Goal: Task Accomplishment & Management: Manage account settings

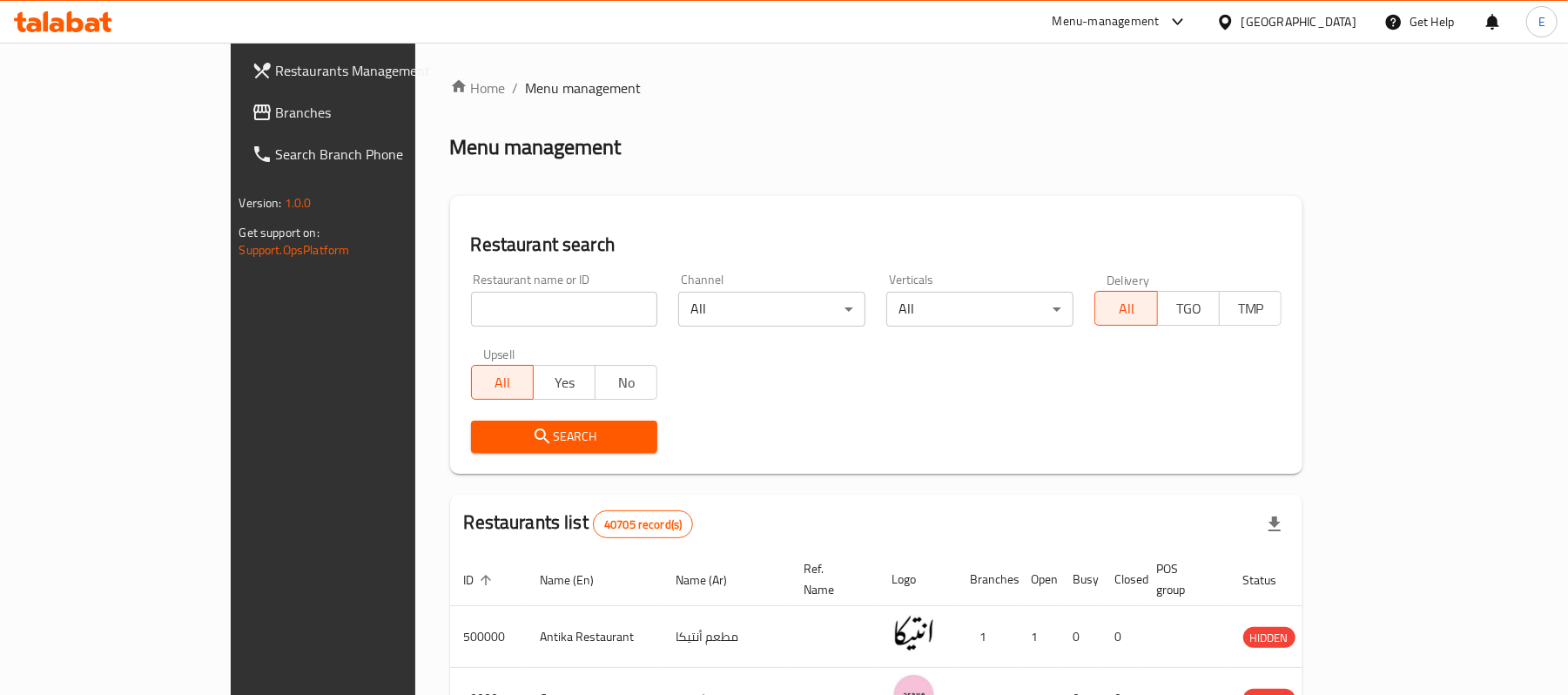
click at [276, 110] on span "Branches" at bounding box center [378, 112] width 203 height 20
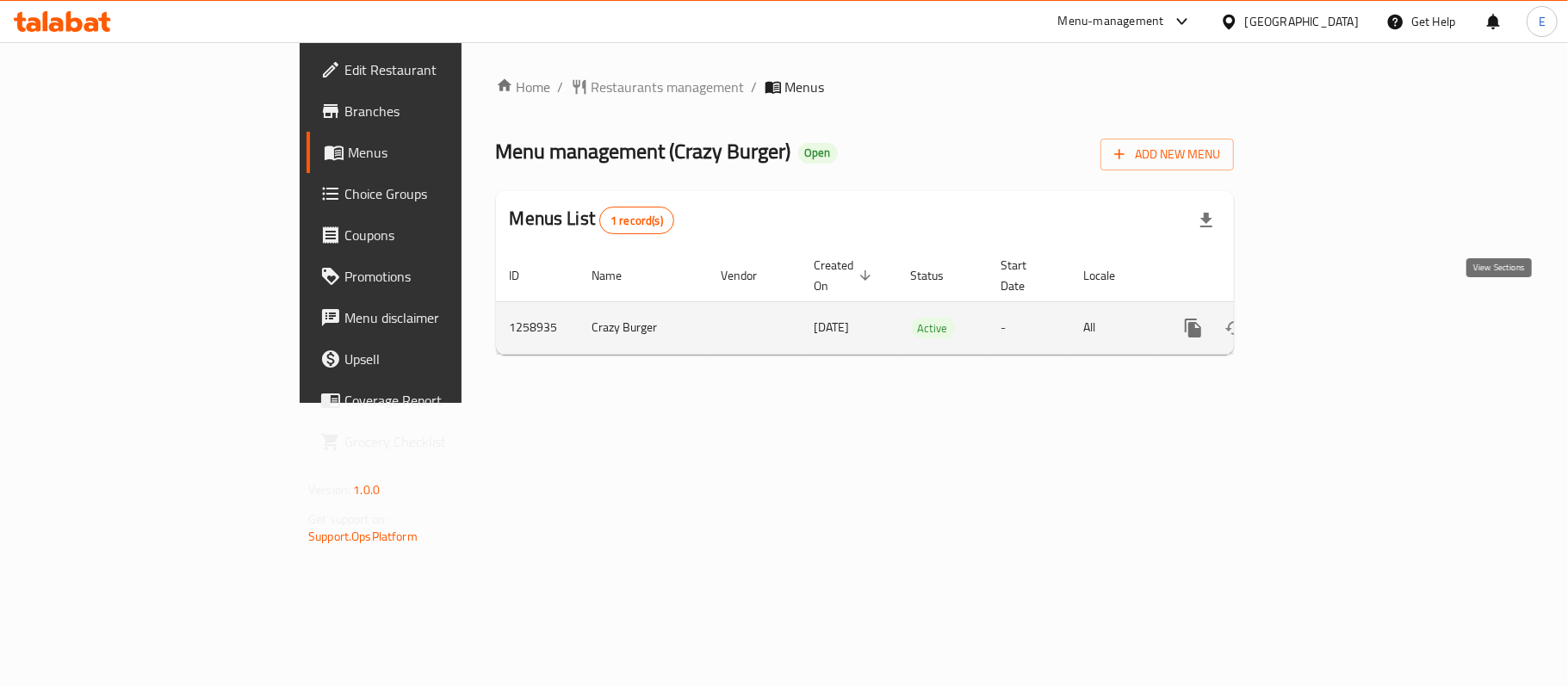
click at [1328, 317] on icon "enhanced table" at bounding box center [1317, 327] width 20 height 20
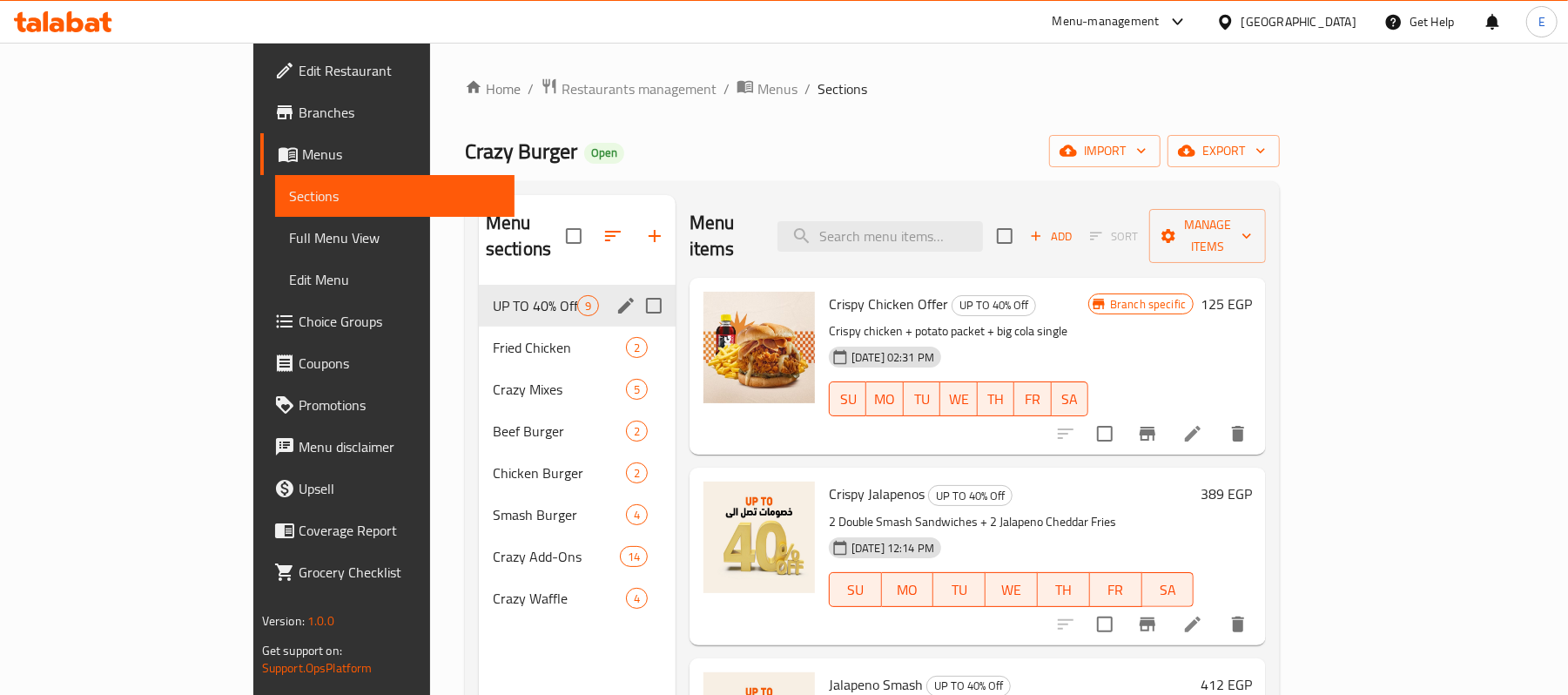
click at [479, 285] on div "UP TO 40% Off 9" at bounding box center [577, 305] width 196 height 42
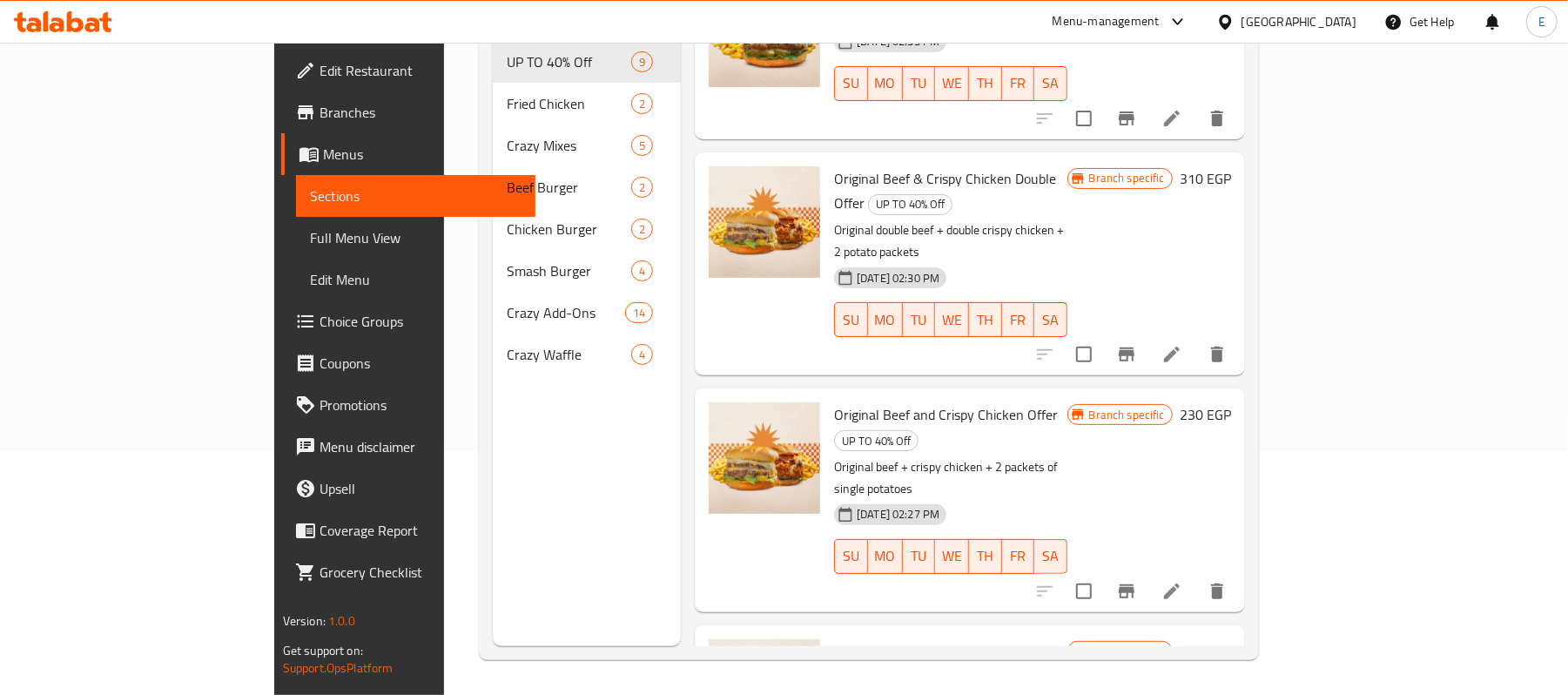
scroll to position [1060, 0]
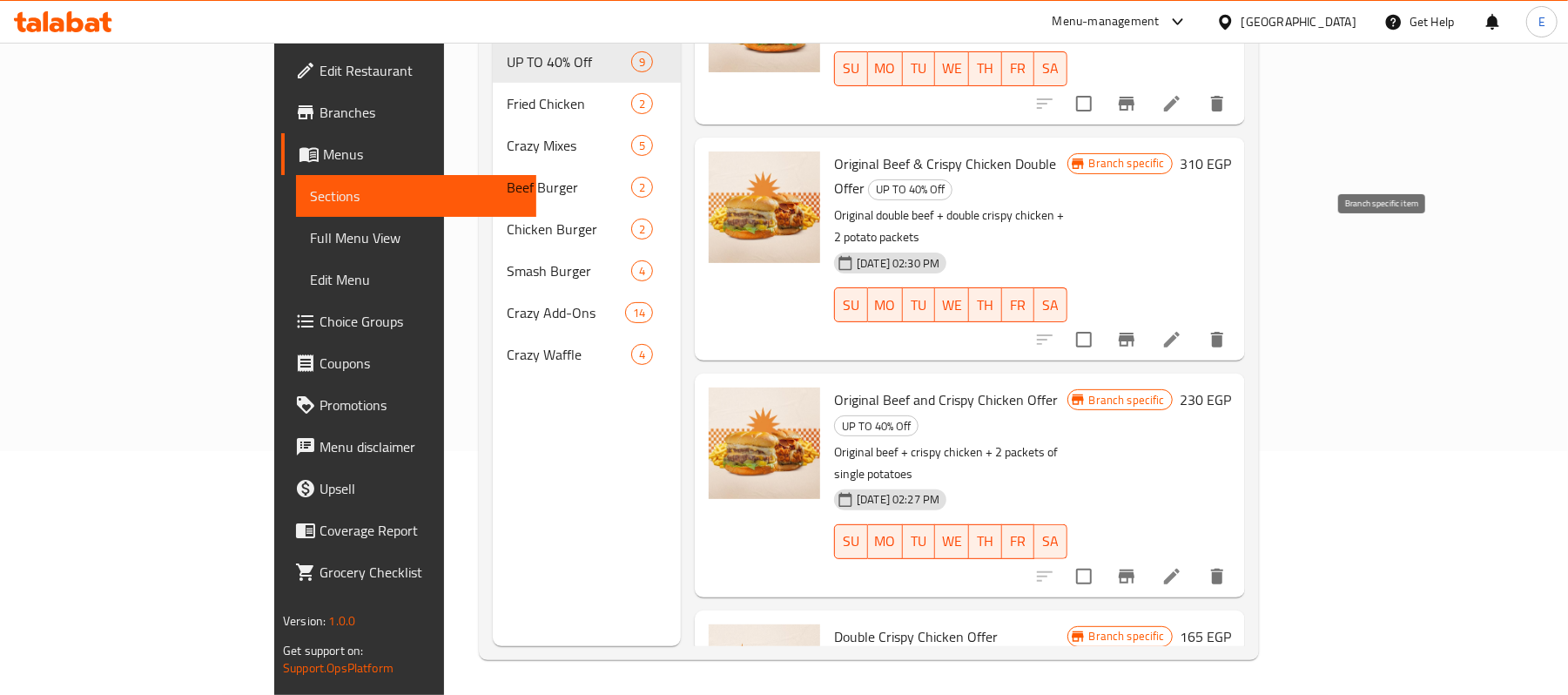
click at [1134, 332] on icon "Branch-specific-item" at bounding box center [1126, 339] width 16 height 14
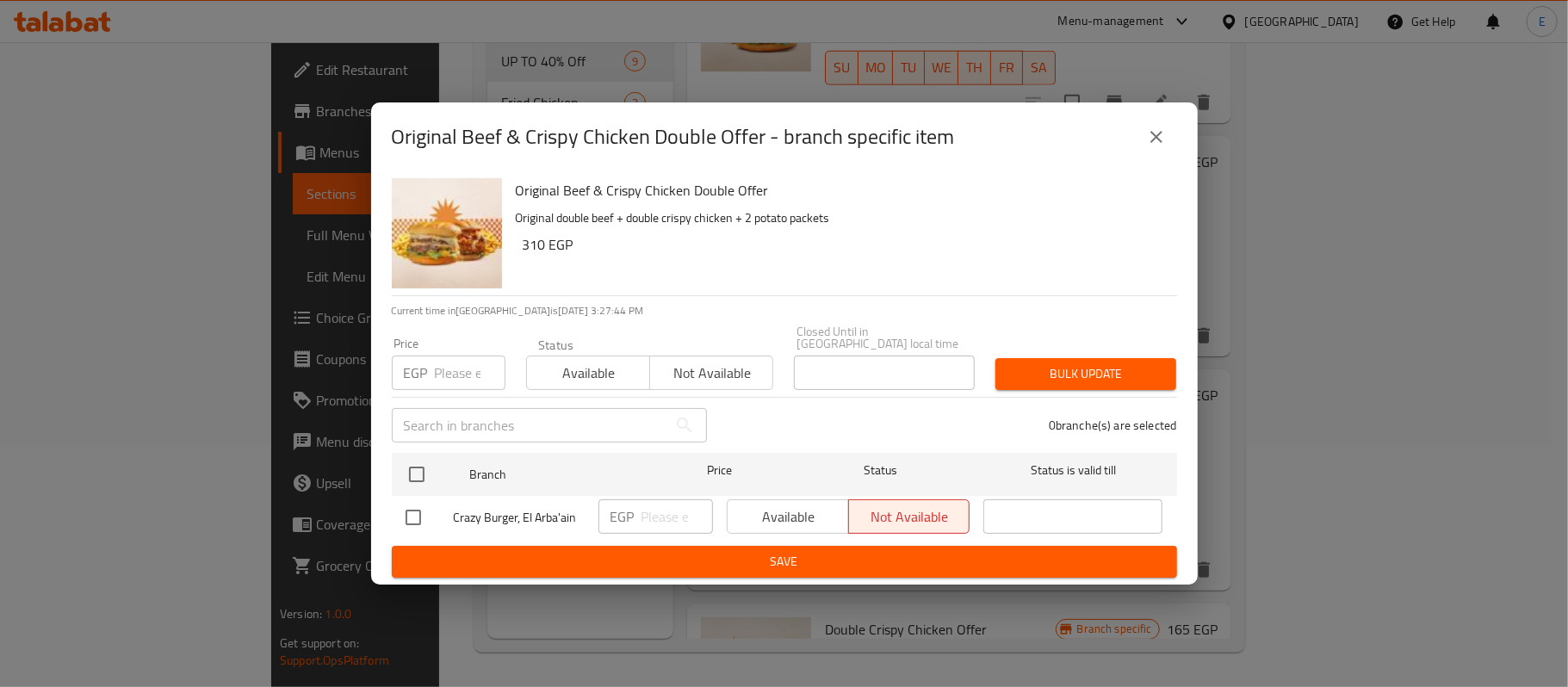
click at [1174, 149] on button "close" at bounding box center [1156, 136] width 41 height 41
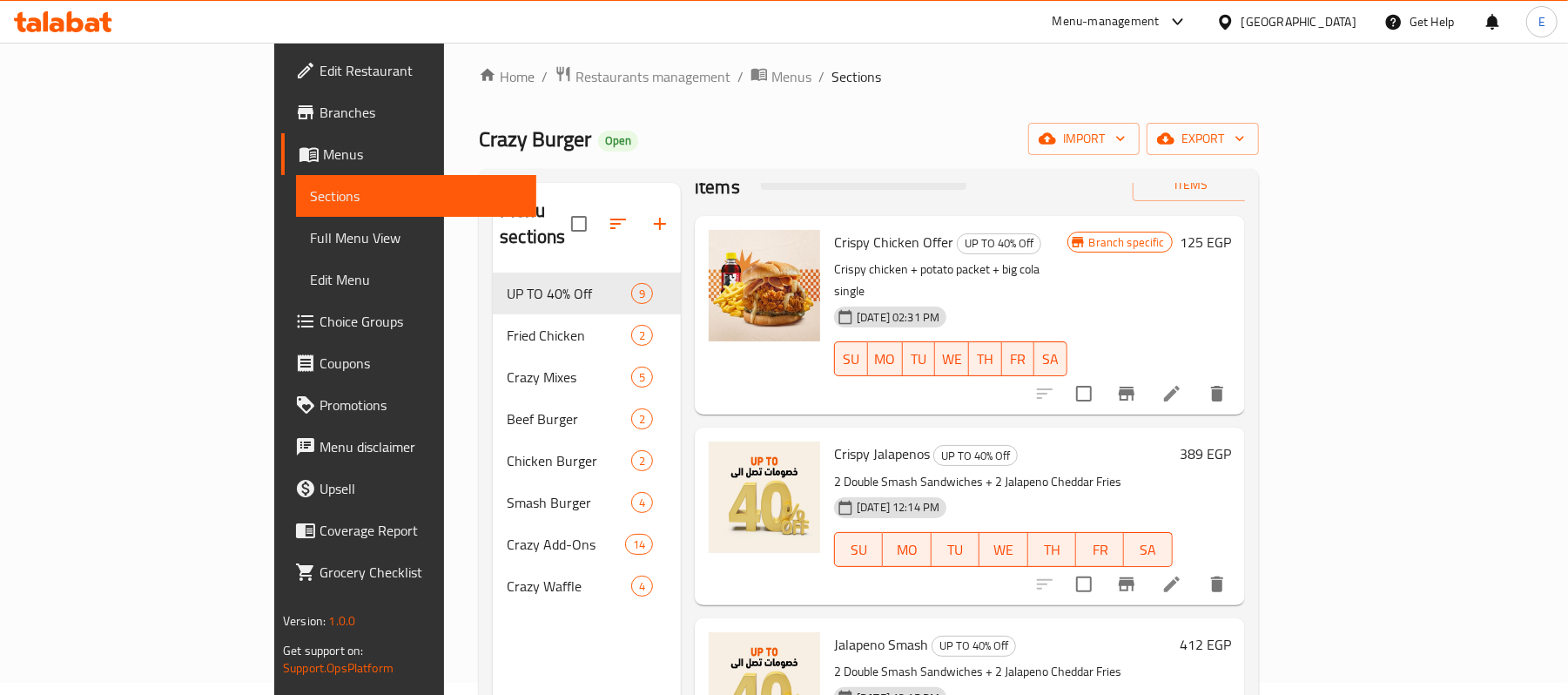
scroll to position [15, 0]
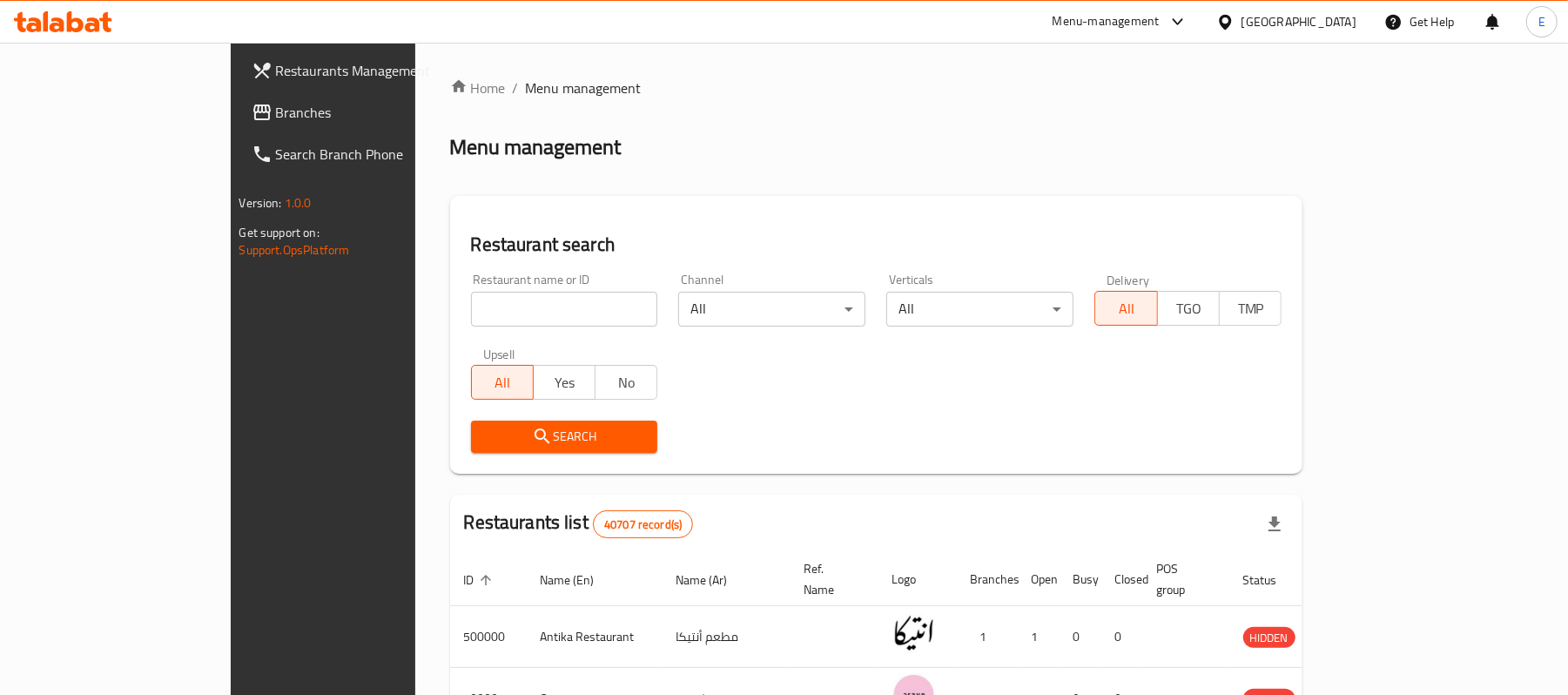
click at [471, 303] on input "search" at bounding box center [564, 308] width 187 height 34
paste input "702575"
type input "702575"
click button "Search" at bounding box center [564, 436] width 187 height 33
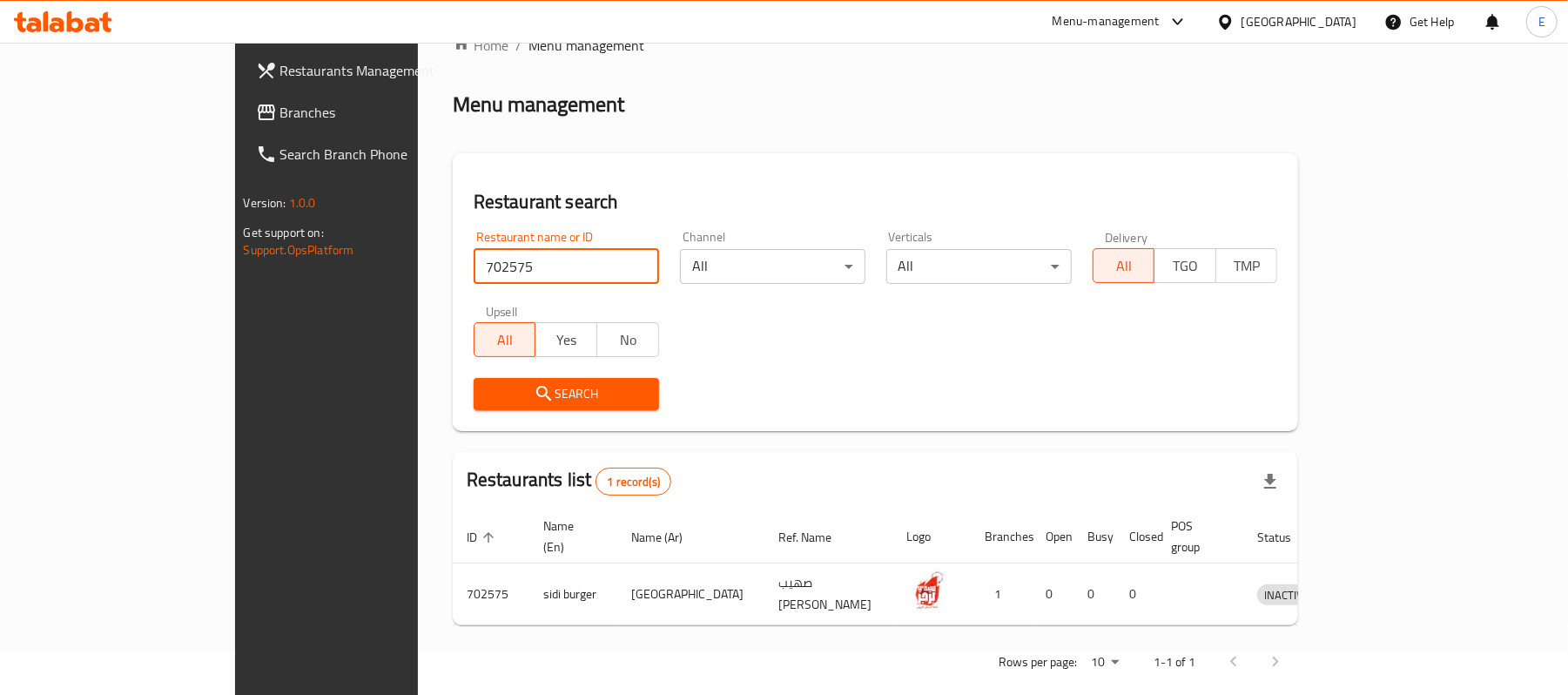
scroll to position [48, 0]
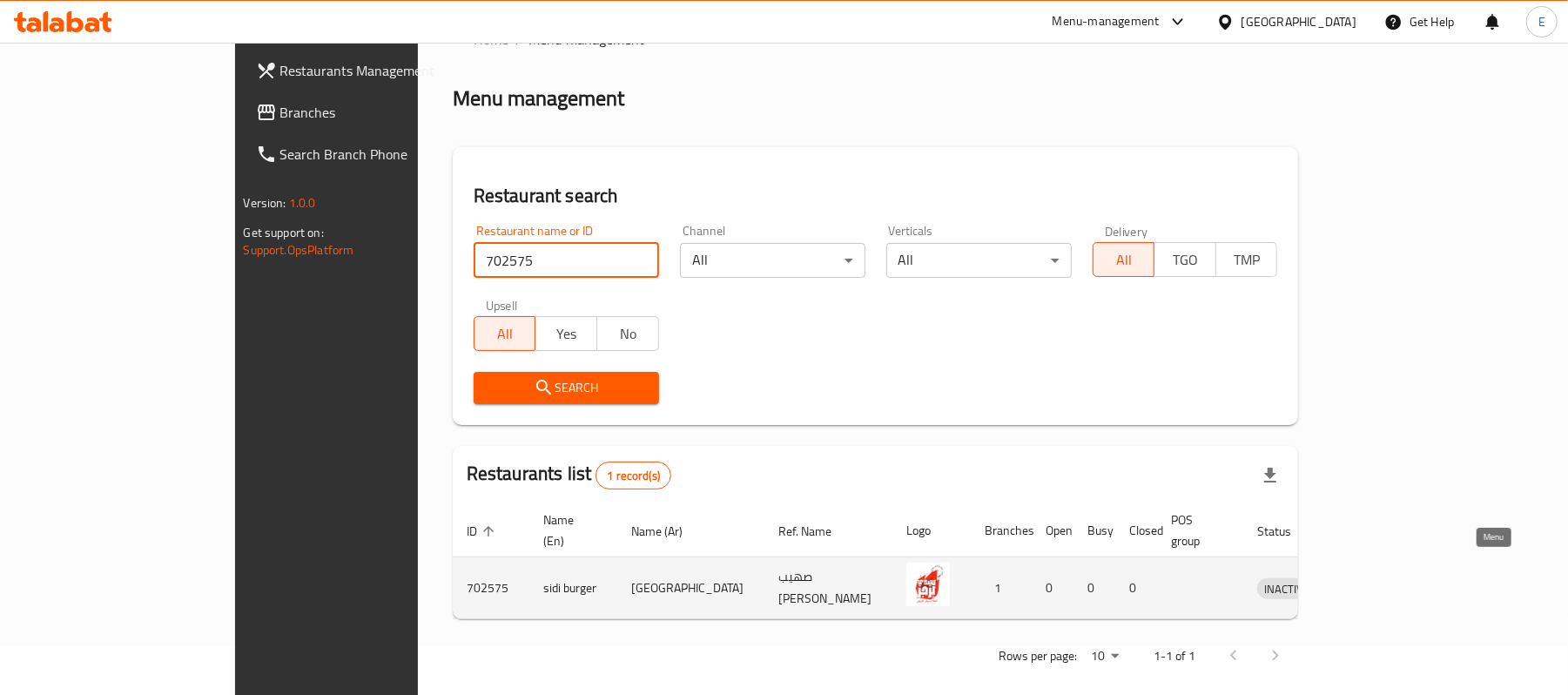
click at [1372, 577] on icon "enhanced table" at bounding box center [1361, 587] width 20 height 20
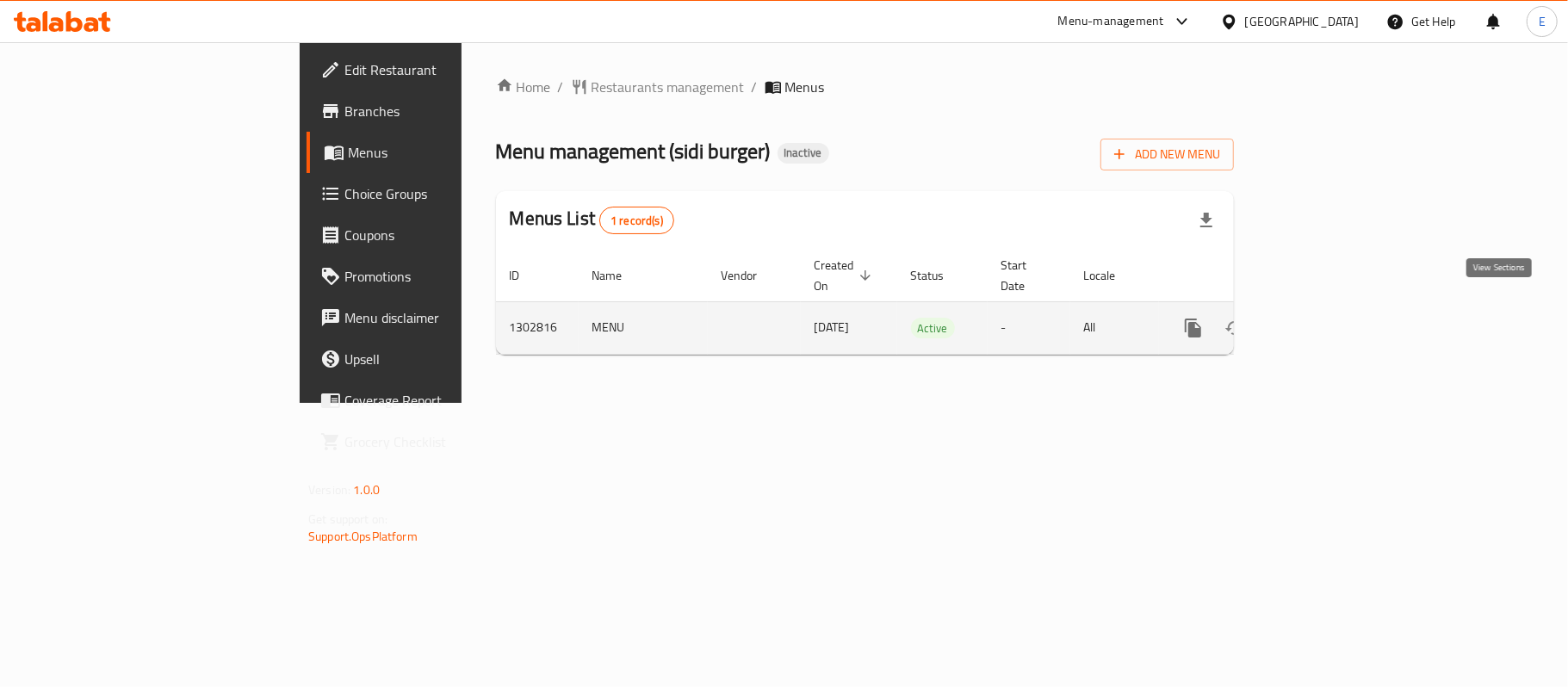
click at [1325, 320] on icon "enhanced table" at bounding box center [1317, 327] width 16 height 16
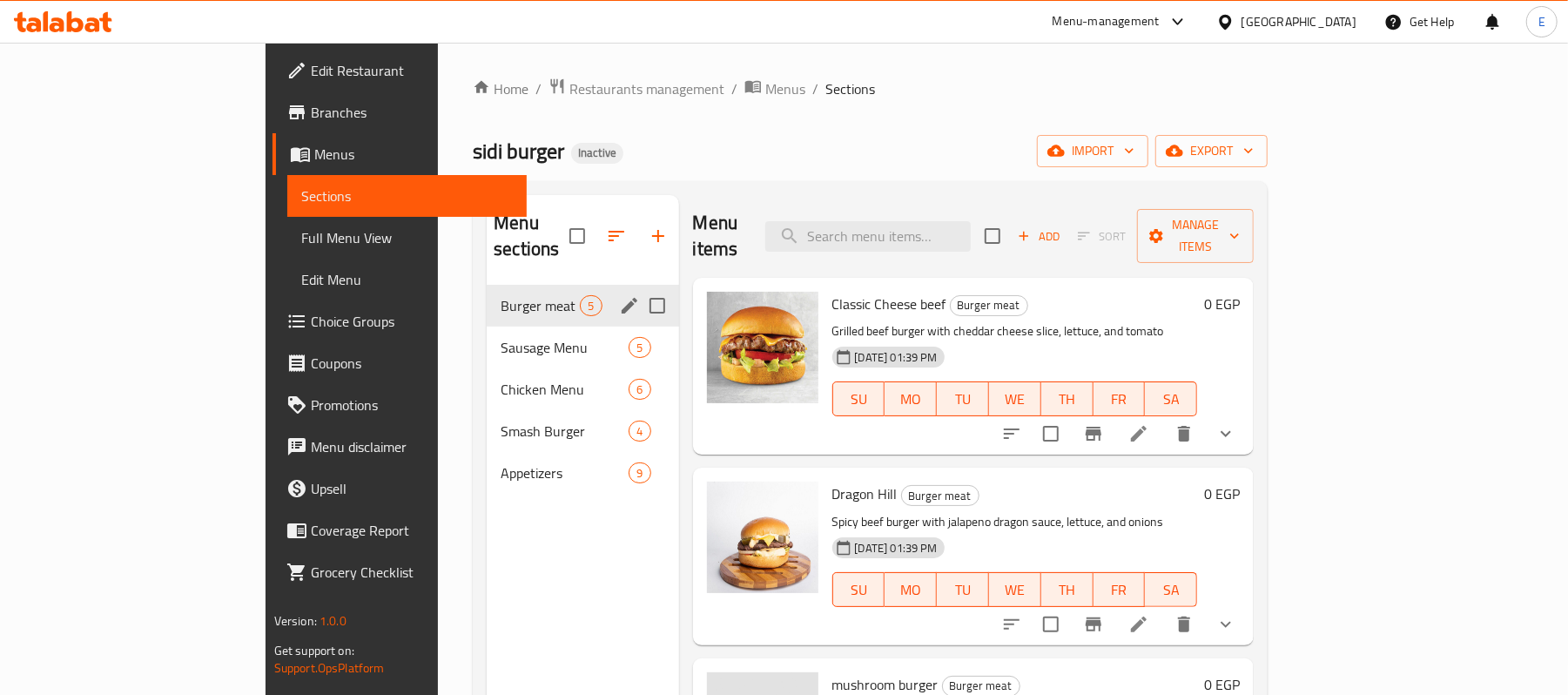
click at [487, 285] on div "Burger meat 5" at bounding box center [583, 305] width 192 height 42
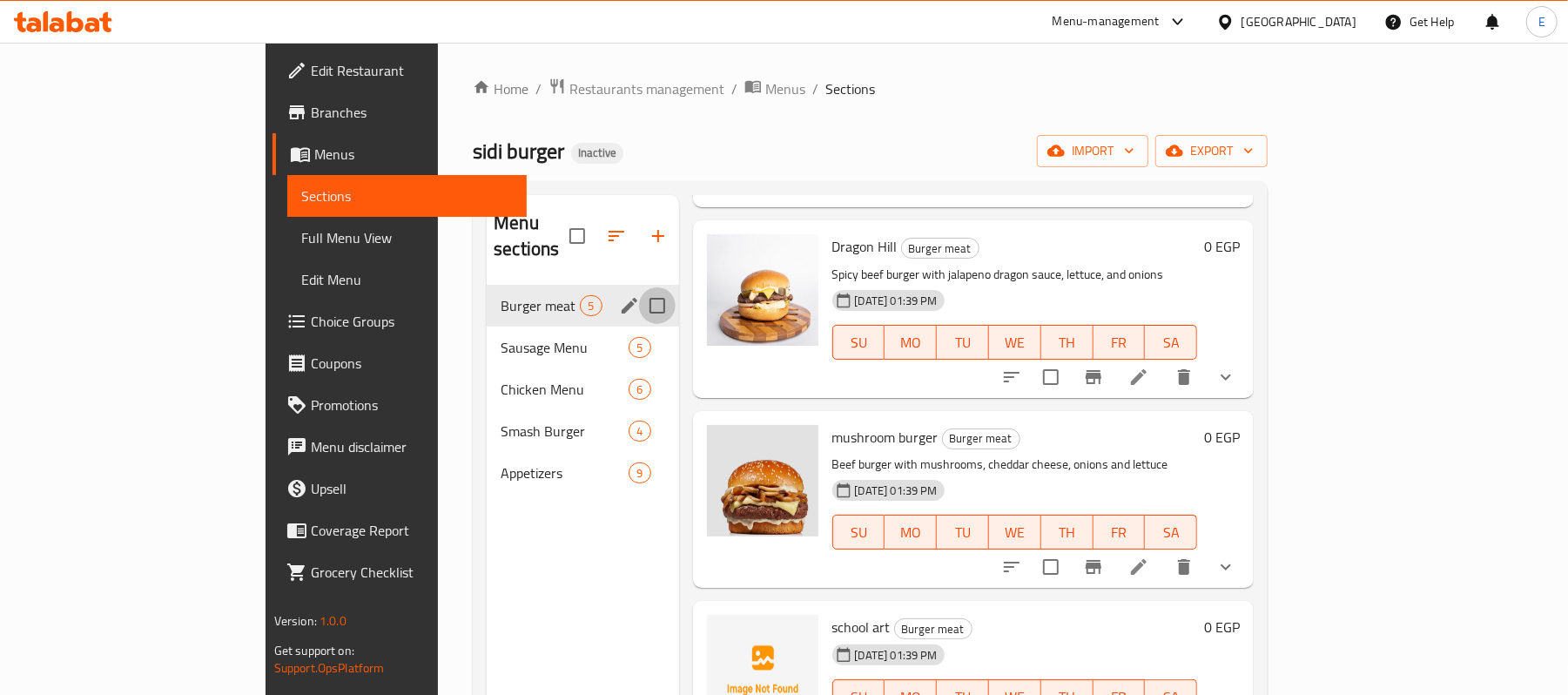
click at [639, 287] on input "Menu sections" at bounding box center [657, 305] width 36 height 36
checkbox input "true"
click at [639, 329] on input "Menu sections" at bounding box center [657, 347] width 36 height 36
checkbox input "true"
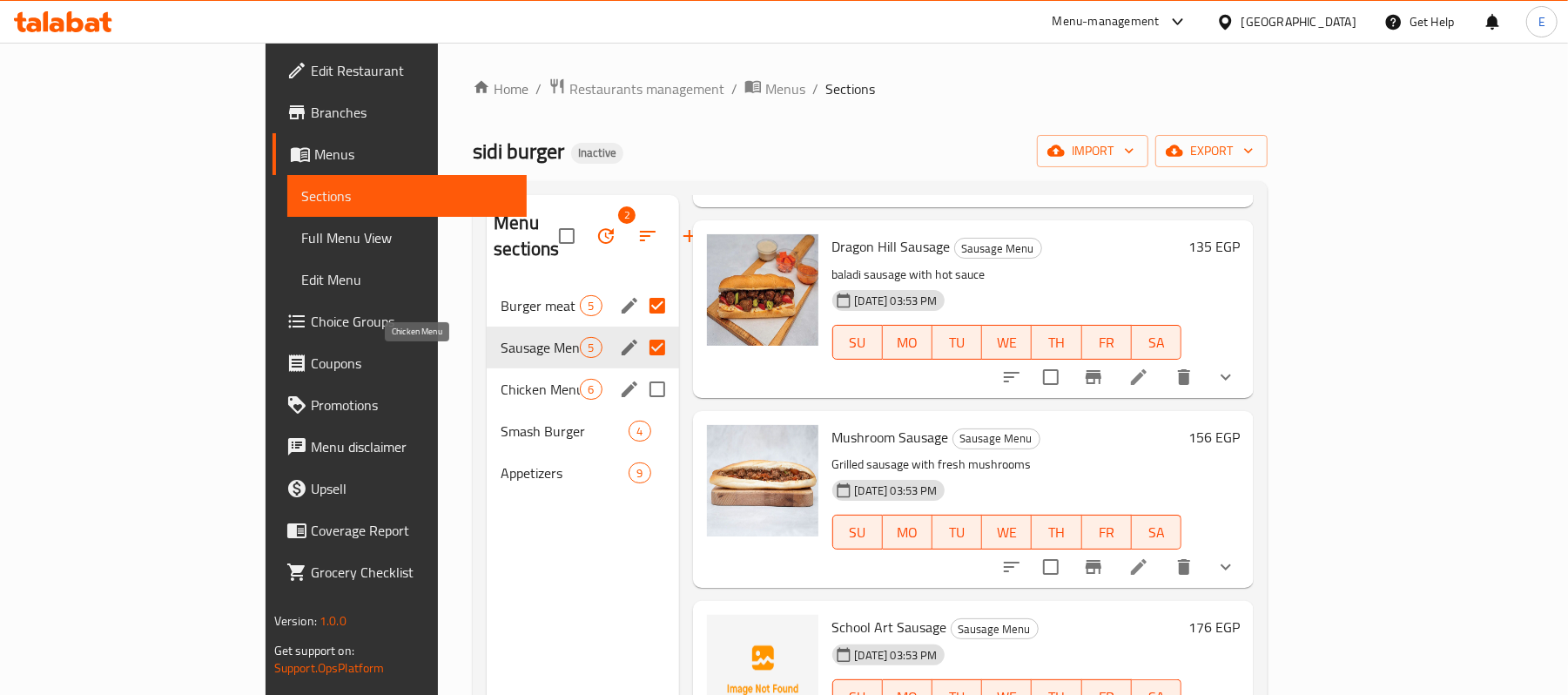
click at [501, 379] on span "Chicken Menu" at bounding box center [540, 389] width 79 height 20
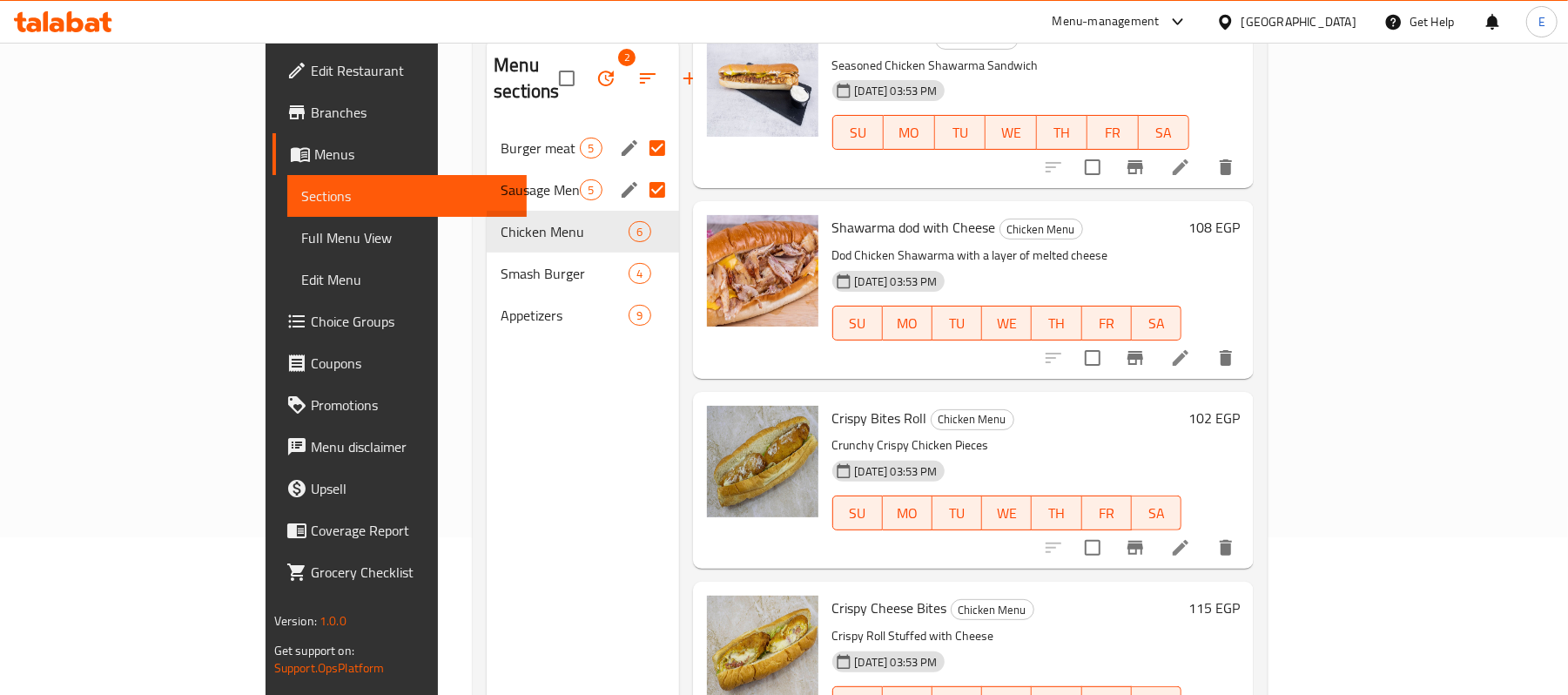
scroll to position [245, 0]
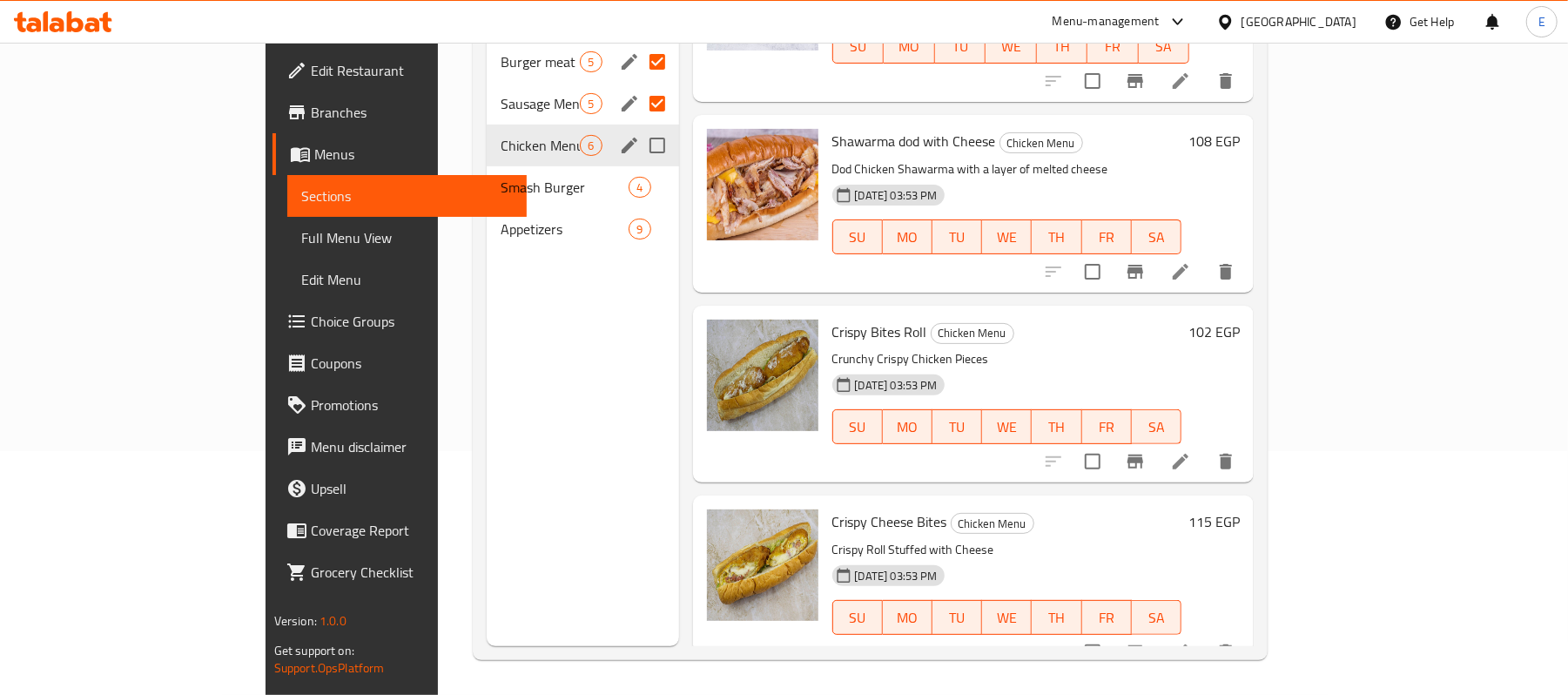
click at [639, 127] on input "Menu sections" at bounding box center [657, 145] width 36 height 36
checkbox input "true"
click at [639, 210] on input "Menu sections" at bounding box center [657, 228] width 36 height 36
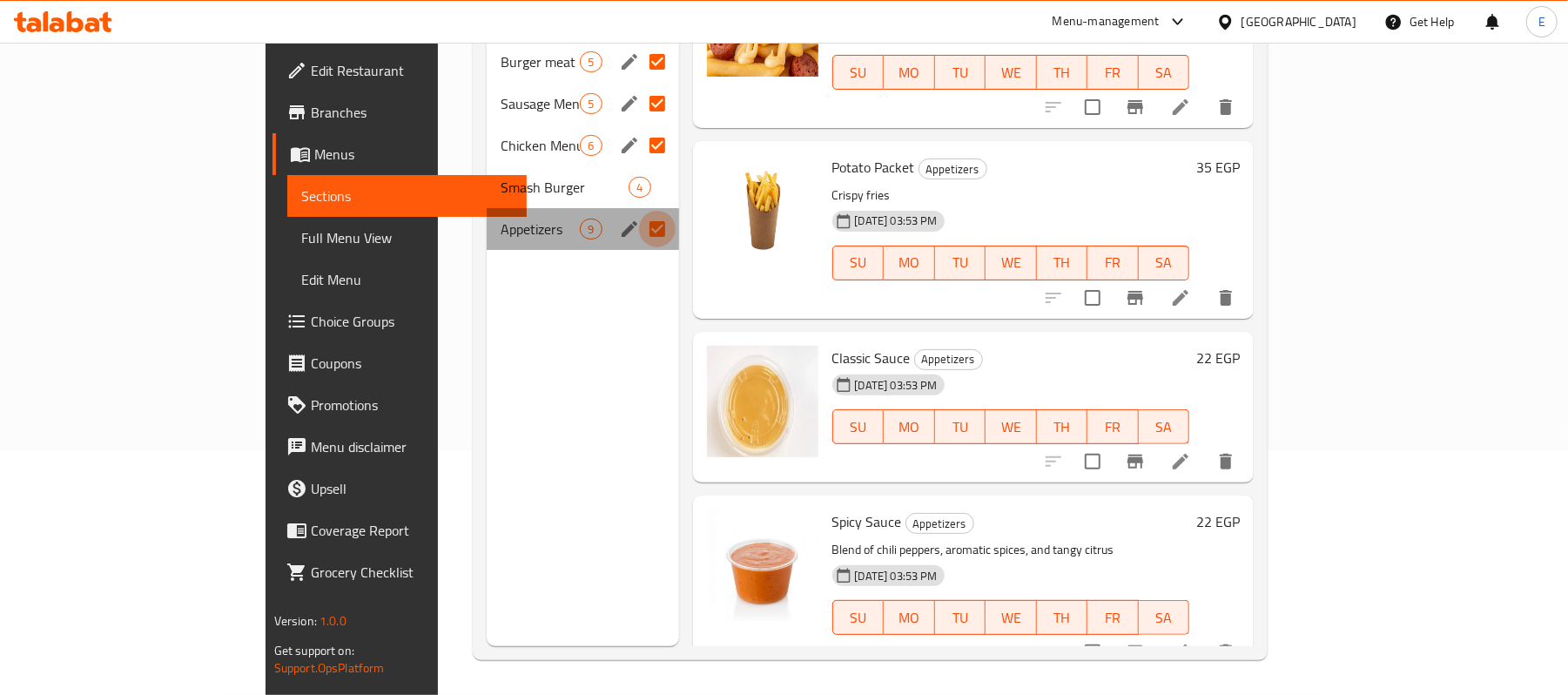
click at [639, 210] on input "Menu sections" at bounding box center [657, 228] width 36 height 36
checkbox input "false"
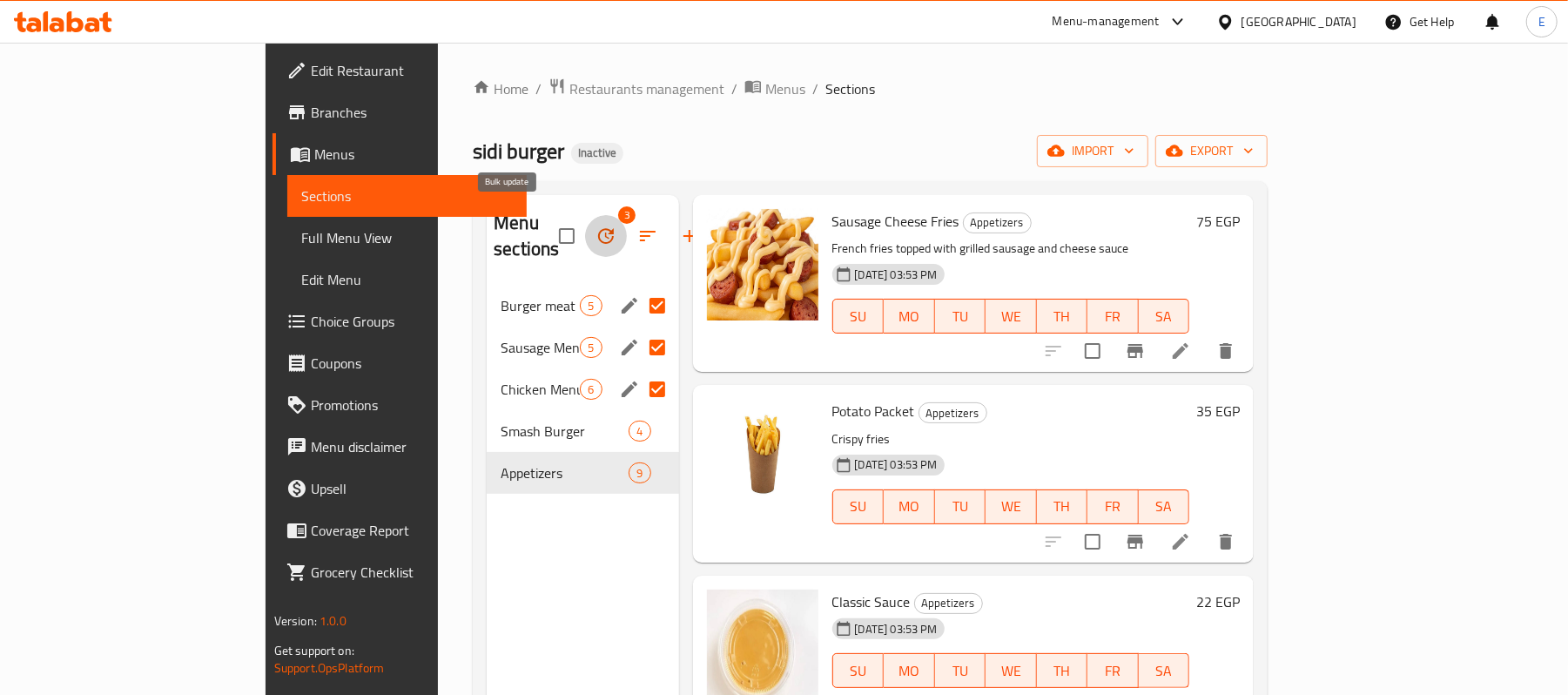
click at [596, 225] on icon "button" at bounding box center [606, 235] width 20 height 20
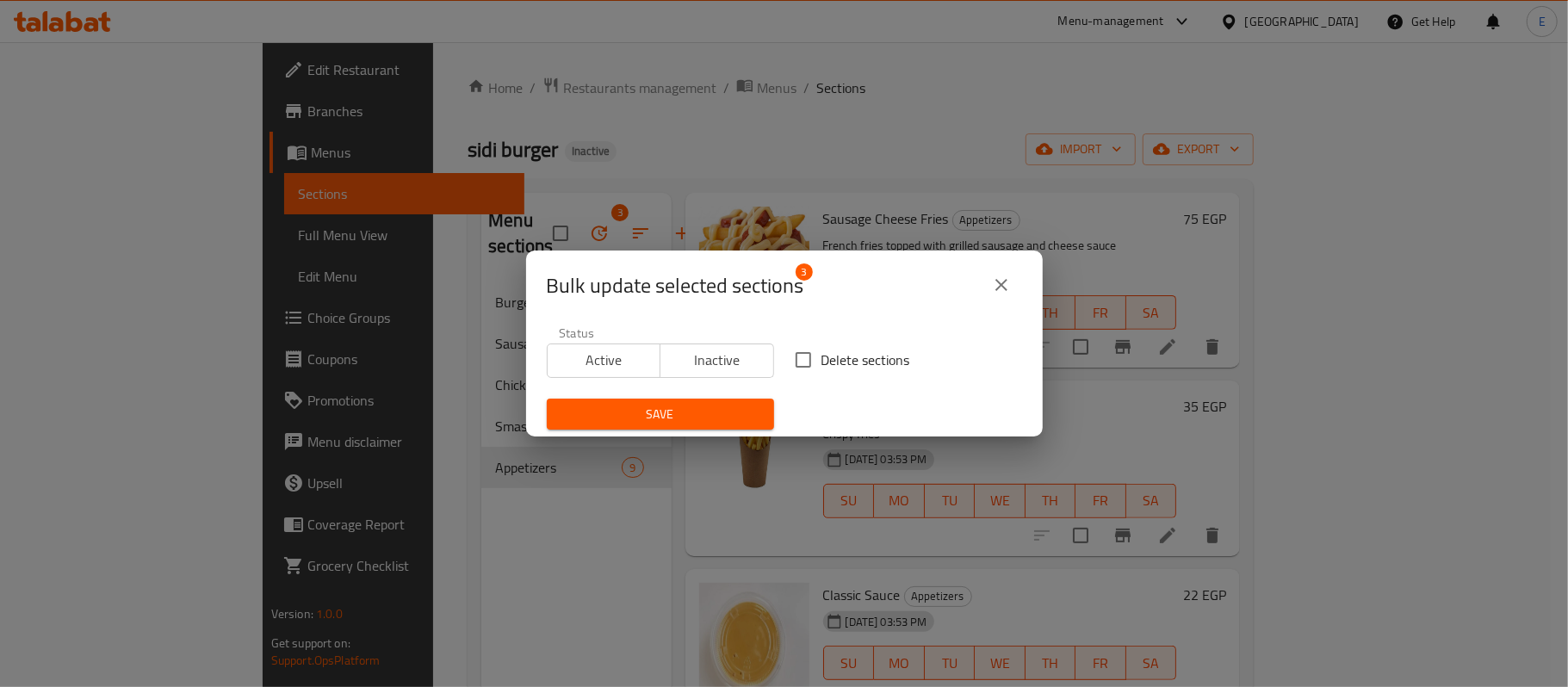
click at [793, 359] on input "Delete sections" at bounding box center [802, 359] width 36 height 36
checkbox input "true"
click at [692, 405] on span "Save" at bounding box center [660, 414] width 200 height 21
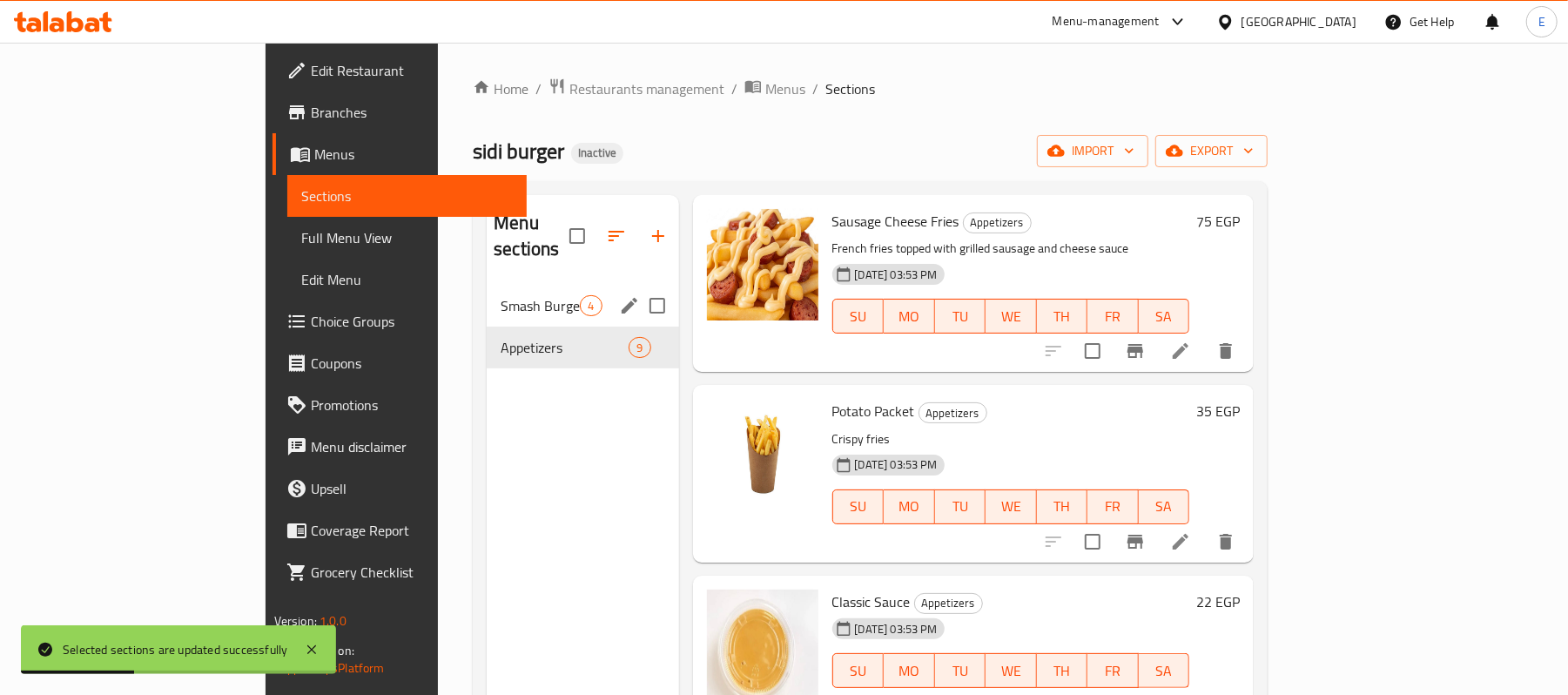
click at [501, 295] on span "Smash Burger" at bounding box center [540, 305] width 79 height 20
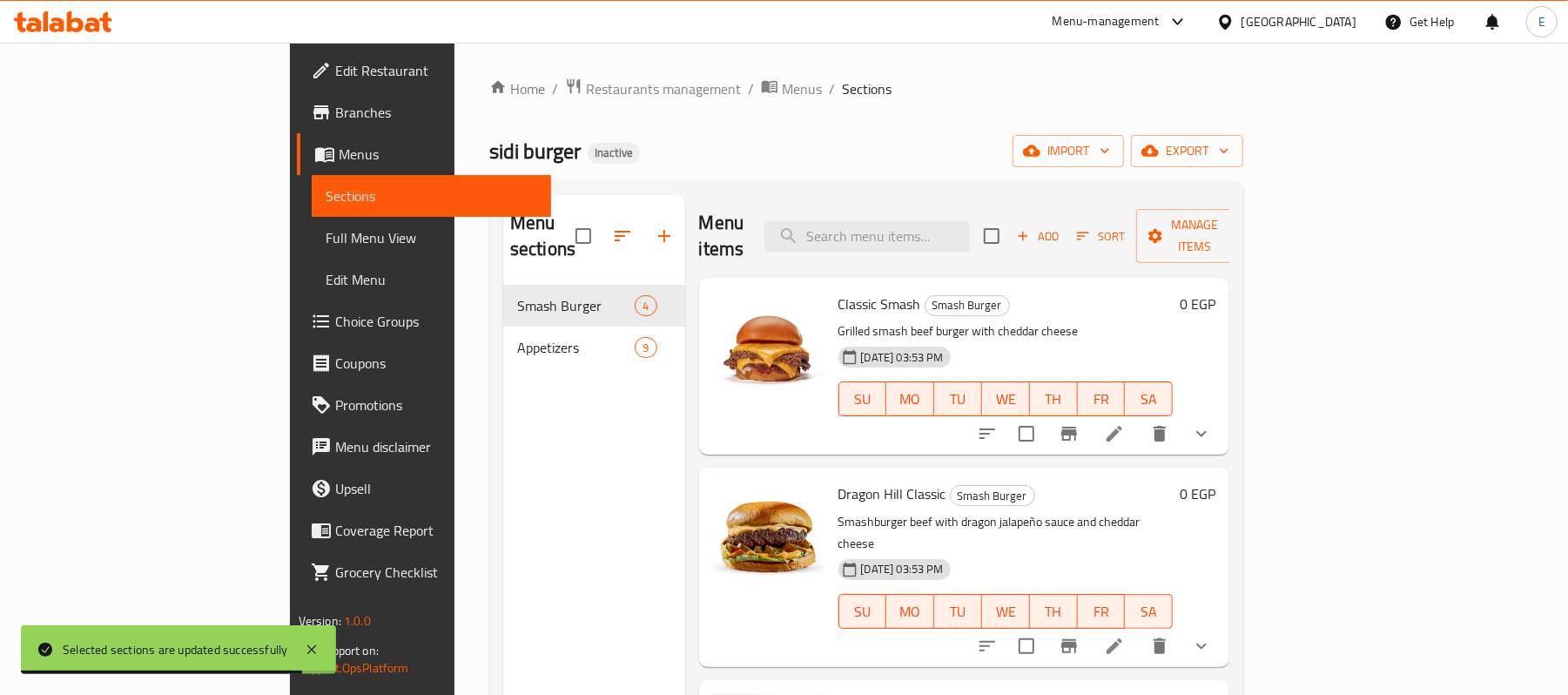
click at [1223, 412] on button "show more" at bounding box center [1201, 433] width 42 height 42
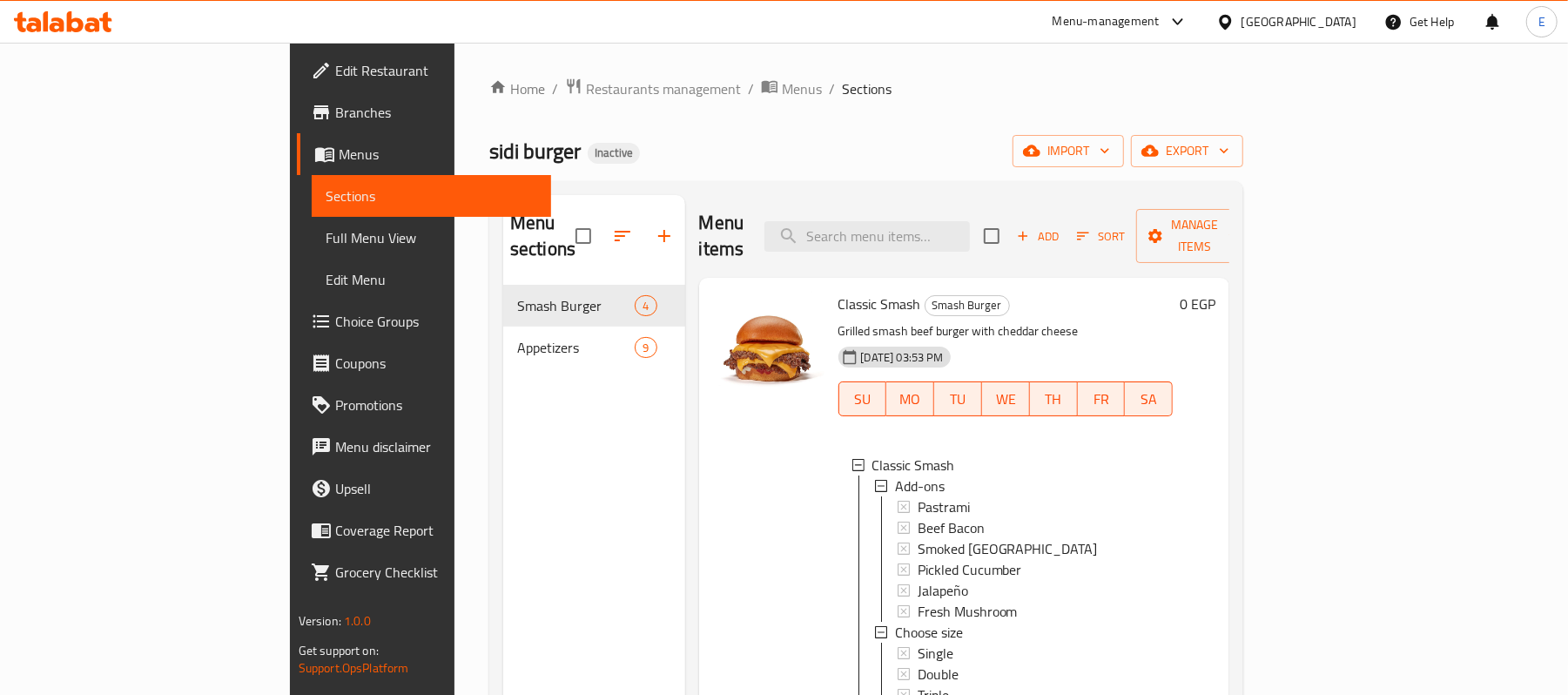
click at [716, 461] on div at bounding box center [769, 515] width 126 height 462
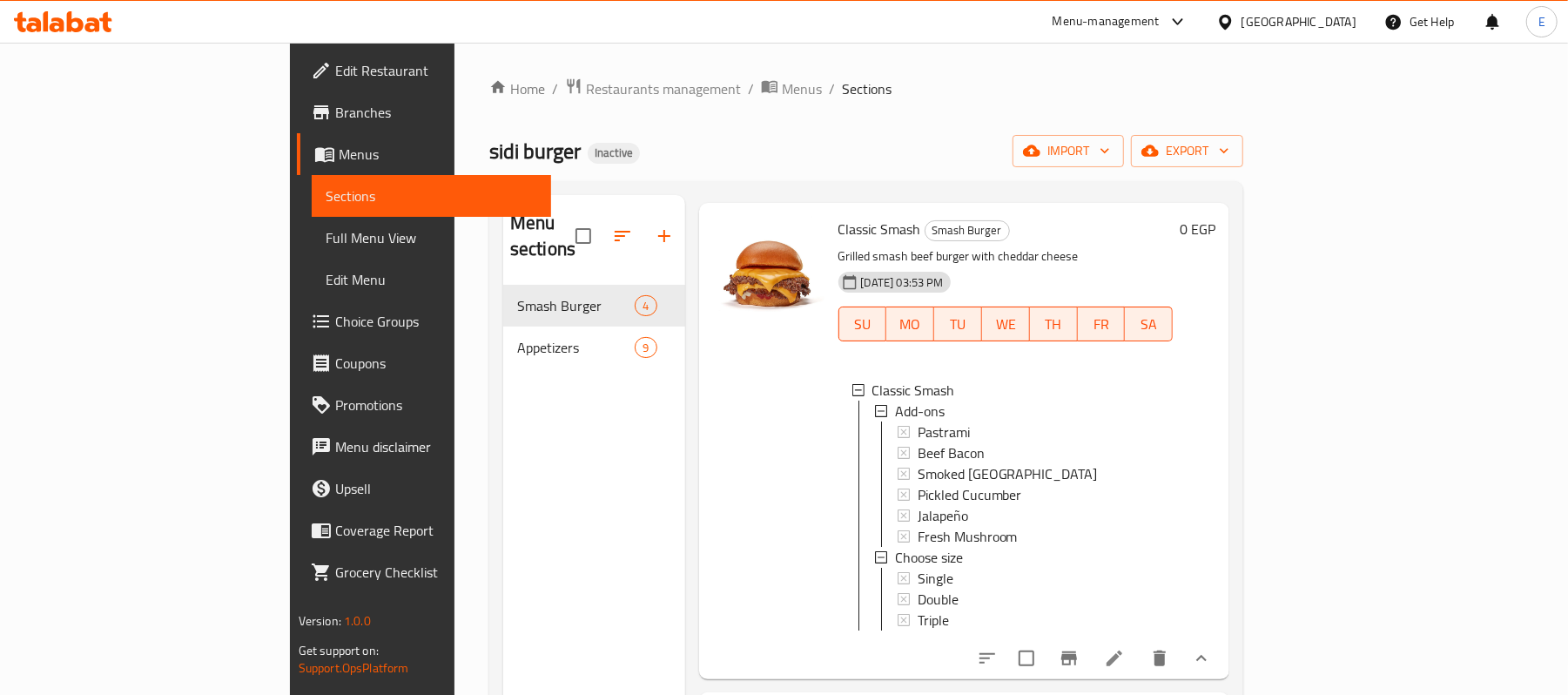
scroll to position [115, 0]
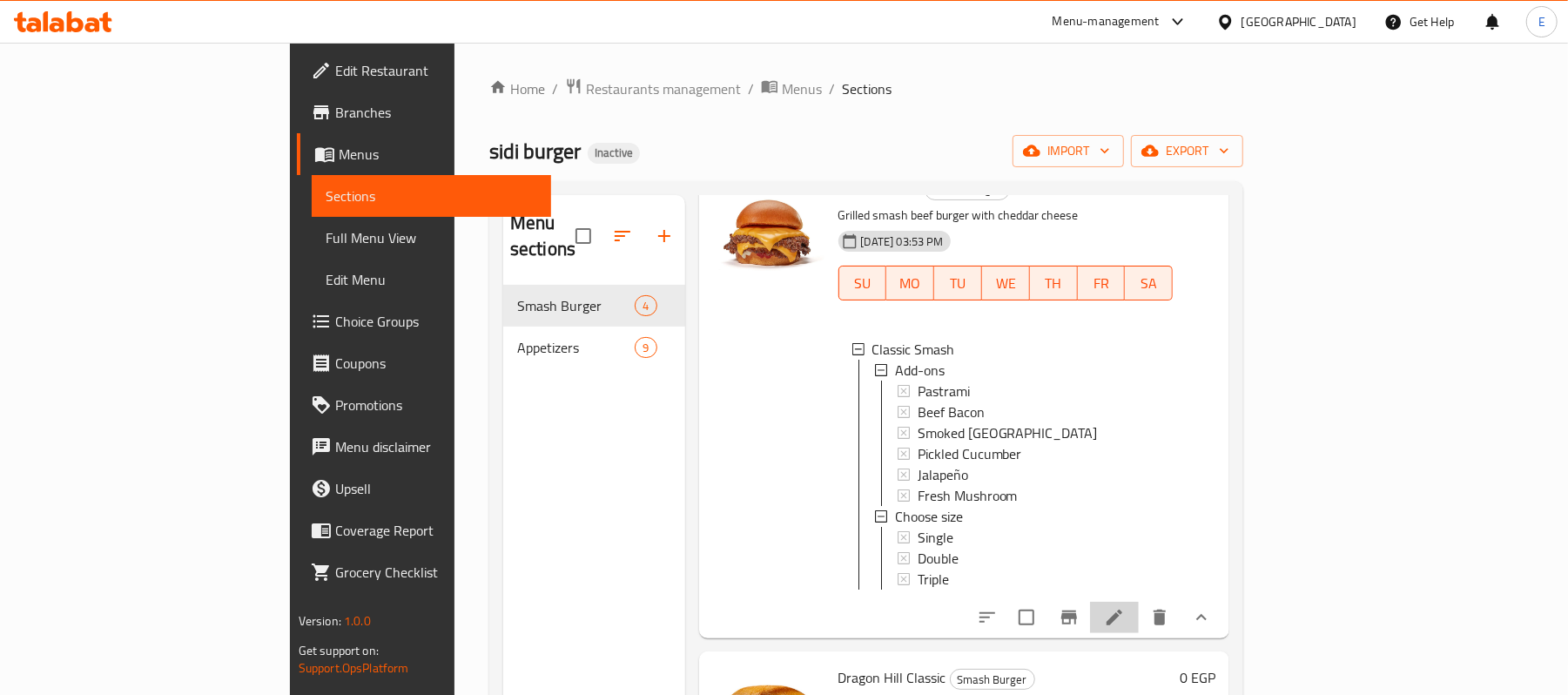
click at [1139, 610] on li at bounding box center [1114, 617] width 48 height 32
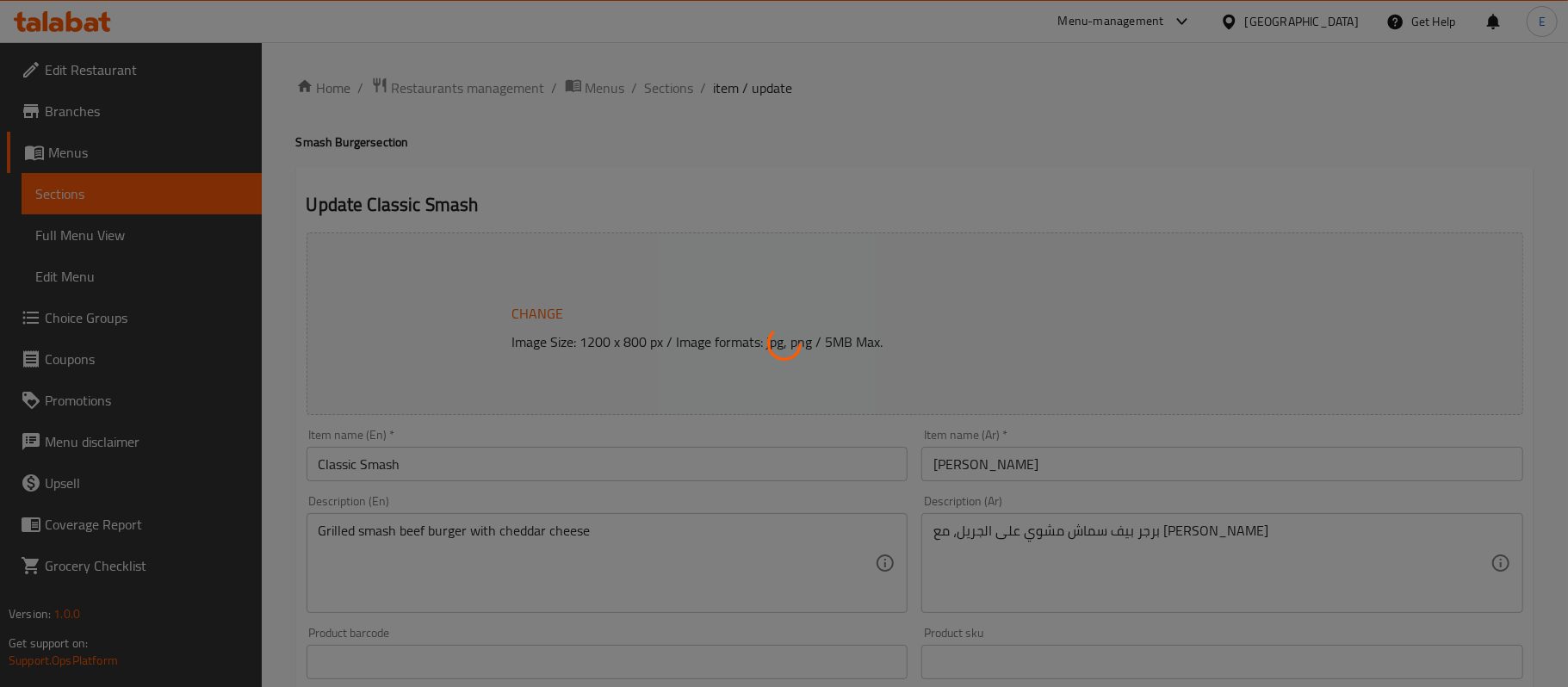
type input "الاضافات"
type input "0"
type input "اختر الحجم"
type input "1"
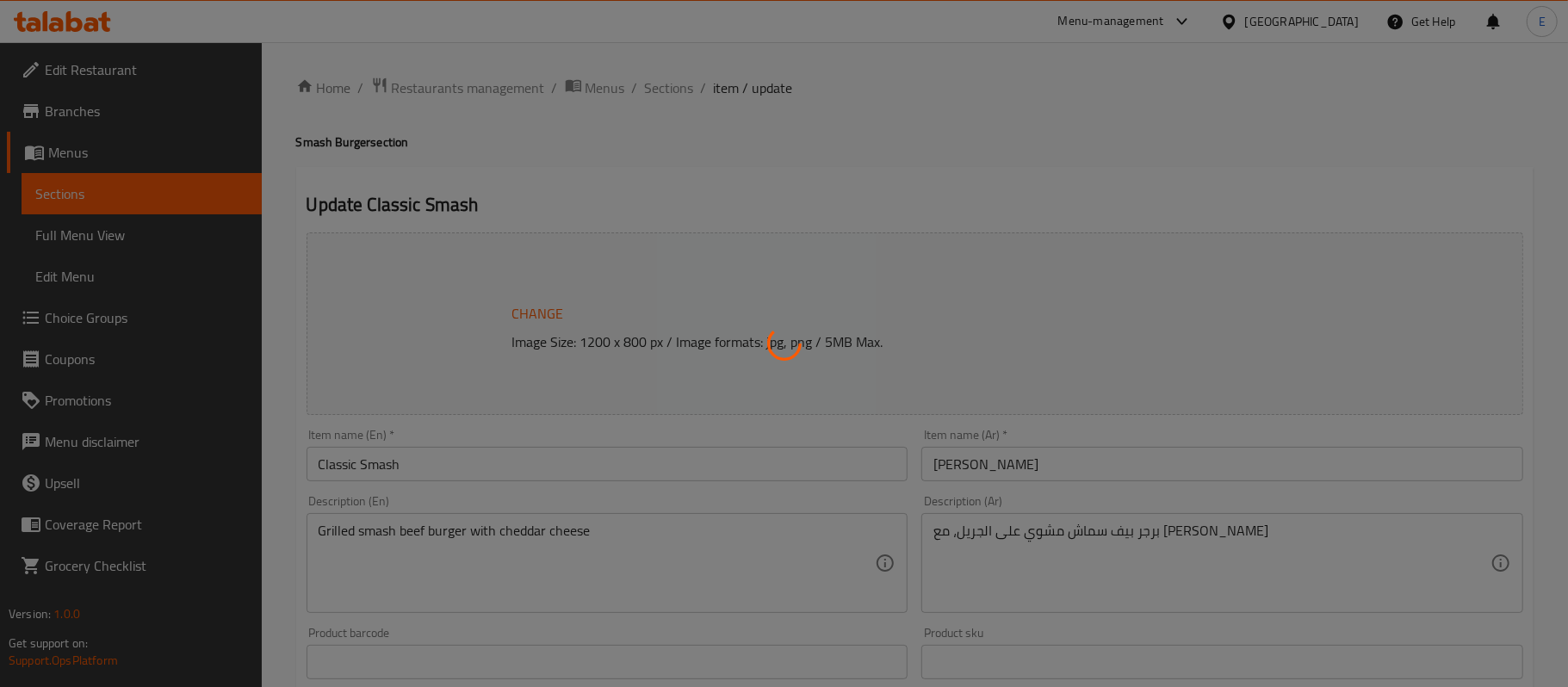
type input "1"
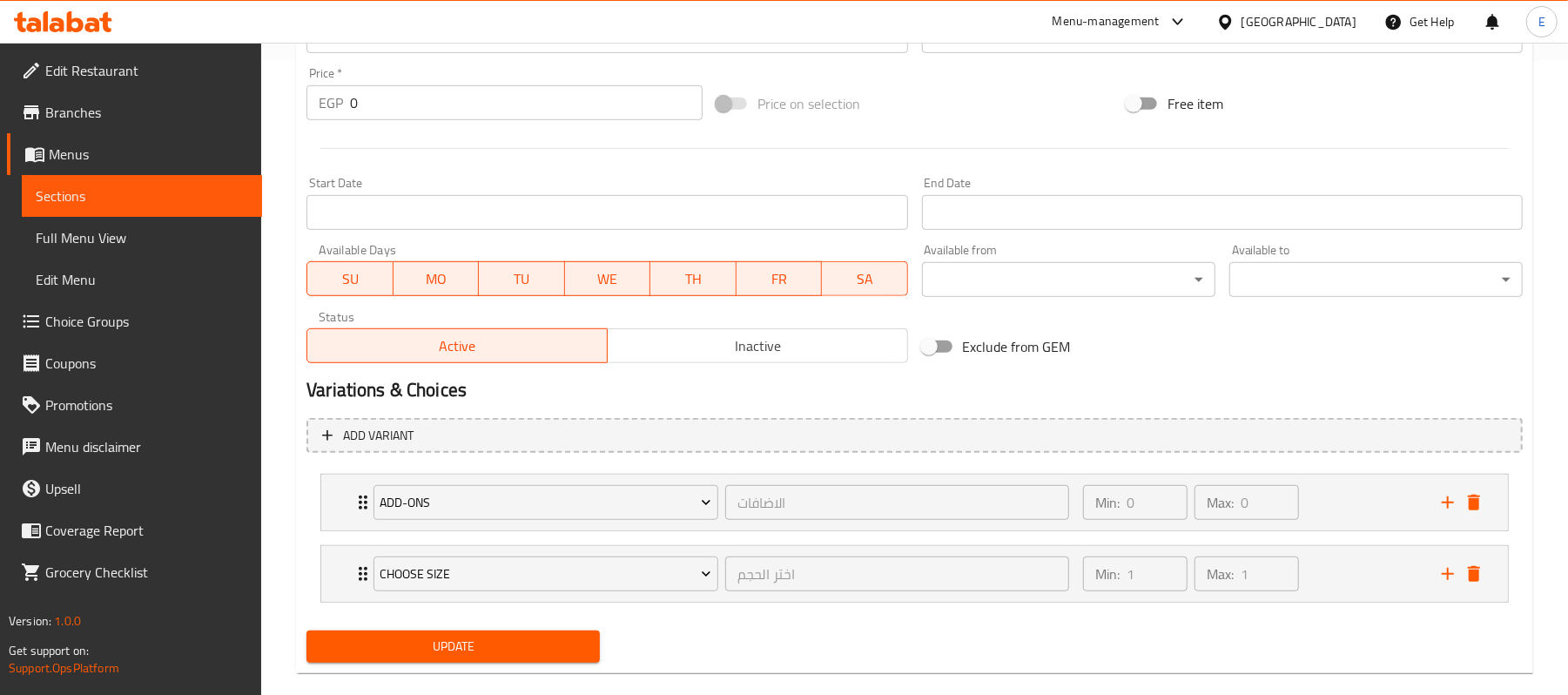
scroll to position [662, 0]
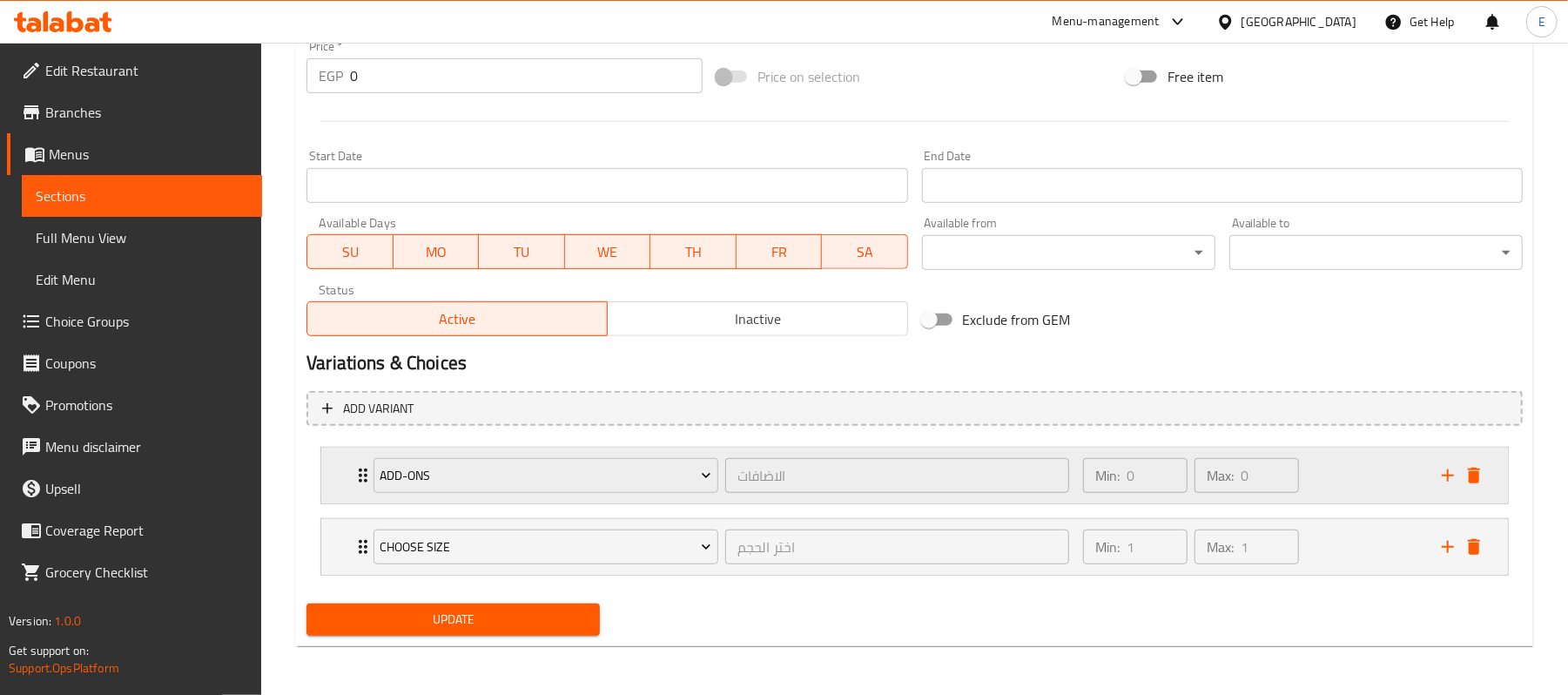
click at [332, 470] on div "Add-ons الاضافات ​ Min: 0 ​ Max: 0 ​" at bounding box center [914, 475] width 1186 height 56
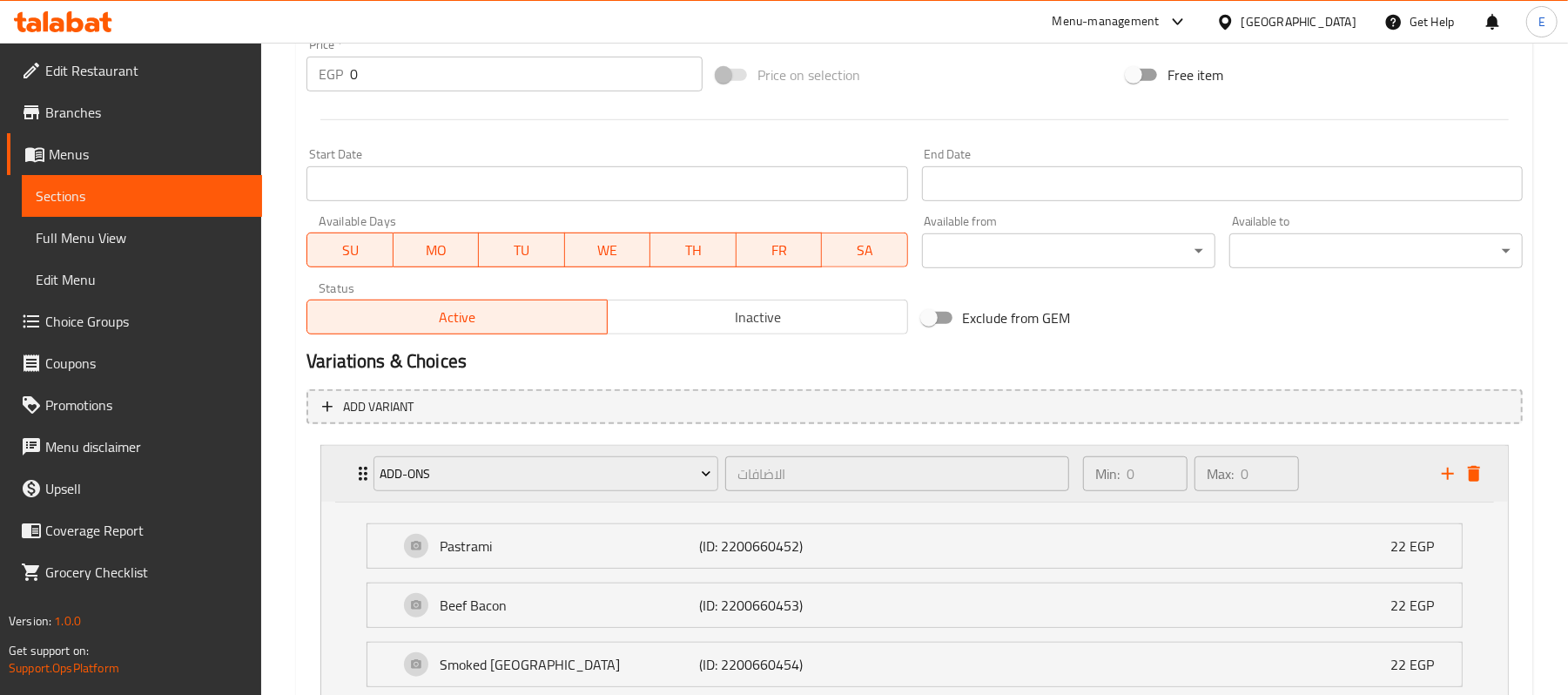
click at [343, 478] on div "Add-ons الاضافات ​ Min: 0 ​ Max: 0 ​" at bounding box center [914, 474] width 1186 height 56
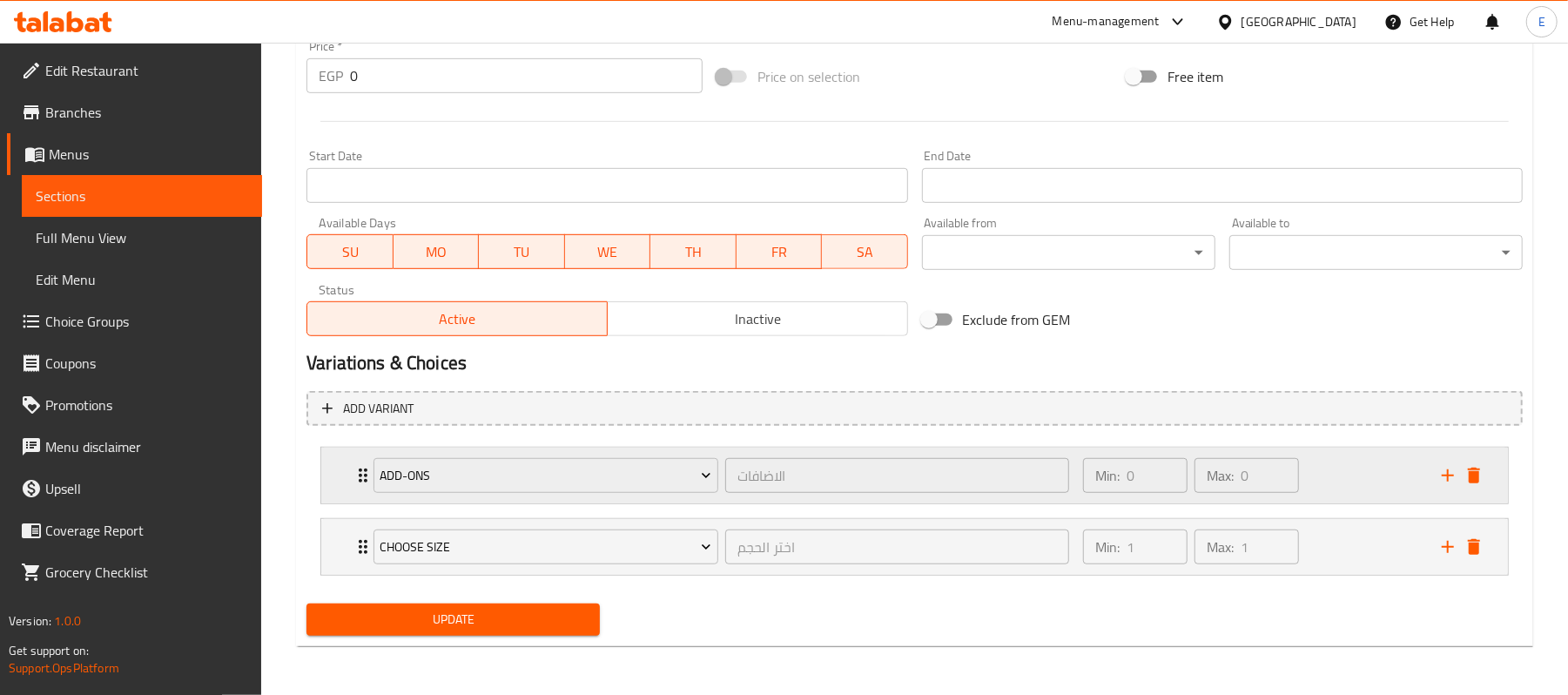
click at [1489, 474] on div "Add-ons الاضافات ​ Min: 0 ​ Max: 0 ​" at bounding box center [914, 475] width 1186 height 56
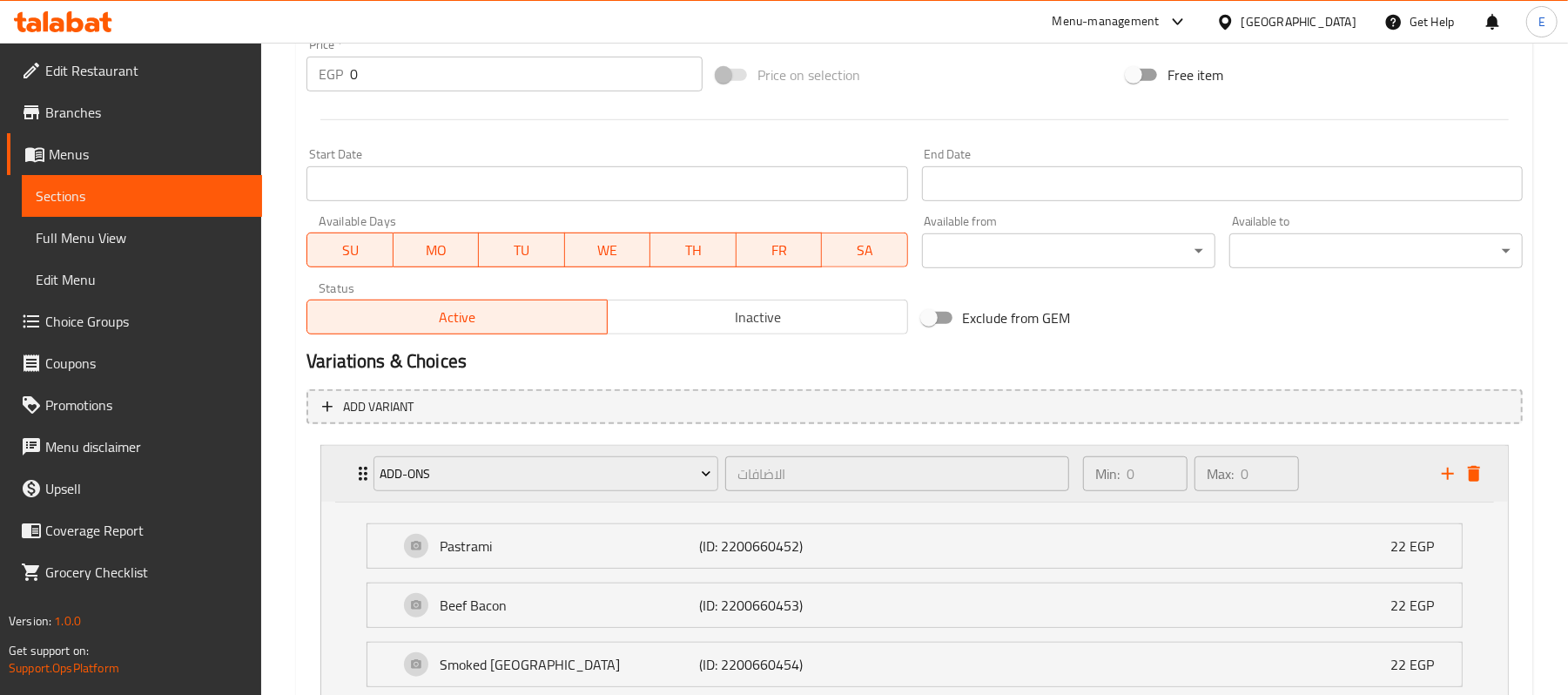
click at [1489, 475] on div "Add-ons الاضافات ​ Min: 0 ​ Max: 0 ​" at bounding box center [914, 474] width 1186 height 56
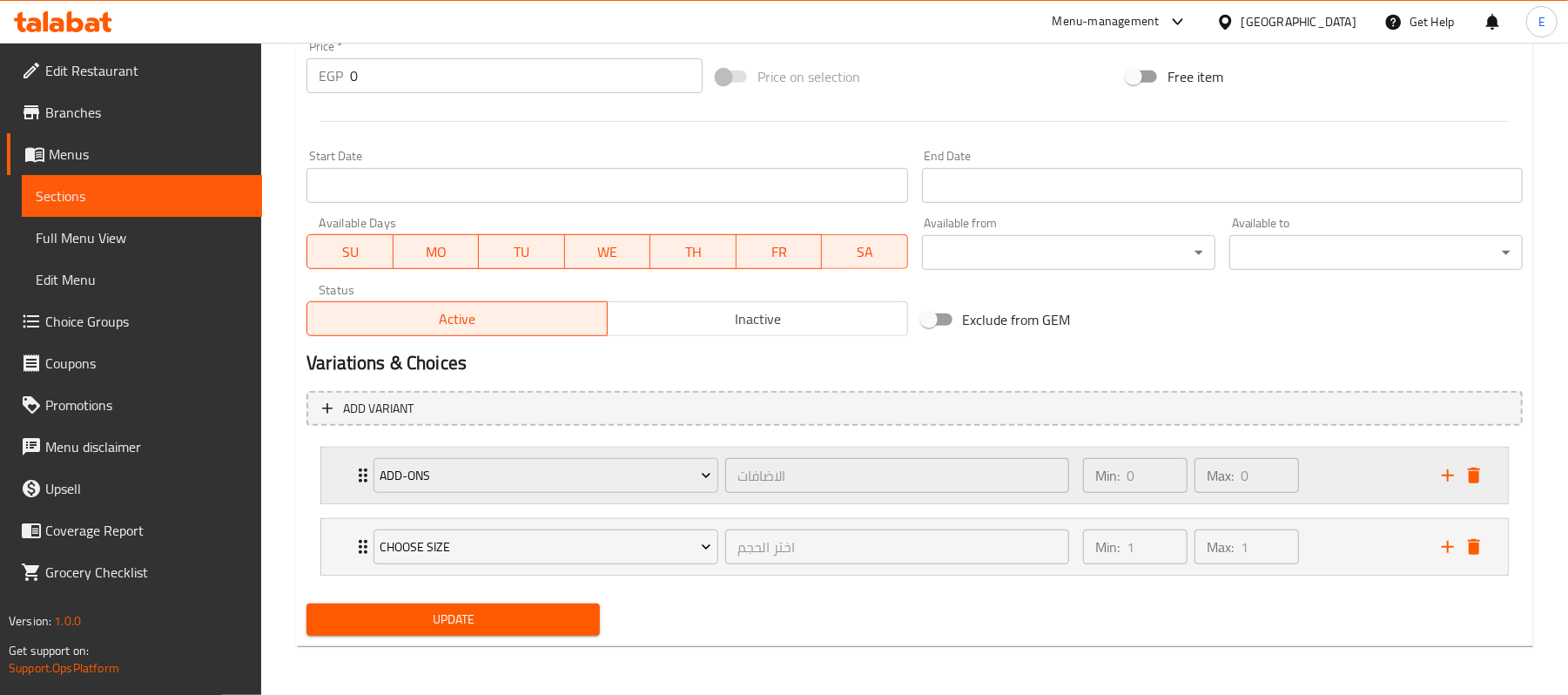
click at [1357, 475] on div "Min: 0 ​ Max: 0 ​" at bounding box center [1252, 475] width 358 height 56
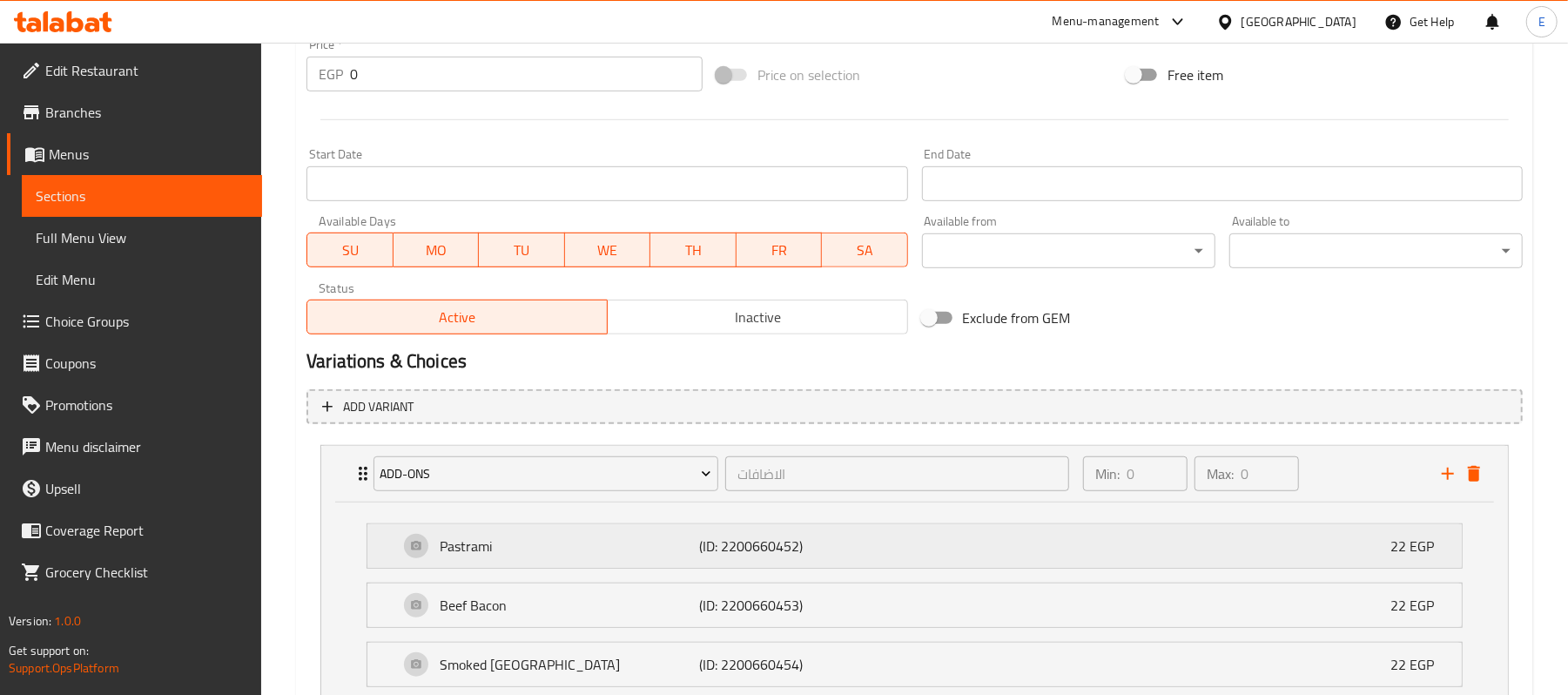
drag, startPoint x: 1361, startPoint y: 547, endPoint x: 1327, endPoint y: 555, distance: 34.9
click at [1359, 547] on div "Pastrami (ID: 2200660452) 22 EGP" at bounding box center [920, 545] width 1042 height 44
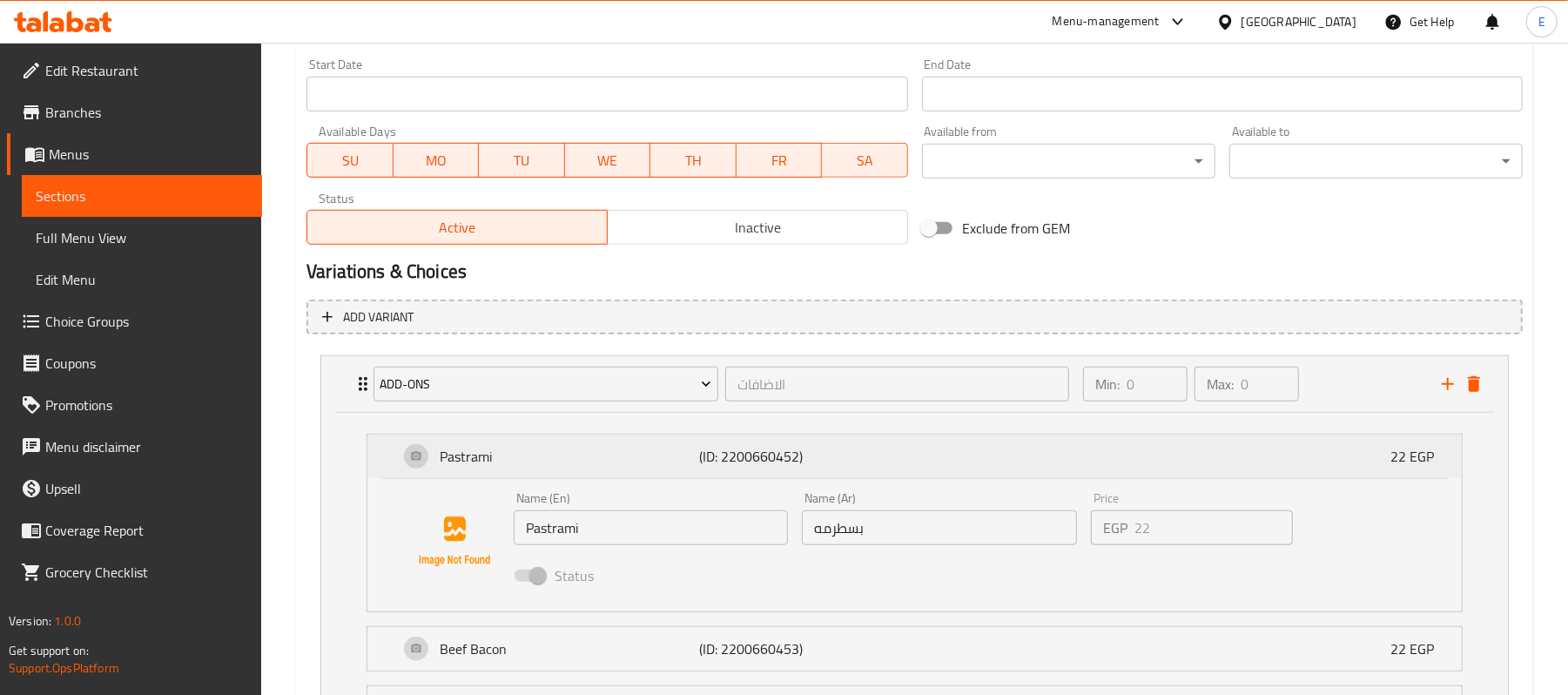
scroll to position [778, 0]
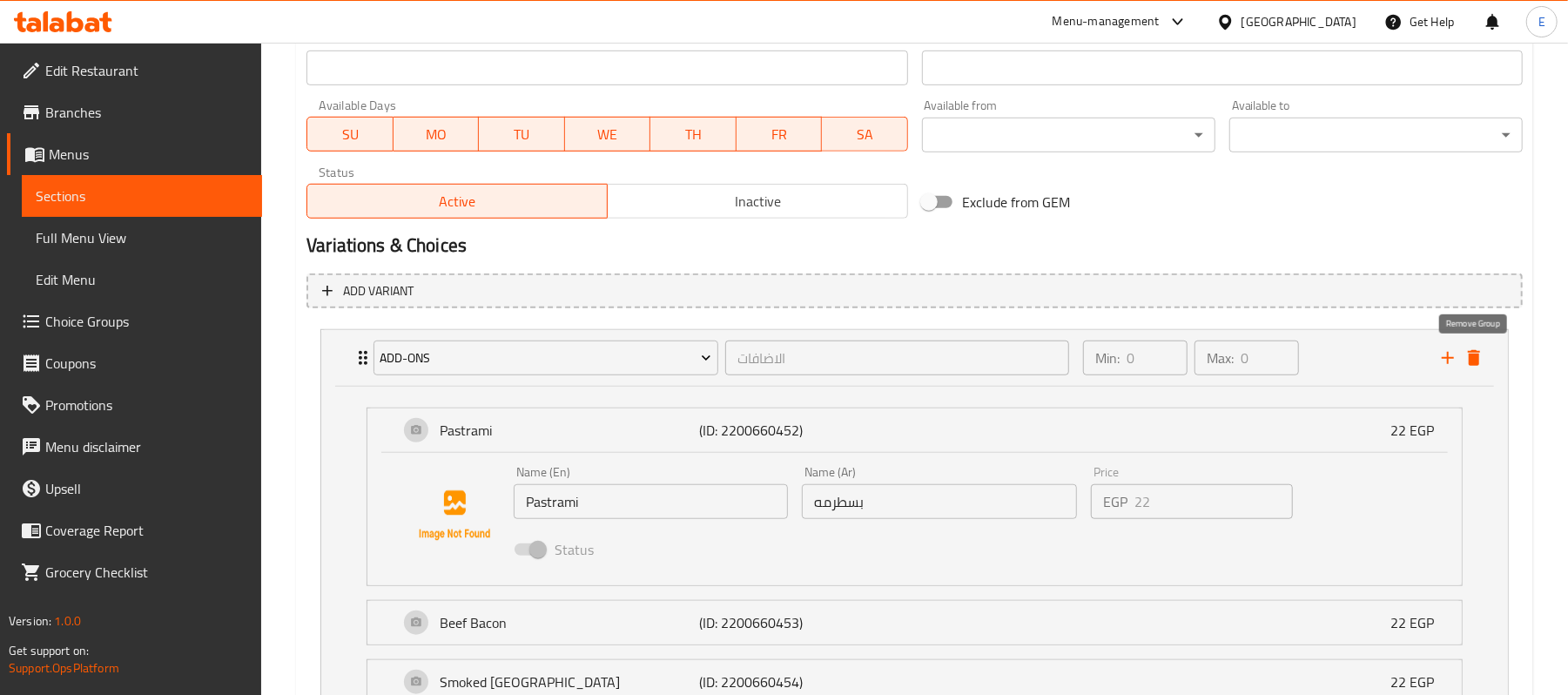
click at [1479, 366] on icon "delete" at bounding box center [1474, 357] width 20 height 20
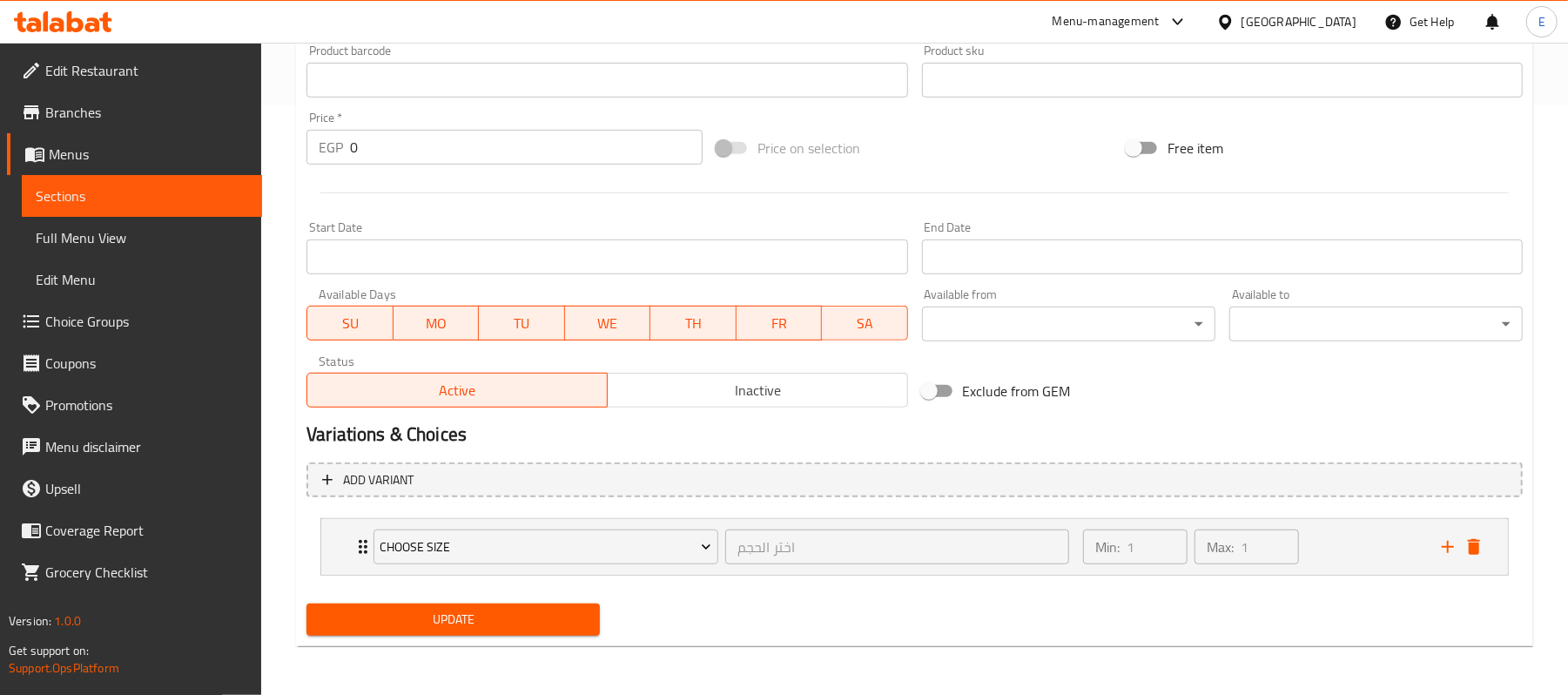
scroll to position [589, 0]
click at [1470, 545] on icon "delete" at bounding box center [1473, 546] width 12 height 16
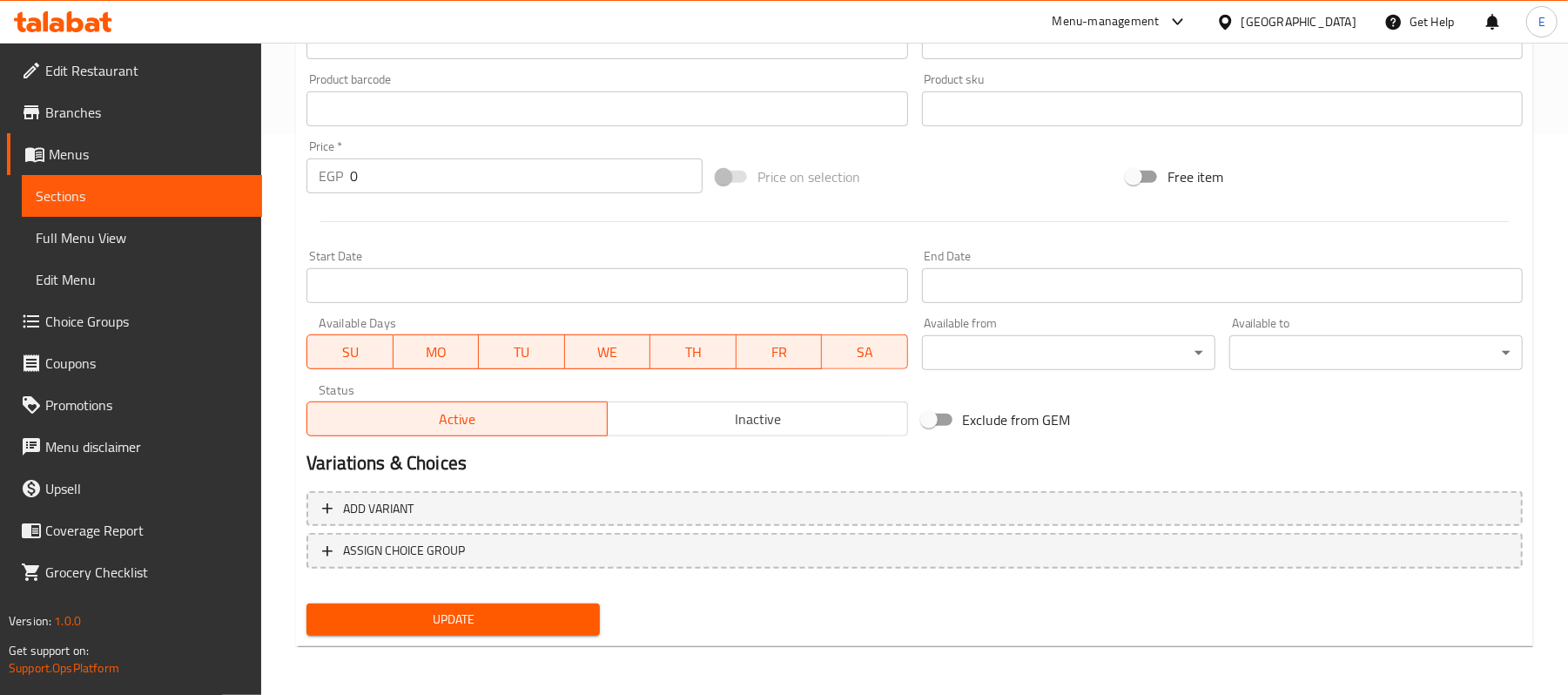
scroll to position [559, 0]
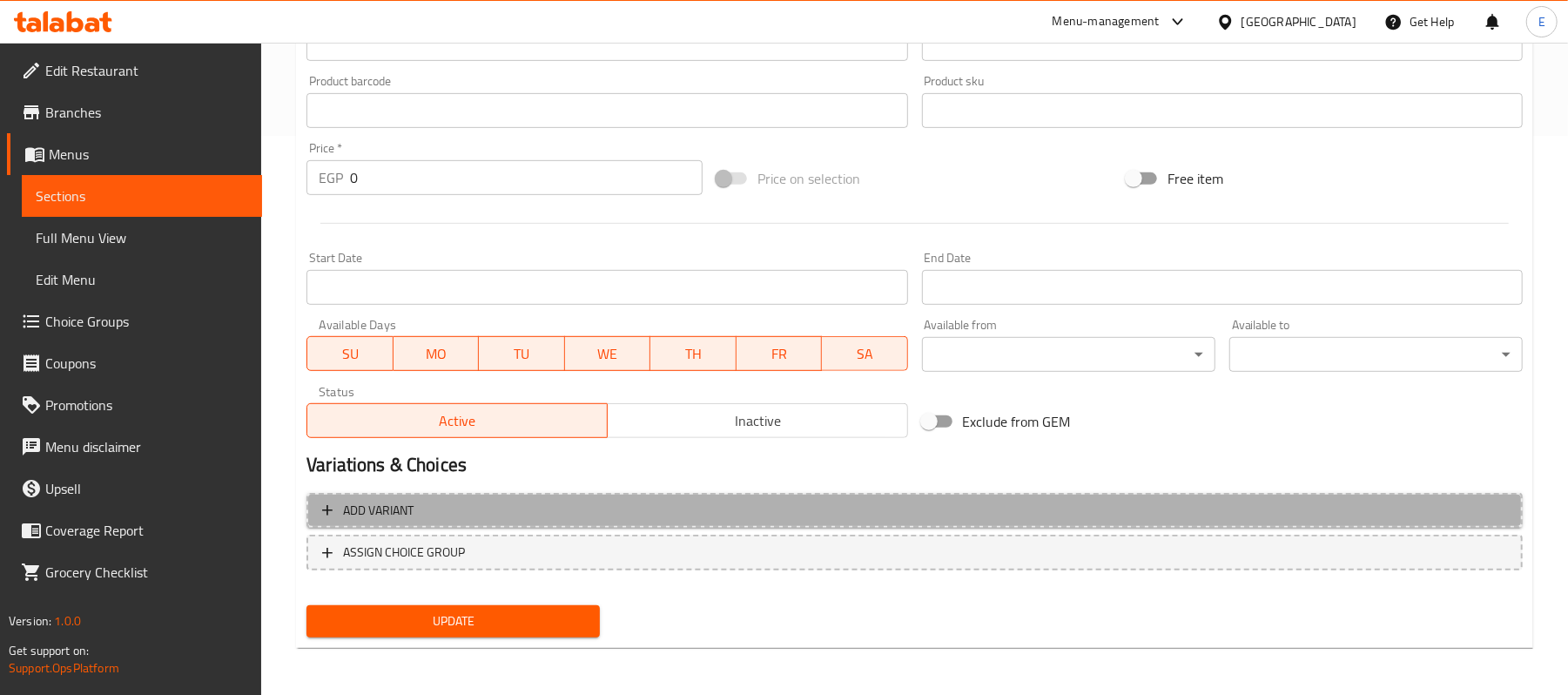
click at [508, 513] on span "Add variant" at bounding box center [914, 510] width 1185 height 21
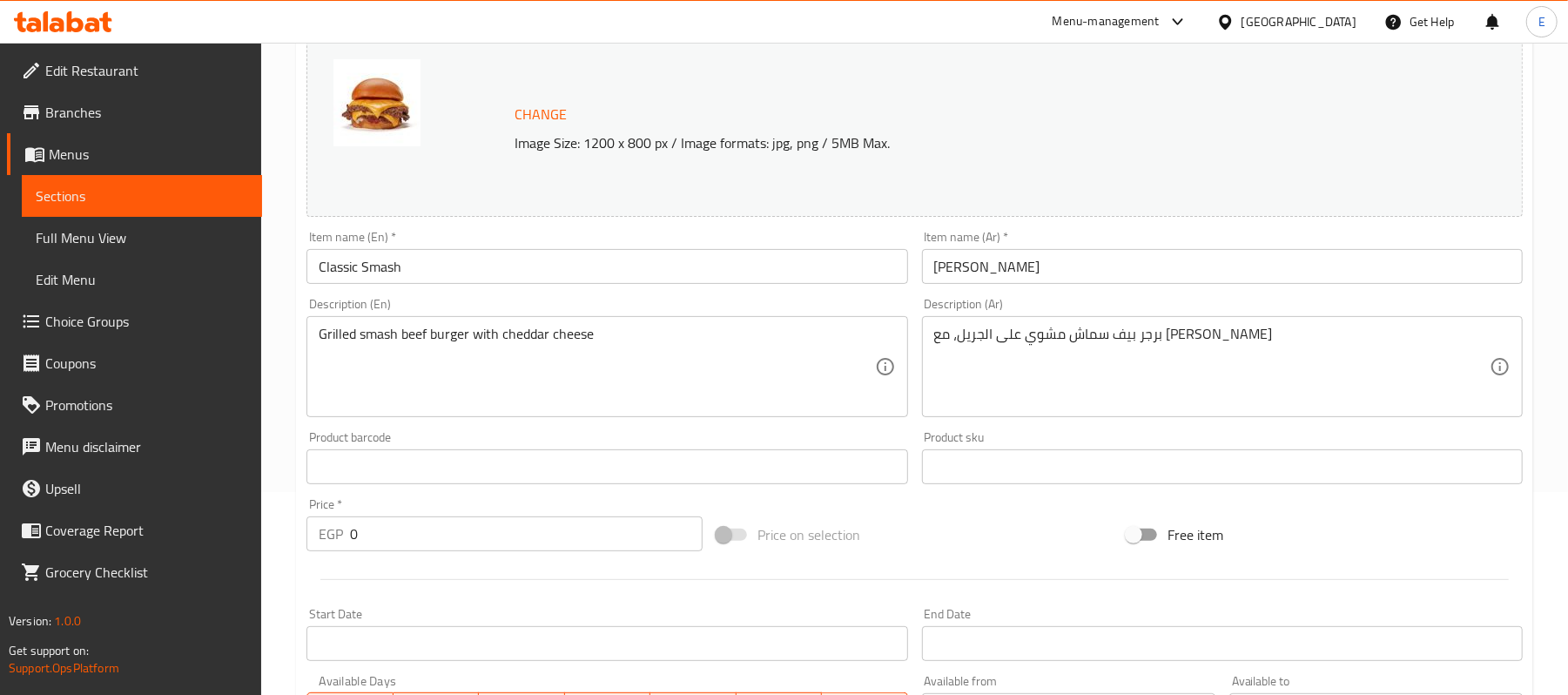
scroll to position [202, 0]
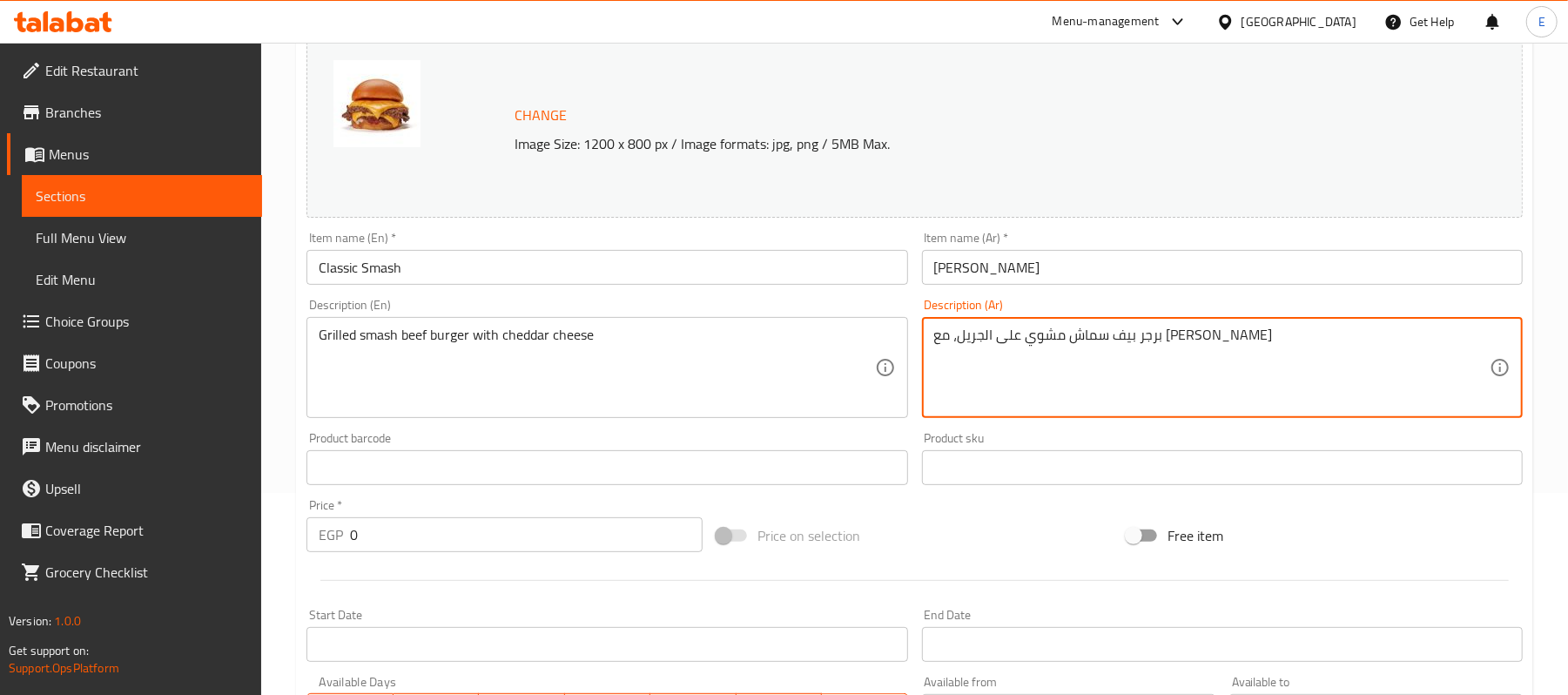
click at [994, 342] on textarea "برجر بيف سماش مشوي على الجريل، مع [PERSON_NAME]" at bounding box center [1212, 368] width 556 height 83
paste textarea "قطعة لحم بقري صافي + خس + طماطم + خيار مخلل+ صوص جبنة"
type textarea "قطعة لحم بقري صافي + خس + طماطم + خيار مخلل+ صوص جبنة"
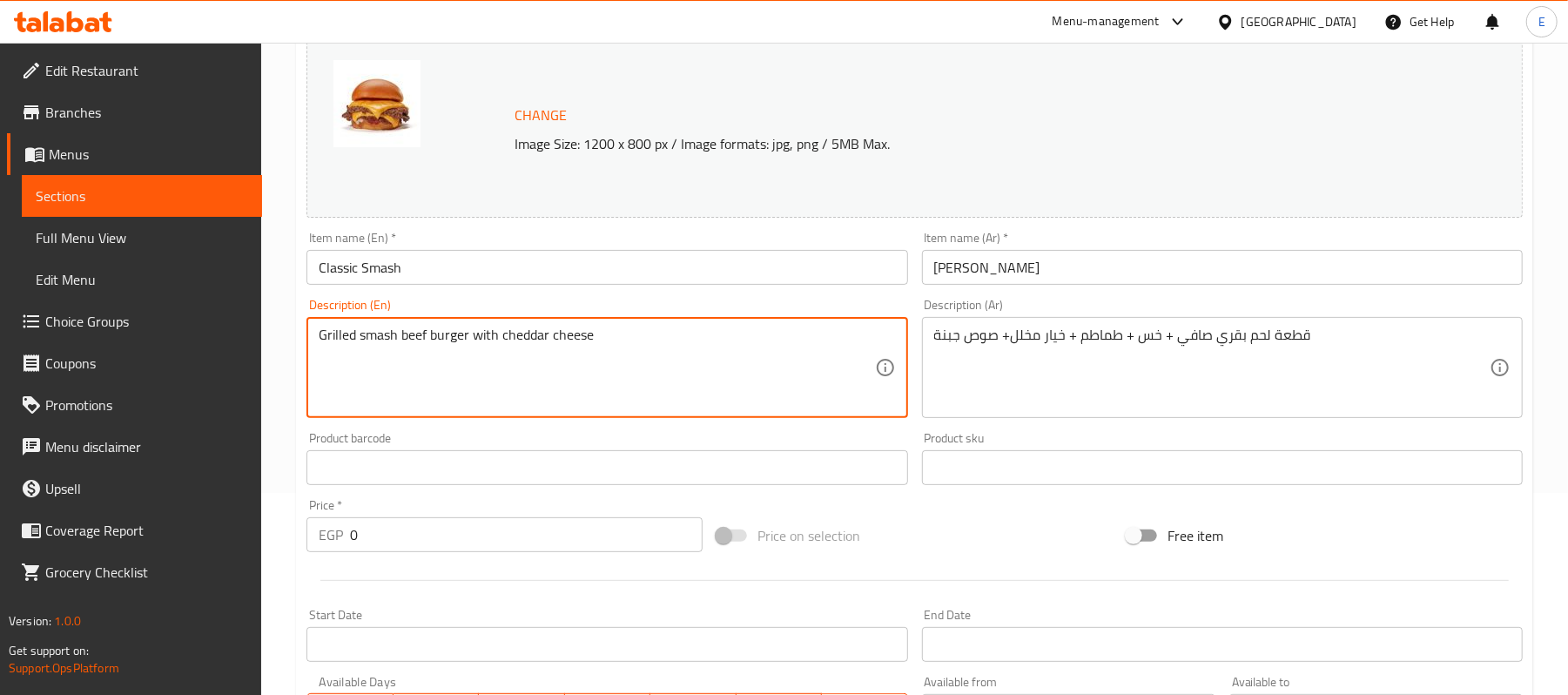
paste textarea "Pure beef [PERSON_NAME] + lettuce + tomato + pickled cucumber + cheese sauce"
click at [383, 338] on textarea "Grilled smaPure beef [PERSON_NAME] + lettuce + tomato + pickled cucumber + chee…" at bounding box center [596, 368] width 556 height 83
paste textarea "Pure beef [PERSON_NAME] + lettuce + tomato + pickled cucumber + cheese sauce"
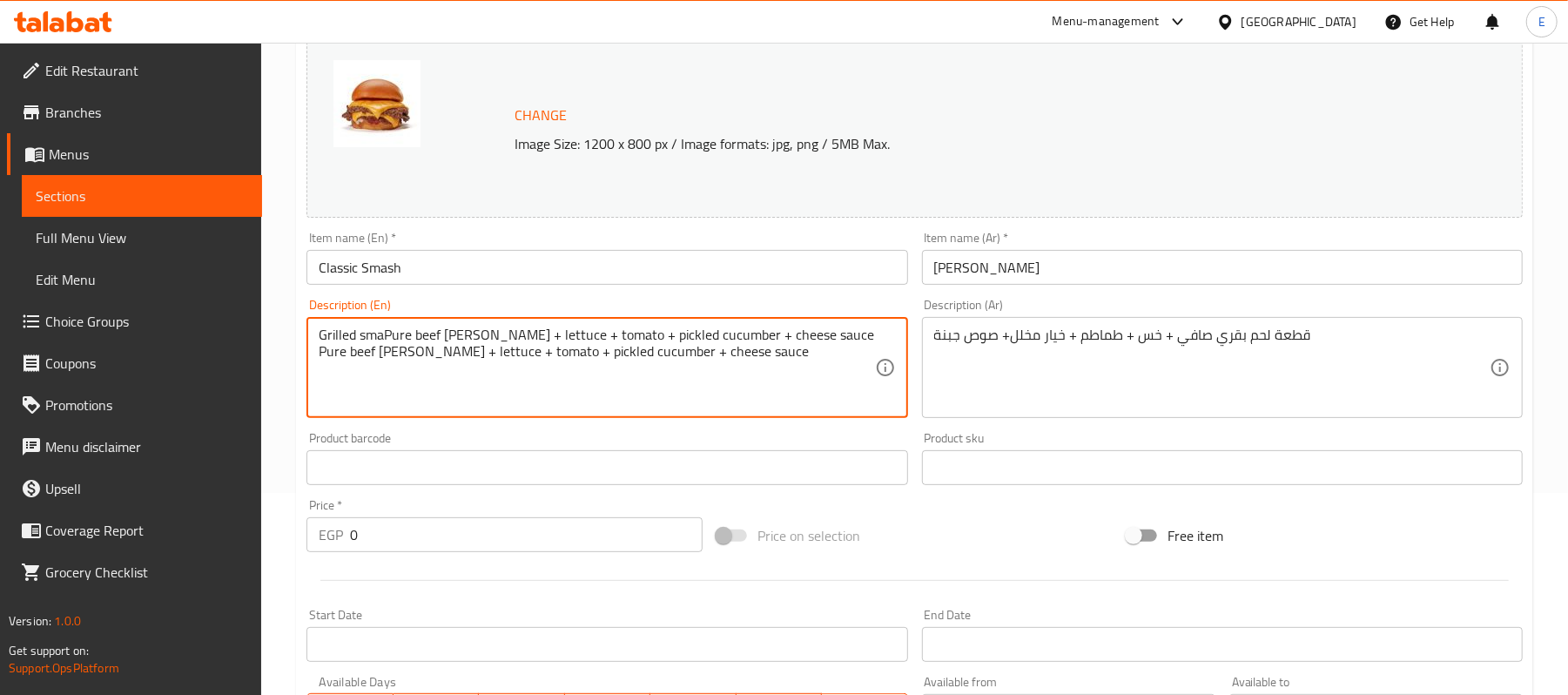
click at [383, 338] on textarea "Grilled smaPure beef [PERSON_NAME] + lettuce + tomato + pickled cucumber + chee…" at bounding box center [596, 368] width 556 height 83
drag, startPoint x: 383, startPoint y: 338, endPoint x: 374, endPoint y: 325, distance: 15.8
click at [374, 325] on div "Grilled smaPure beef [PERSON_NAME] + lettuce + tomato + pickled cucumber + chee…" at bounding box center [607, 368] width 601 height 101
paste textarea
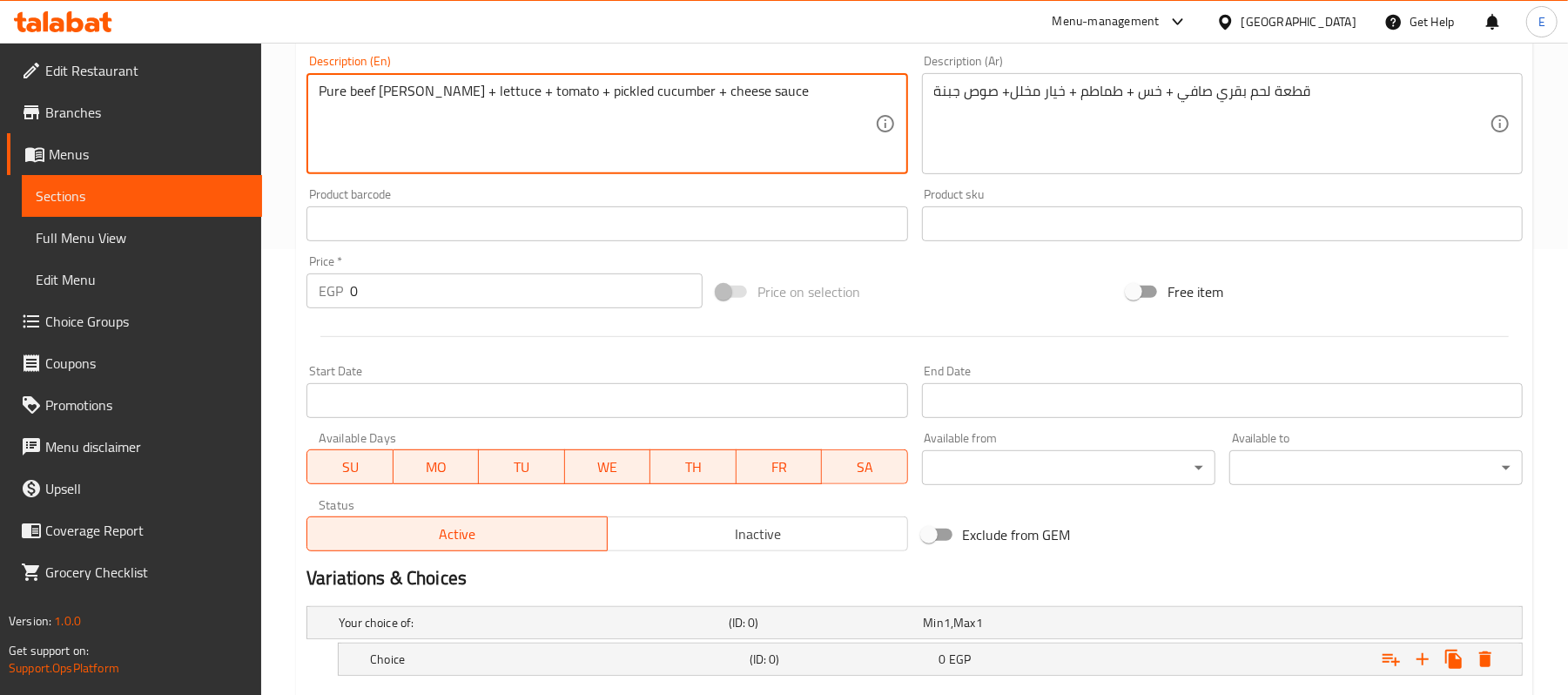
scroll to position [550, 0]
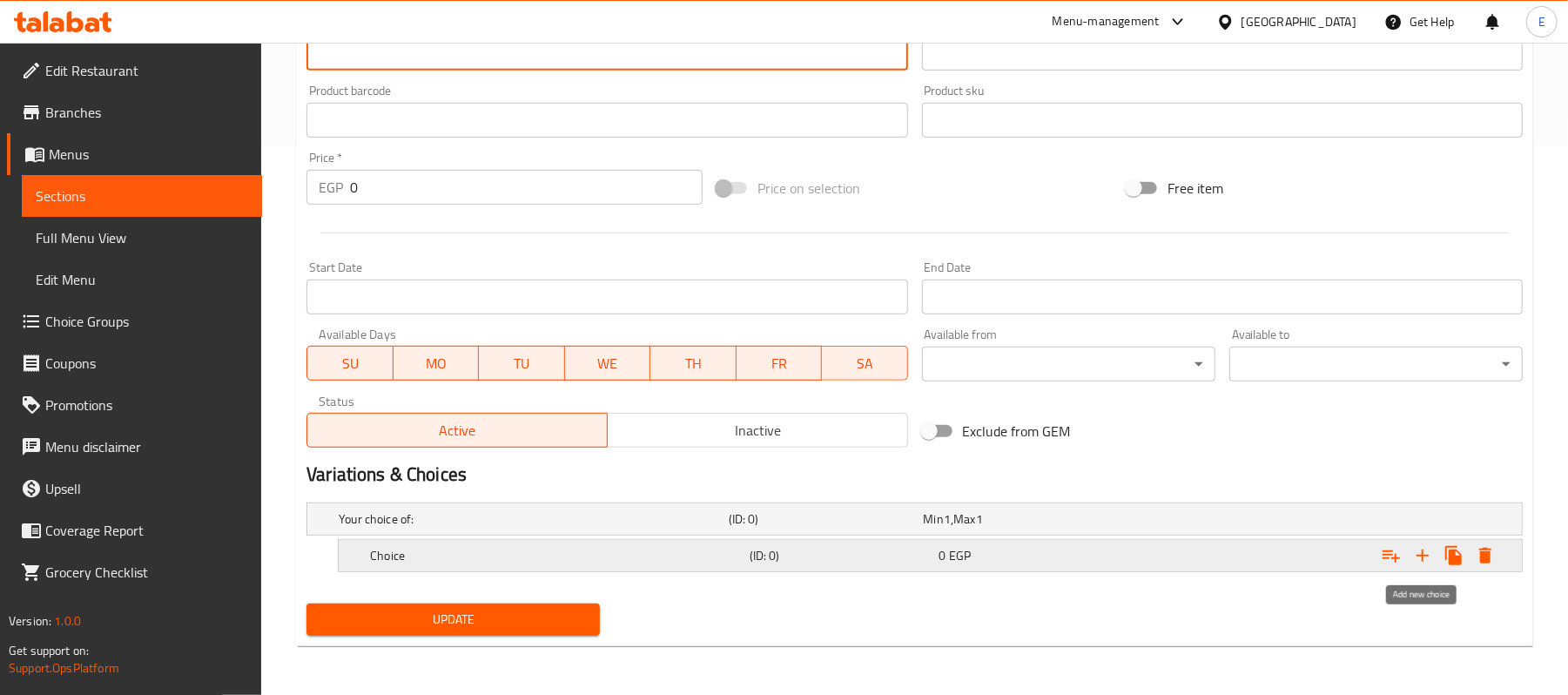
type textarea "Pure beef [PERSON_NAME] + lettuce + tomato + pickled cucumber + cheese sauce"
click at [1419, 555] on icon "Expand" at bounding box center [1422, 555] width 12 height 12
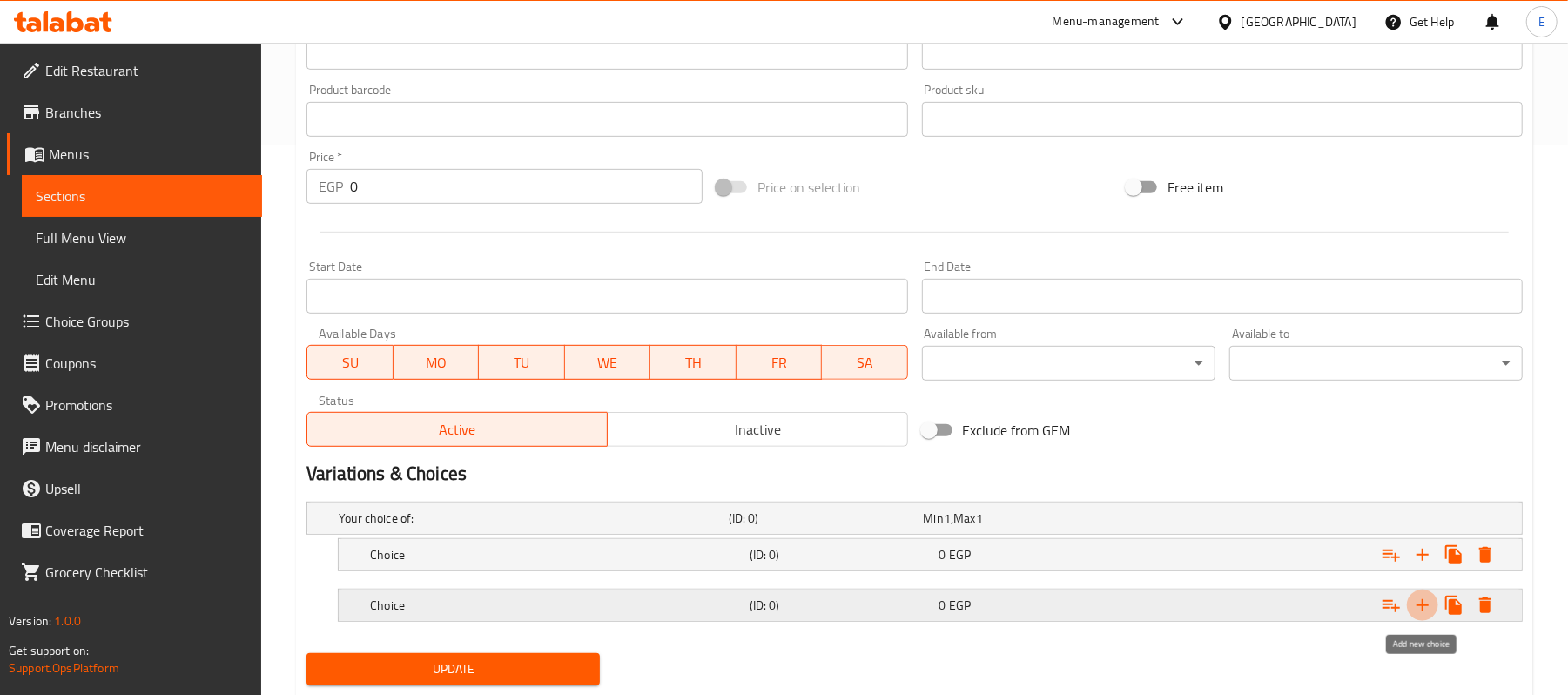
click at [1422, 608] on icon "Expand" at bounding box center [1422, 605] width 12 height 12
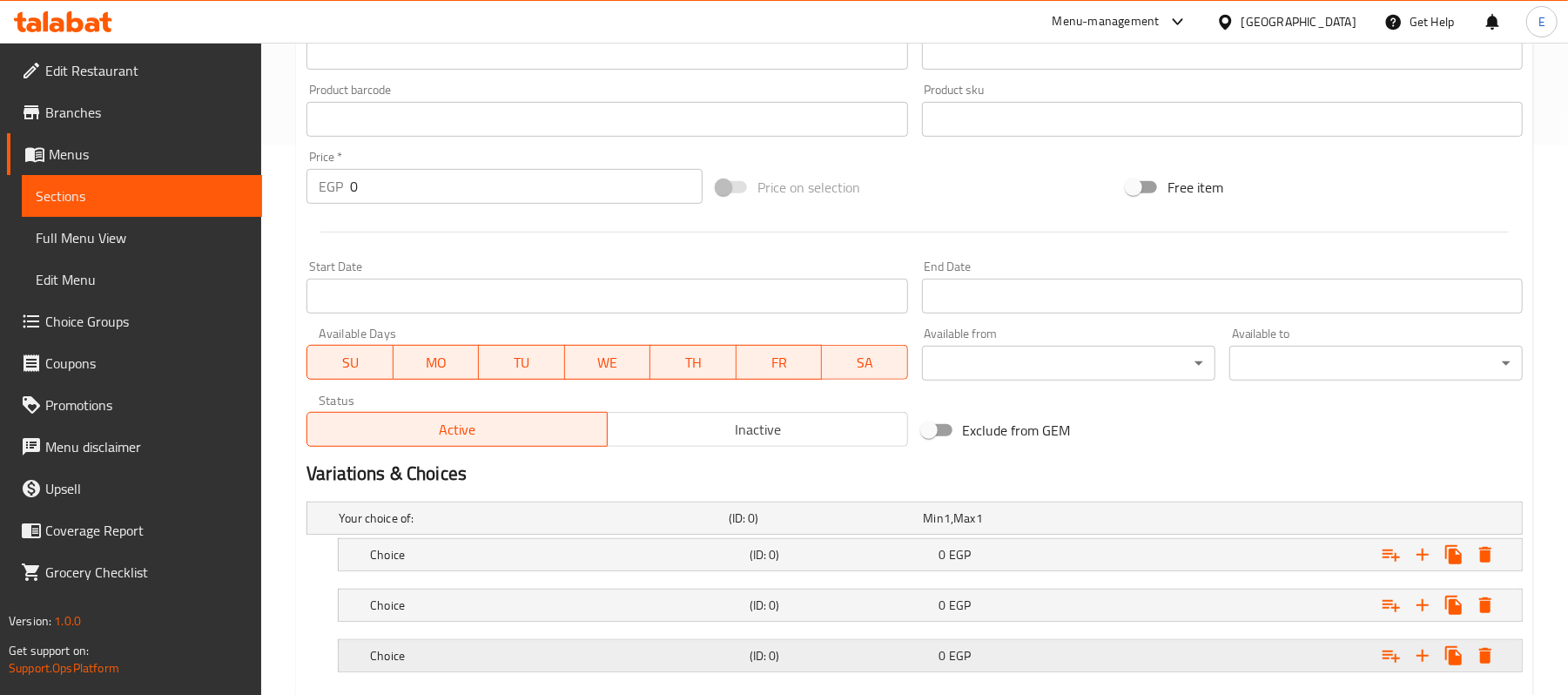
click at [805, 527] on h5 "(ID: 0)" at bounding box center [823, 517] width 188 height 18
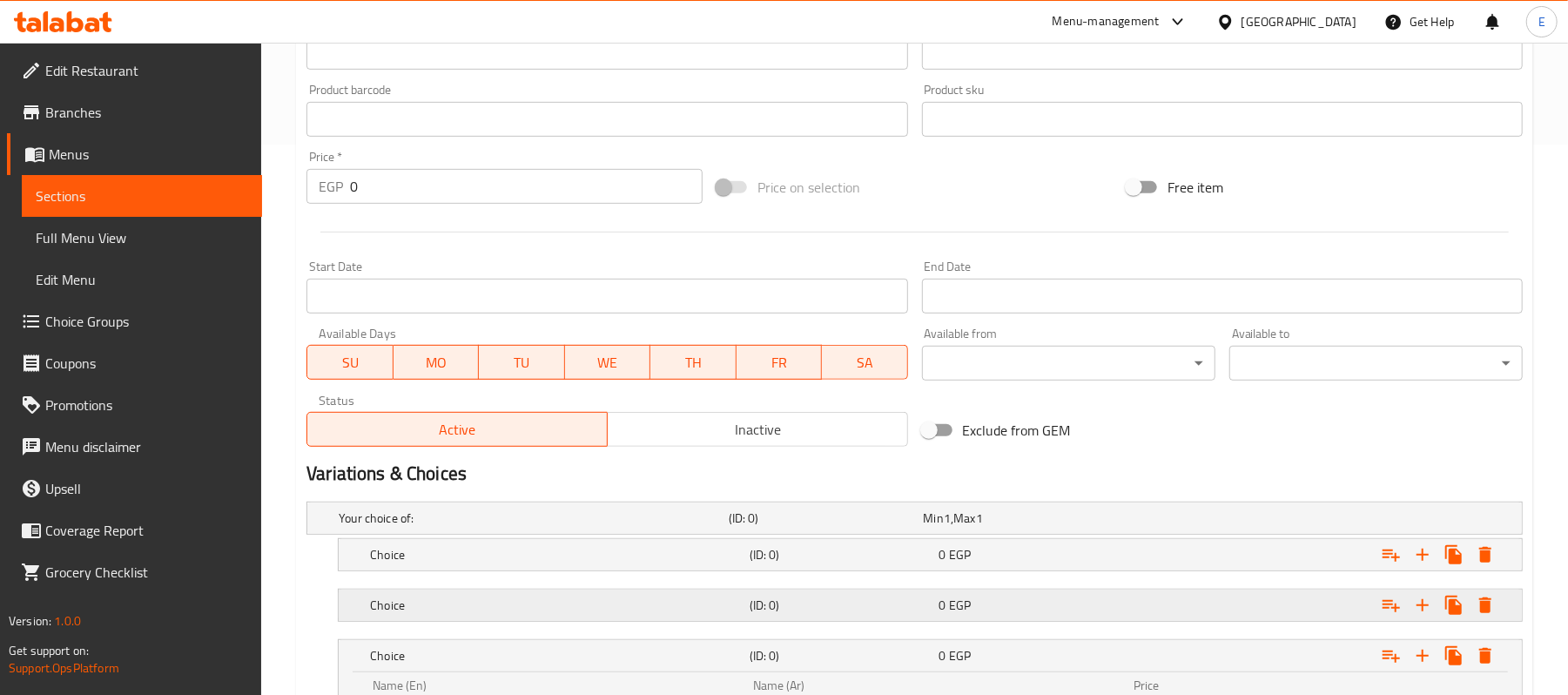
click at [791, 530] on div "(ID: 0)" at bounding box center [823, 518] width 195 height 24
click at [784, 527] on h5 "(ID: 0)" at bounding box center [823, 517] width 188 height 18
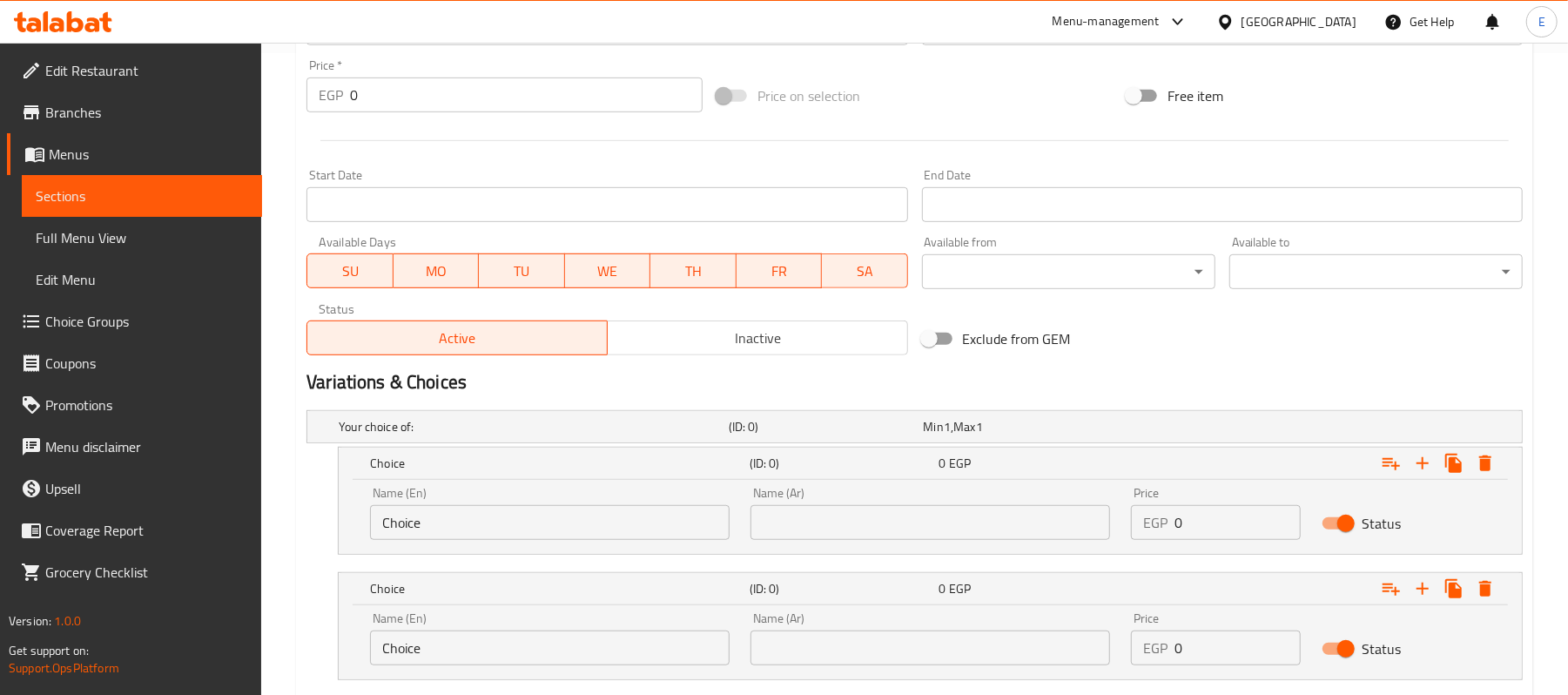
scroll to position [782, 0]
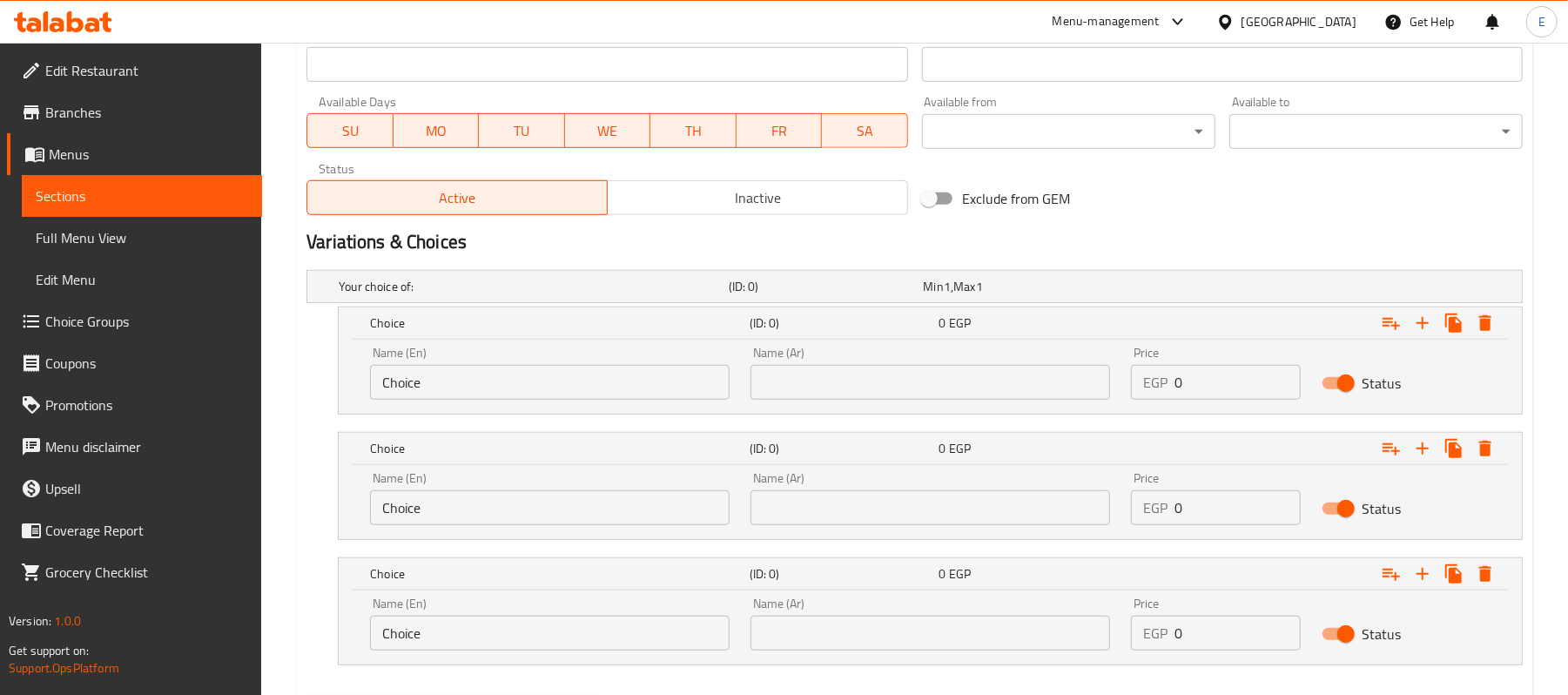
click at [854, 412] on div "Name (En) Choice Name (En) Name (Ar) Name (Ar) Price EGP 0 Price Status" at bounding box center [930, 377] width 1183 height 74
click at [857, 388] on input "text" at bounding box center [930, 381] width 359 height 34
type input "سنجل"
click at [833, 499] on input "text" at bounding box center [930, 507] width 359 height 34
type input "دوبل"
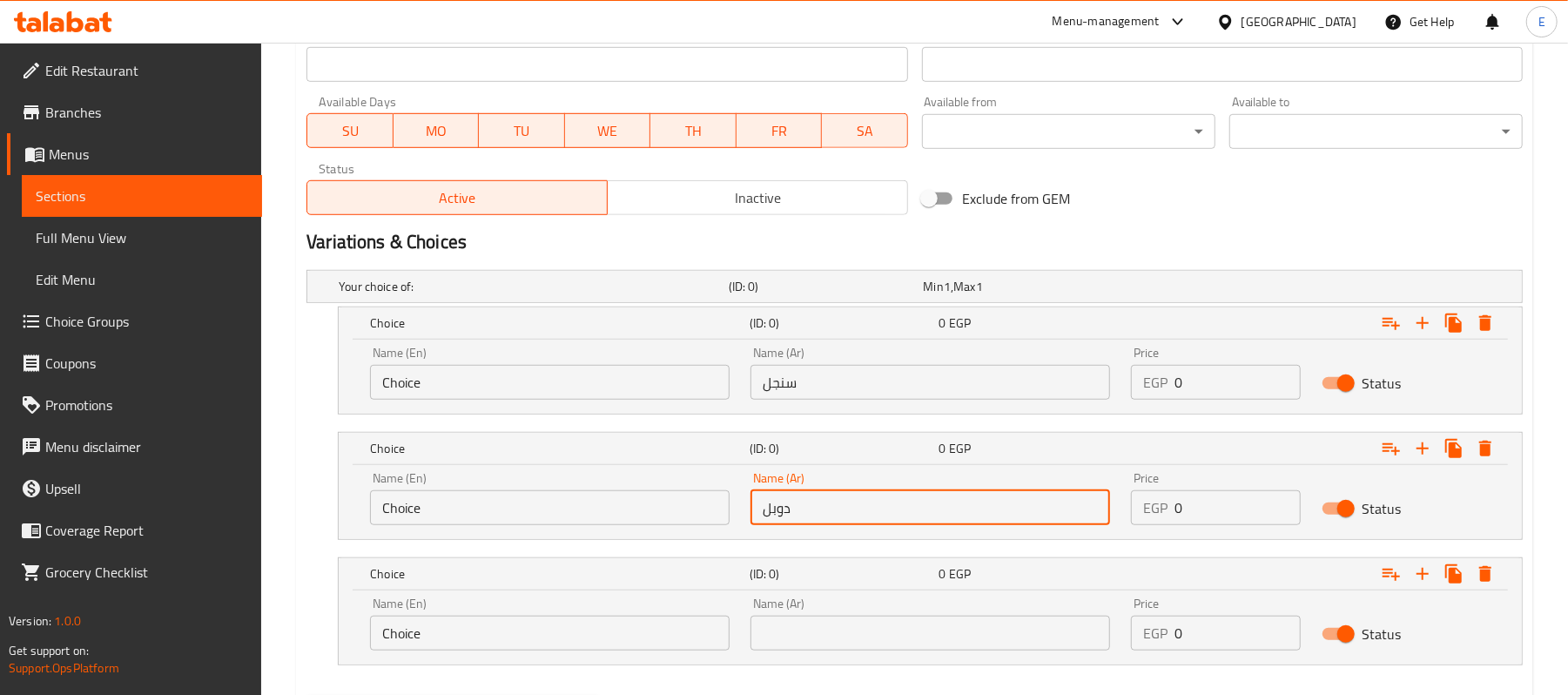
click at [757, 635] on input "text" at bounding box center [930, 632] width 359 height 34
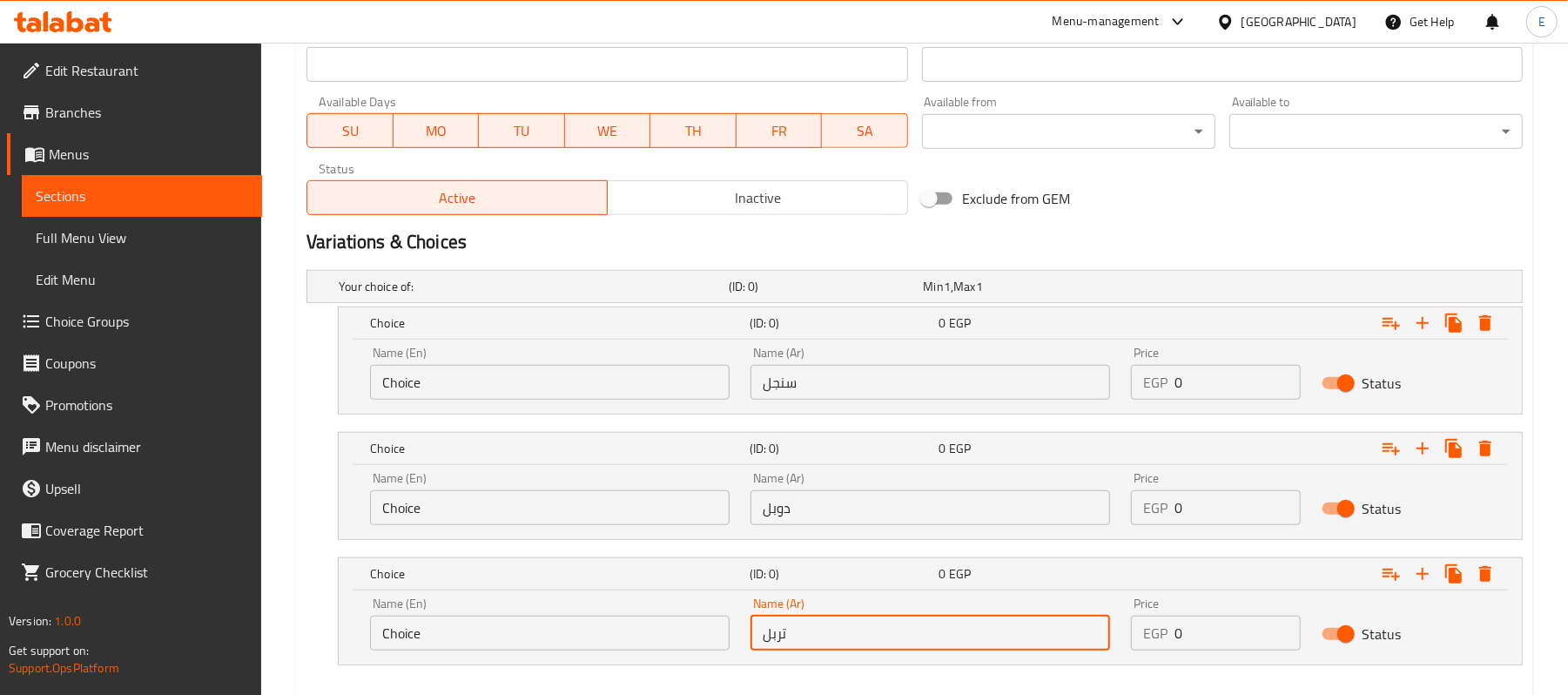
type input "تربل"
click at [663, 621] on input "Choice" at bounding box center [550, 632] width 359 height 34
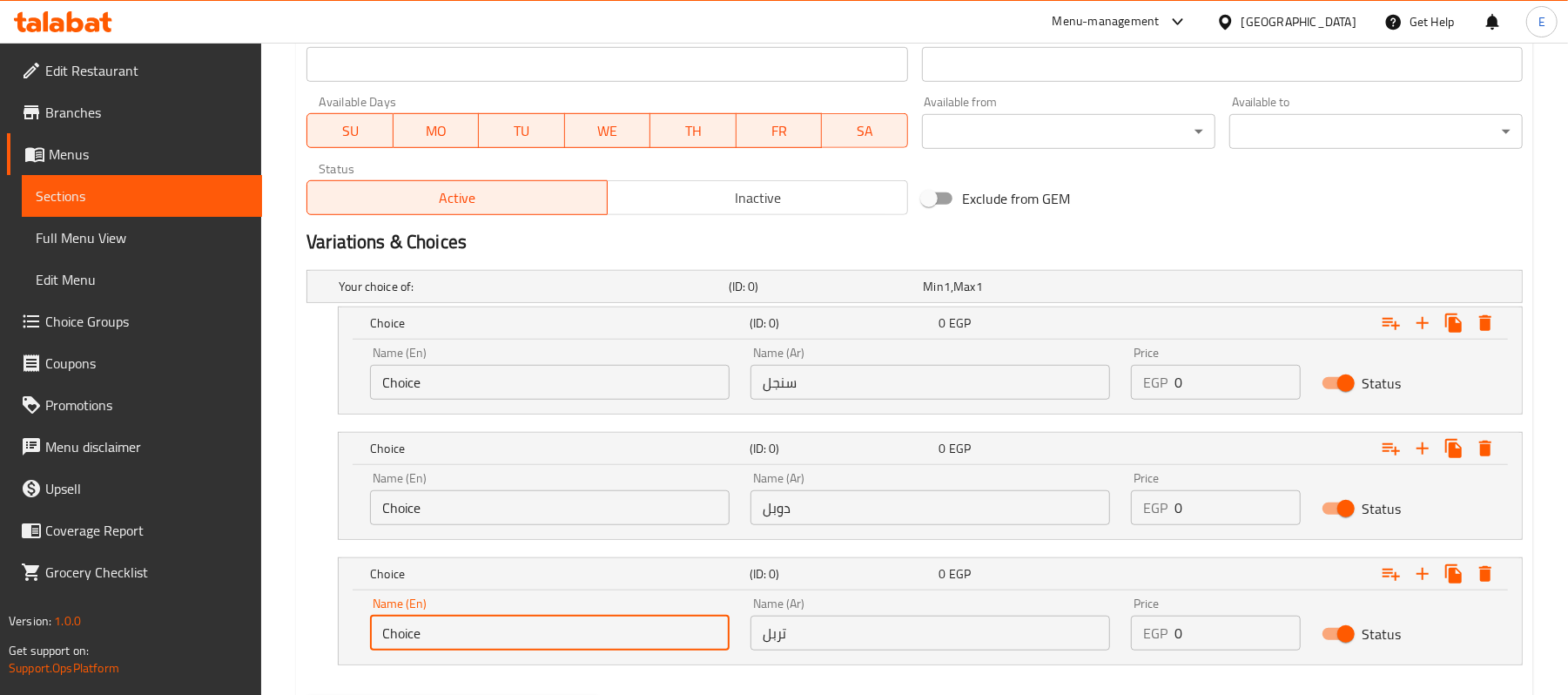
click at [663, 621] on input "Choice" at bounding box center [550, 632] width 359 height 34
type input "Triple"
click at [418, 520] on input "Choice" at bounding box center [550, 507] width 359 height 34
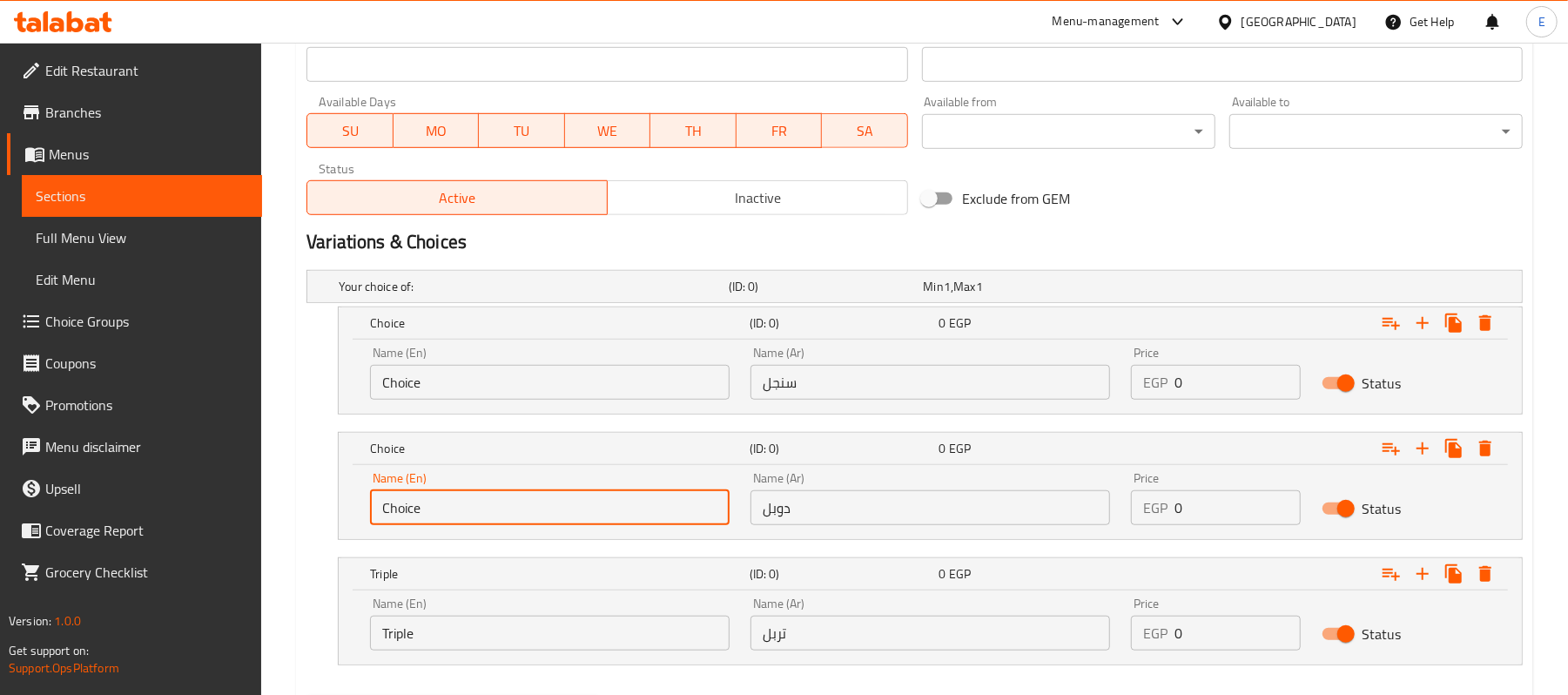
click at [418, 520] on input "Choice" at bounding box center [550, 507] width 359 height 34
type input "Double"
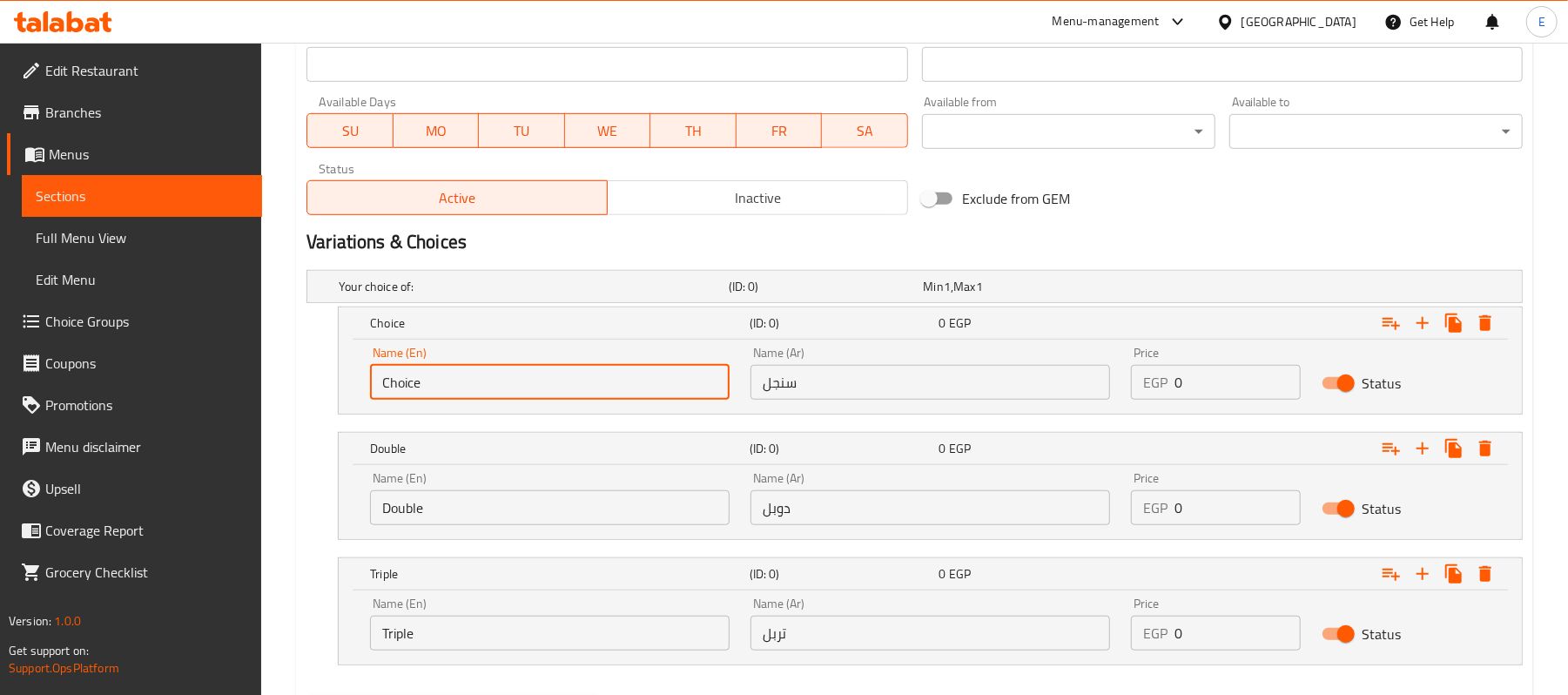
click at [391, 386] on input "Choice" at bounding box center [550, 381] width 359 height 34
type input "Single"
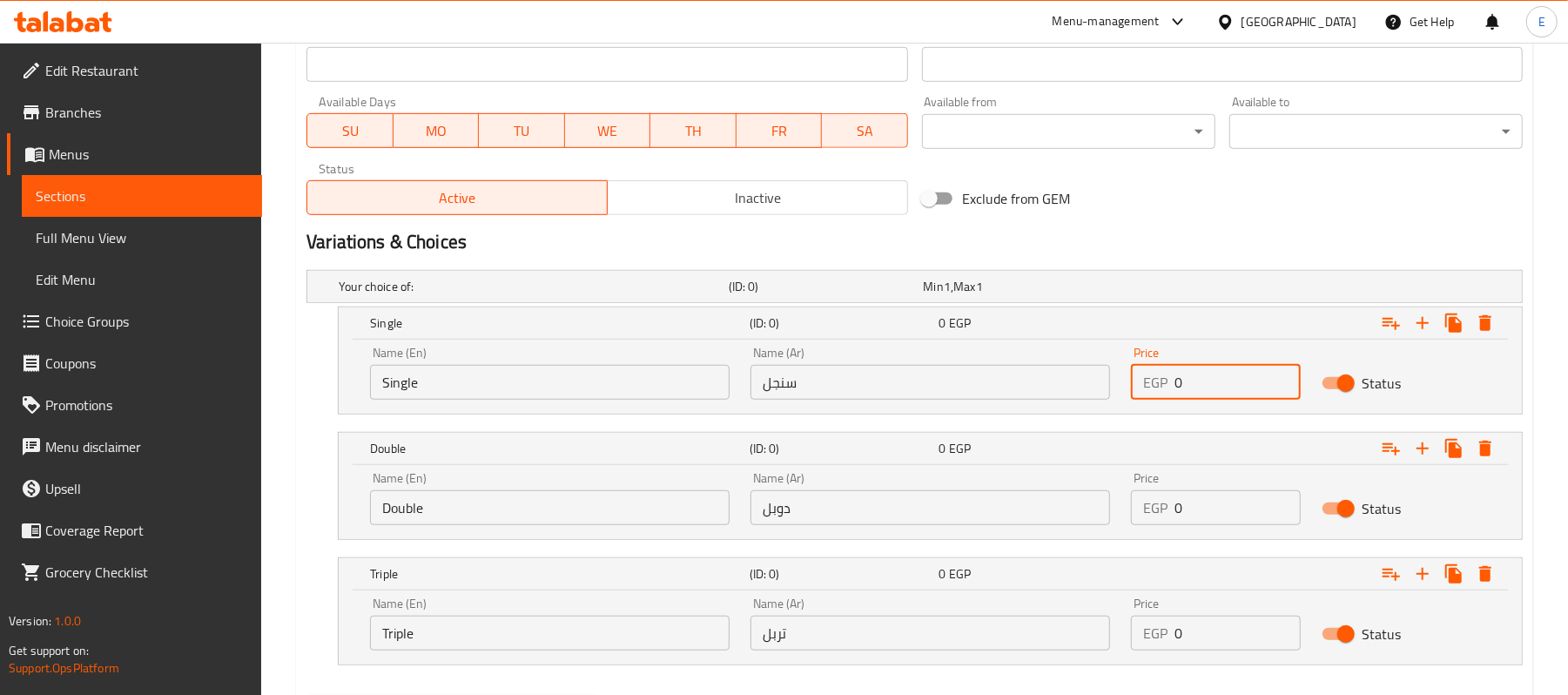
drag, startPoint x: 1213, startPoint y: 386, endPoint x: 1106, endPoint y: 362, distance: 109.7
click at [1107, 363] on div "Name (En) Single Name (En) Name (Ar) سنجل Name (Ar) Price EGP 0 Price Status" at bounding box center [930, 373] width 1142 height 74
type input "122"
drag, startPoint x: 1237, startPoint y: 496, endPoint x: 1094, endPoint y: 505, distance: 143.3
click at [1094, 505] on div "Name (En) Double Name (En) Name (Ar) دوبل Name (Ar) Price EGP 0 Price Status" at bounding box center [930, 499] width 1142 height 74
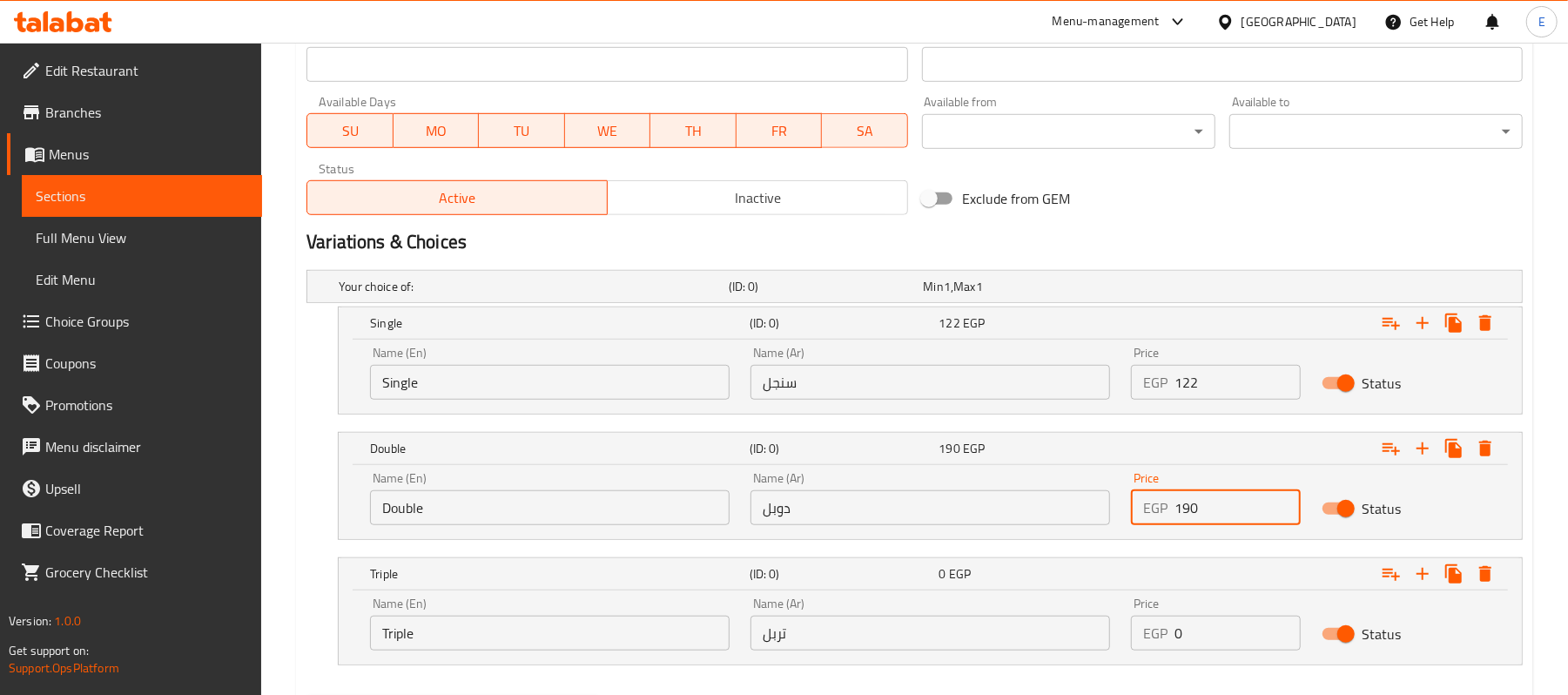
type input "190"
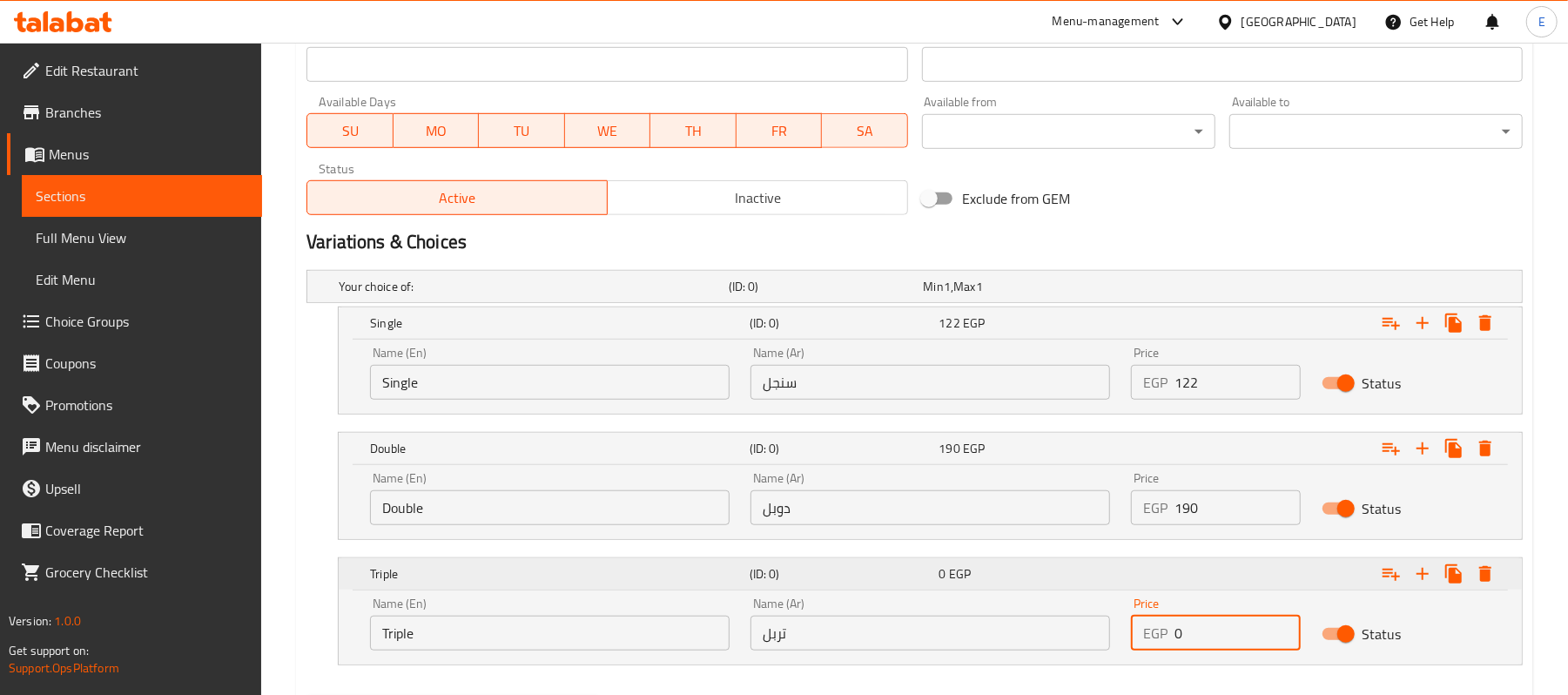
drag, startPoint x: 1230, startPoint y: 628, endPoint x: 1050, endPoint y: 578, distance: 186.8
click at [1052, 583] on div "Triple (ID: 0) 0 EGP Name (En) Triple Name (En) Name (Ar) تربل Name (Ar) Price …" at bounding box center [930, 611] width 1183 height 106
type input "223"
click at [899, 342] on div "Triple (ID: 0) 223 EGP" at bounding box center [935, 323] width 1138 height 38
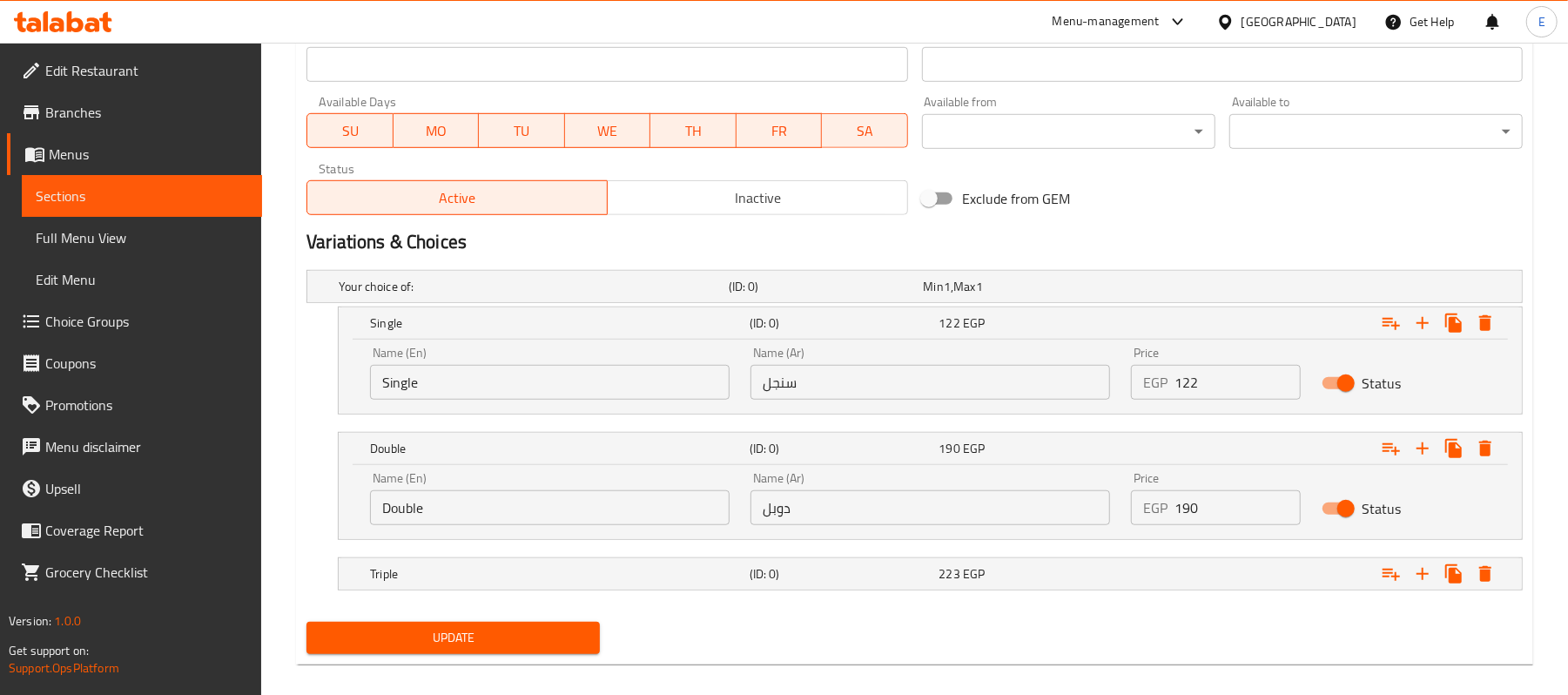
click at [892, 478] on div "Name (Ar) دوبل Name (Ar)" at bounding box center [930, 498] width 359 height 53
click at [888, 335] on div "(ID: 0)" at bounding box center [841, 323] width 190 height 24
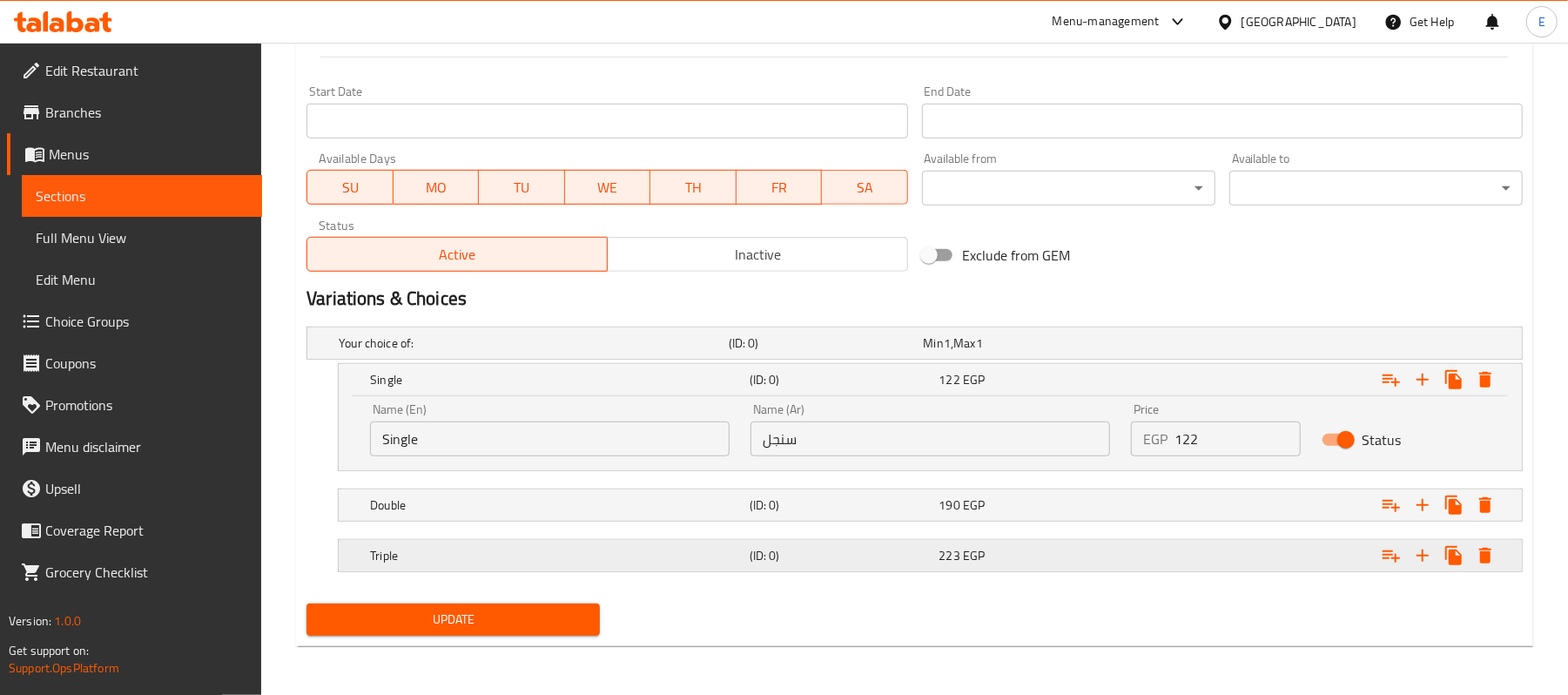
scroll to position [728, 0]
click at [723, 368] on div "Single" at bounding box center [556, 380] width 380 height 24
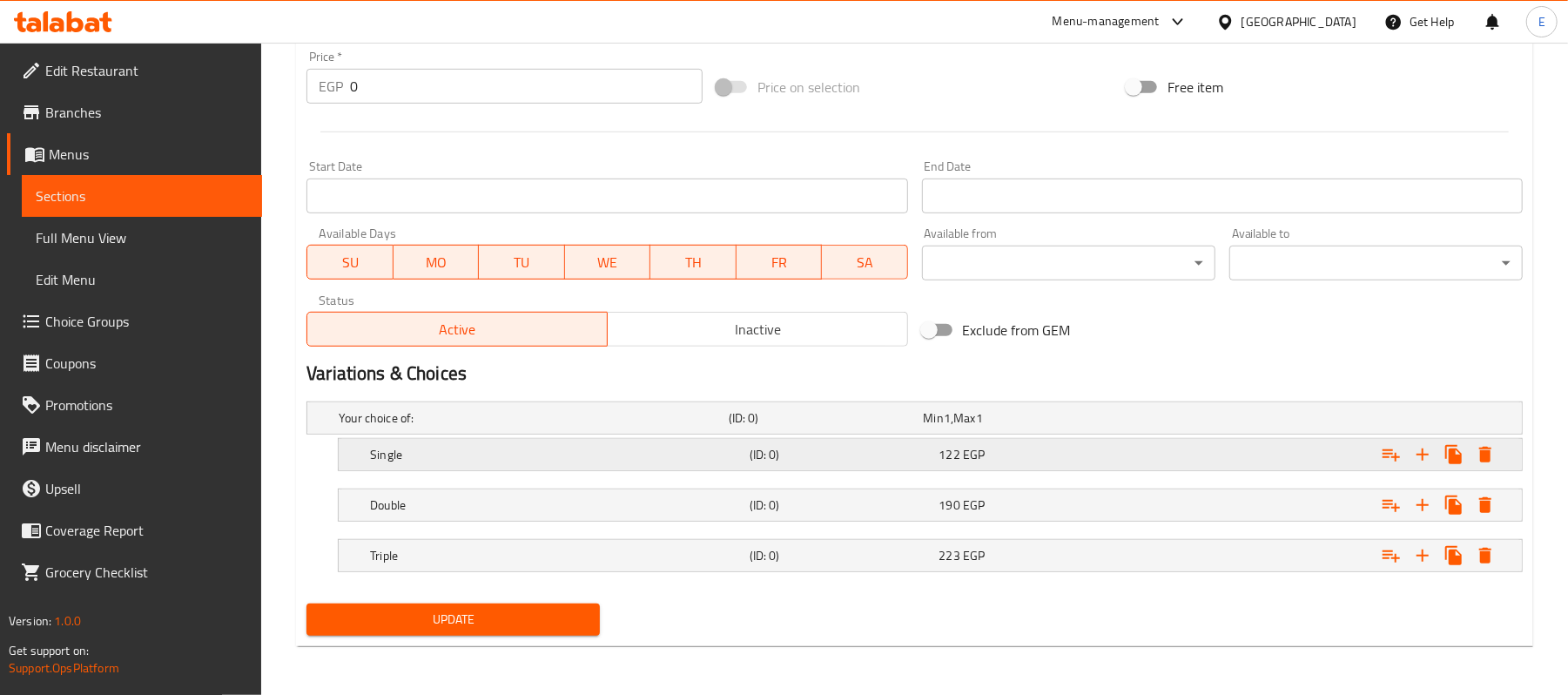
scroll to position [652, 0]
click at [443, 624] on span "Update" at bounding box center [452, 619] width 265 height 21
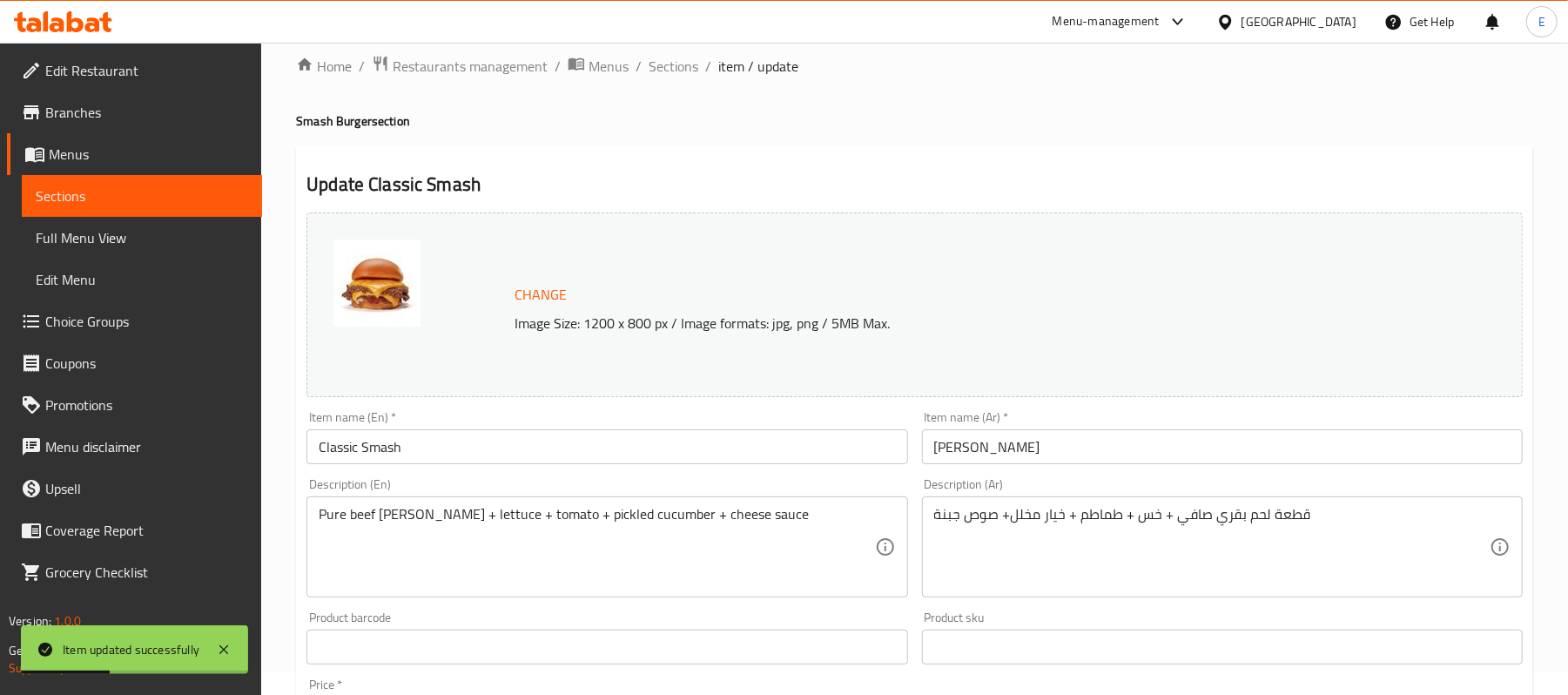
scroll to position [0, 0]
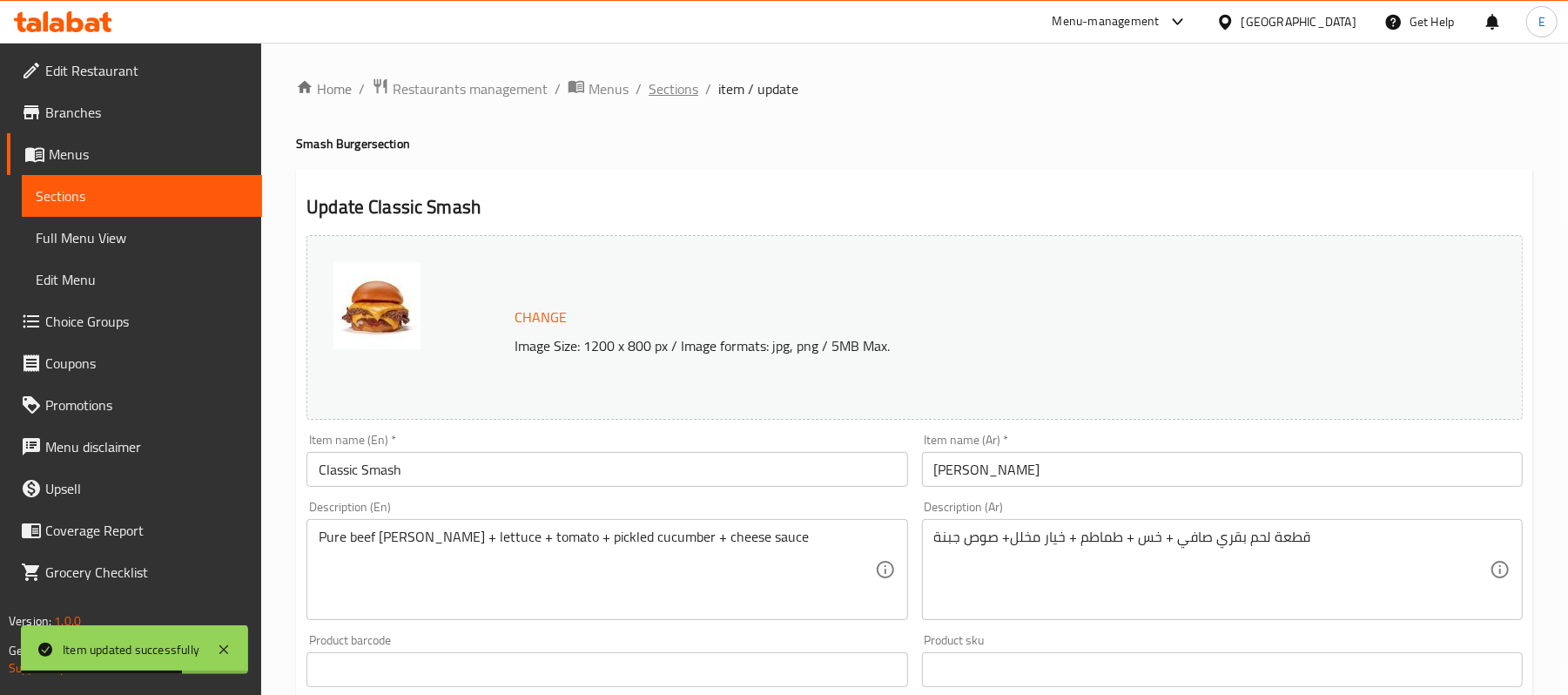
click at [684, 87] on span "Sections" at bounding box center [673, 88] width 49 height 20
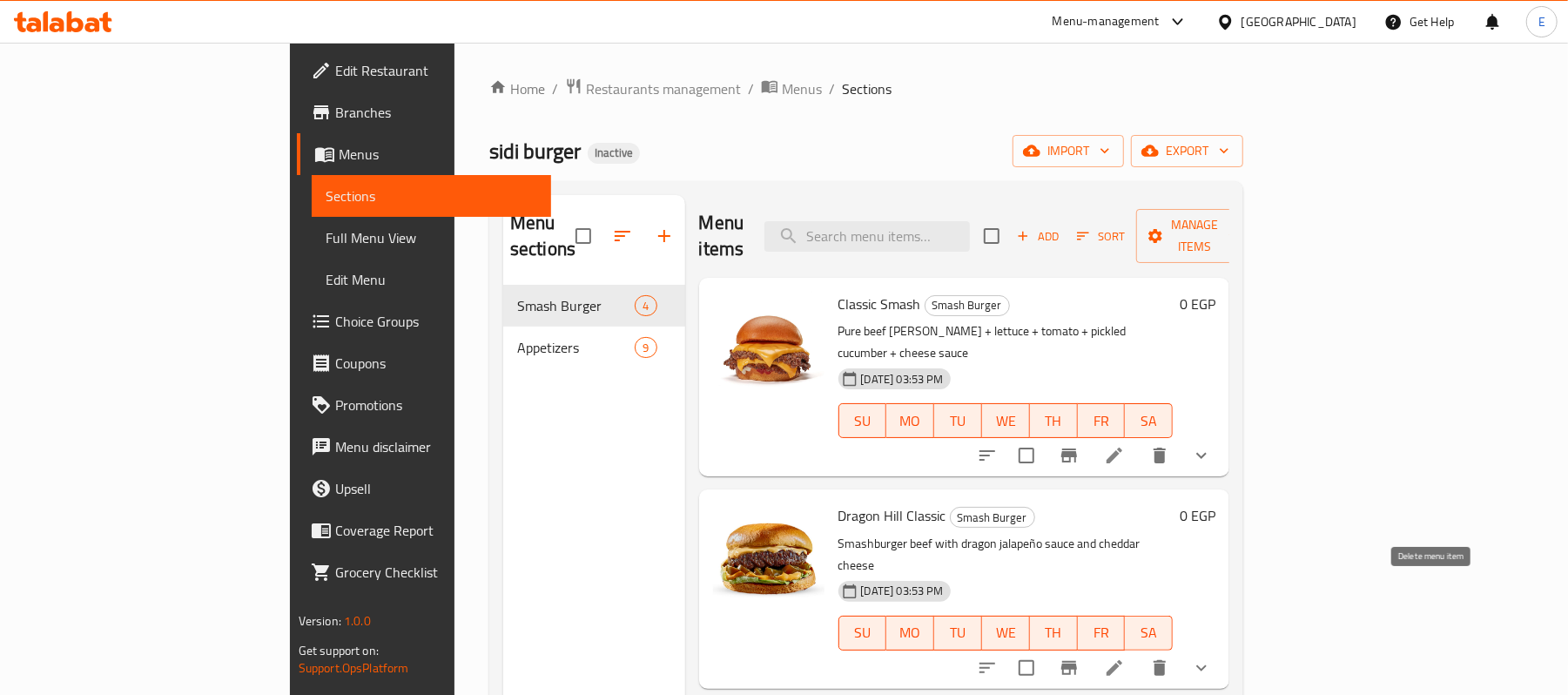
click at [1181, 647] on button "delete" at bounding box center [1159, 667] width 42 height 42
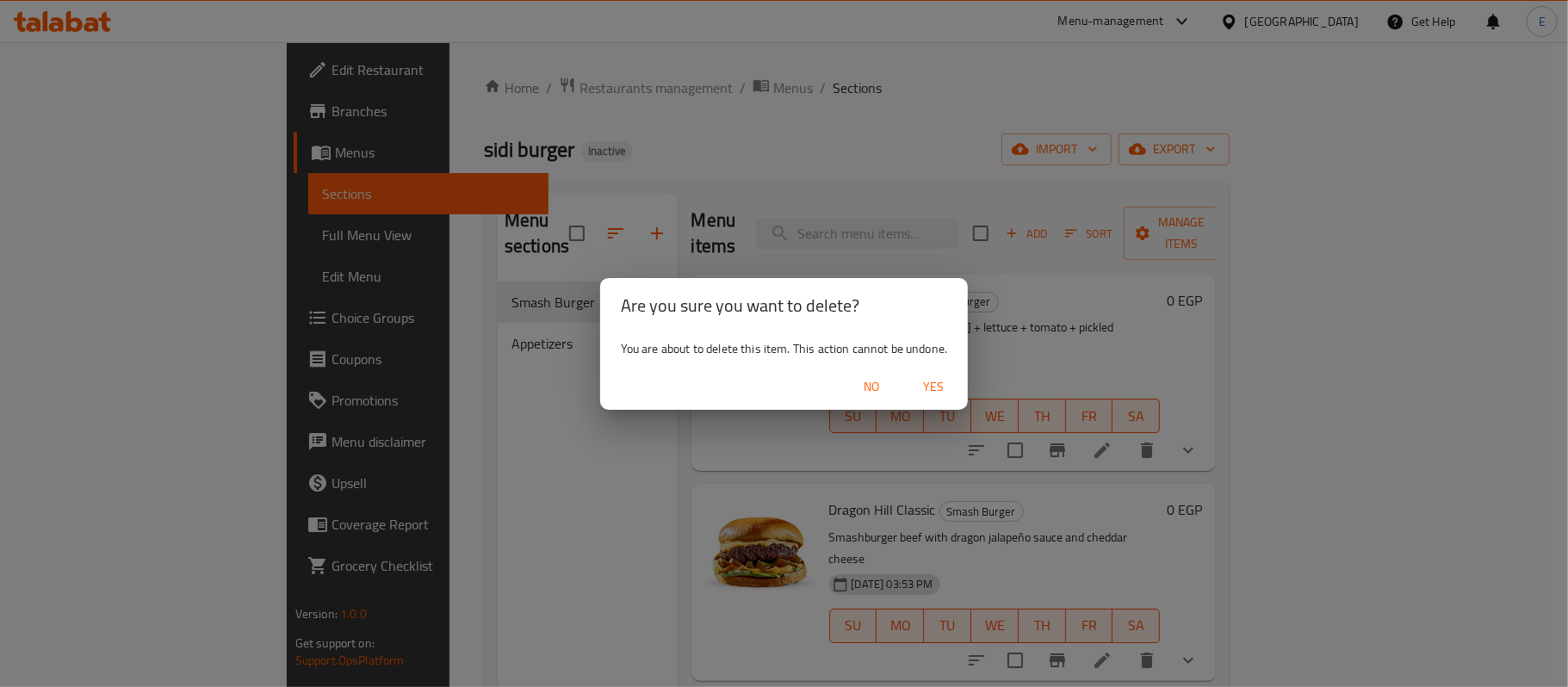
click at [928, 391] on span "Yes" at bounding box center [933, 386] width 41 height 21
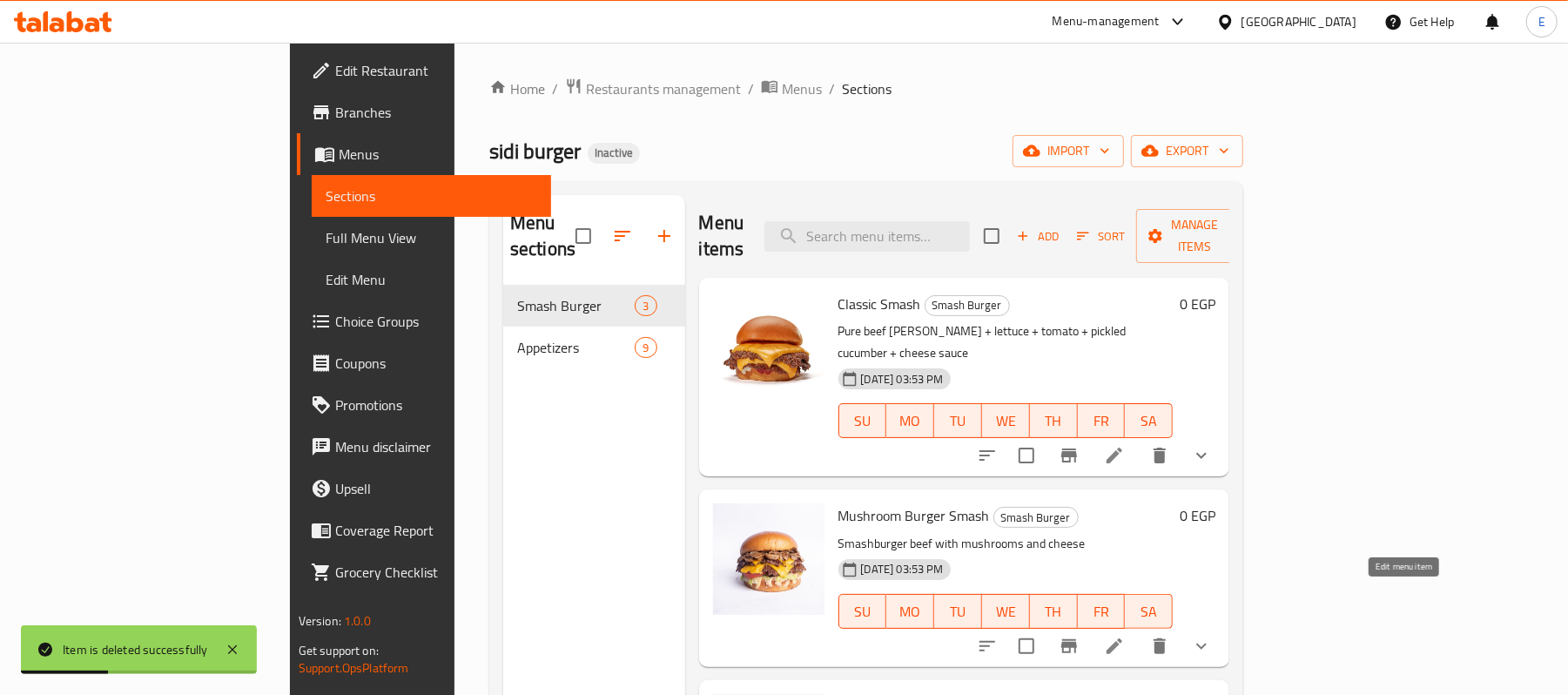
click at [1122, 638] on icon at bounding box center [1114, 646] width 16 height 16
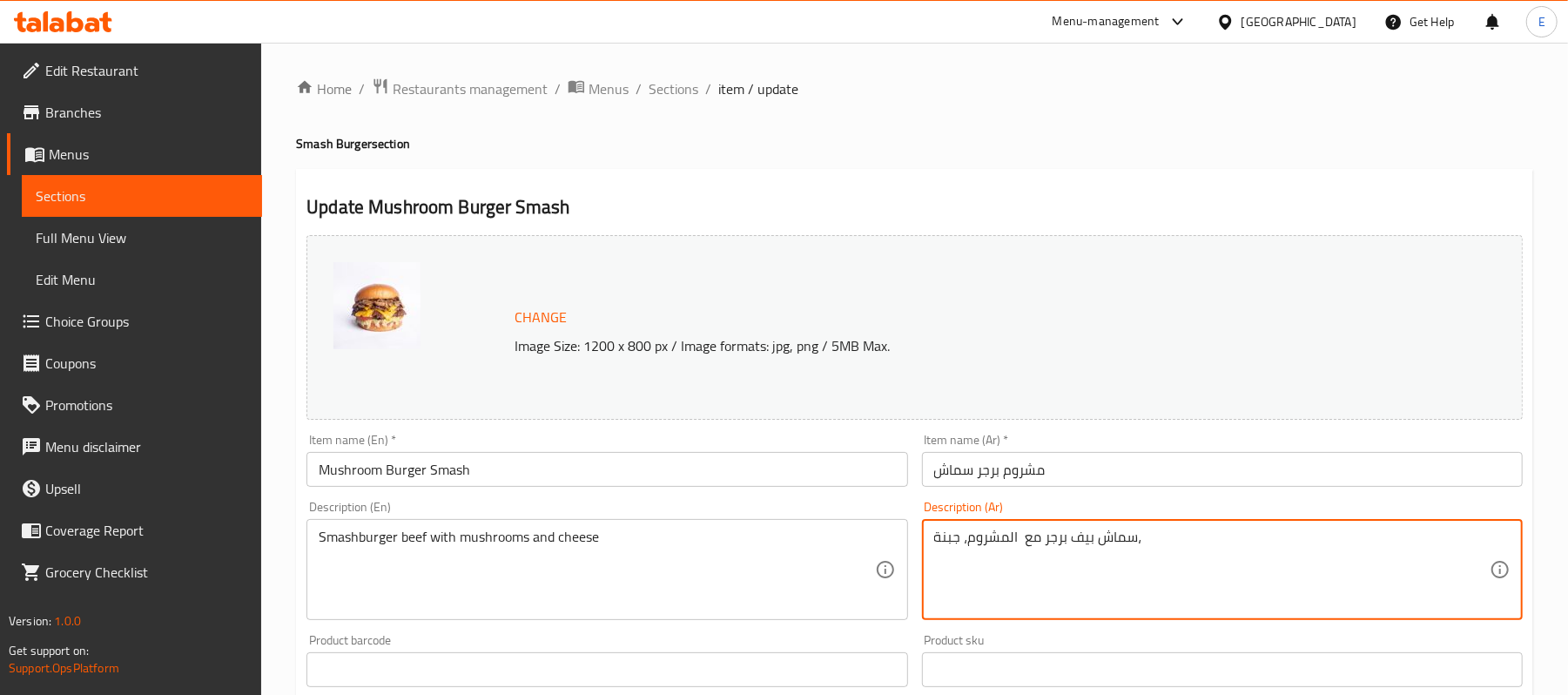
click at [966, 538] on textarea "سماش بيف برجر مع المشروم، جبنة،" at bounding box center [1212, 569] width 556 height 83
paste textarea "قطعة لحم بقري صافي + خس + طماطم + بصل + مشروم كريمي +خيار مخلل"
type textarea "قطعة لحم بقري صافي + خس + طماطم + بصل + مشروم كريمي +خيار مخلل"
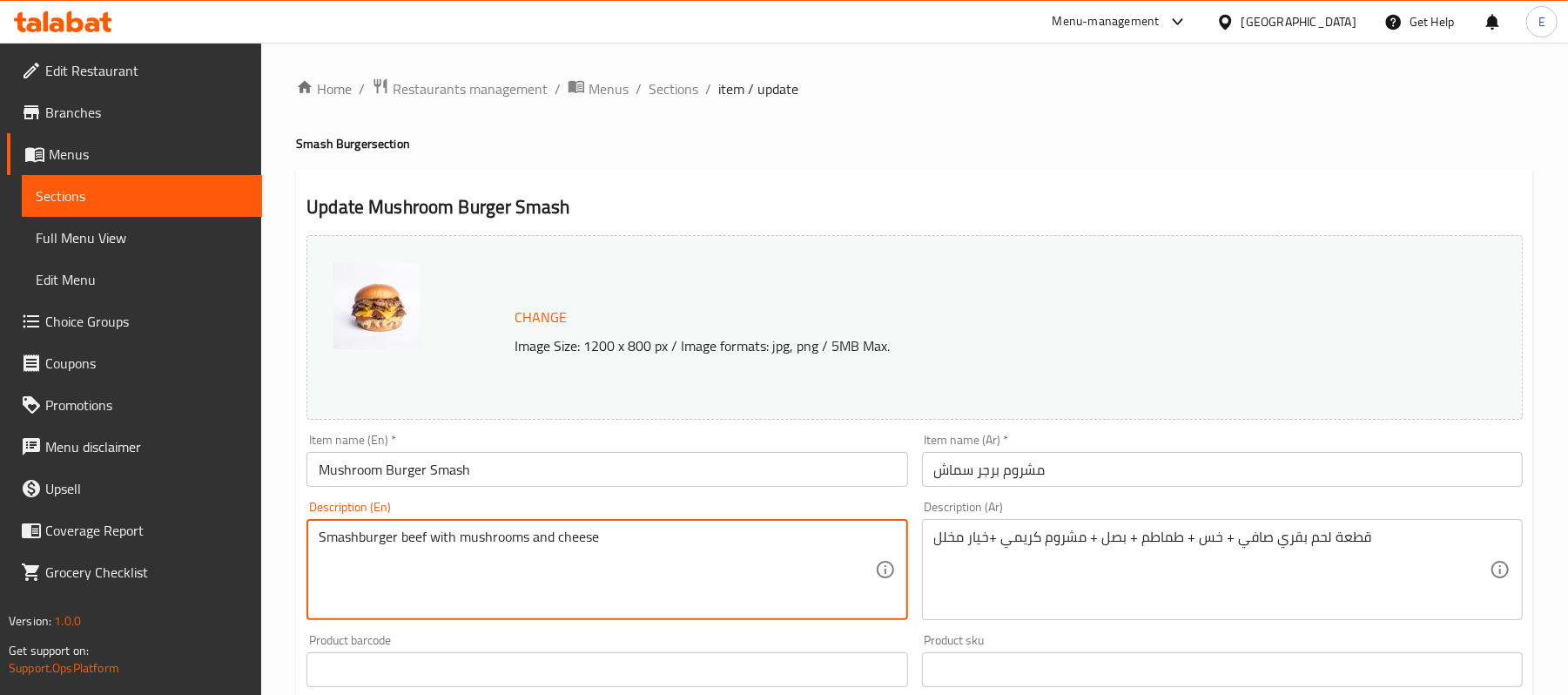
click at [406, 536] on textarea "Smashburger beef with mushrooms and cheese" at bounding box center [596, 569] width 556 height 83
paste textarea "Pure beef [PERSON_NAME] + lettuce + tomato + onion + creamy mushroom + pickled …"
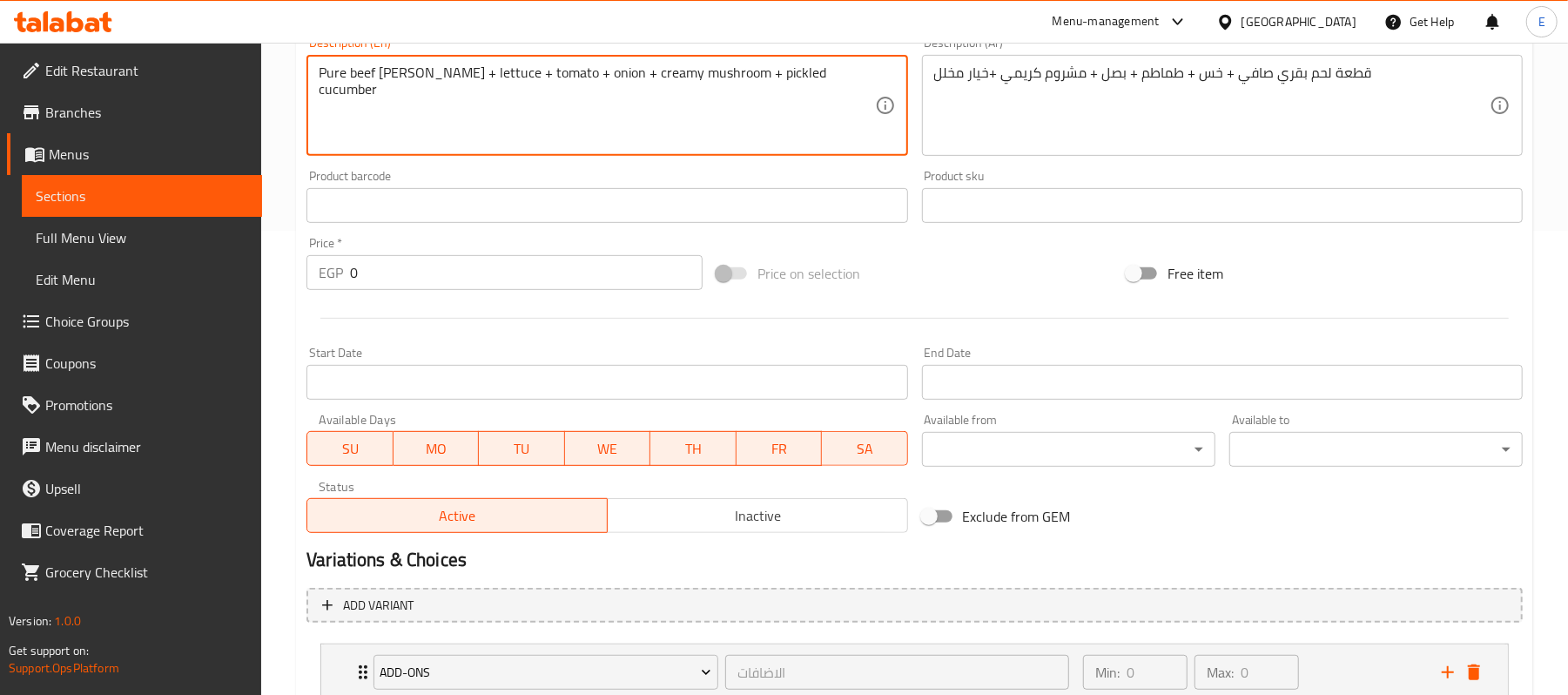
scroll to position [662, 0]
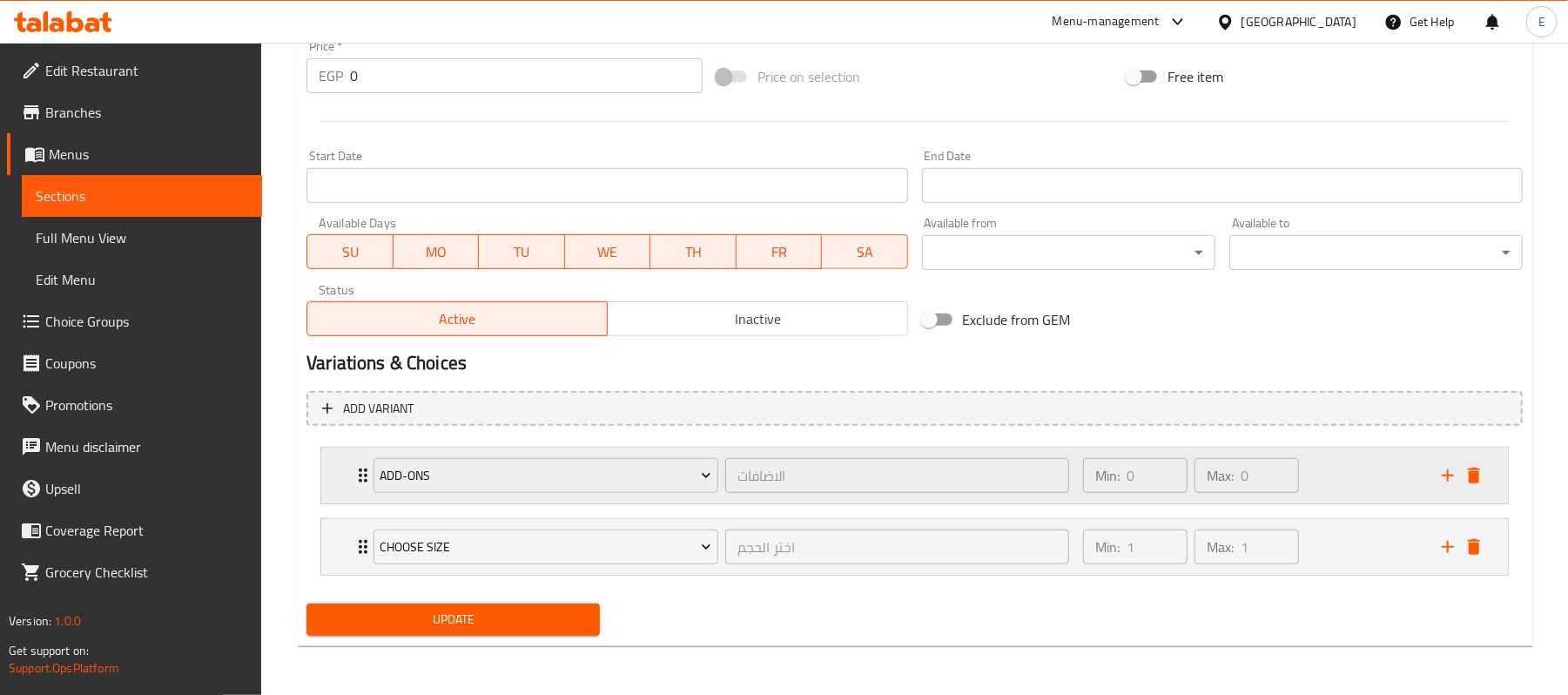
click at [1475, 488] on div "Add-ons الاضافات ​ Min: 0 ​ Max: 0 ​" at bounding box center [919, 475] width 1134 height 56
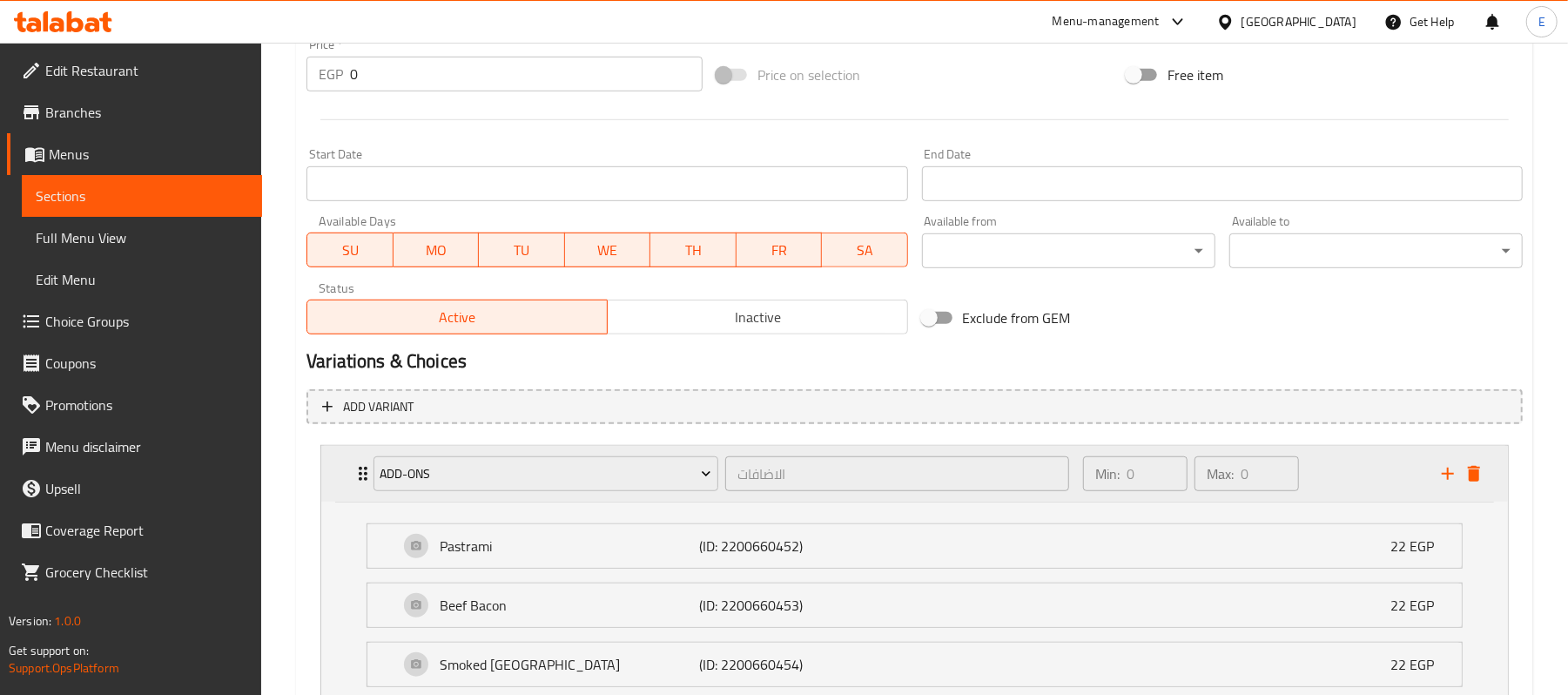
click at [1475, 488] on div "Add-ons الاضافات ​ Min: 0 ​ Max: 0 ​" at bounding box center [919, 474] width 1134 height 56
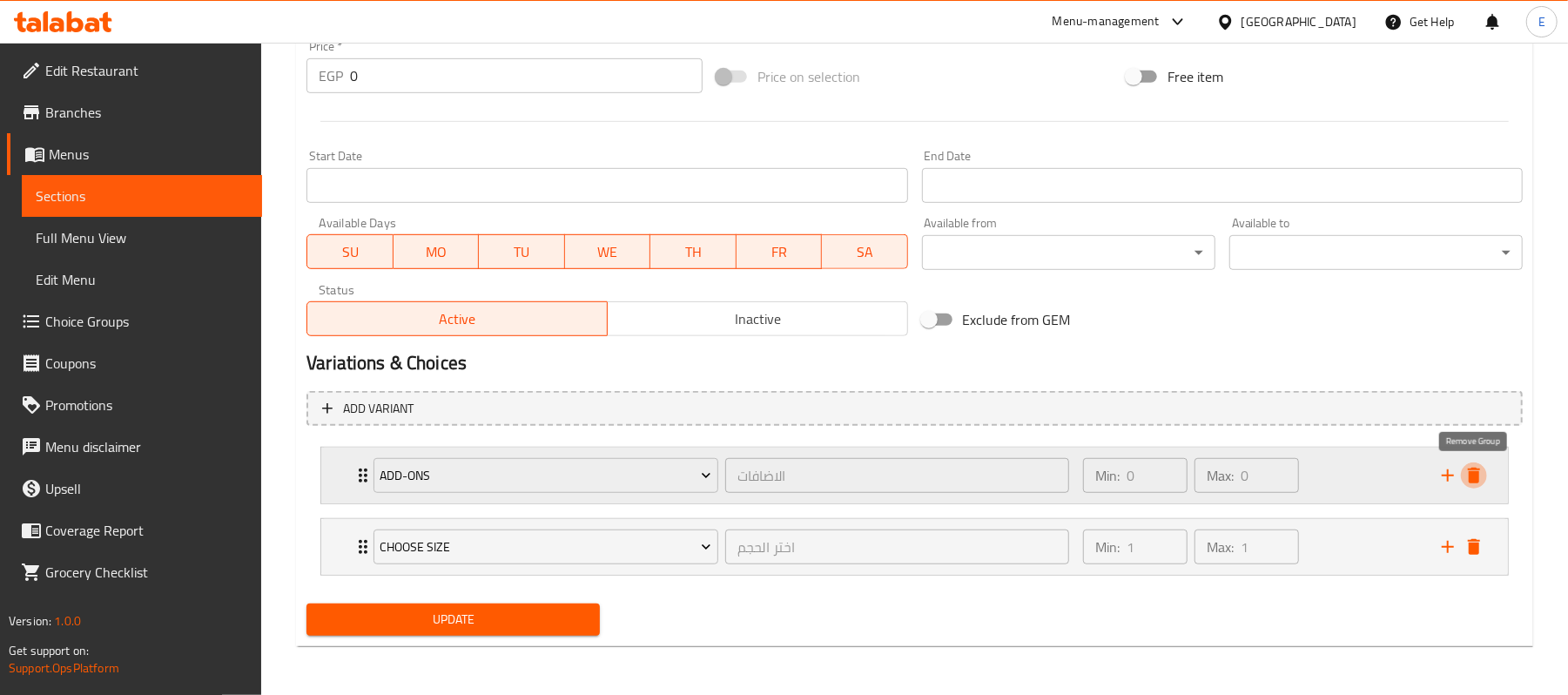
click at [1479, 474] on icon "delete" at bounding box center [1473, 474] width 12 height 16
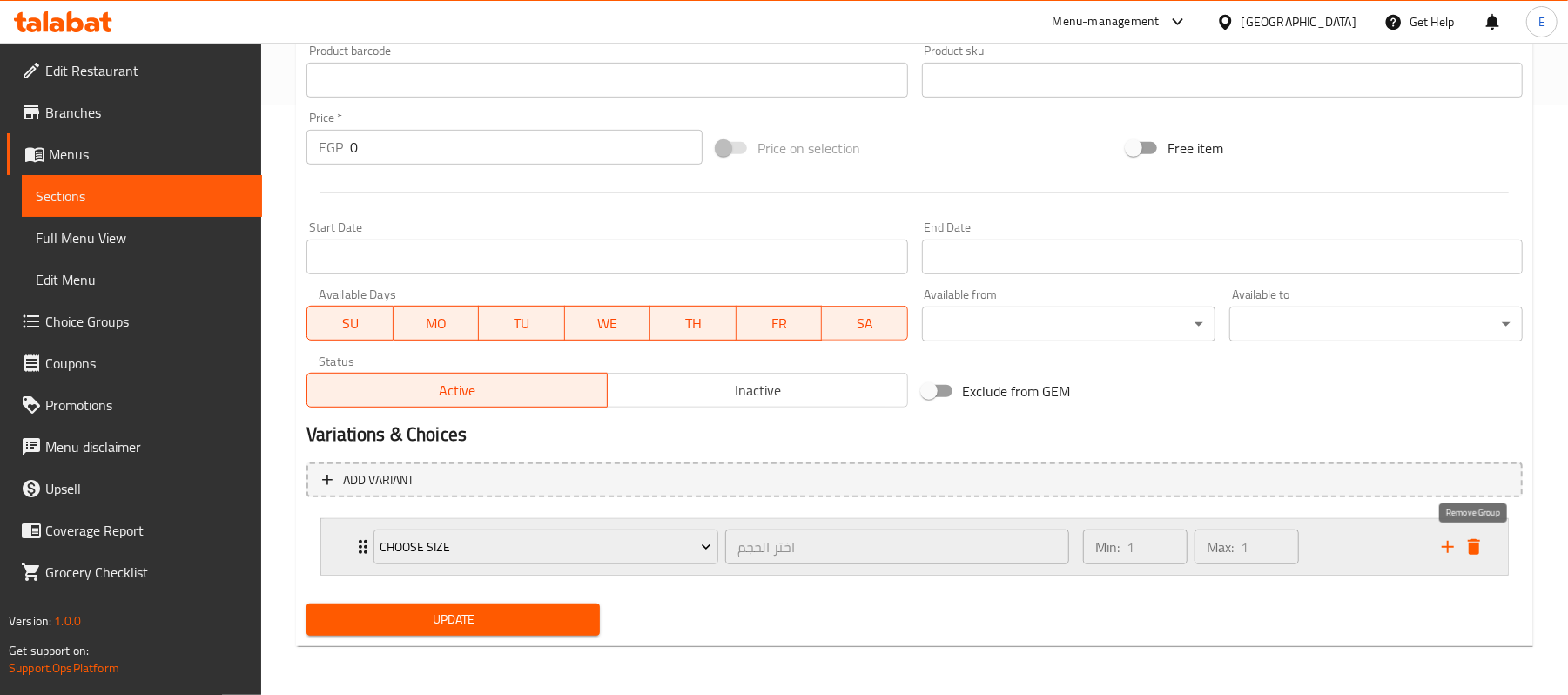
click at [1477, 554] on icon "delete" at bounding box center [1473, 546] width 12 height 16
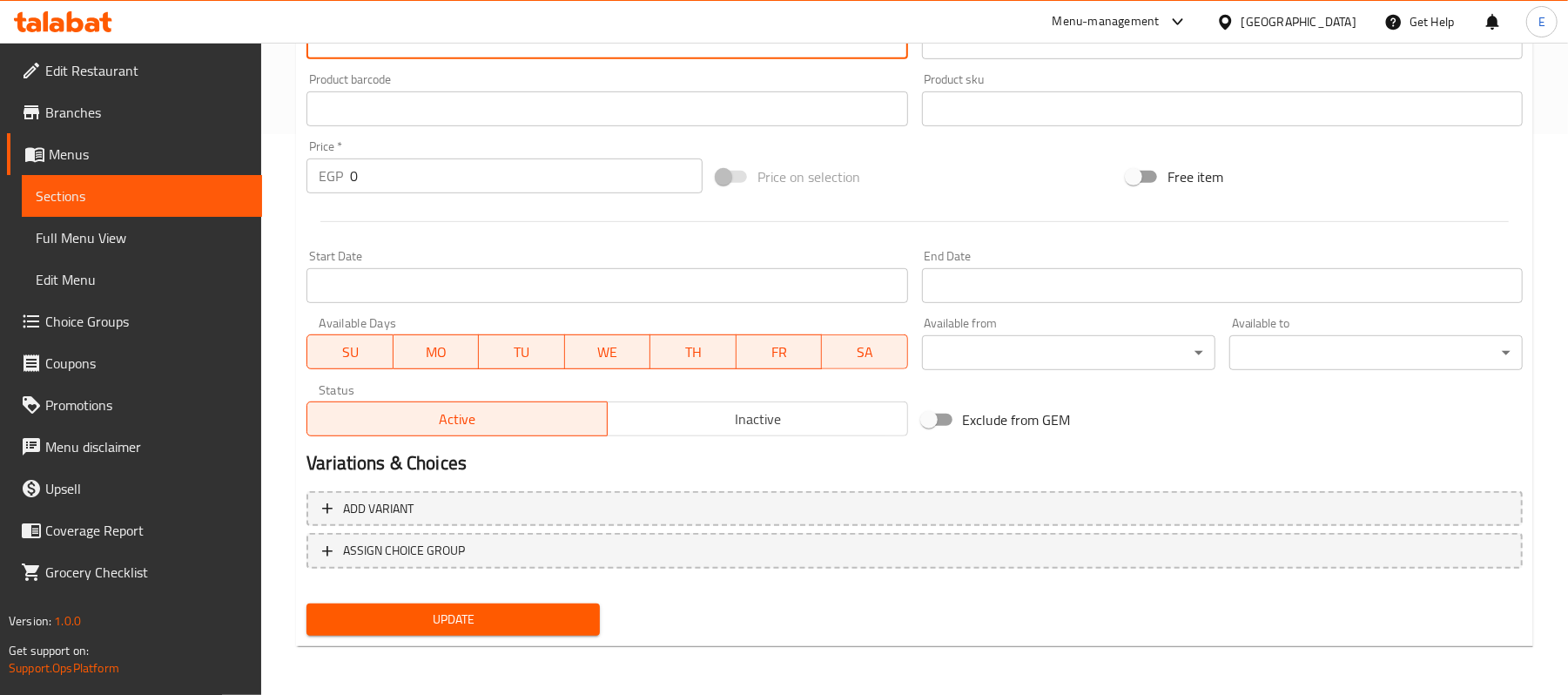
scroll to position [559, 0]
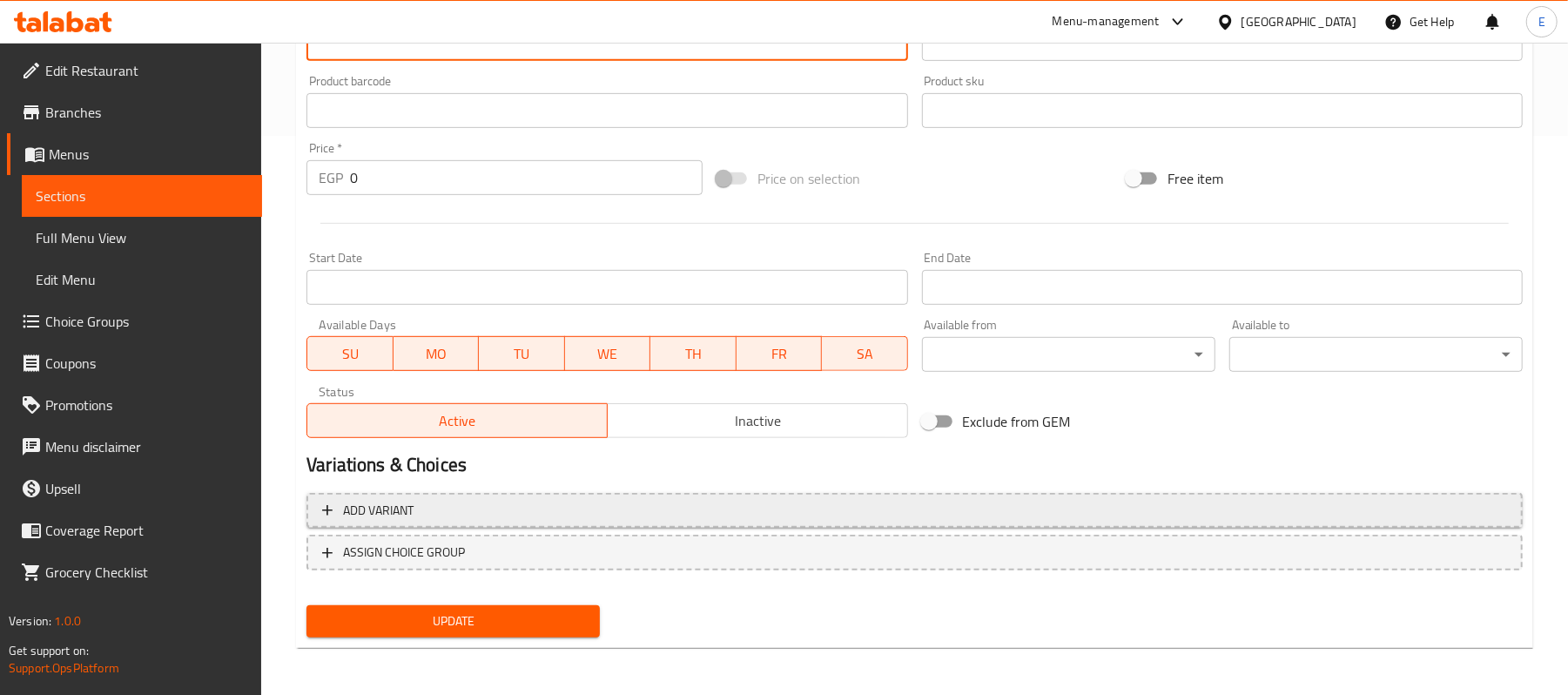
type textarea "Pure beef [PERSON_NAME] + lettuce + tomato + onion + creamy mushroom + pickled …"
click at [404, 505] on span "Add variant" at bounding box center [379, 510] width 71 height 21
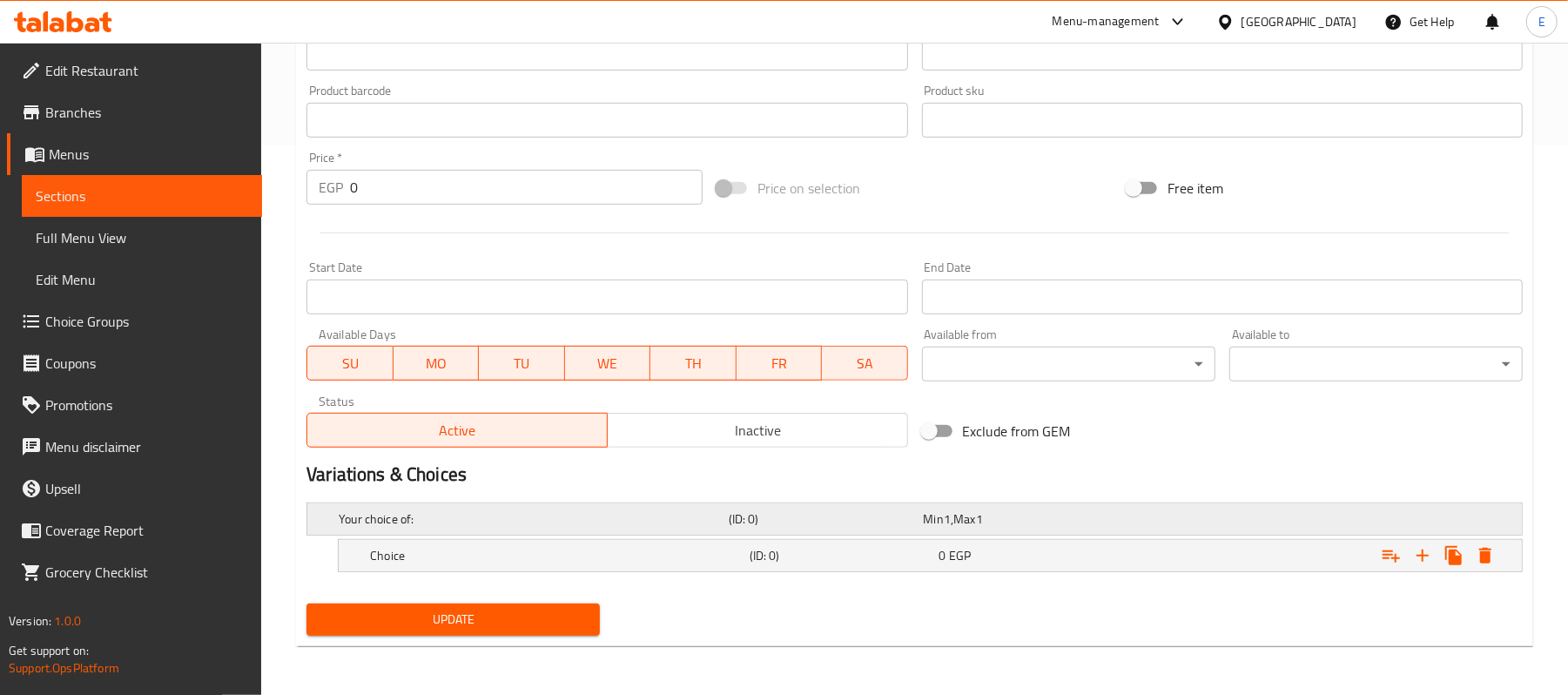
scroll to position [550, 0]
click at [1431, 557] on icon "Expand" at bounding box center [1423, 555] width 20 height 20
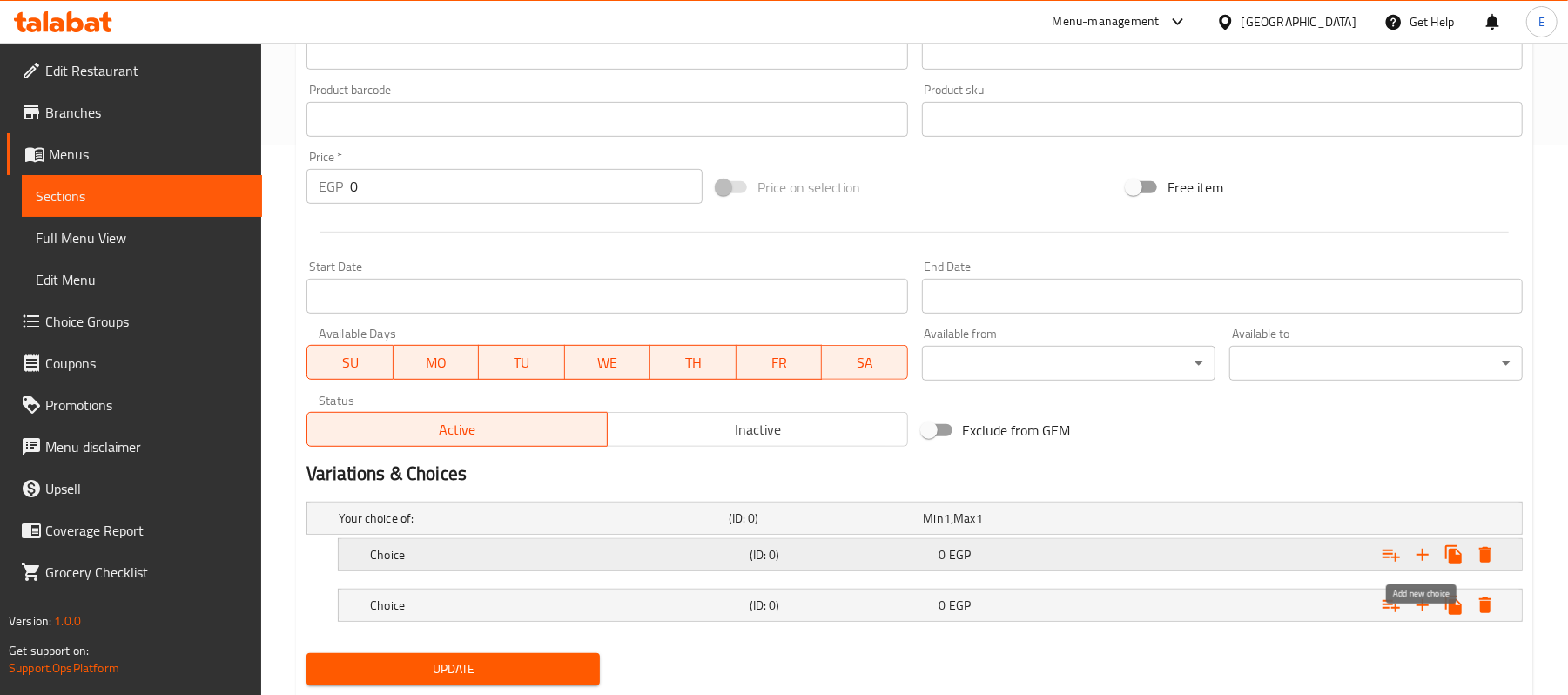
click at [1431, 557] on icon "Expand" at bounding box center [1423, 555] width 20 height 20
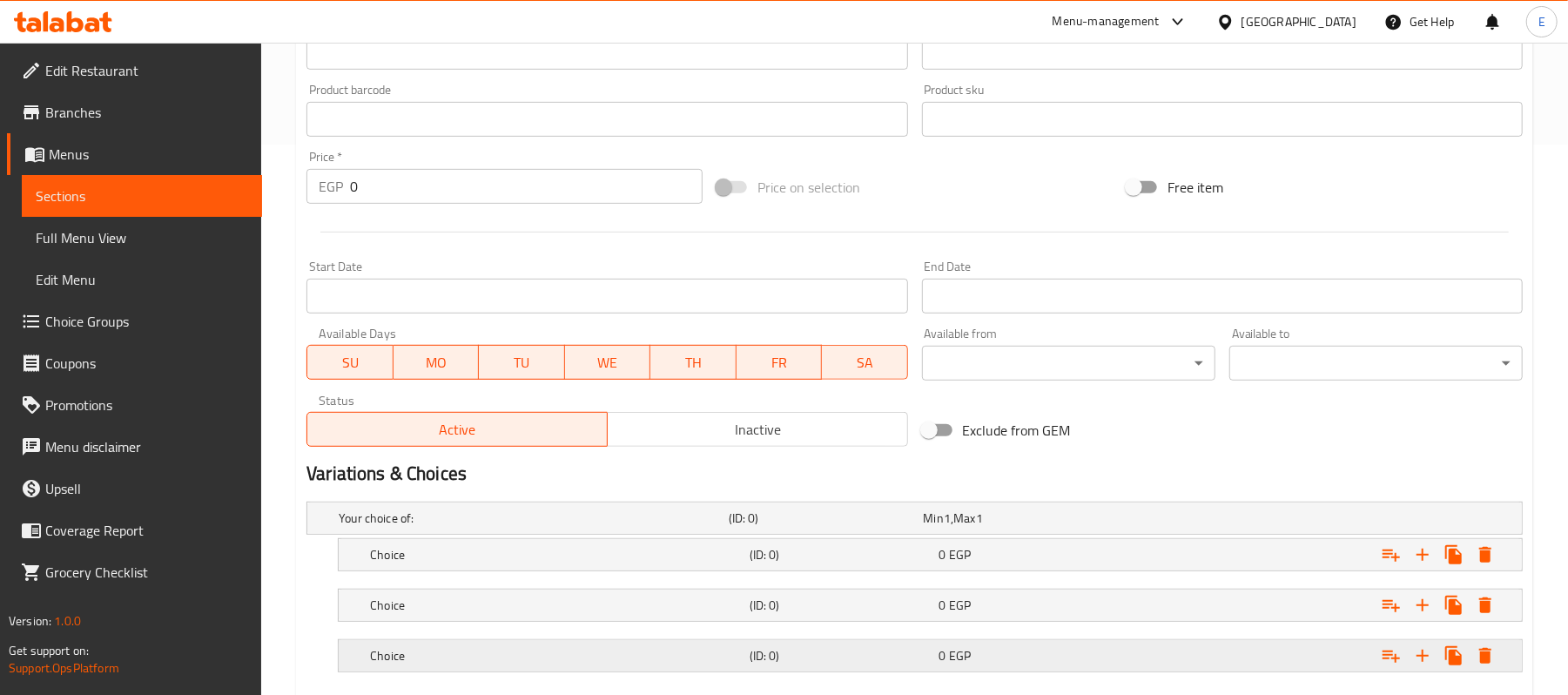
click at [895, 527] on h5 "(ID: 0)" at bounding box center [823, 517] width 188 height 18
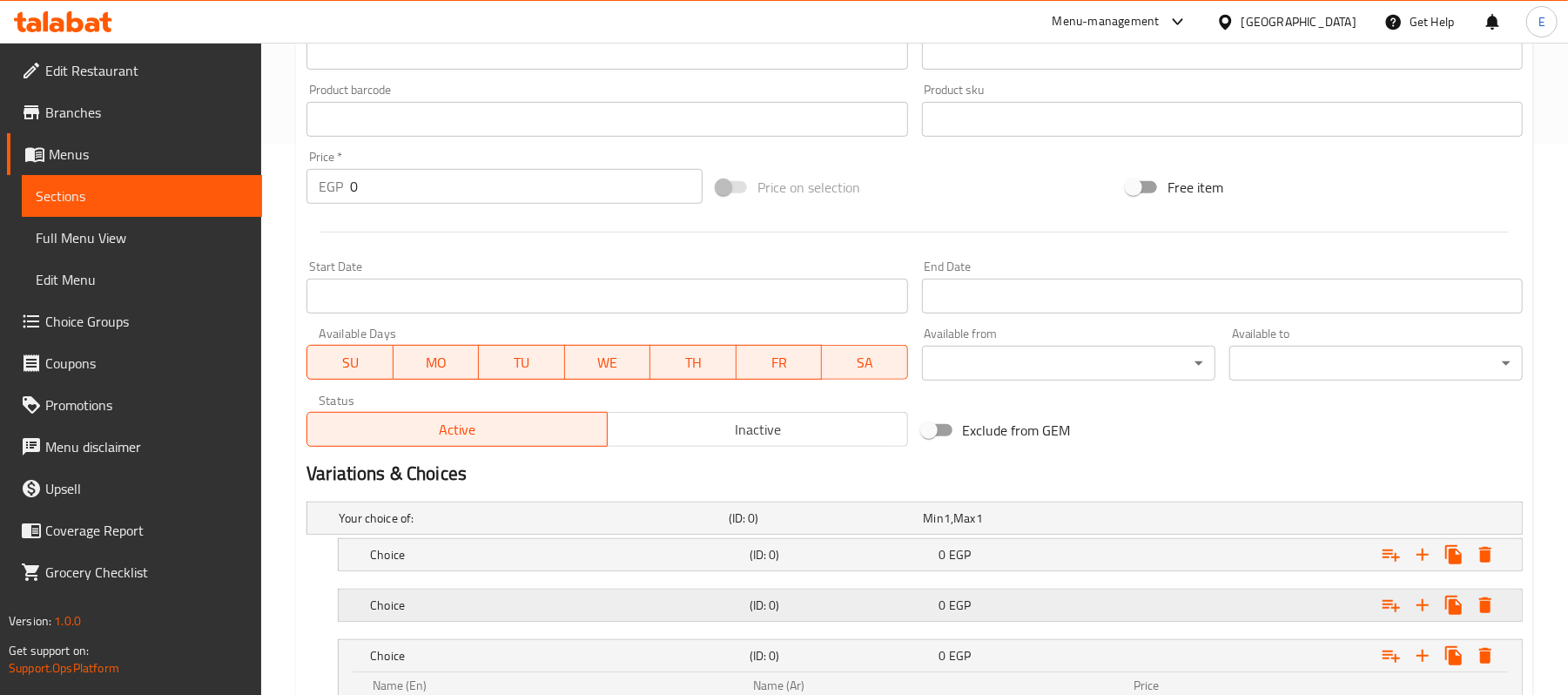
click at [891, 527] on h5 "(ID: 0)" at bounding box center [823, 517] width 188 height 18
click at [888, 579] on nav at bounding box center [914, 581] width 1216 height 14
click at [892, 537] on div "Choice (ID: 0) 0 EGP" at bounding box center [919, 517] width 1169 height 38
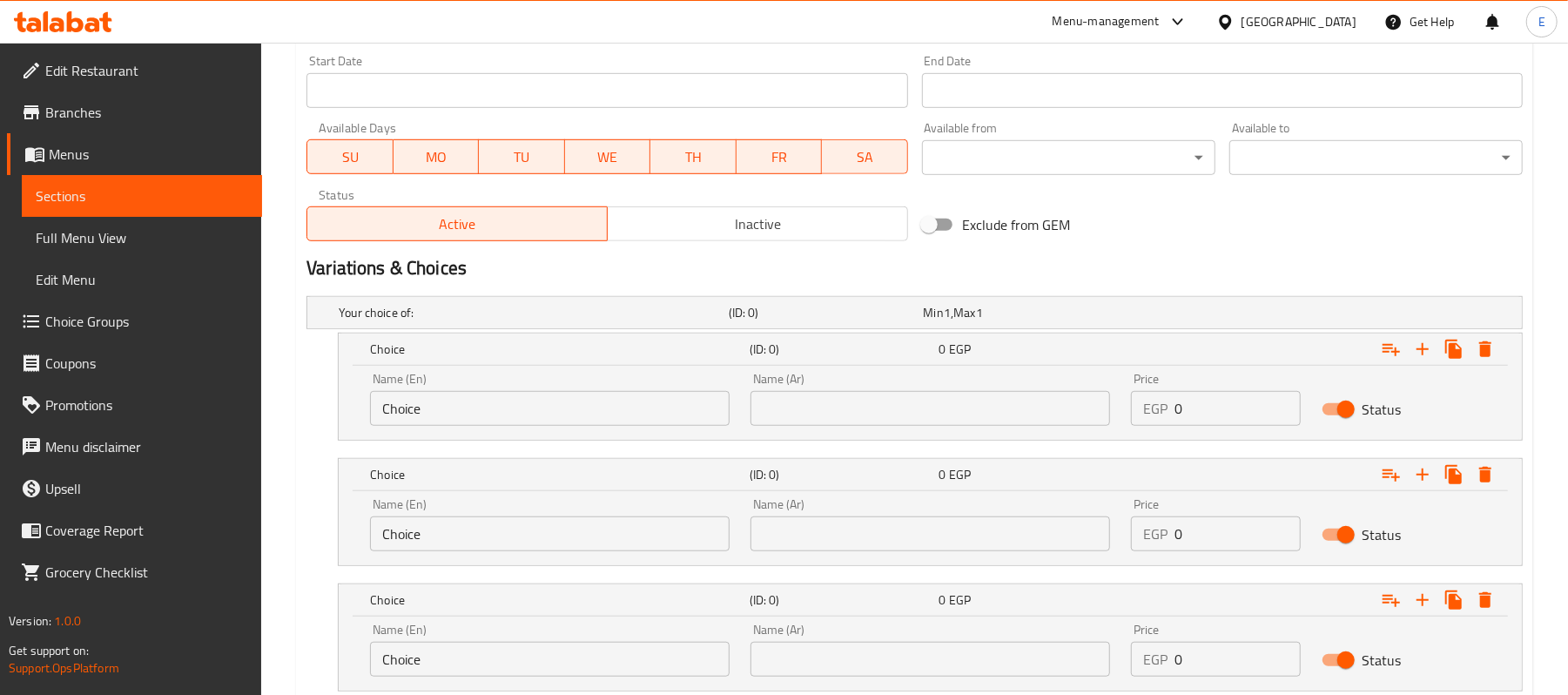
scroll to position [761, 0]
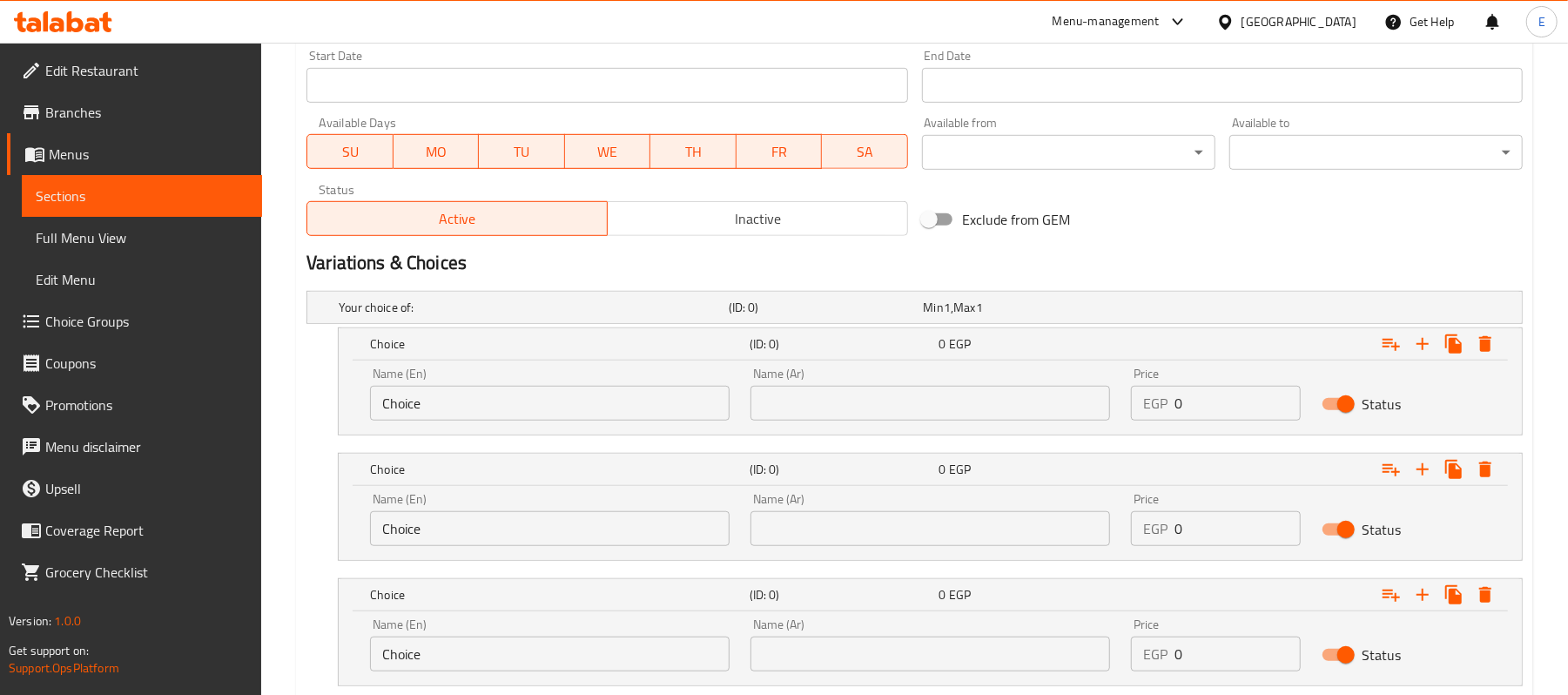
click at [1041, 391] on input "text" at bounding box center [930, 402] width 359 height 34
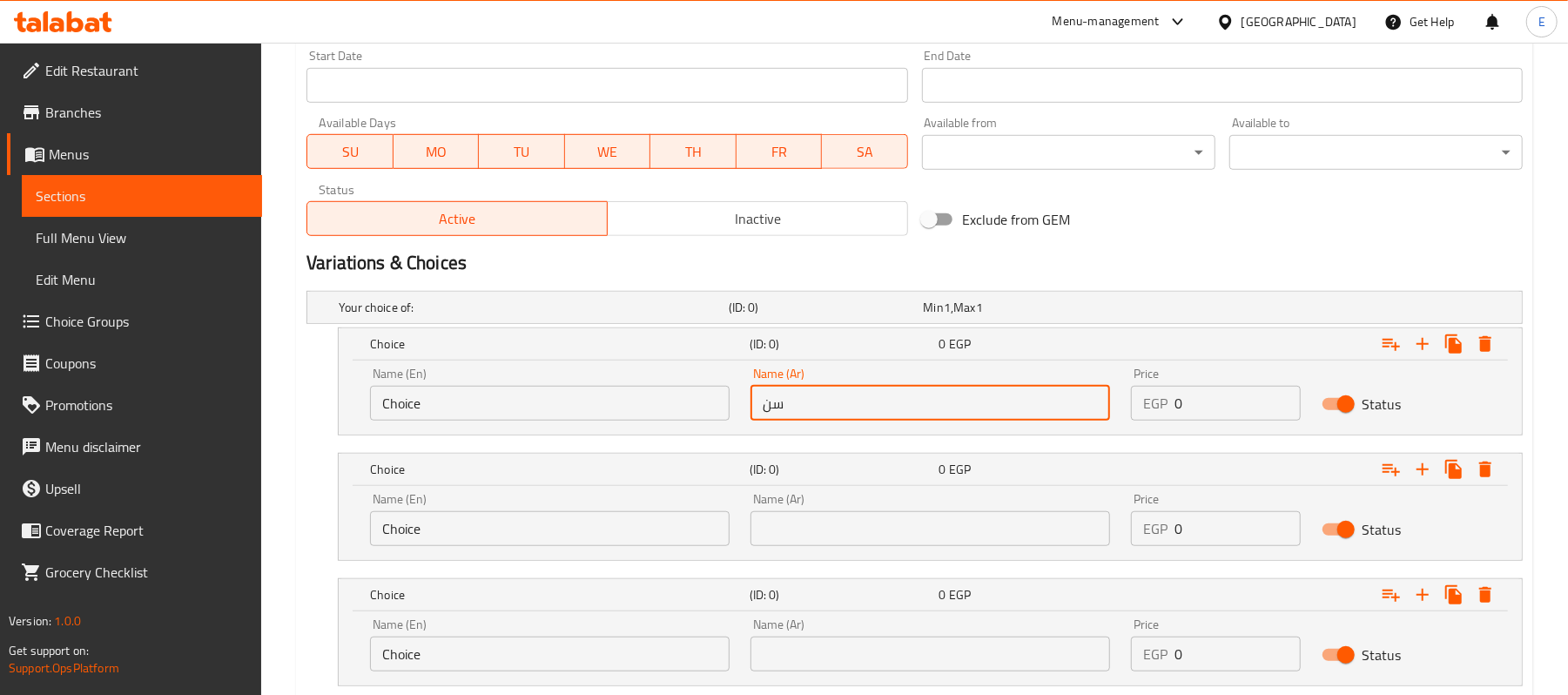
click at [855, 408] on input "سن" at bounding box center [930, 402] width 359 height 34
type input "سنجل"
click at [909, 543] on input "text" at bounding box center [930, 528] width 359 height 34
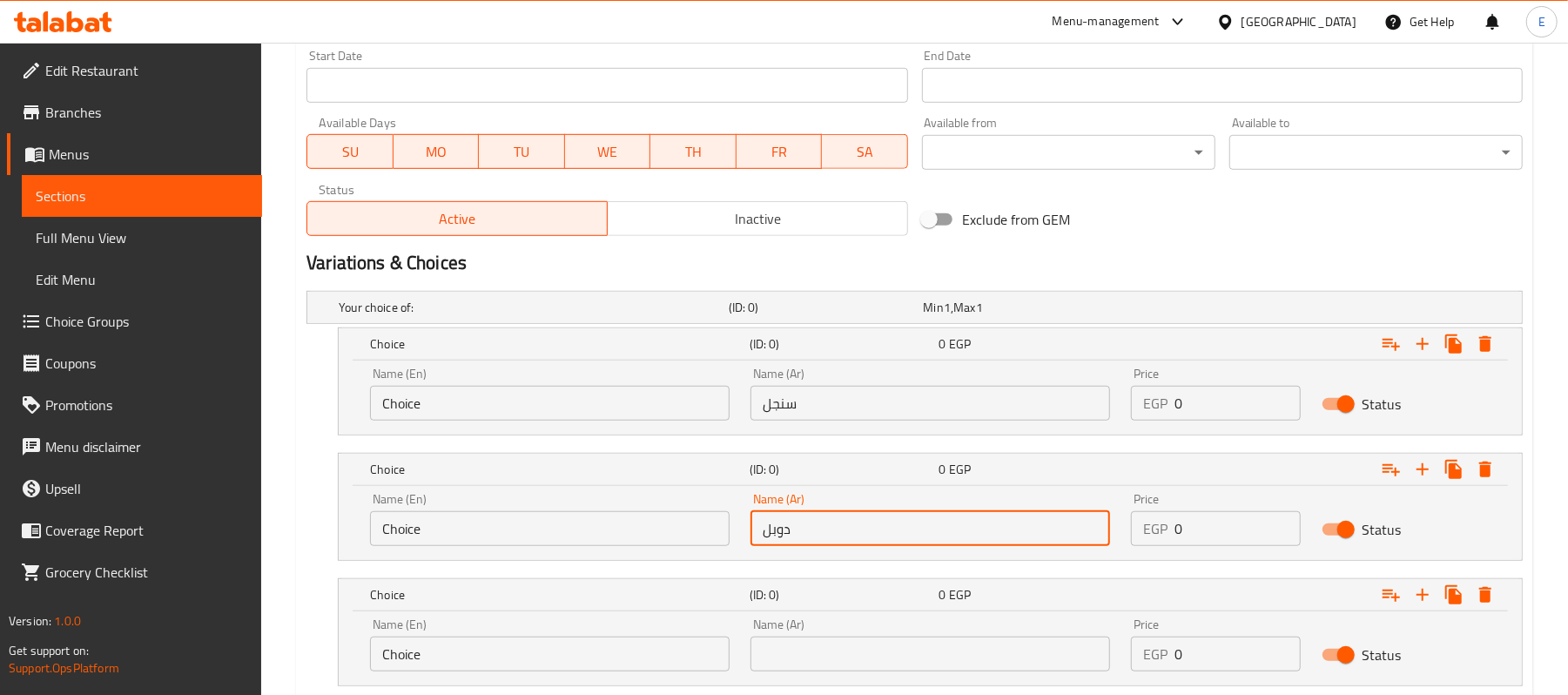
type input "دوبل"
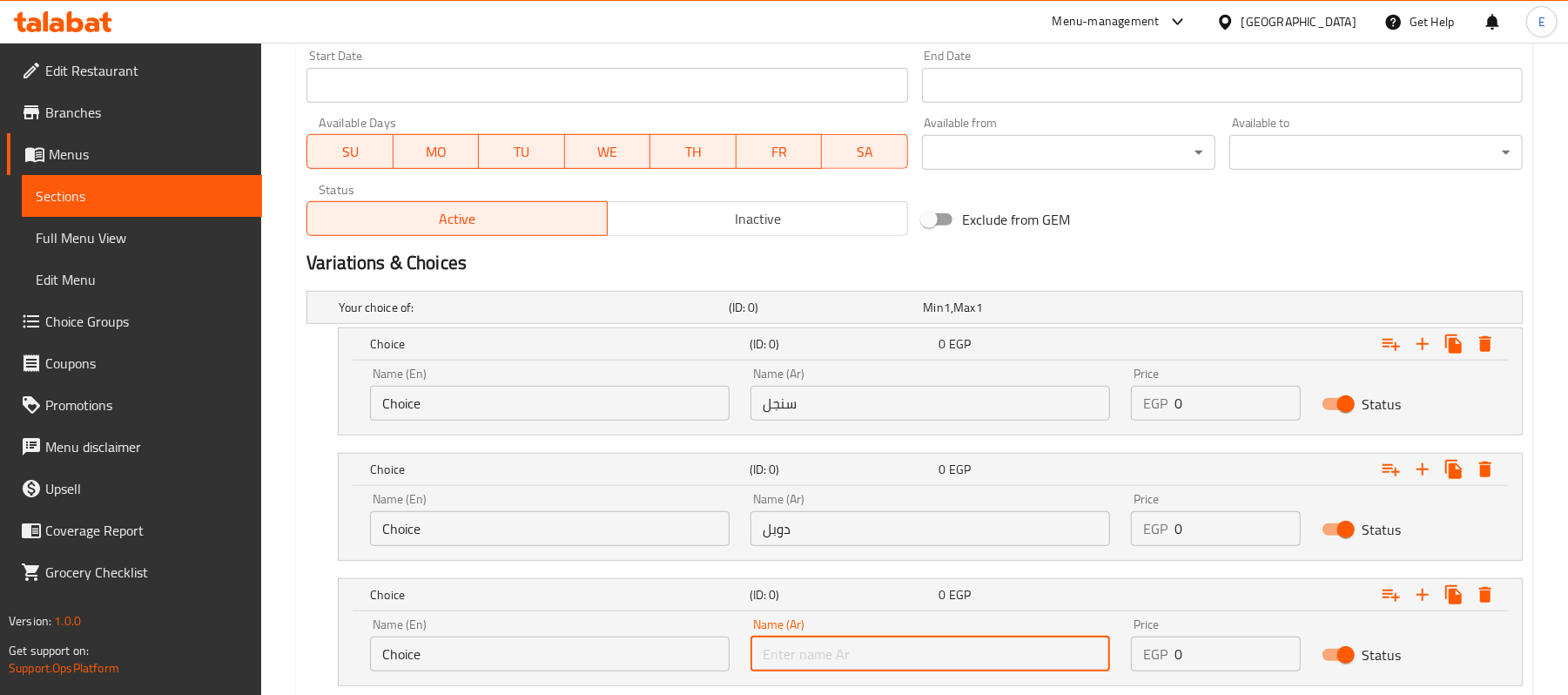
click at [811, 653] on input "text" at bounding box center [930, 653] width 359 height 34
type input "تربل"
click at [457, 402] on input "Choice" at bounding box center [550, 402] width 359 height 34
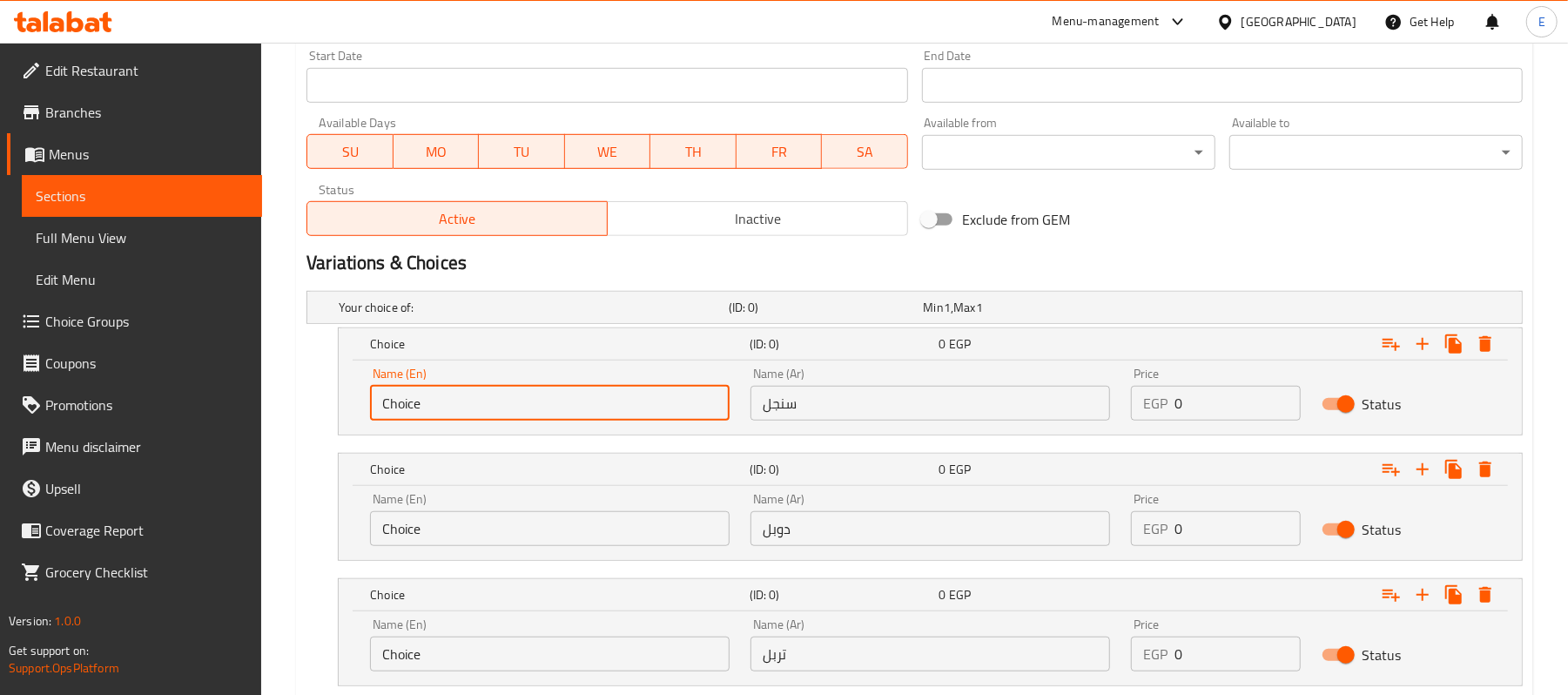
click at [457, 402] on input "Choice" at bounding box center [550, 402] width 359 height 34
type input "Single"
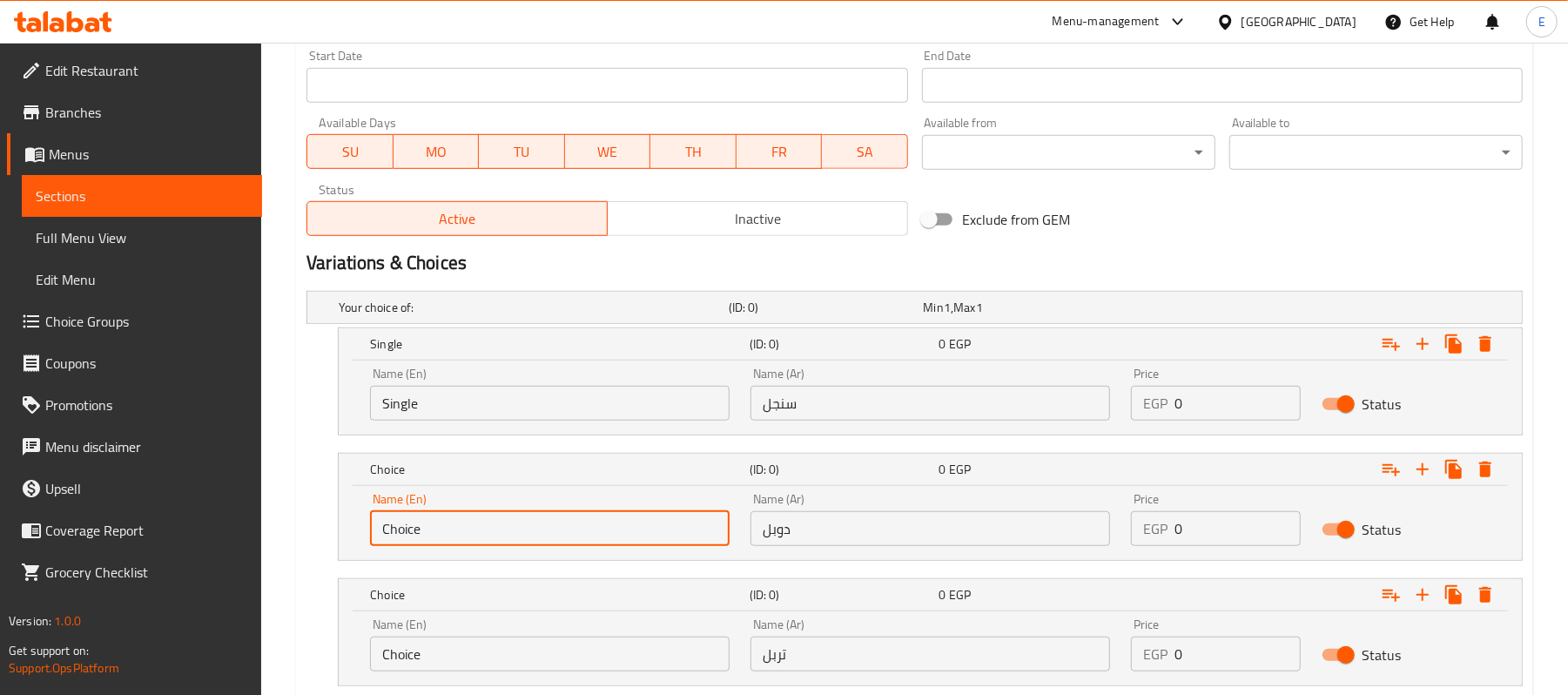
click at [409, 530] on input "Choice" at bounding box center [550, 528] width 359 height 34
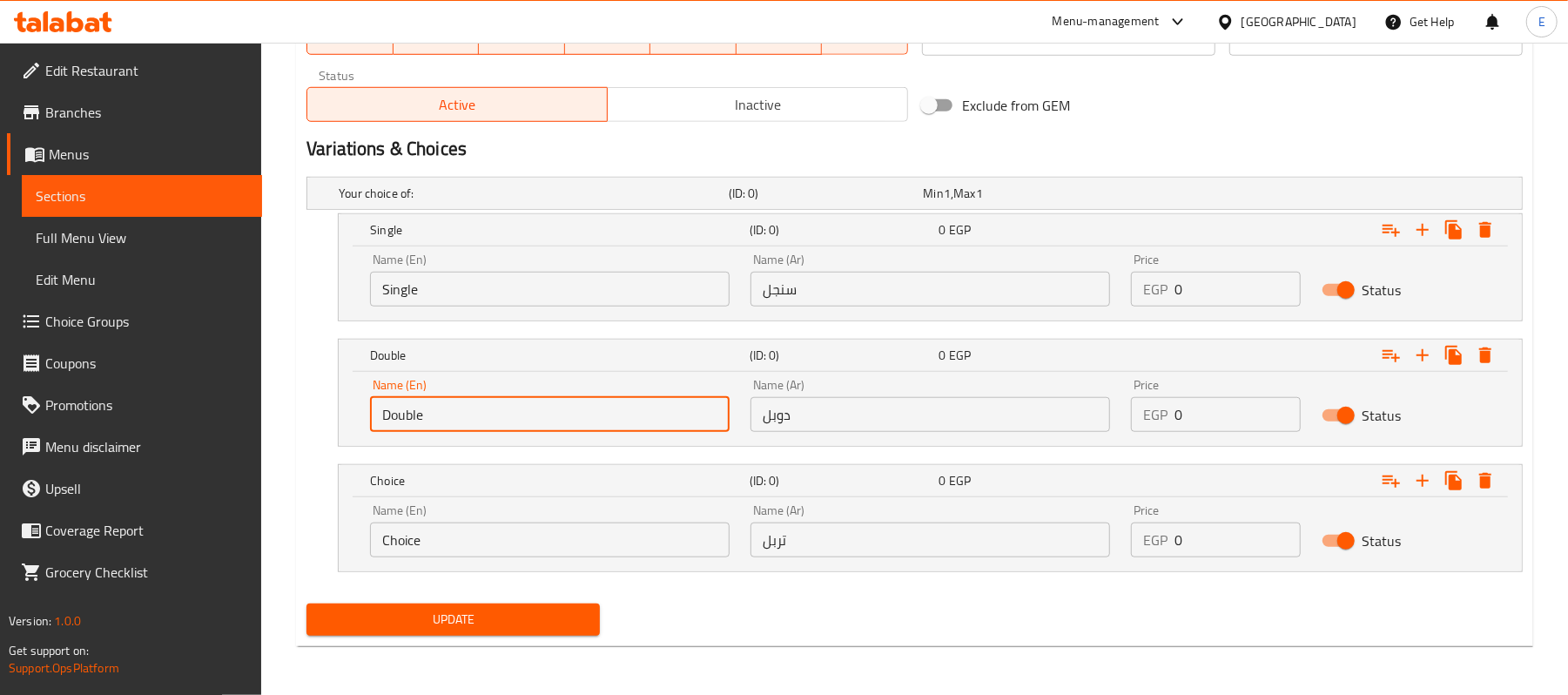
type input "Double"
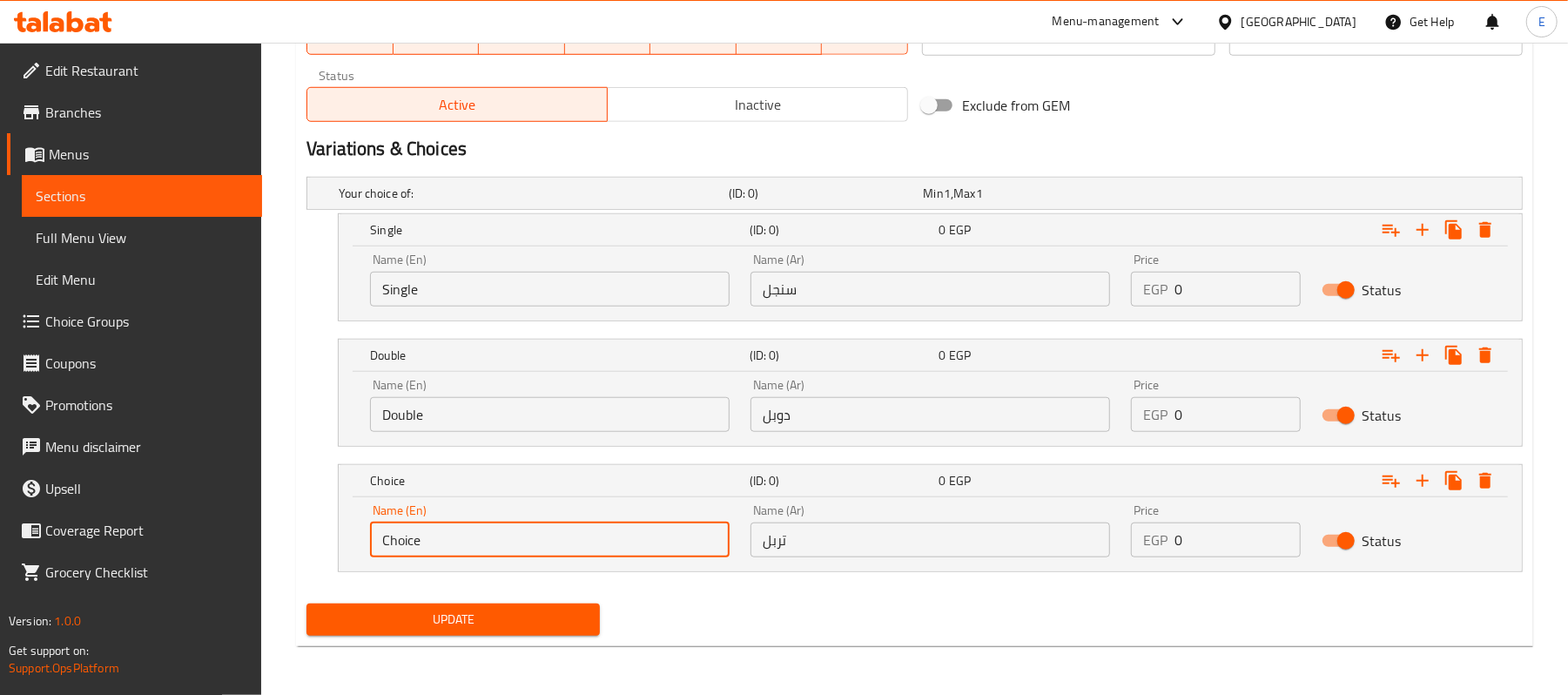
click at [465, 537] on input "Choice" at bounding box center [550, 539] width 359 height 34
type input "Triple"
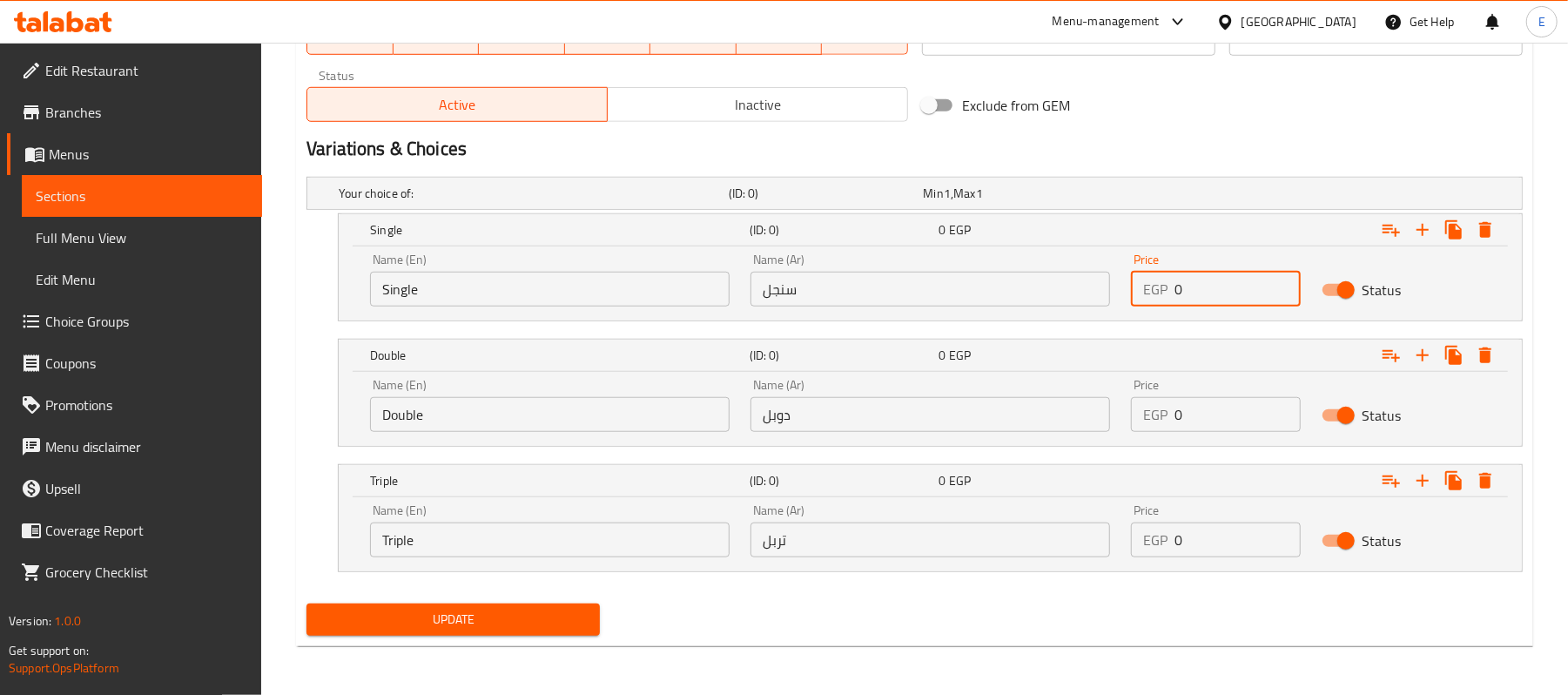
drag, startPoint x: 1198, startPoint y: 293, endPoint x: 1146, endPoint y: 292, distance: 52.0
click at [1146, 292] on div "EGP 0 Price" at bounding box center [1215, 288] width 169 height 34
type input "156"
drag, startPoint x: 1188, startPoint y: 416, endPoint x: 1132, endPoint y: 416, distance: 56.0
click at [1132, 416] on div "EGP 0 Price" at bounding box center [1215, 414] width 169 height 34
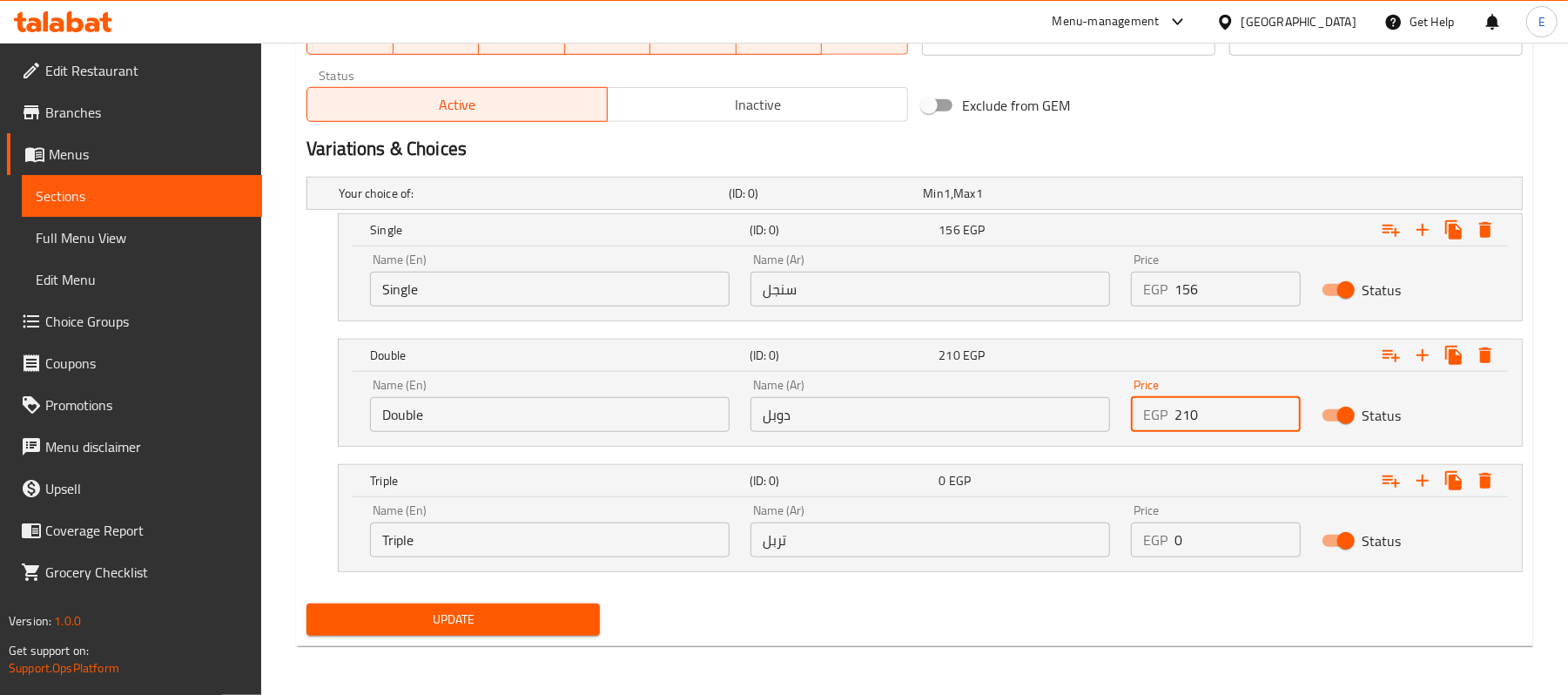
type input "210"
drag, startPoint x: 1249, startPoint y: 534, endPoint x: 1122, endPoint y: 503, distance: 130.7
click at [1127, 507] on div "Price EGP 0 Price" at bounding box center [1215, 530] width 190 height 74
type input "250"
click at [500, 609] on span "Update" at bounding box center [452, 619] width 265 height 21
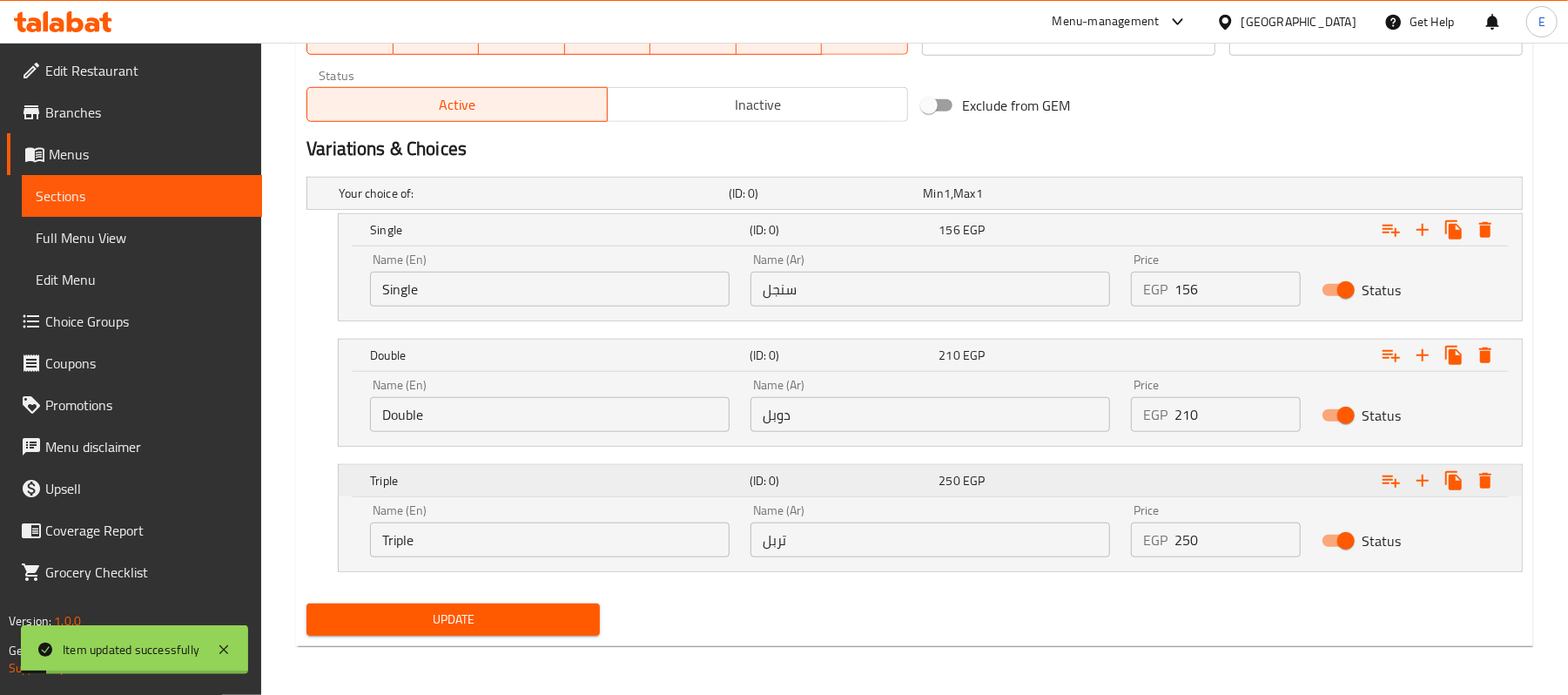
click at [596, 238] on h5 "Triple" at bounding box center [556, 230] width 372 height 18
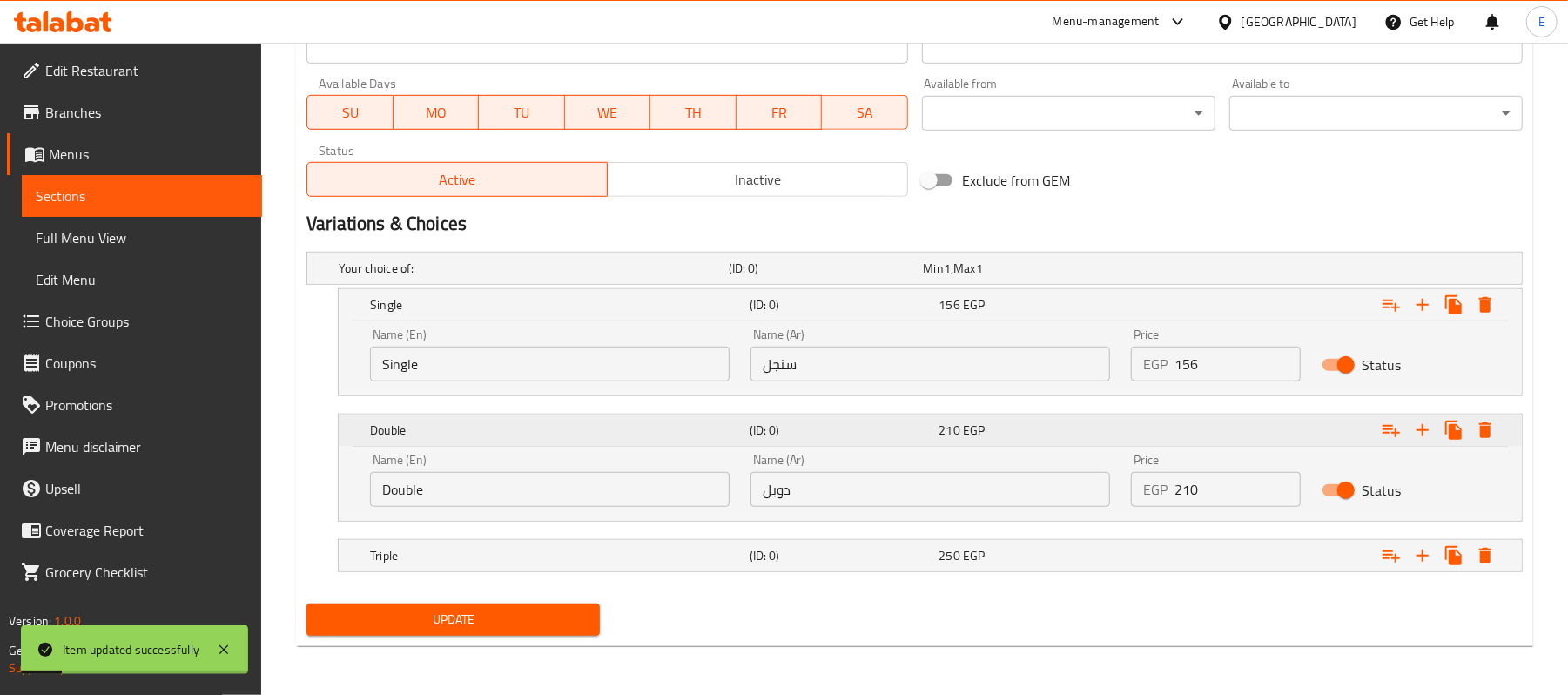
click at [530, 314] on h5 "Double" at bounding box center [556, 304] width 372 height 18
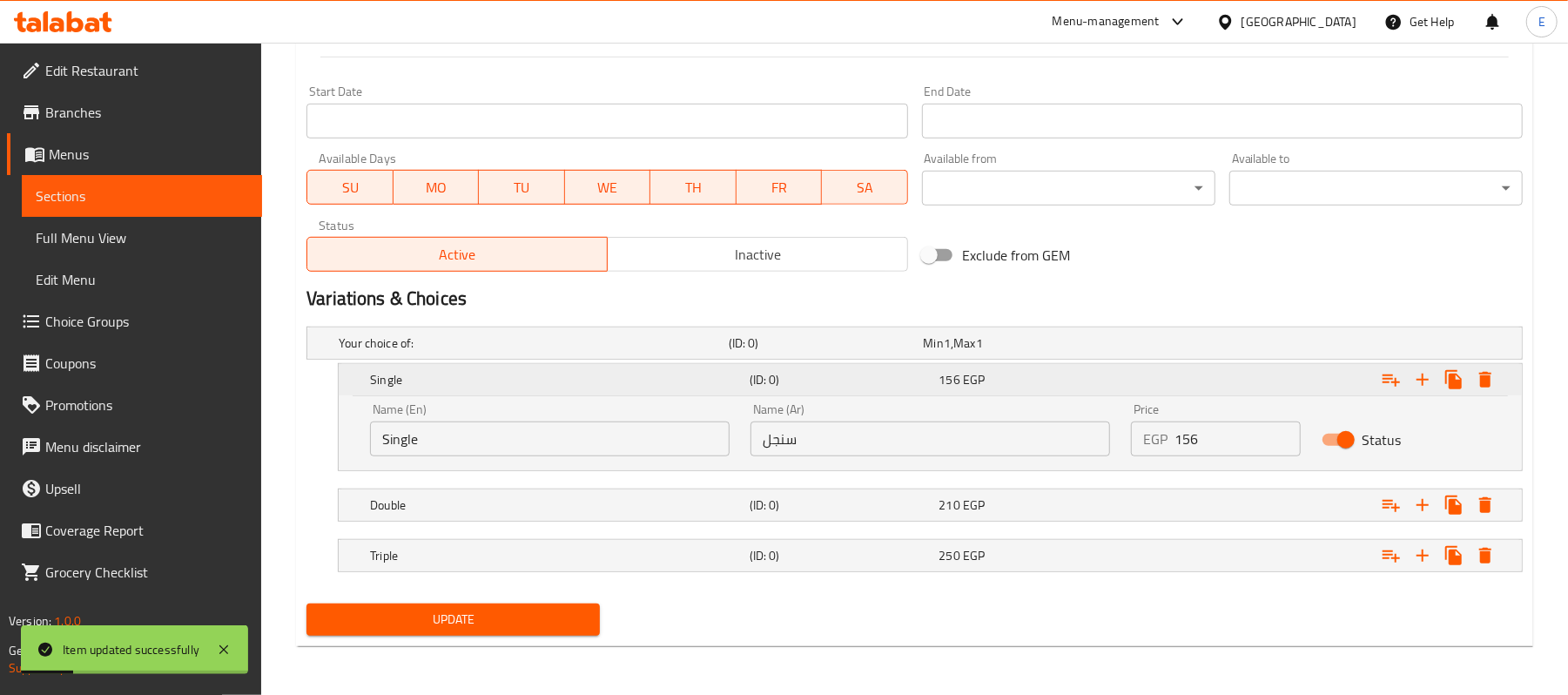
click at [508, 376] on h5 "Single" at bounding box center [556, 380] width 372 height 18
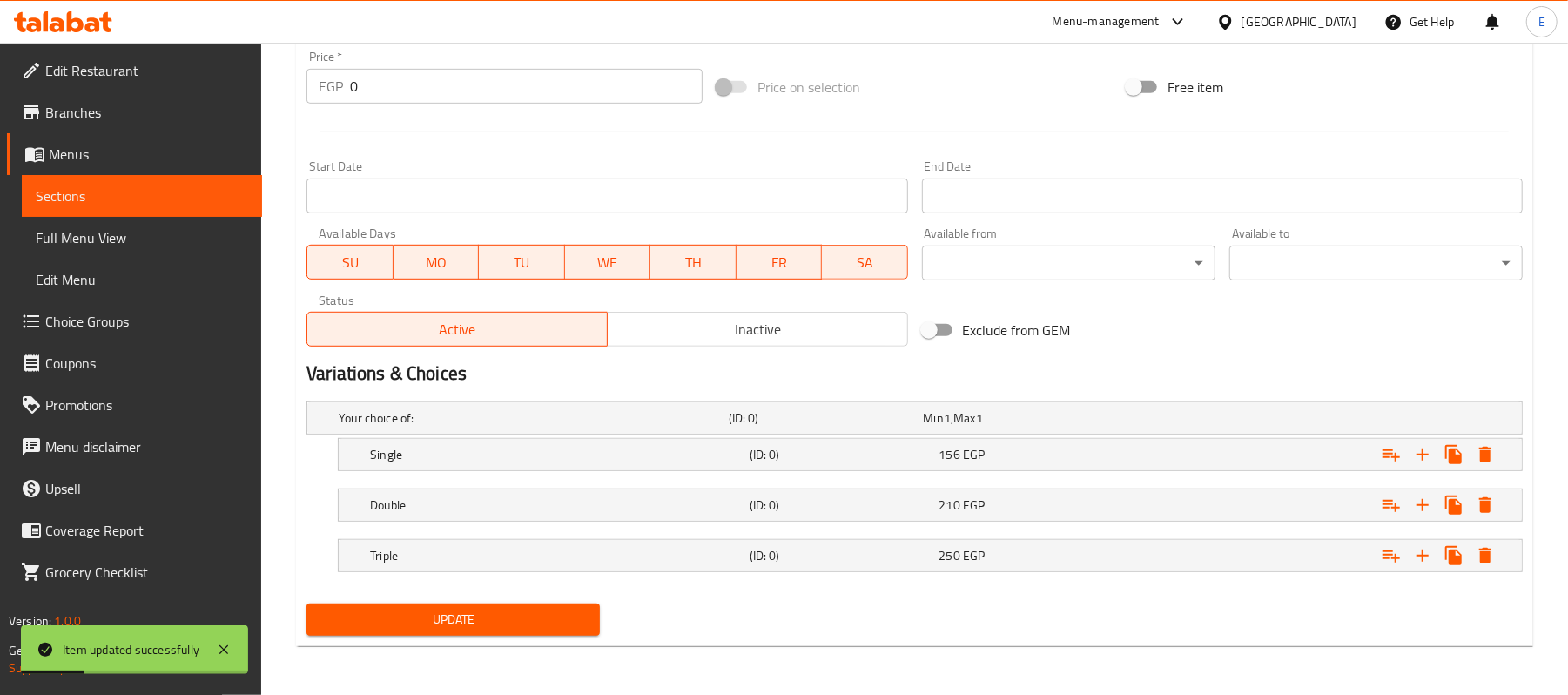
scroll to position [652, 0]
click at [397, 617] on span "Update" at bounding box center [452, 619] width 265 height 21
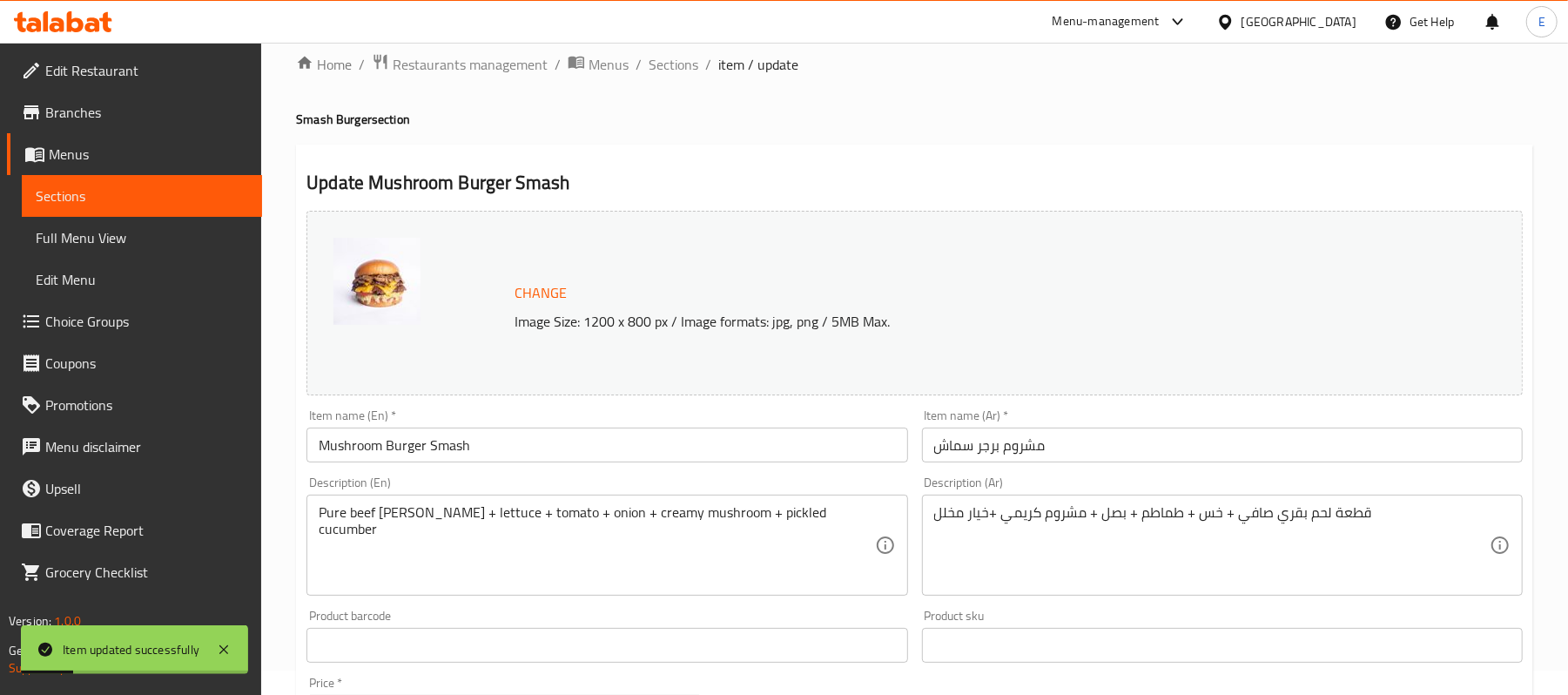
scroll to position [0, 0]
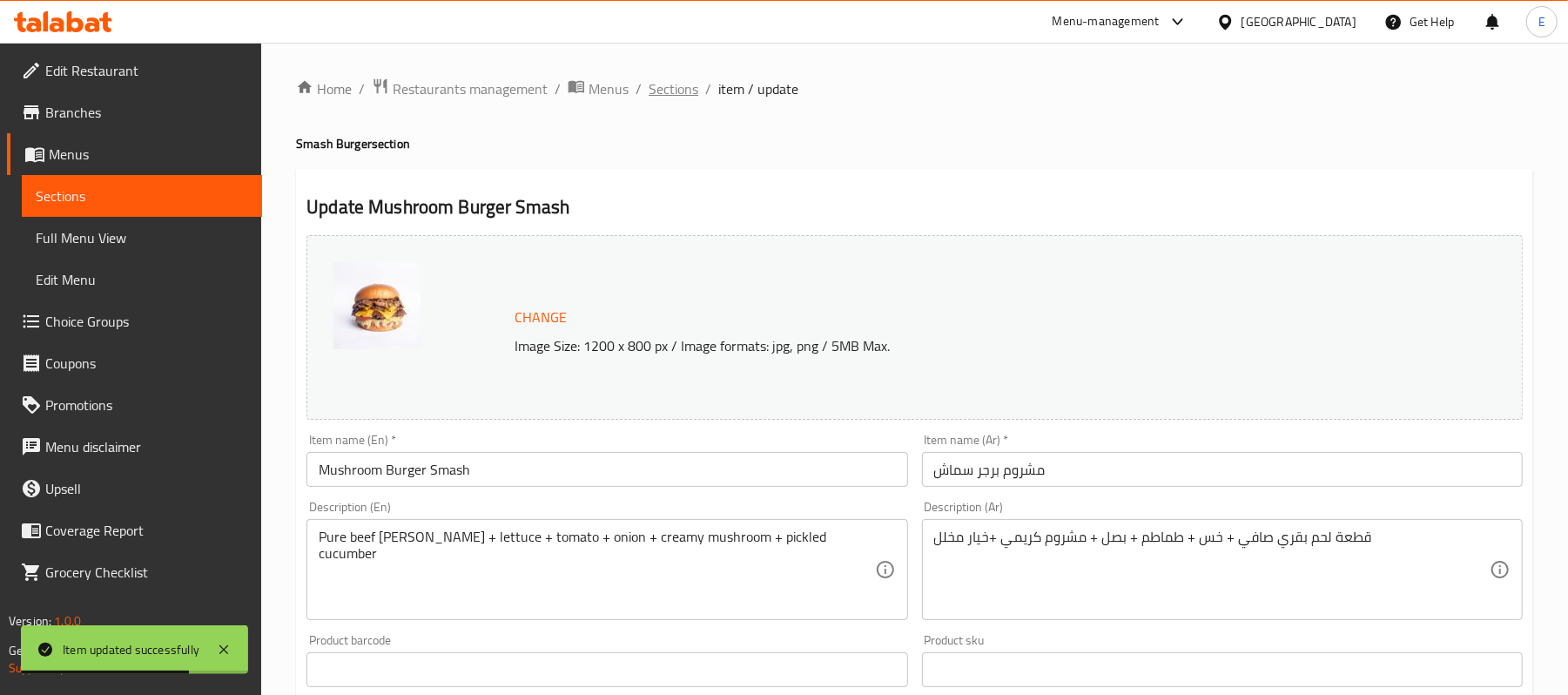
click at [674, 95] on span "Sections" at bounding box center [673, 88] width 49 height 20
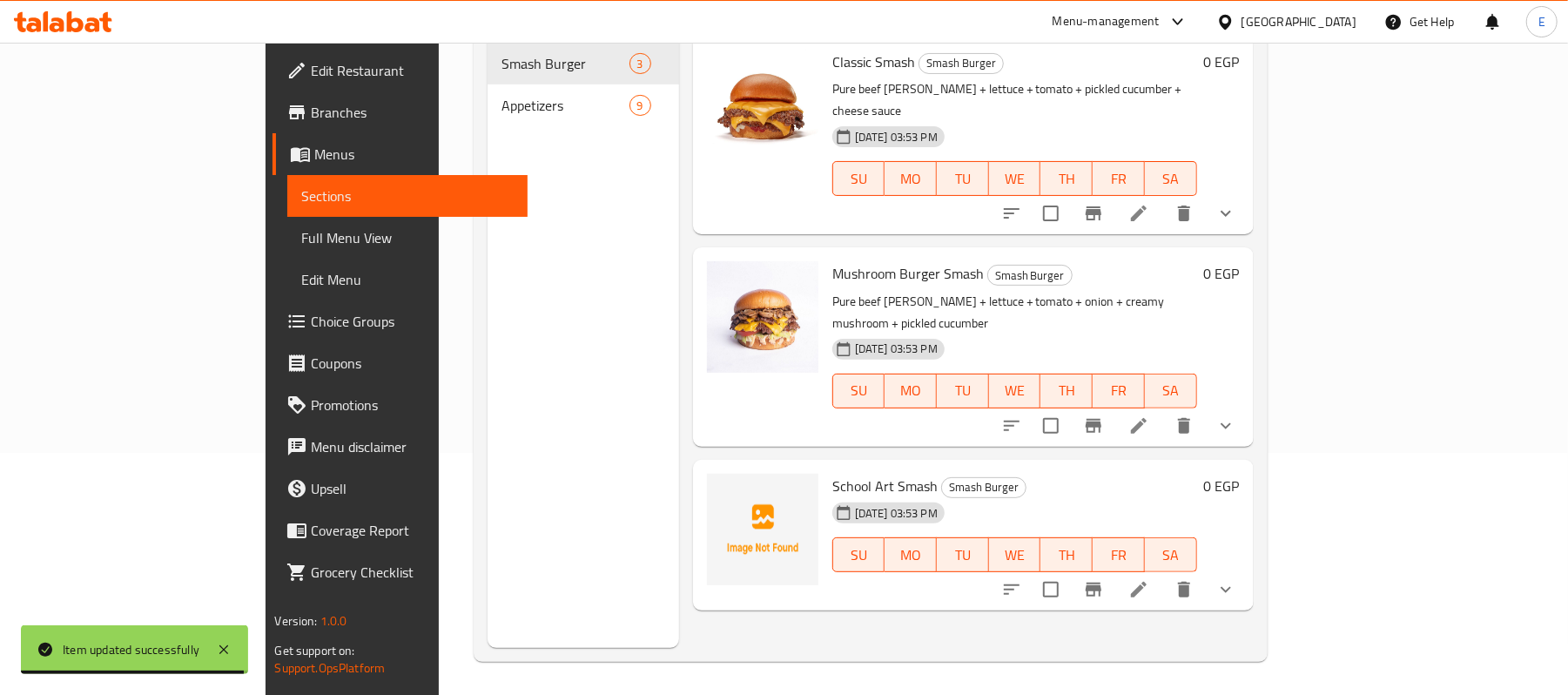
scroll to position [245, 0]
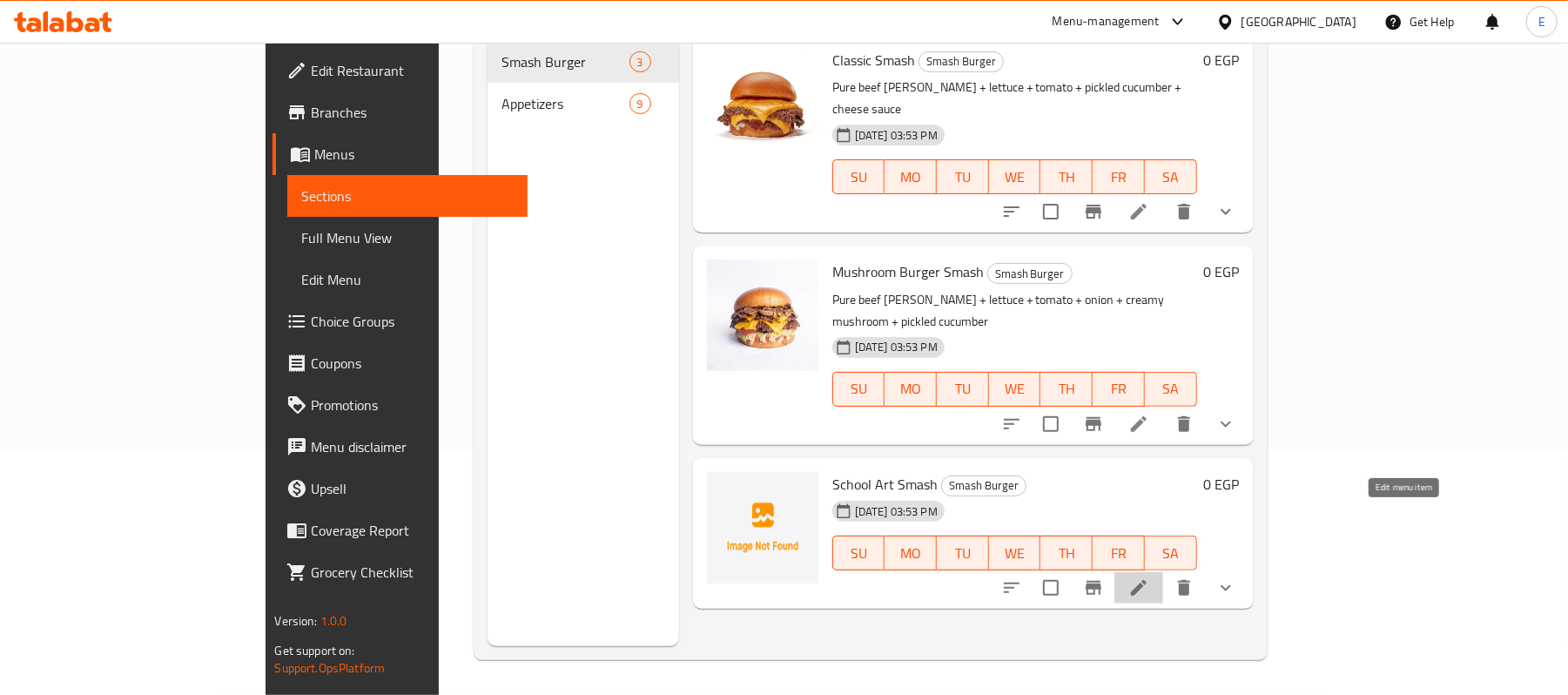
click at [1149, 577] on icon at bounding box center [1139, 587] width 20 height 20
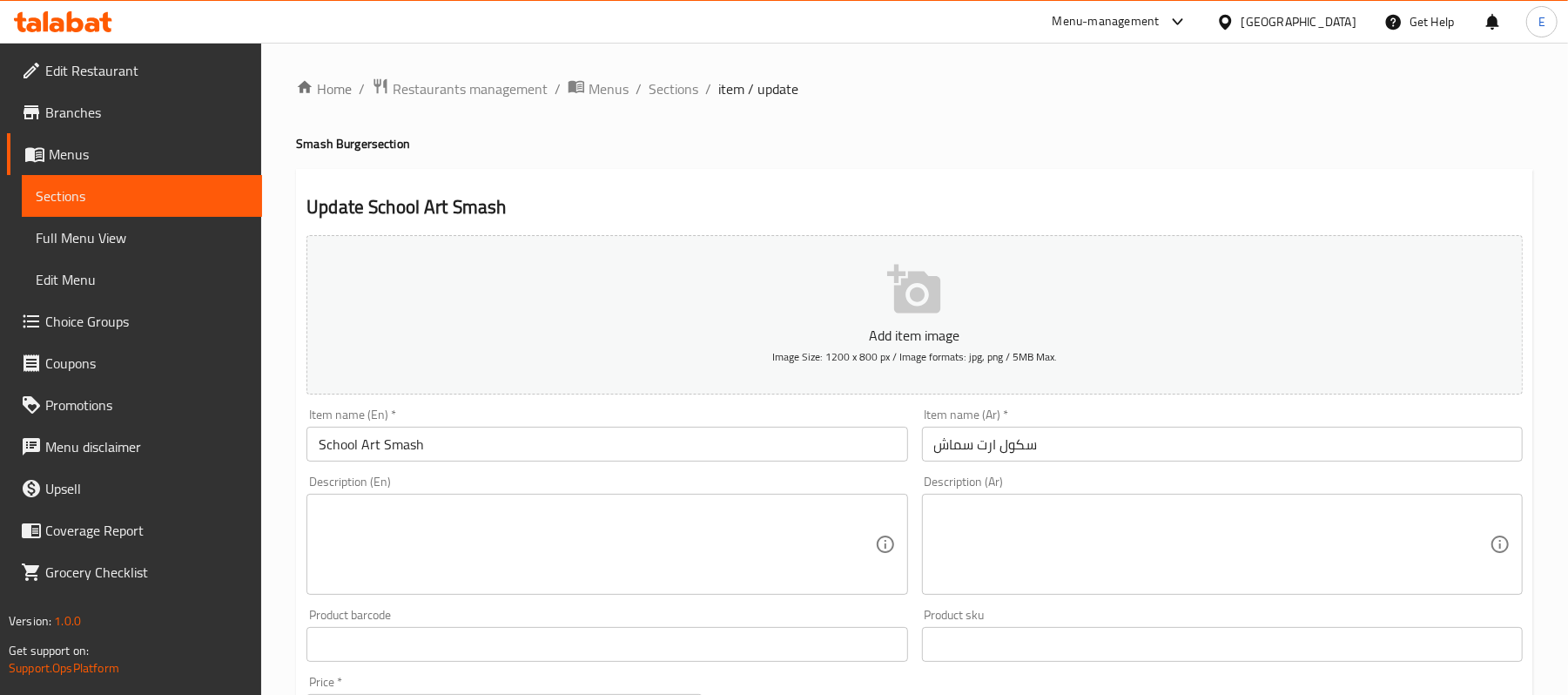
click at [1000, 555] on textarea at bounding box center [1212, 544] width 556 height 83
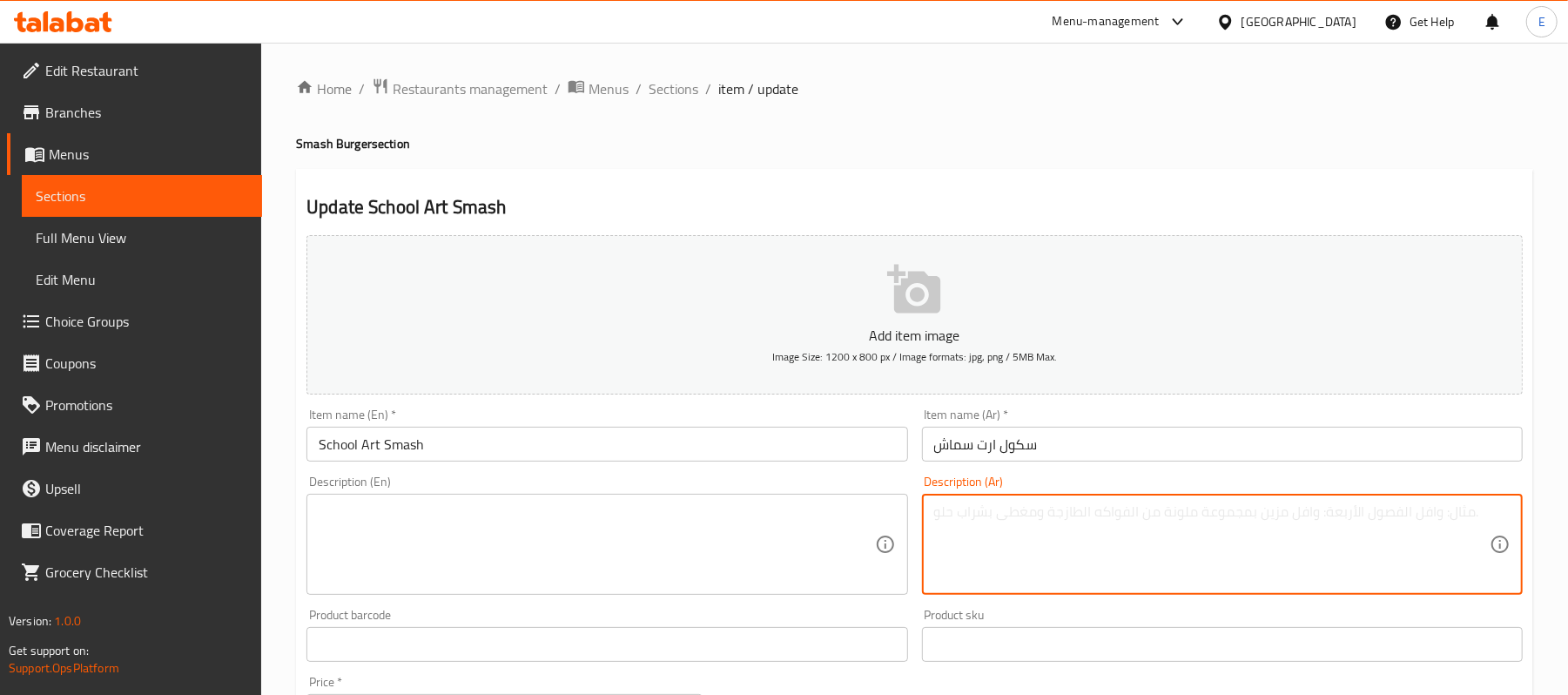
paste textarea "قطعة لحم بقري صافي + خس + طماطم + بصل + بسطرمة + بيكون"
type textarea "قطعة لحم بقري صافي + خس + طماطم + بصل + بسطرمة + بيكون"
click at [387, 574] on textarea at bounding box center [596, 544] width 556 height 83
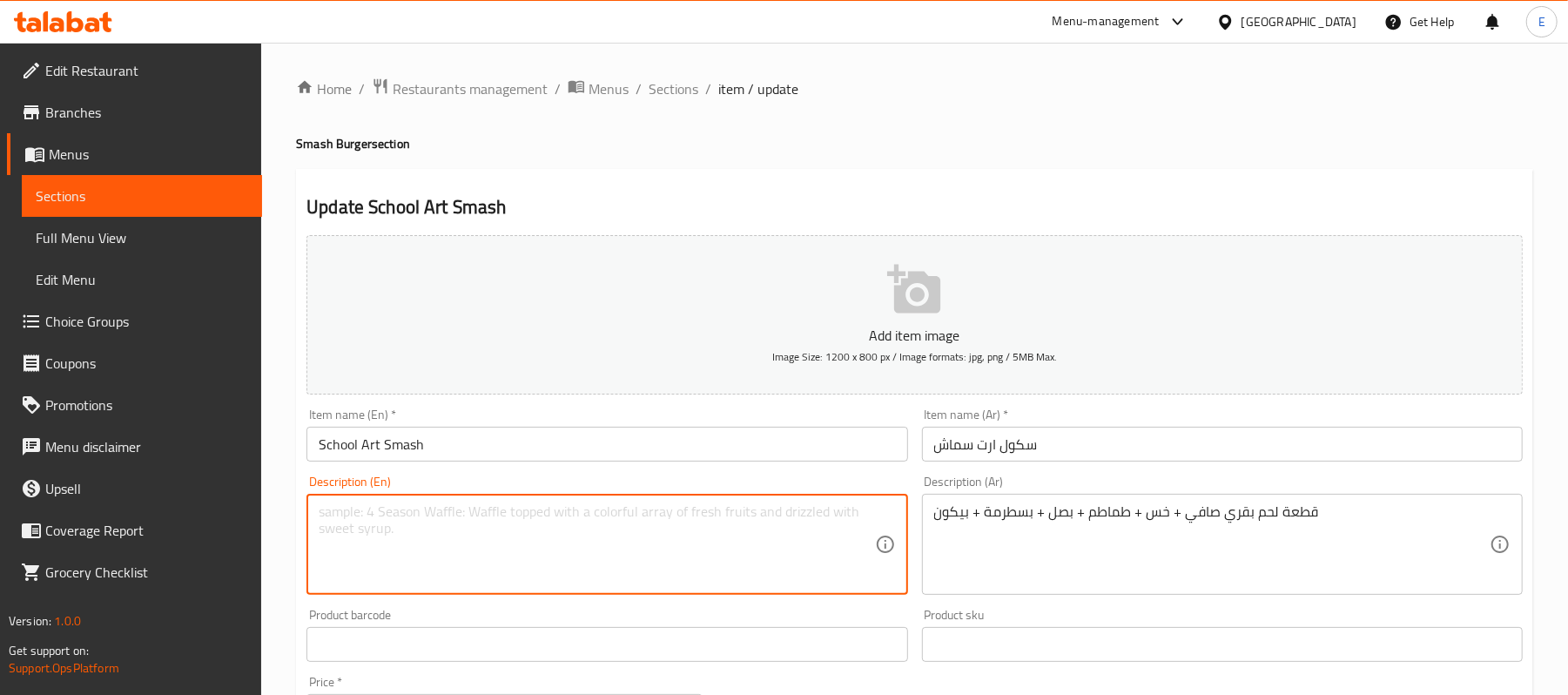
paste textarea "Pure beef [PERSON_NAME] + lettuce + tomato + onion + pastrami + bacon"
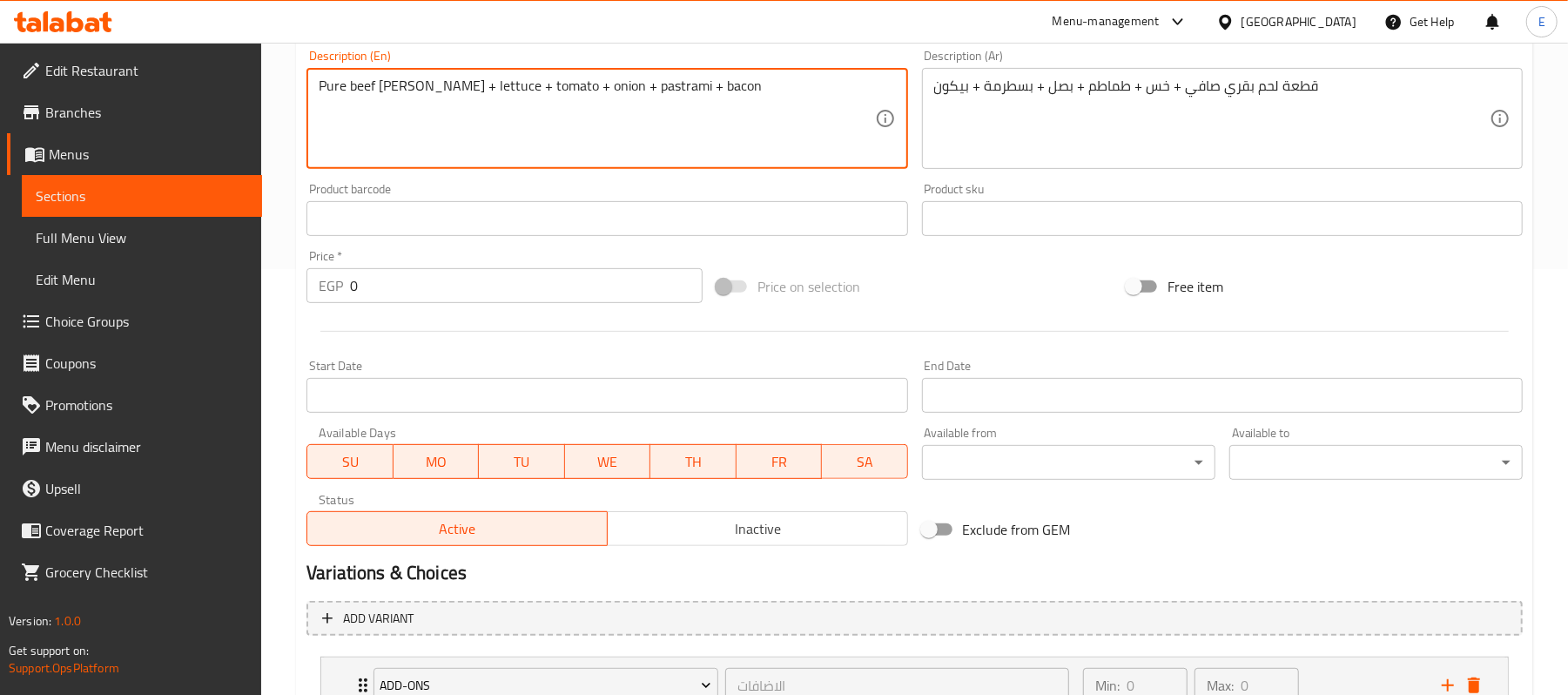
scroll to position [637, 0]
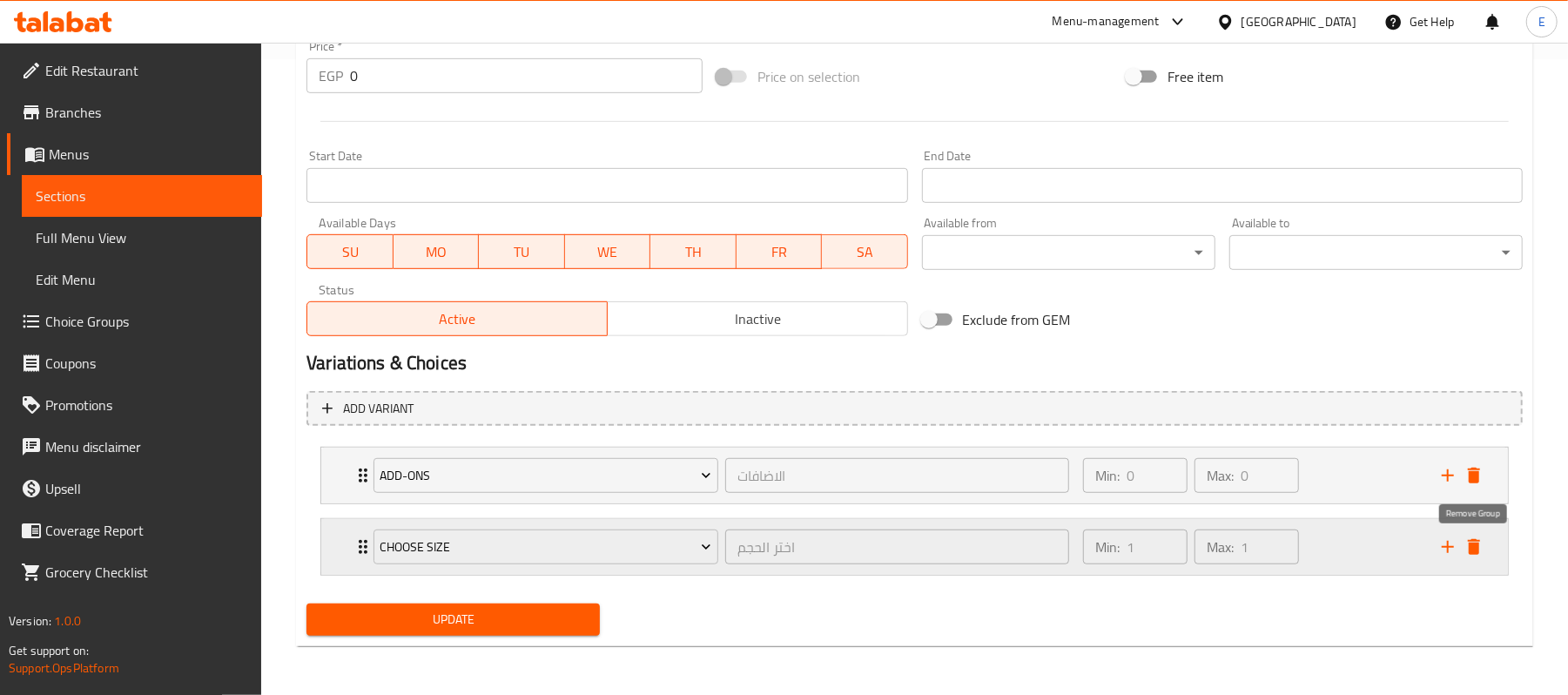
click at [1477, 545] on icon "delete" at bounding box center [1473, 546] width 12 height 16
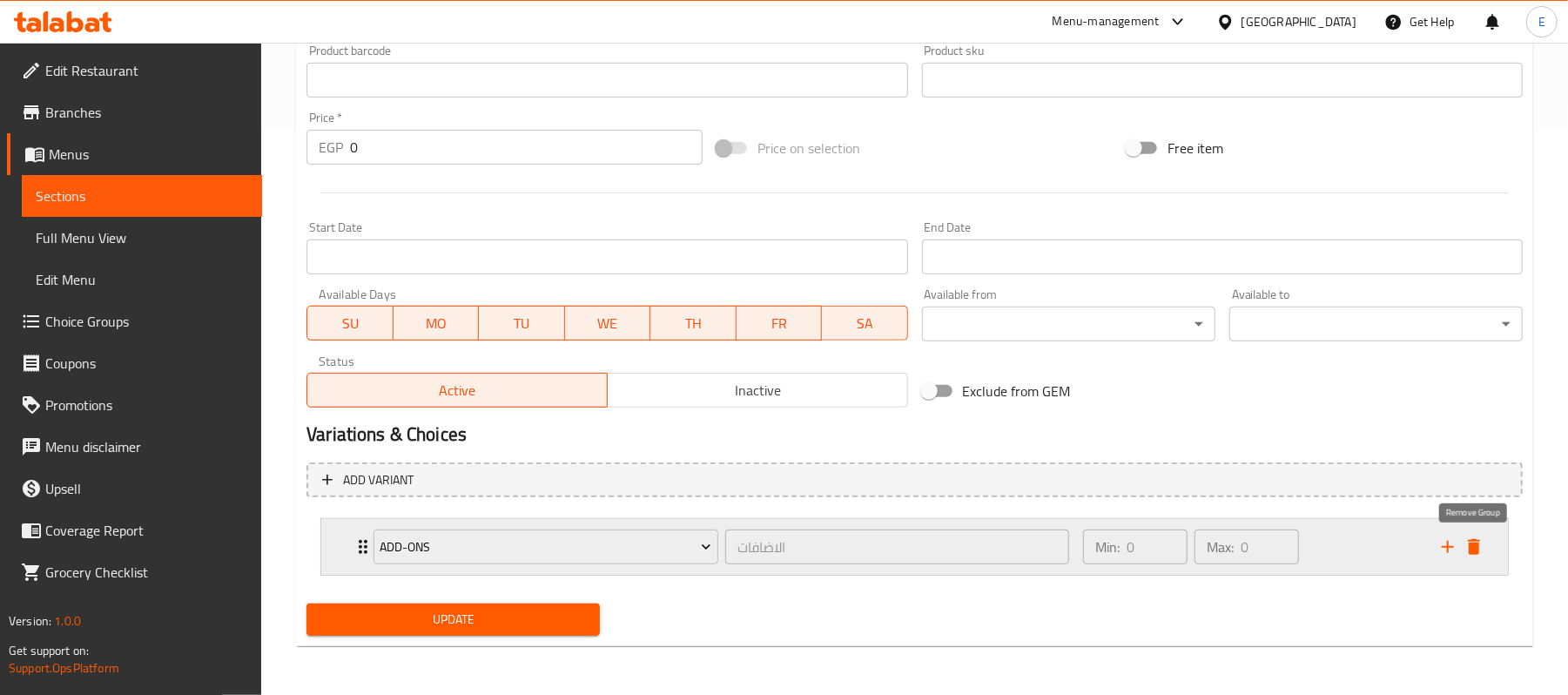
click at [1481, 548] on icon "delete" at bounding box center [1474, 546] width 20 height 20
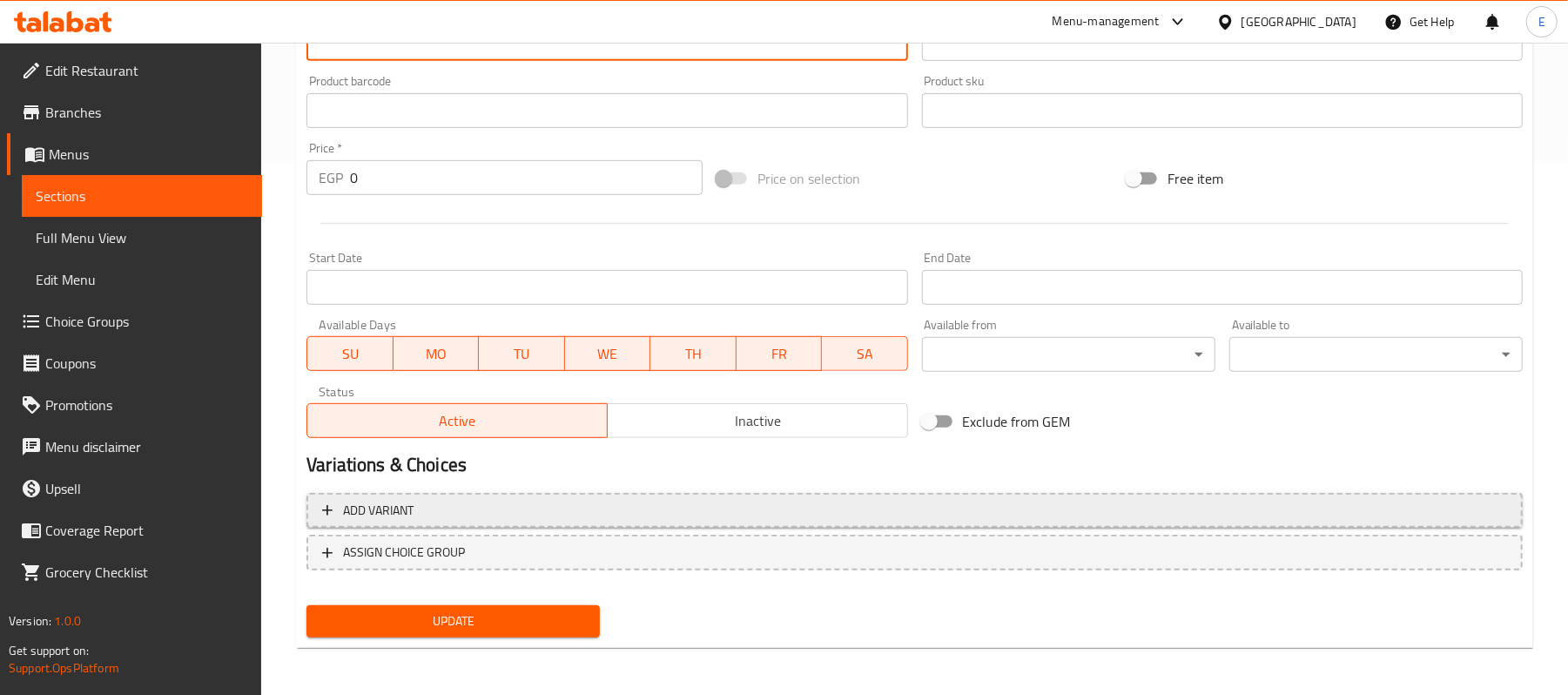
type textarea "Pure beef [PERSON_NAME] + lettuce + tomato + onion + pastrami + bacon"
click at [499, 517] on span "Add variant" at bounding box center [914, 510] width 1185 height 21
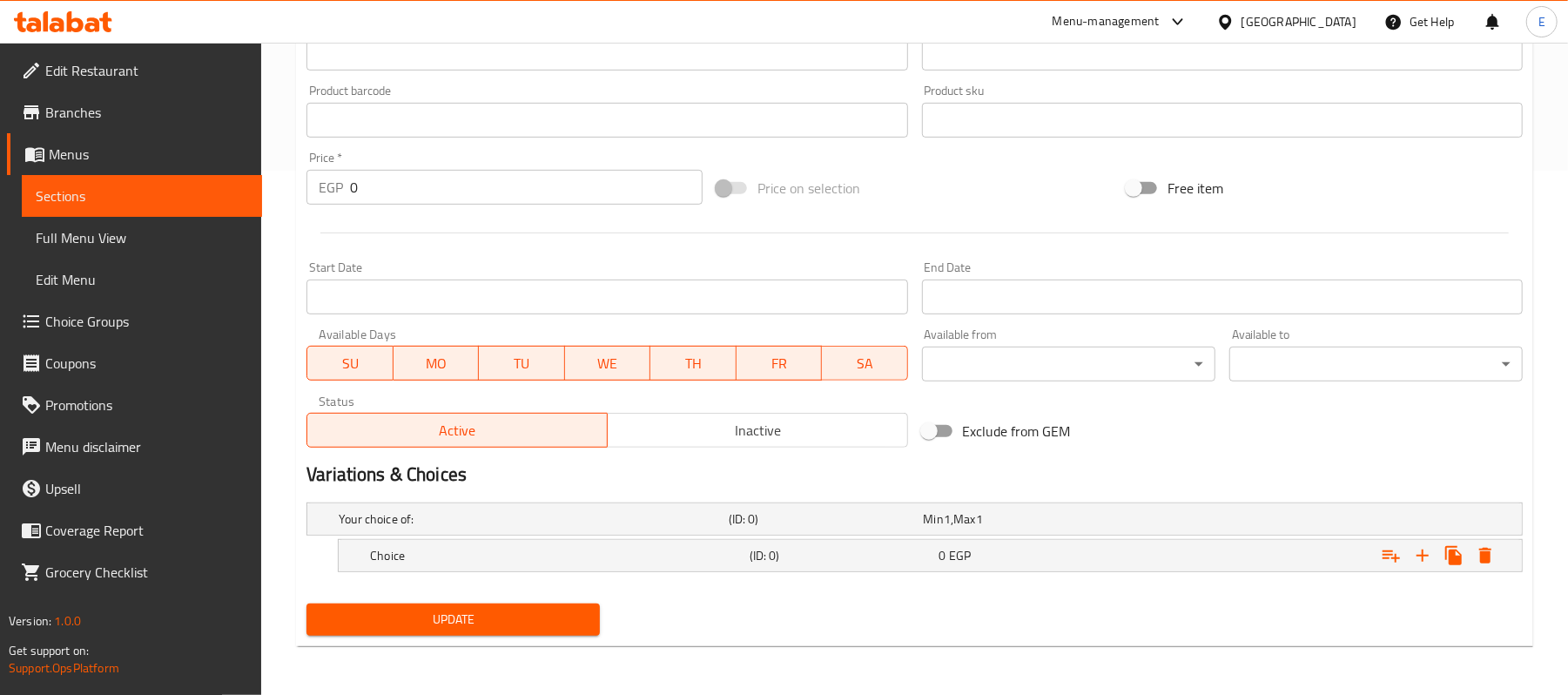
scroll to position [526, 0]
click at [1426, 559] on icon "Expand" at bounding box center [1423, 555] width 20 height 20
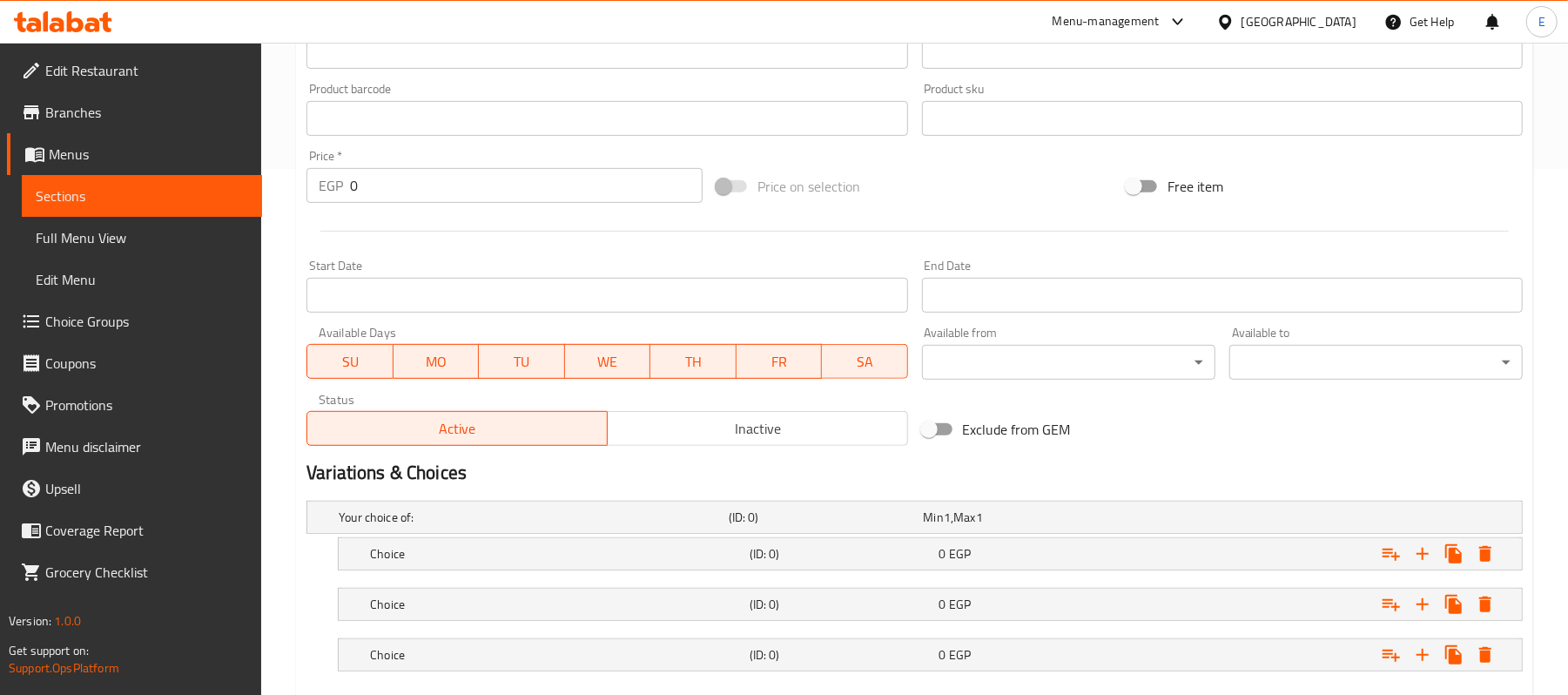
scroll to position [628, 0]
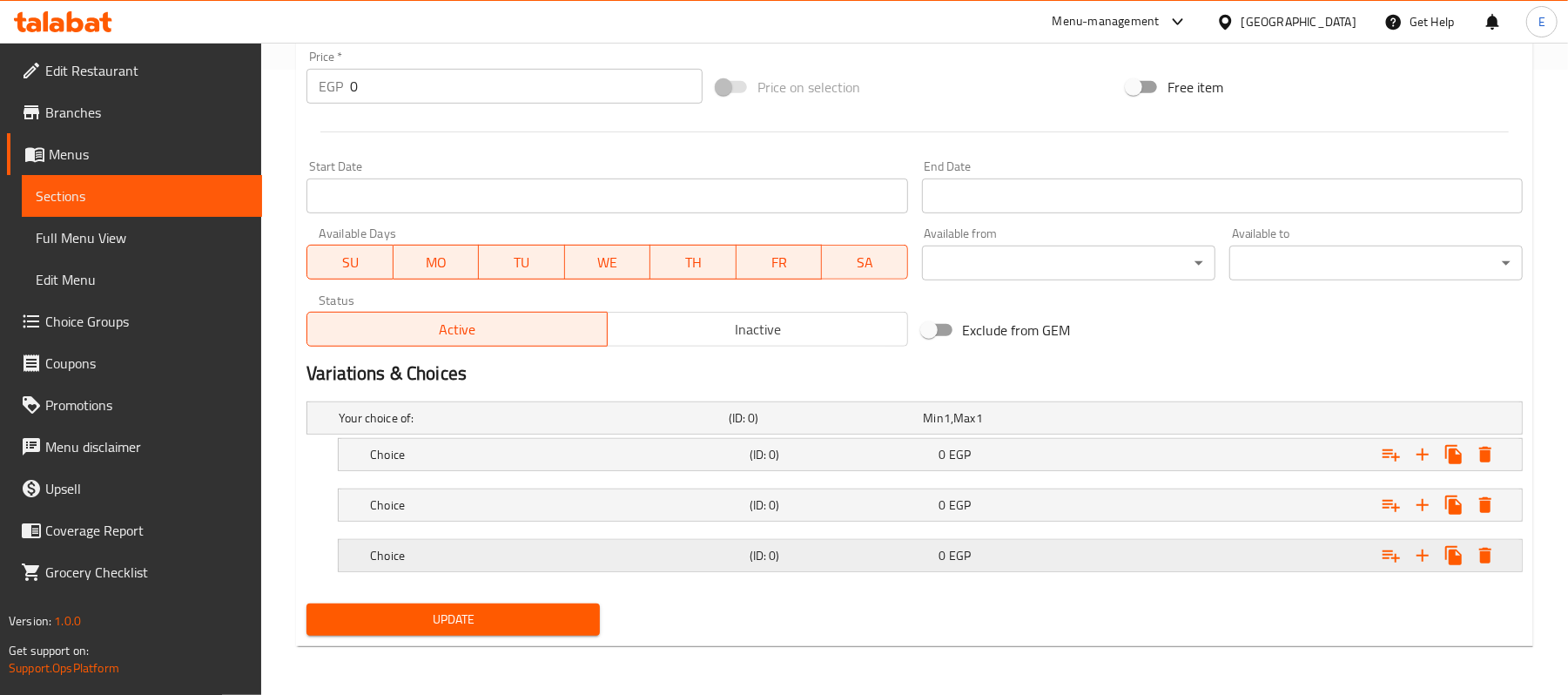
click at [725, 430] on div "Choice" at bounding box center [529, 418] width 390 height 24
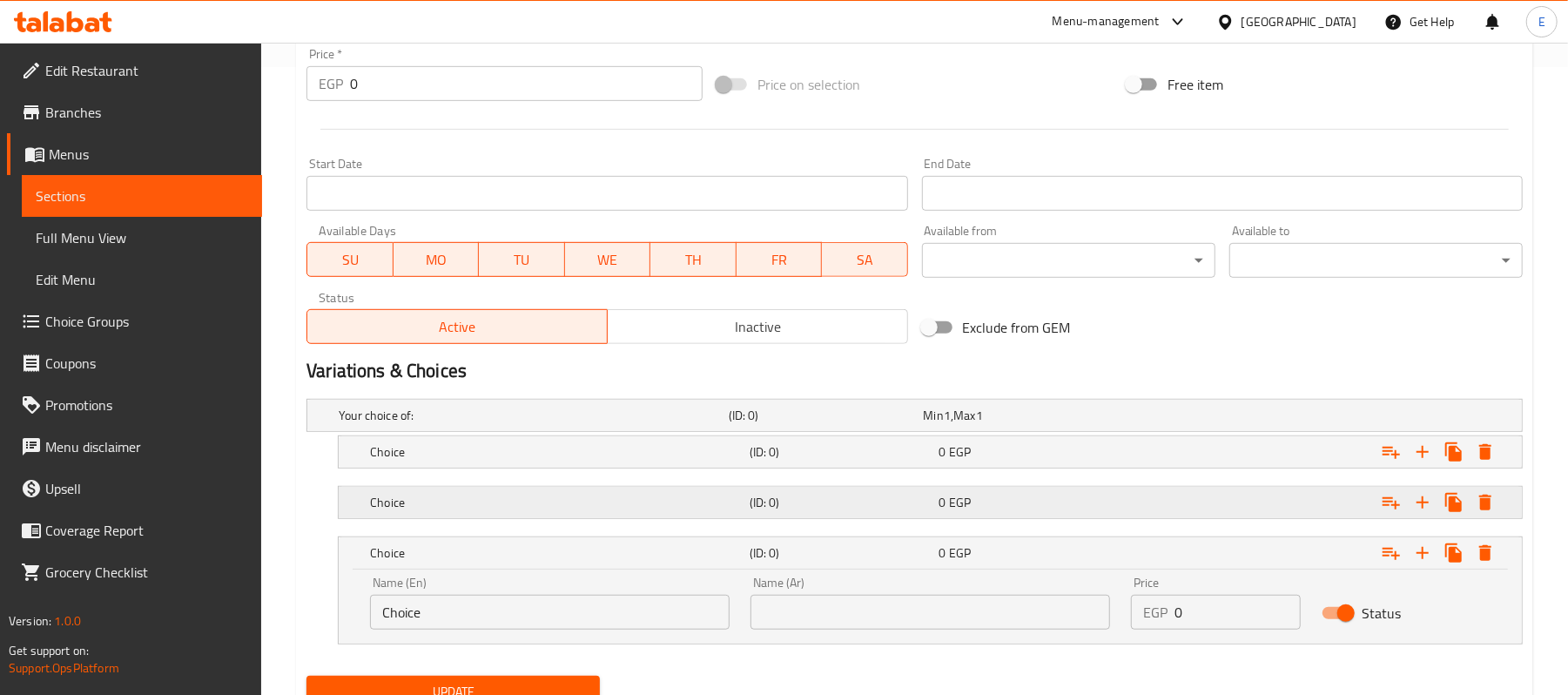
click at [721, 424] on h5 "Choice" at bounding box center [530, 415] width 383 height 18
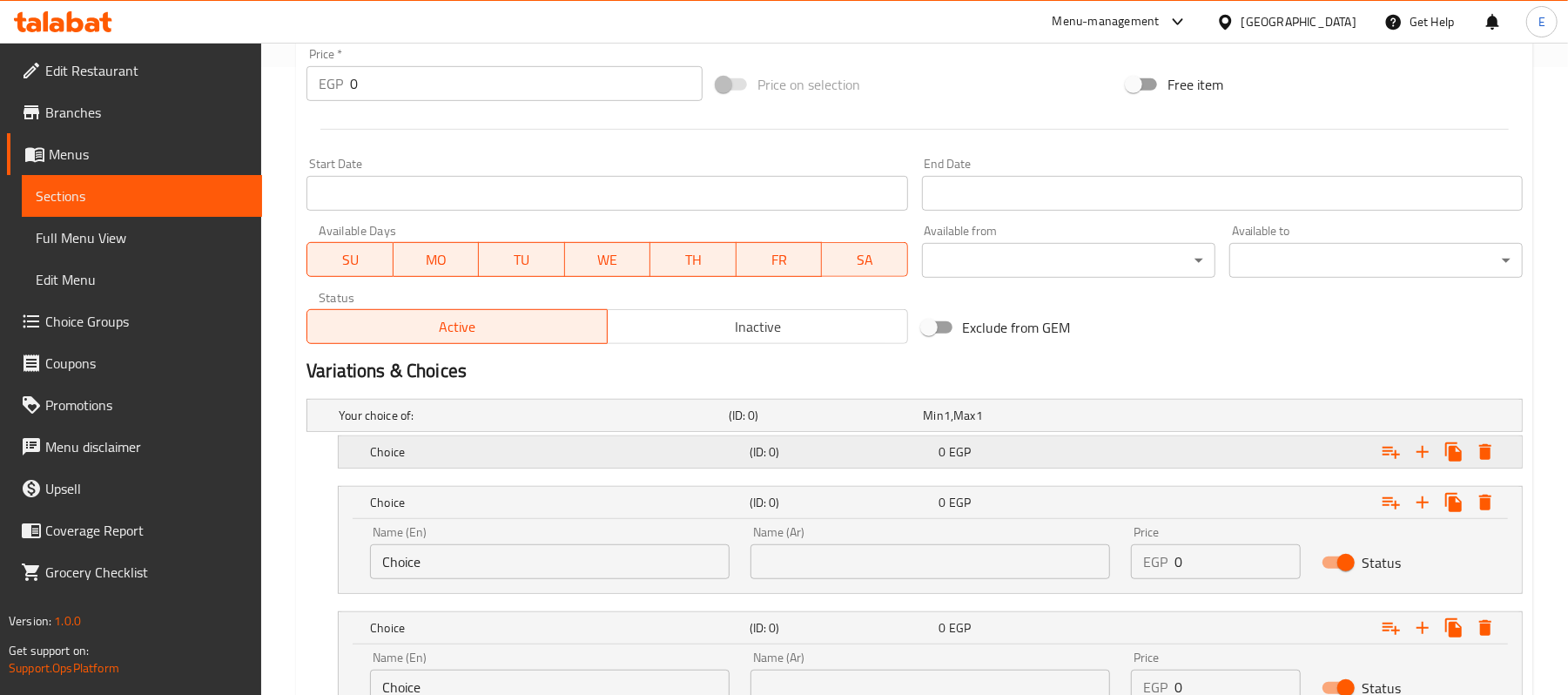
click at [710, 427] on div "Choice" at bounding box center [529, 415] width 390 height 24
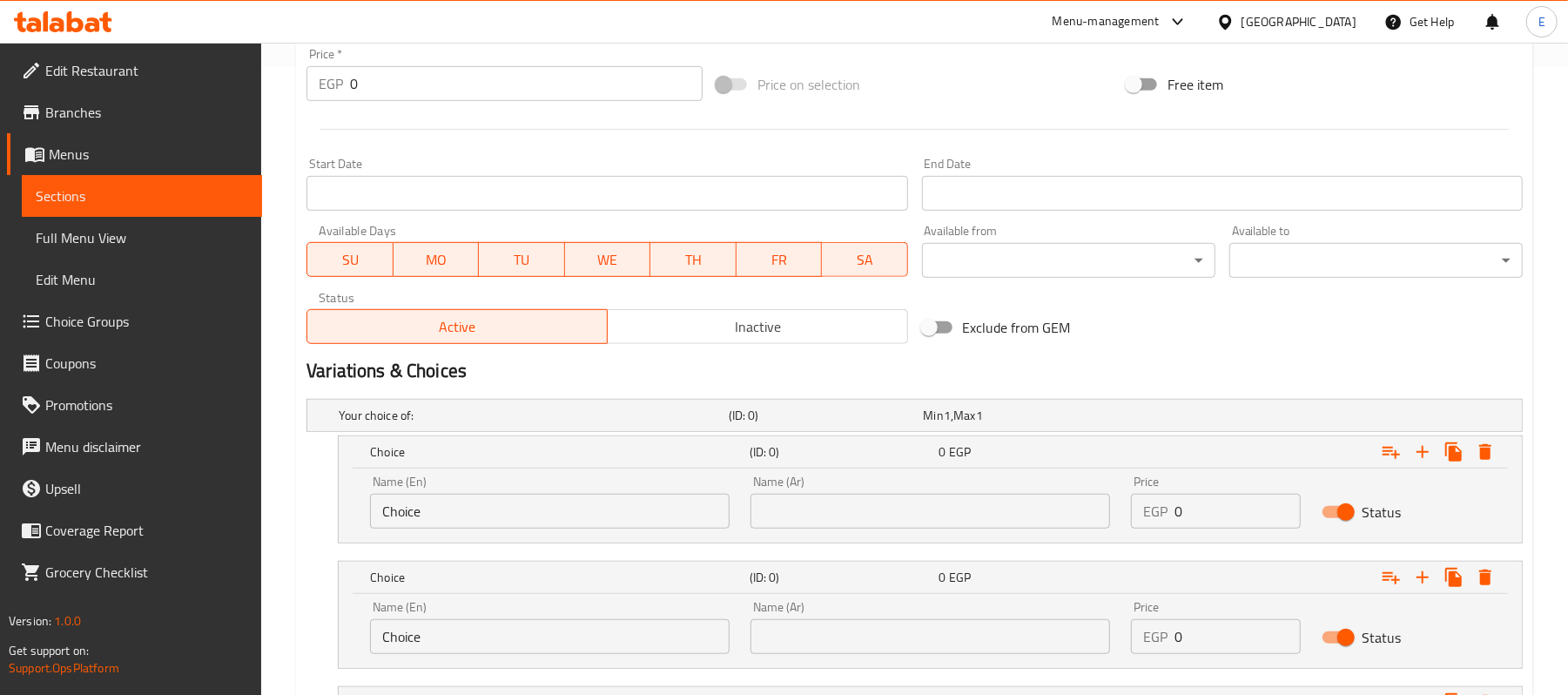
click at [831, 528] on input "text" at bounding box center [930, 510] width 359 height 34
type input "سنجل"
click at [797, 630] on input "text" at bounding box center [930, 635] width 359 height 34
type input "دوبل"
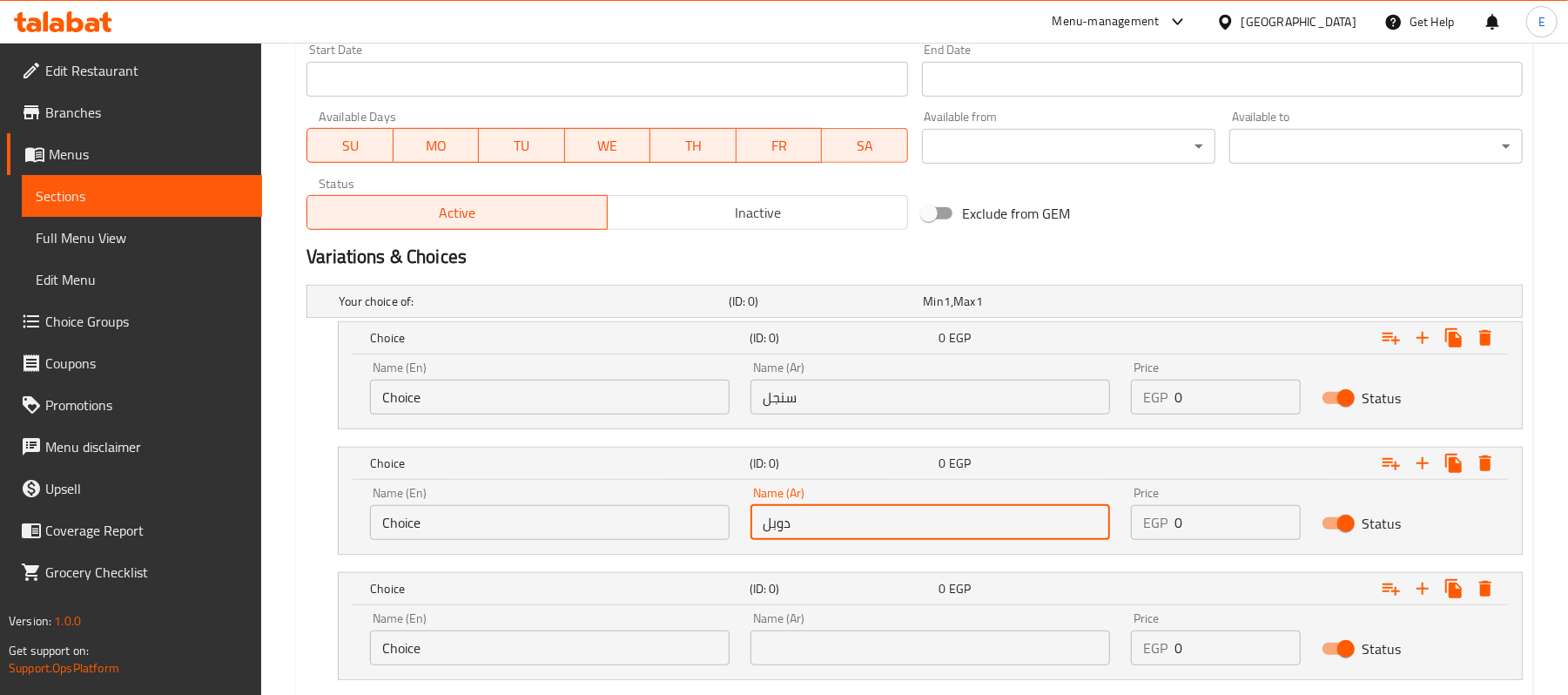
scroll to position [851, 0]
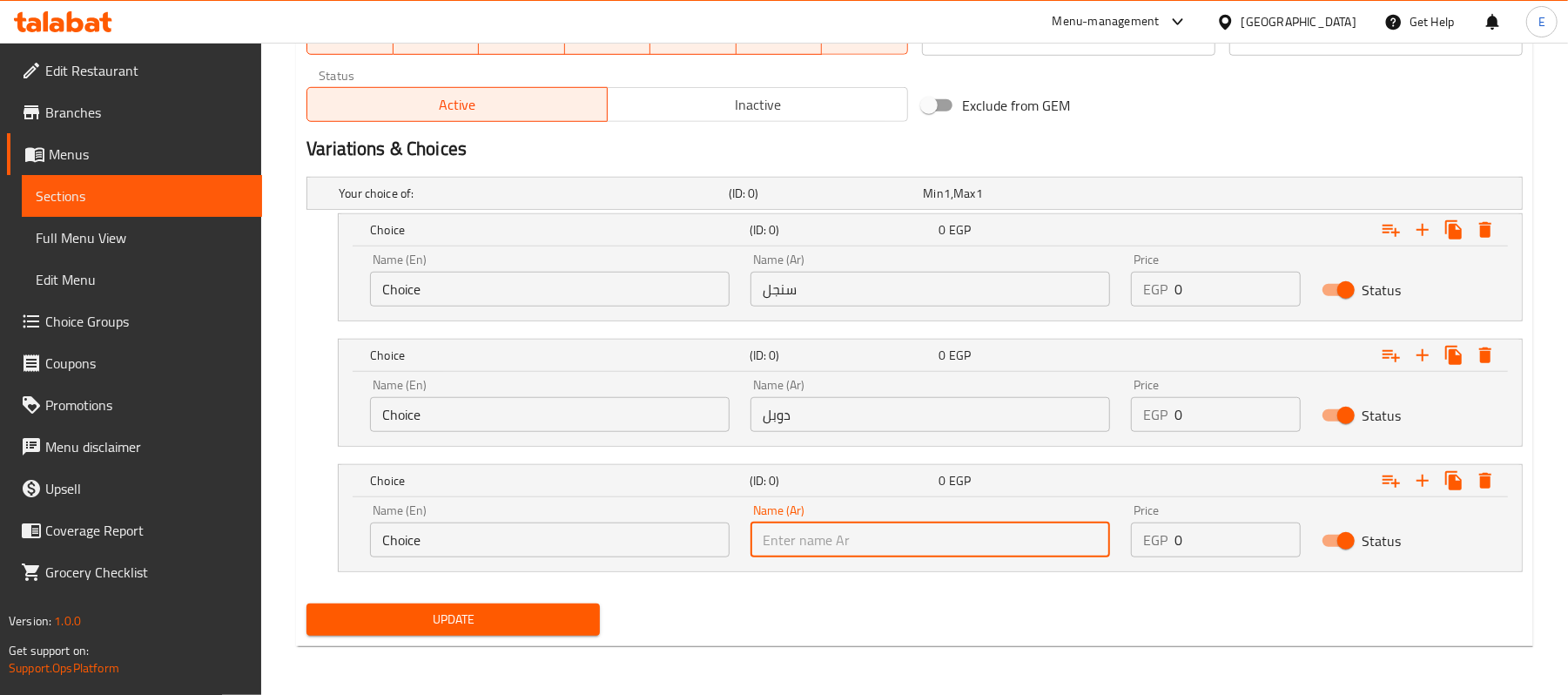
click at [831, 528] on input "text" at bounding box center [930, 539] width 359 height 34
type input "د"
type input "تربل"
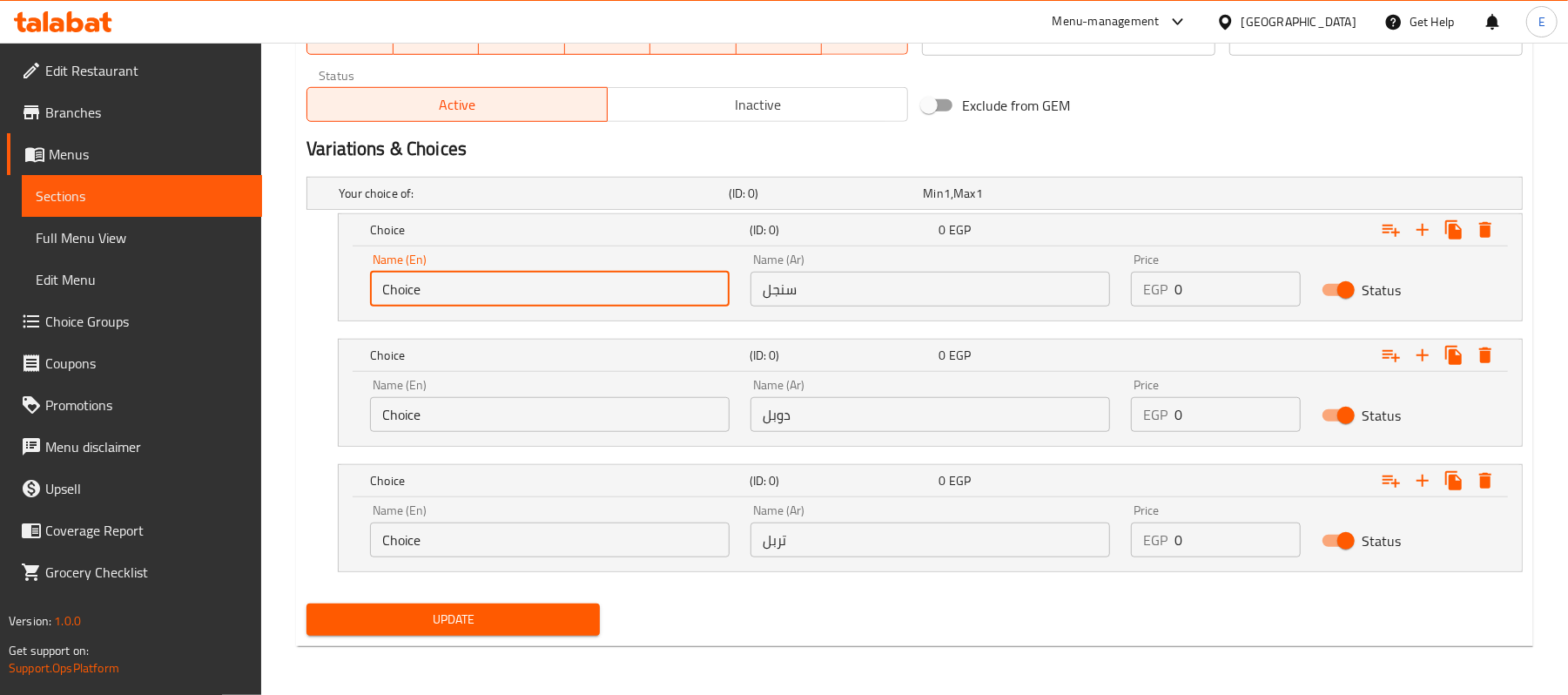
click at [406, 292] on input "Choice" at bounding box center [550, 288] width 359 height 34
type input "Single"
click at [428, 414] on input "Choice" at bounding box center [550, 414] width 359 height 34
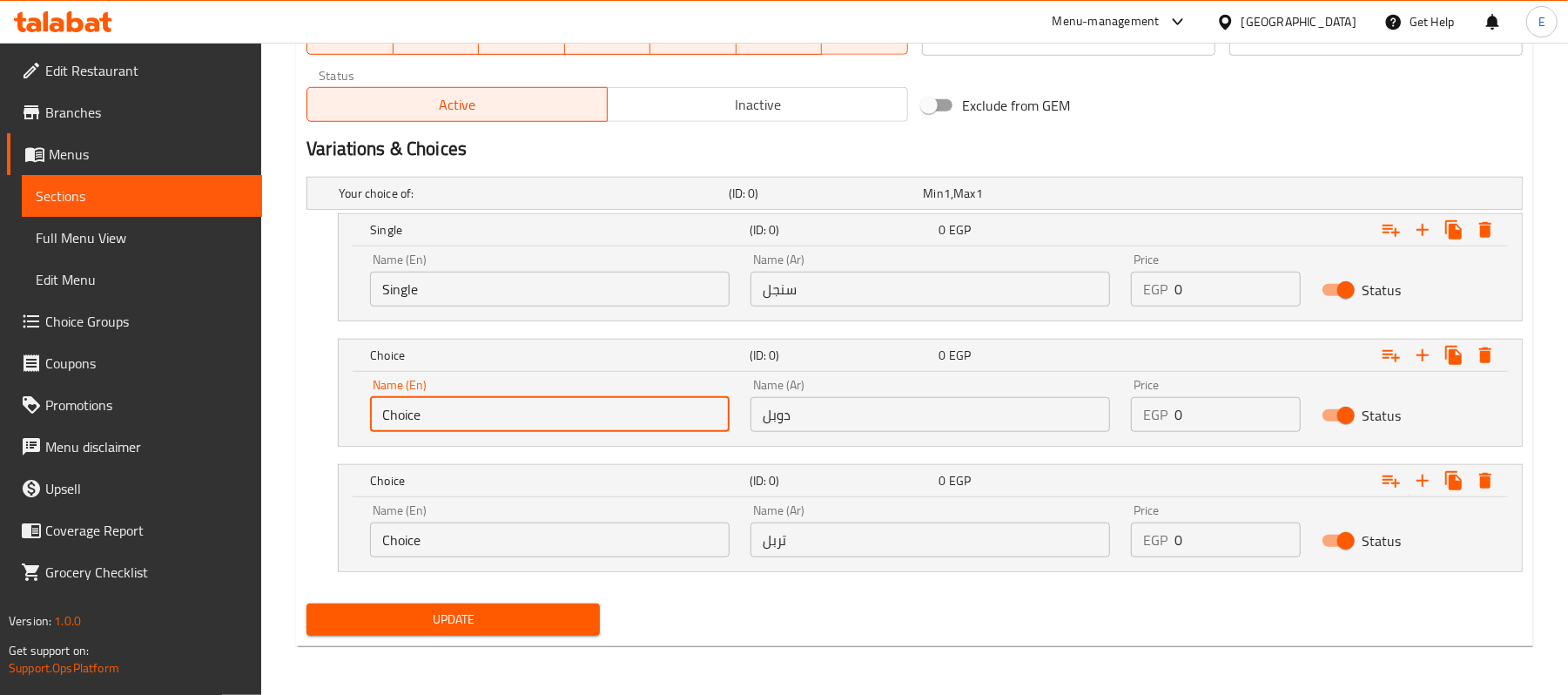
click at [426, 414] on input "Choice" at bounding box center [550, 414] width 359 height 34
type input "Double"
click at [377, 534] on input "Choice" at bounding box center [550, 539] width 359 height 34
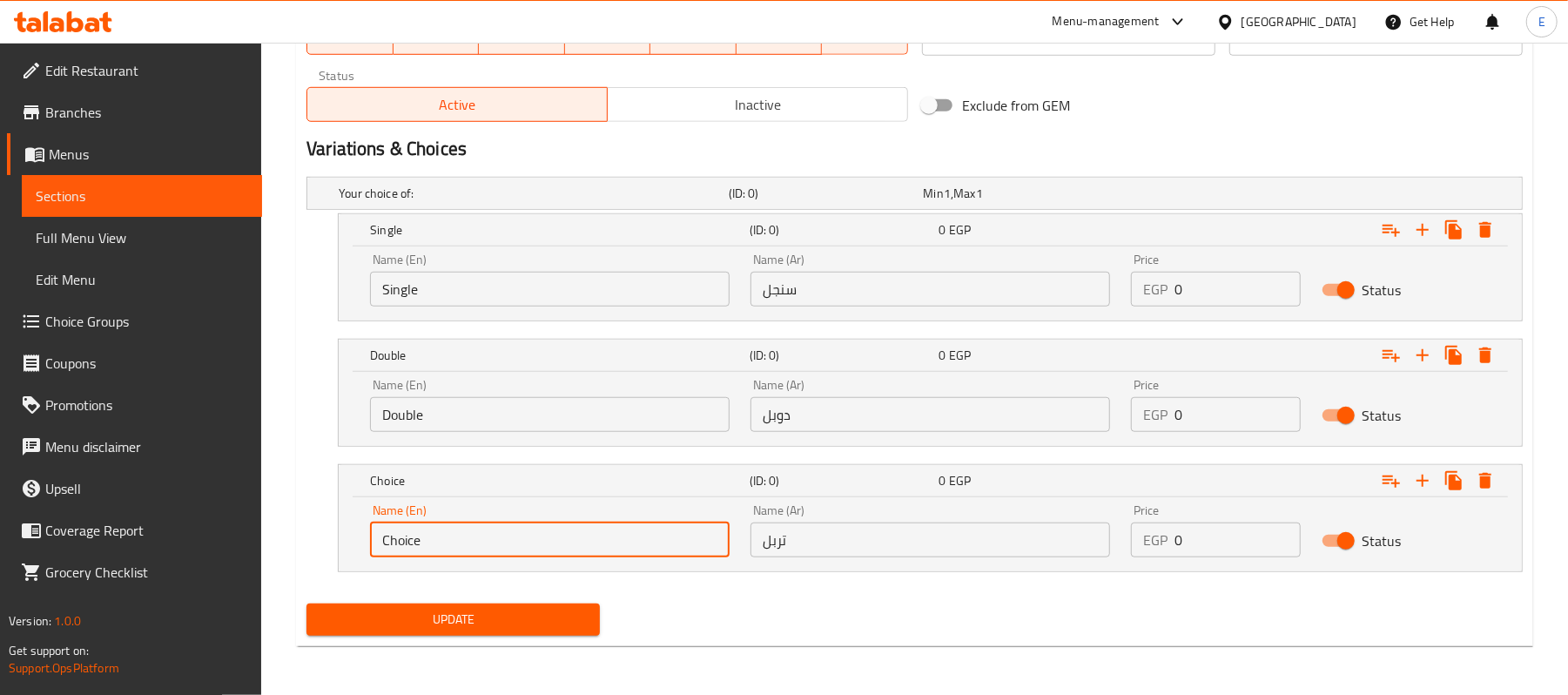
click at [377, 534] on input "Choice" at bounding box center [550, 539] width 359 height 34
type input "Triple"
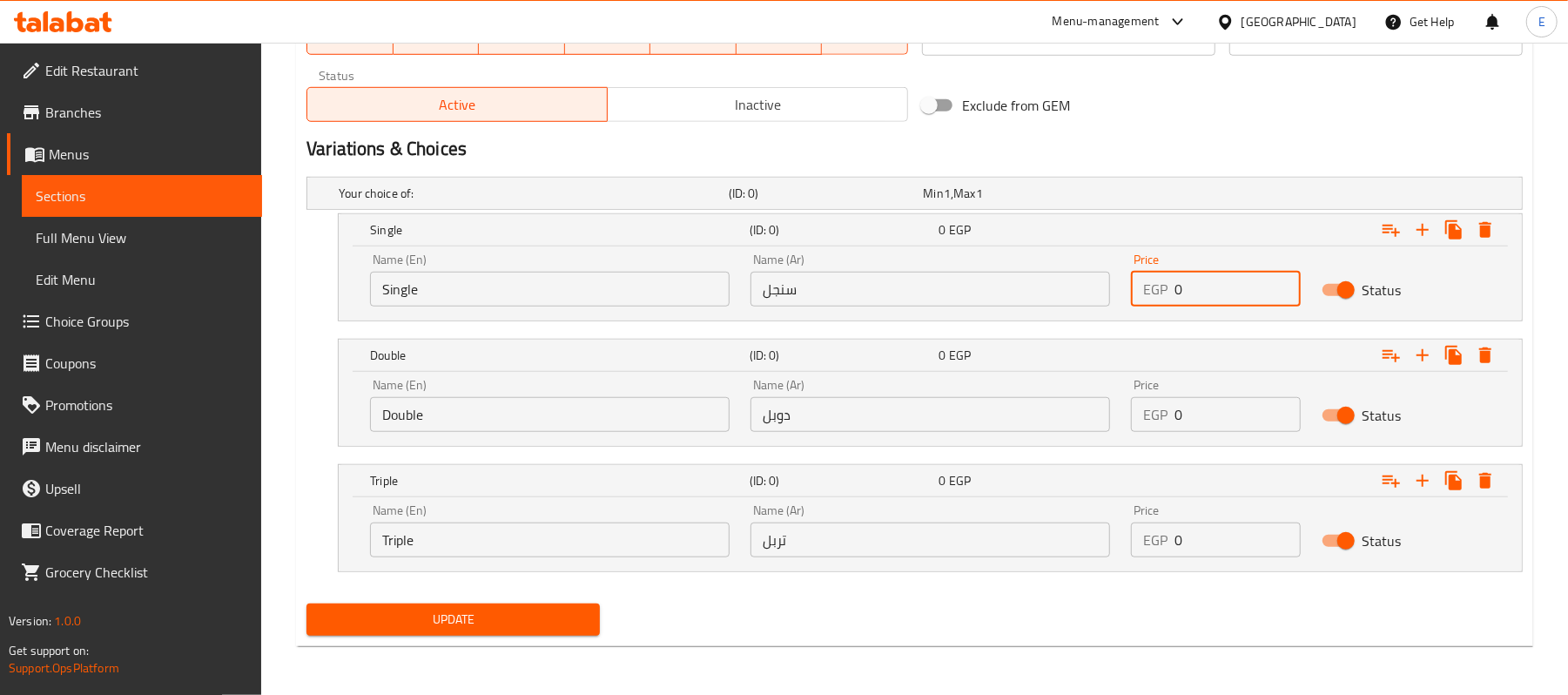
drag, startPoint x: 1202, startPoint y: 297, endPoint x: 1175, endPoint y: 301, distance: 27.3
click at [1175, 301] on input "0" at bounding box center [1237, 288] width 126 height 34
type input "183"
drag, startPoint x: 1174, startPoint y: 418, endPoint x: 1143, endPoint y: 414, distance: 31.3
click at [1143, 414] on div "EGP 0 Price" at bounding box center [1215, 414] width 169 height 34
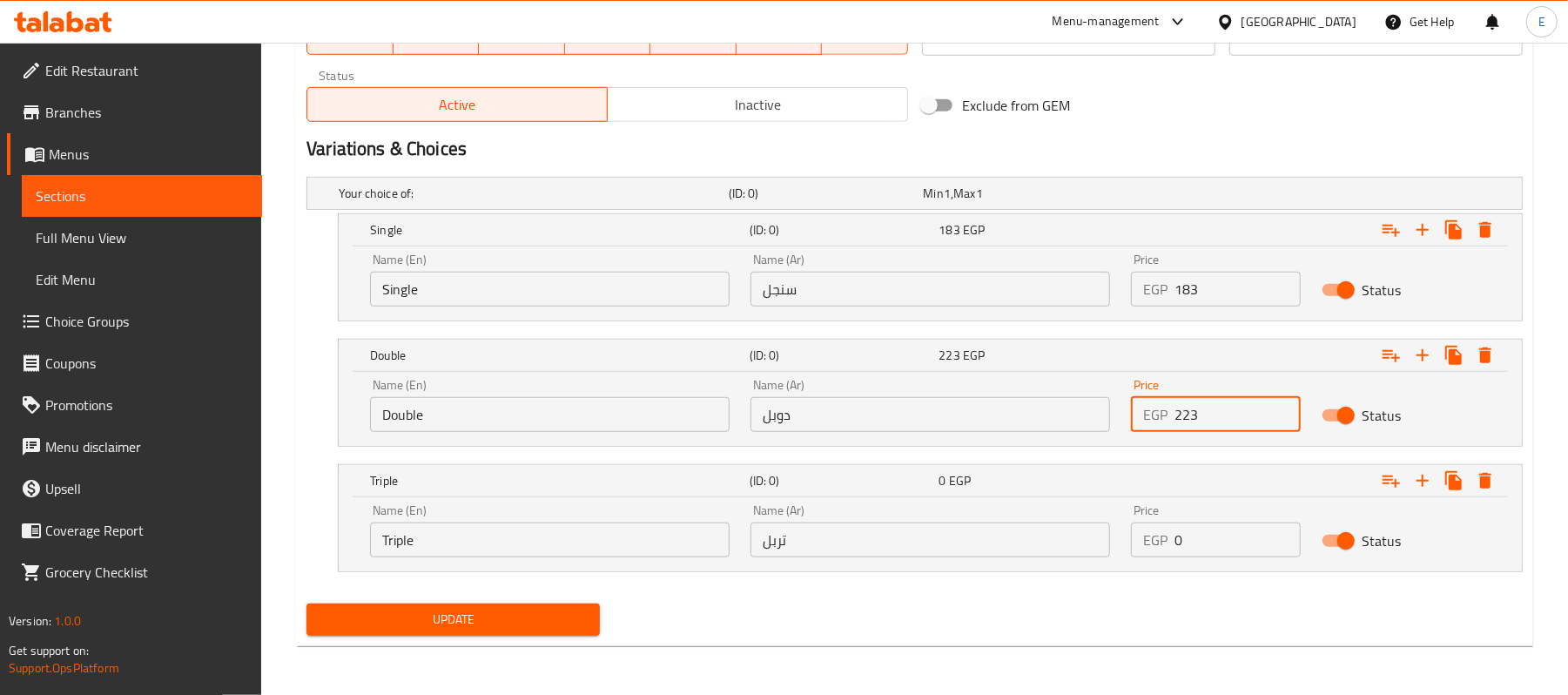
type input "223"
drag, startPoint x: 1195, startPoint y: 544, endPoint x: 1153, endPoint y: 551, distance: 42.6
click at [1153, 551] on div "EGP 0 Price" at bounding box center [1215, 539] width 169 height 34
type input "264"
click at [1149, 596] on div "Update" at bounding box center [915, 620] width 1230 height 47
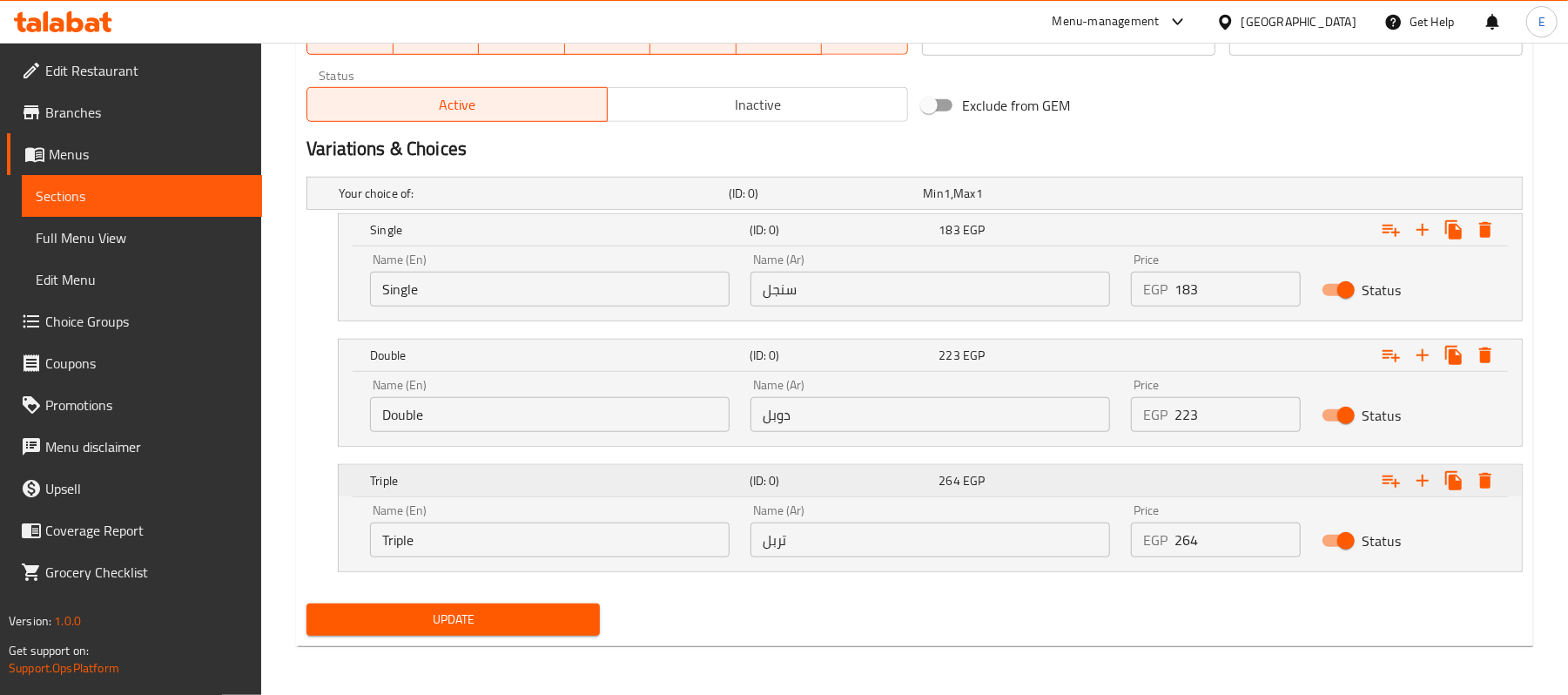
click at [948, 241] on span "264" at bounding box center [950, 230] width 20 height 22
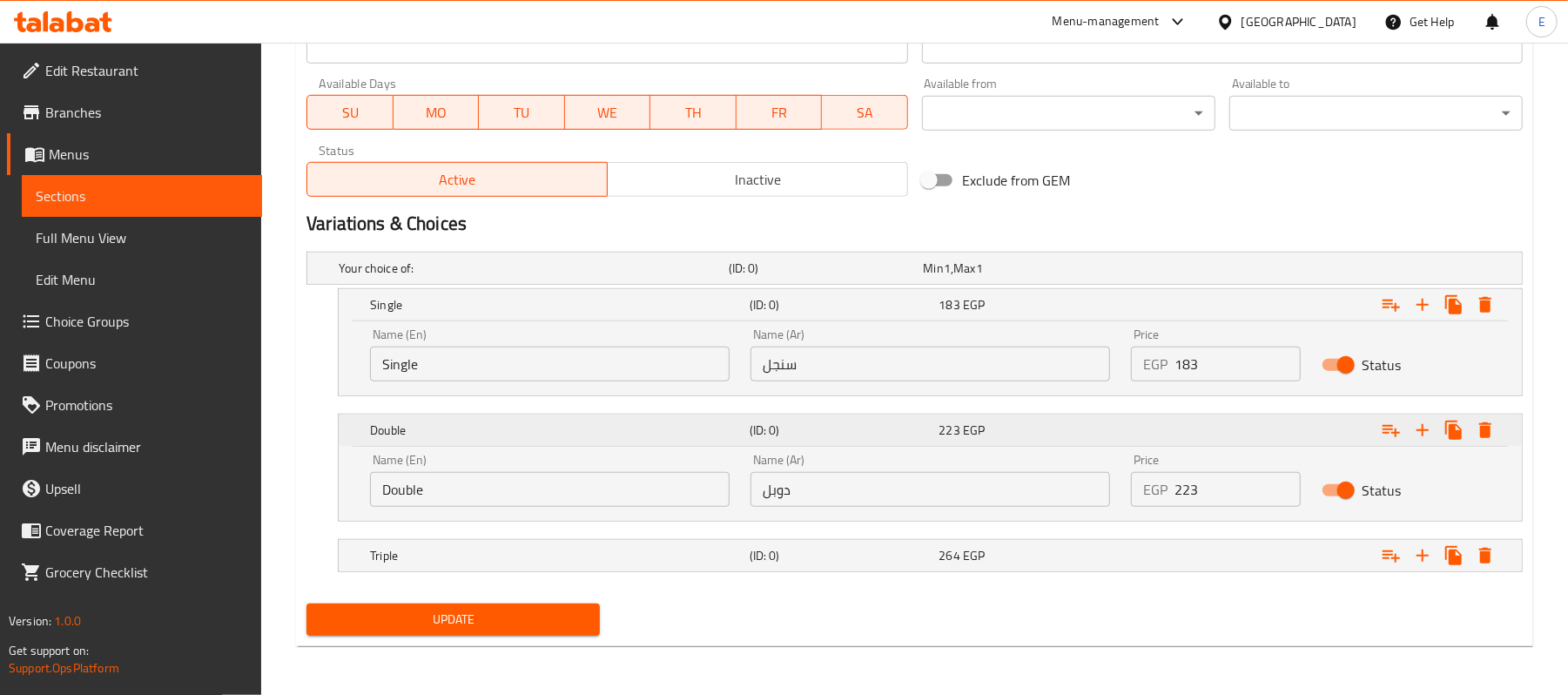
click at [938, 317] on div "223 EGP" at bounding box center [1031, 304] width 190 height 24
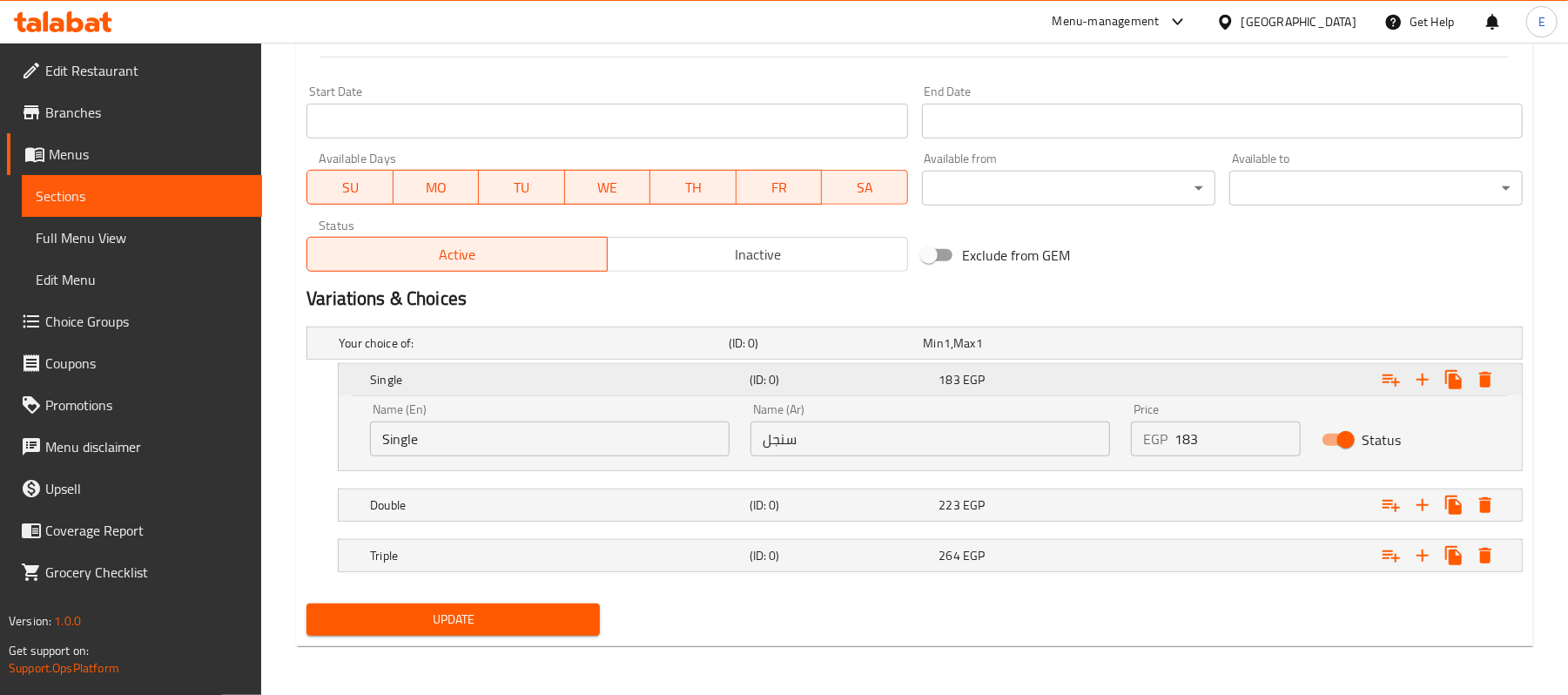
click at [937, 376] on div "183 EGP" at bounding box center [1031, 380] width 190 height 24
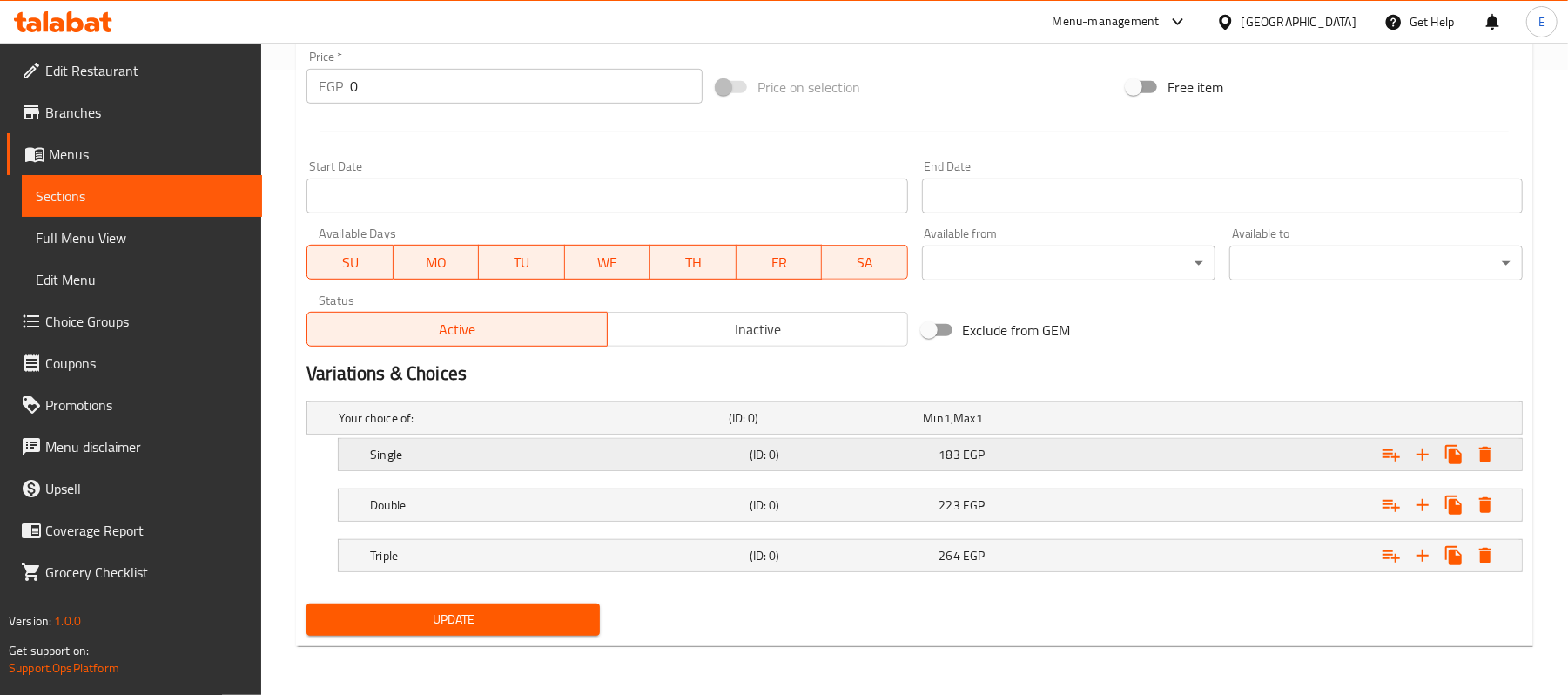
scroll to position [628, 0]
click at [349, 627] on span "Update" at bounding box center [452, 619] width 265 height 21
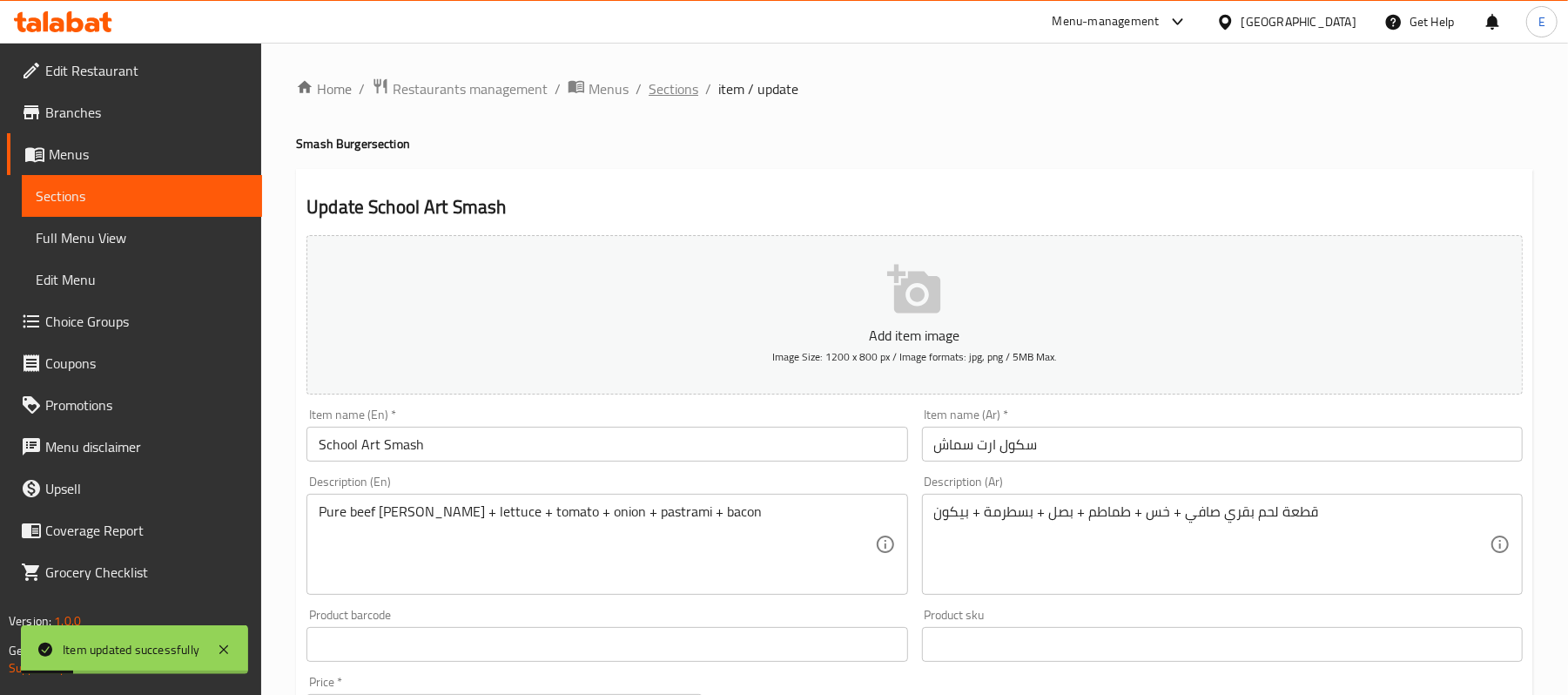
click at [687, 90] on span "Sections" at bounding box center [673, 88] width 49 height 20
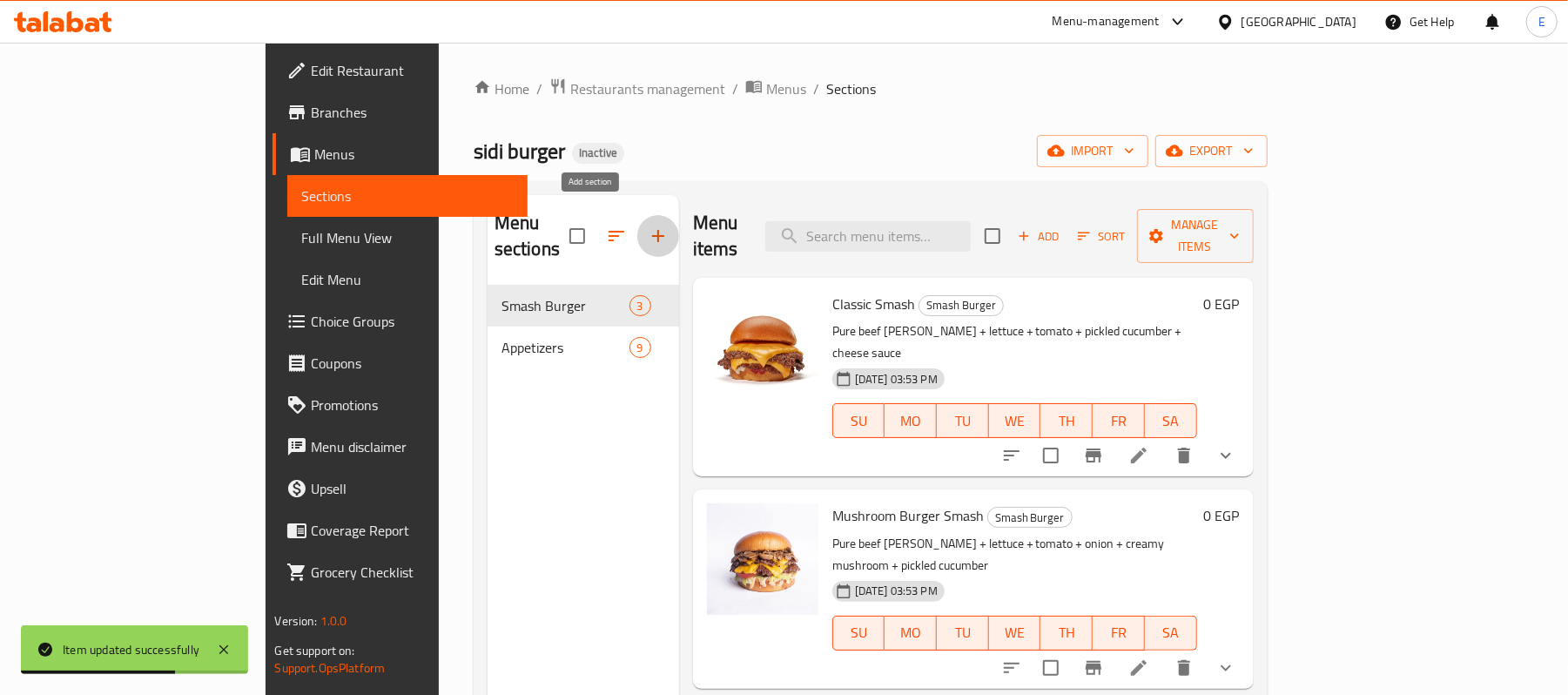
click at [648, 225] on icon "button" at bounding box center [658, 235] width 20 height 20
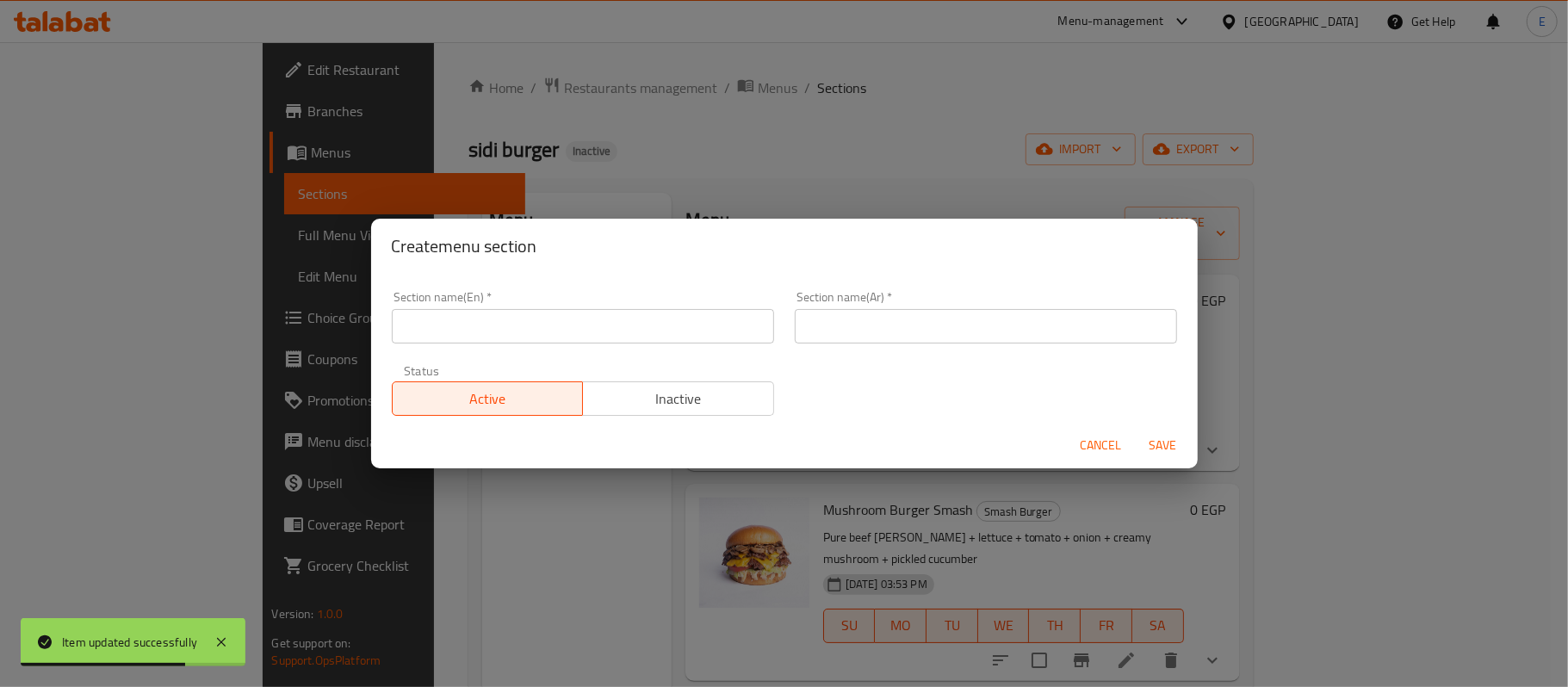
click at [628, 321] on input "text" at bounding box center [582, 326] width 382 height 34
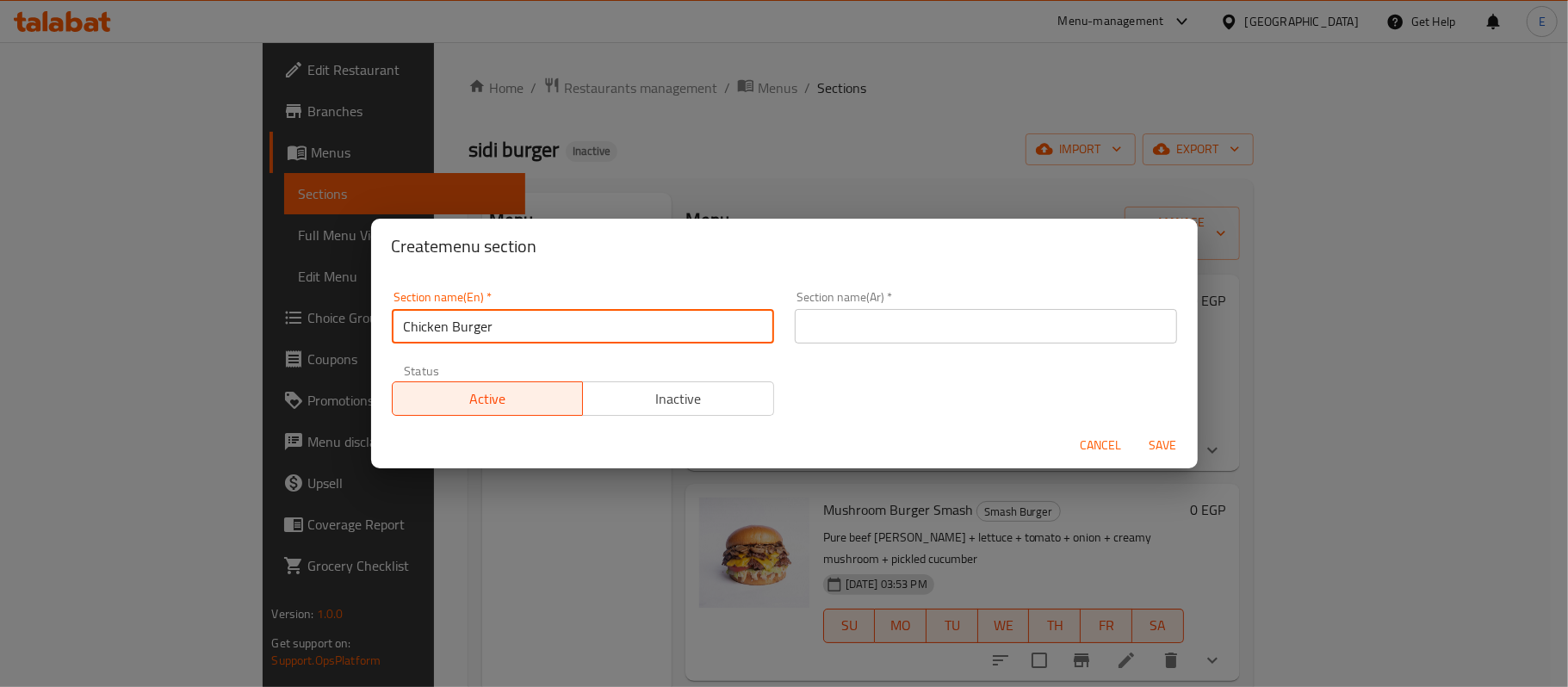
type input "Chicken Burger"
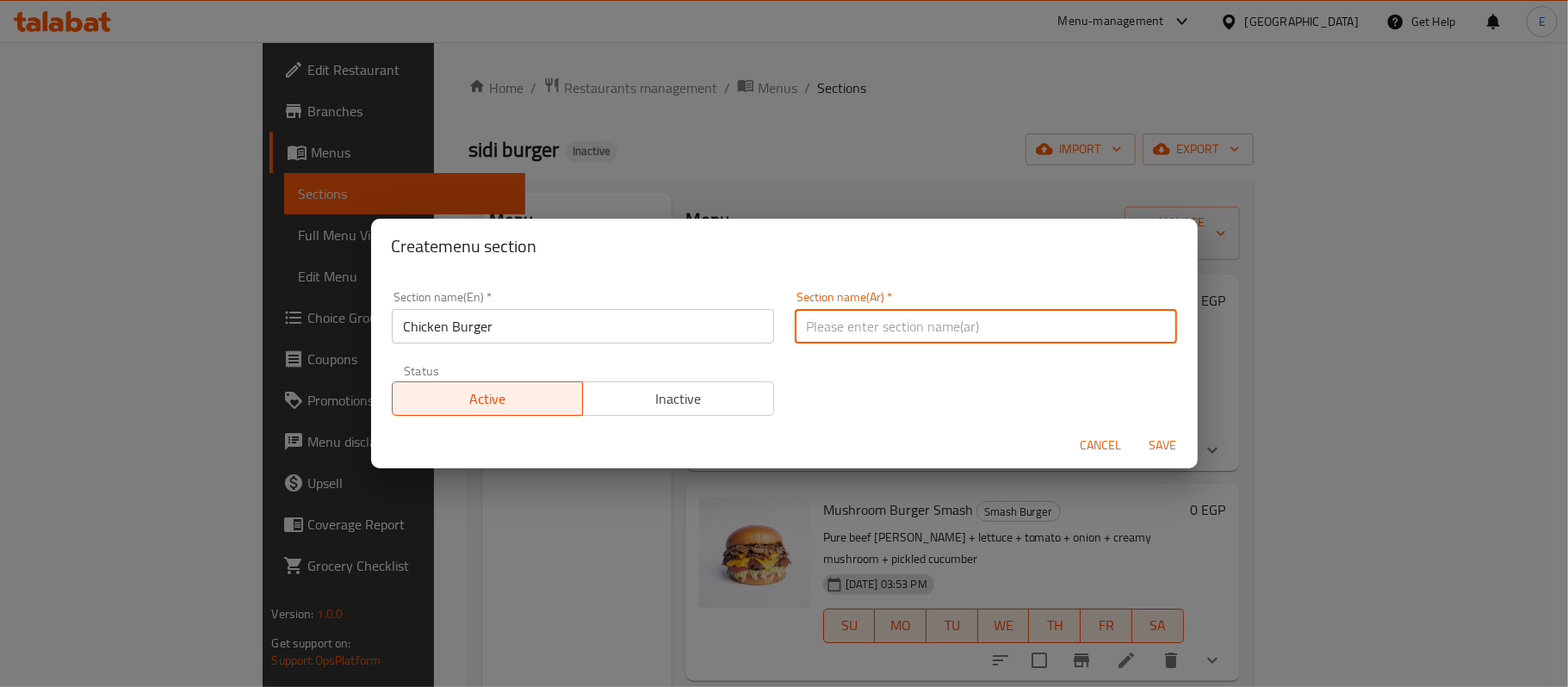
click at [830, 316] on input "text" at bounding box center [986, 326] width 382 height 34
type input "برجر الفراخ"
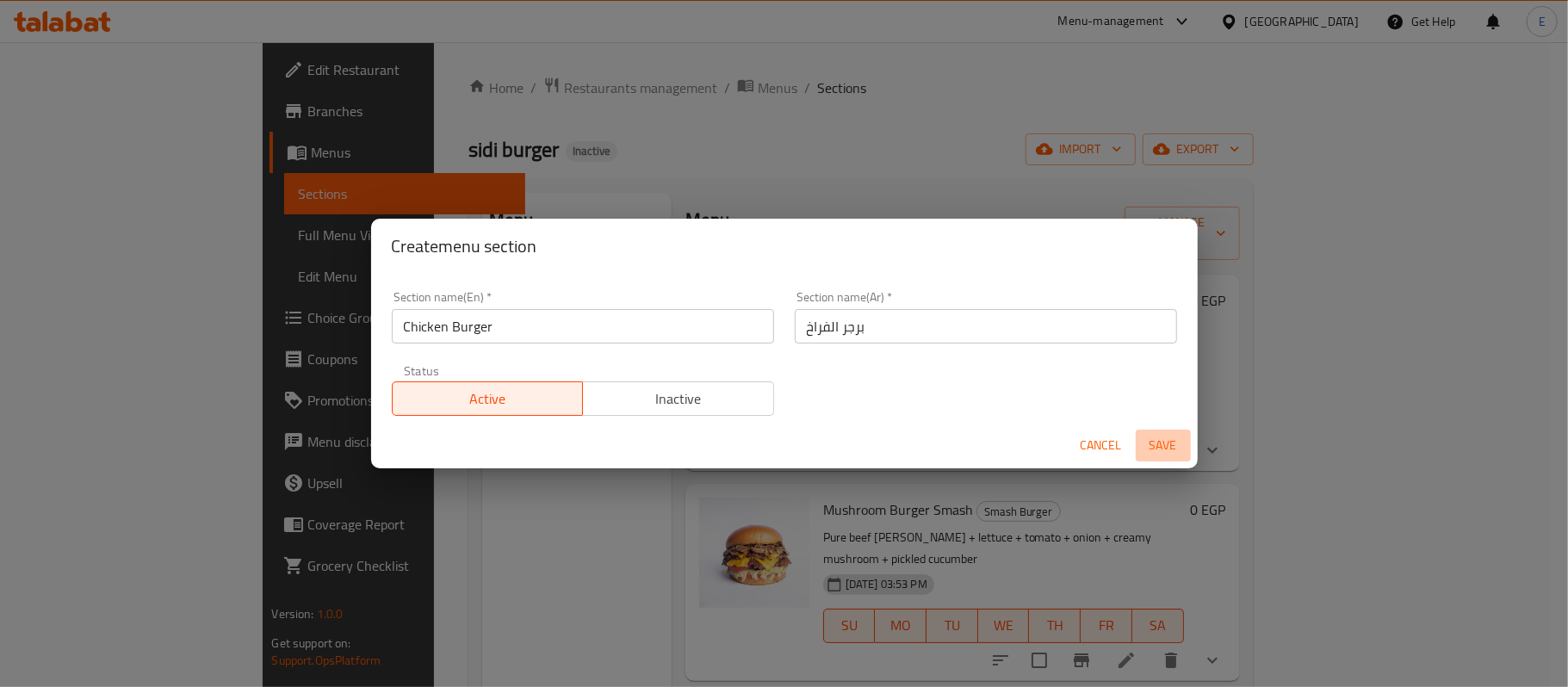
click at [1152, 448] on span "Save" at bounding box center [1163, 444] width 41 height 21
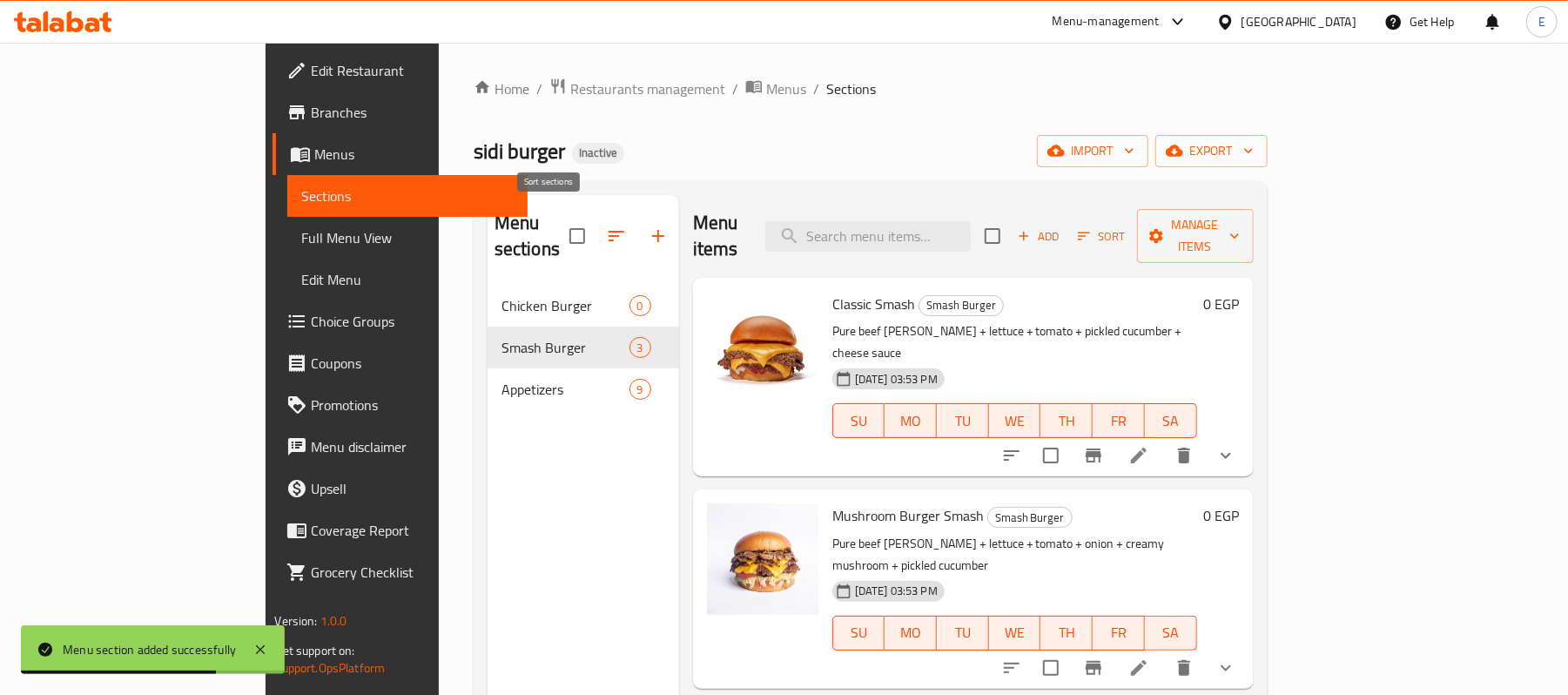
click at [596, 234] on button "button" at bounding box center [616, 235] width 42 height 42
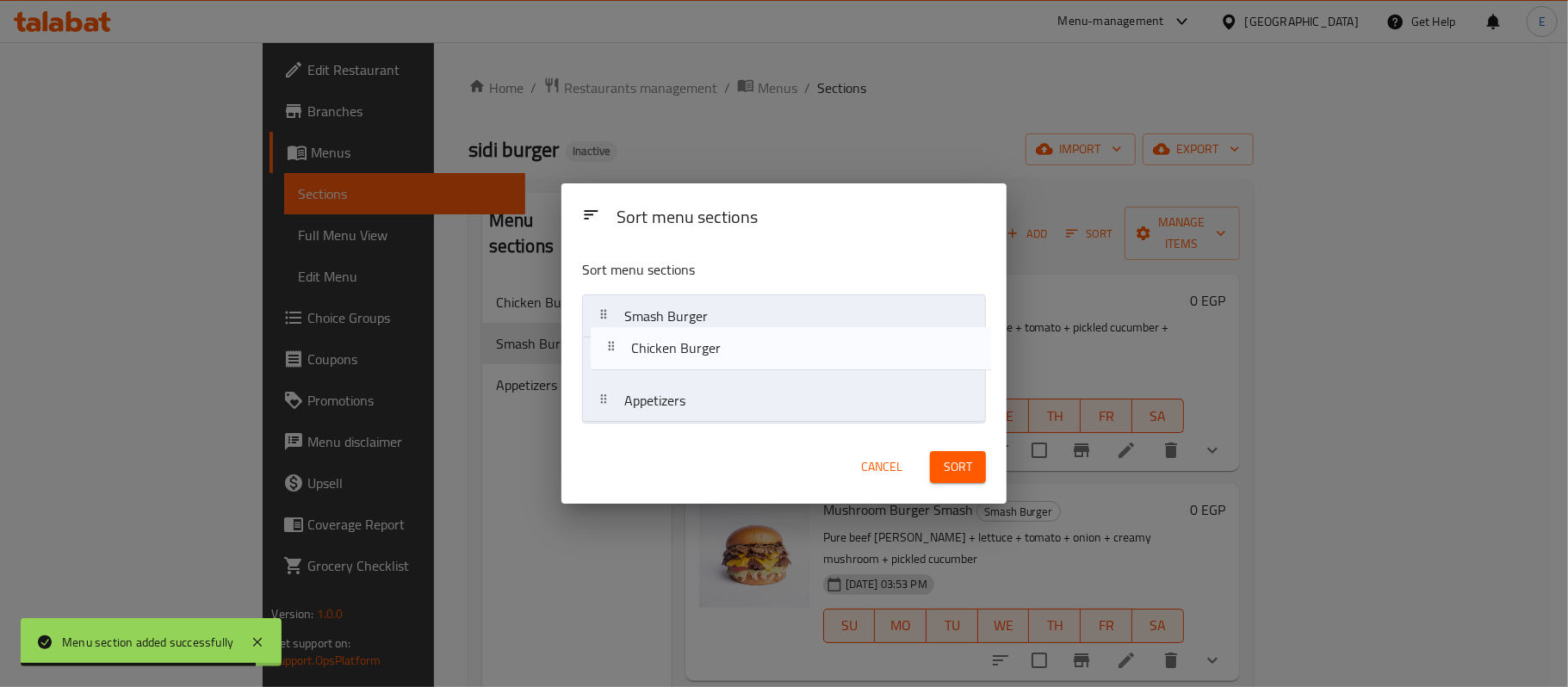
drag, startPoint x: 593, startPoint y: 320, endPoint x: 601, endPoint y: 359, distance: 39.8
click at [601, 359] on nav "Chicken Burger Smash Burger Appetizers" at bounding box center [783, 358] width 404 height 128
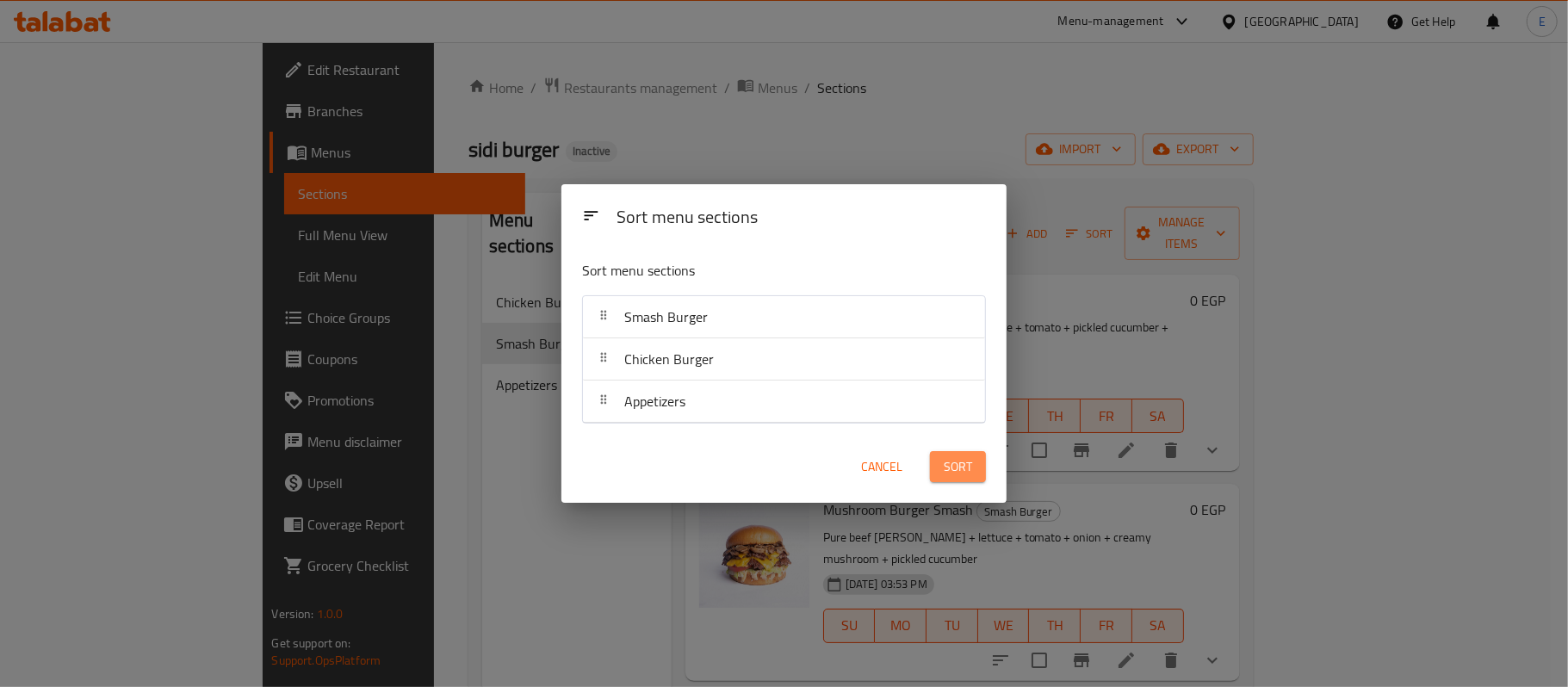
click at [954, 466] on span "Sort" at bounding box center [957, 466] width 29 height 21
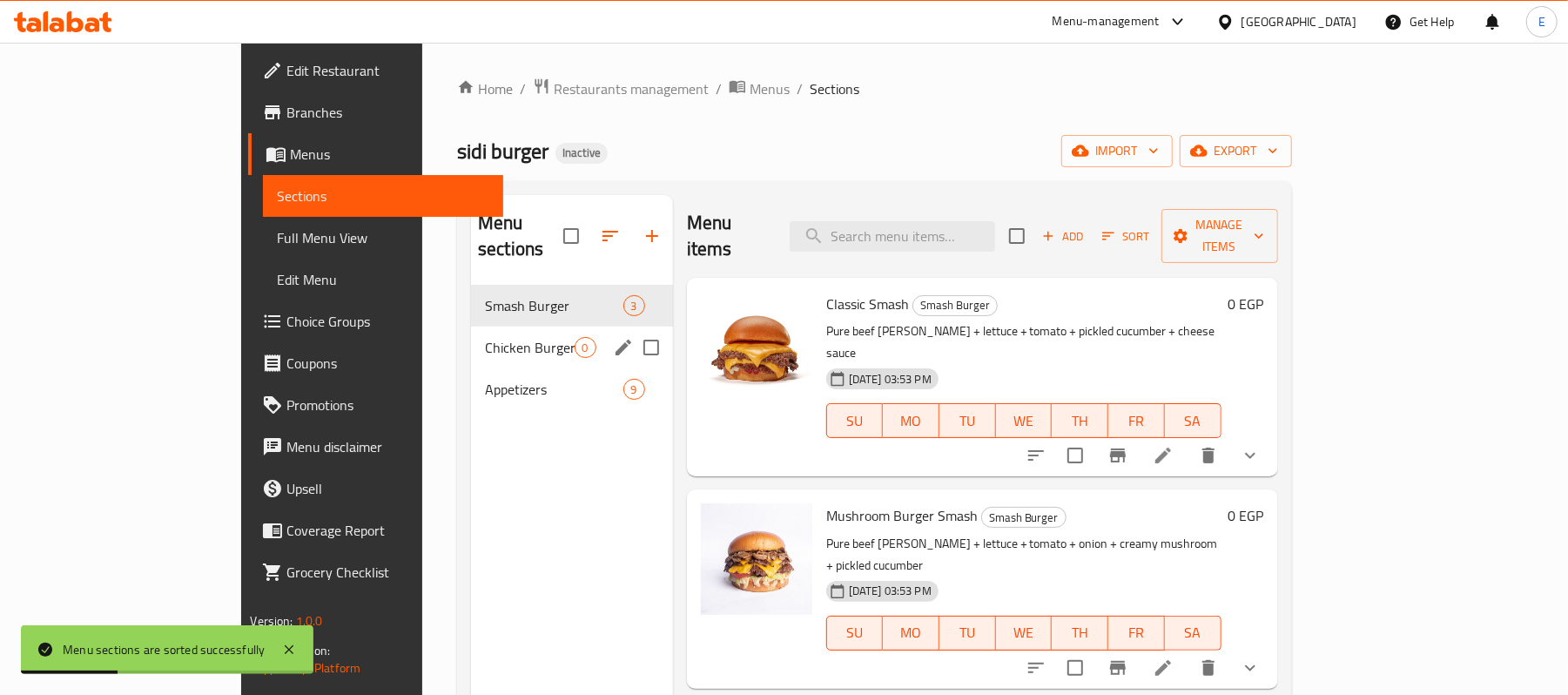
click at [485, 337] on span "Chicken Burger" at bounding box center [529, 347] width 88 height 20
